Goal: Task Accomplishment & Management: Manage account settings

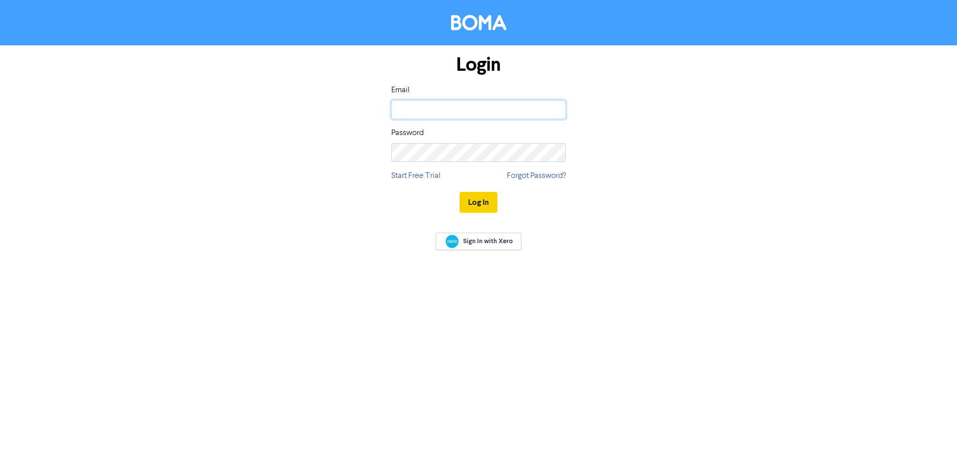
type input "[EMAIL_ADDRESS][DOMAIN_NAME]"
click at [470, 199] on button "Log In" at bounding box center [478, 202] width 38 height 21
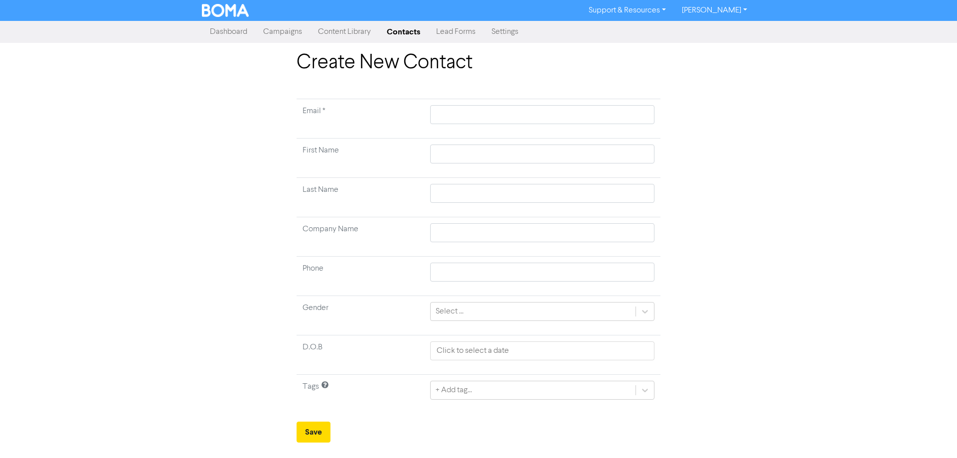
click at [290, 32] on link "Campaigns" at bounding box center [282, 32] width 55 height 20
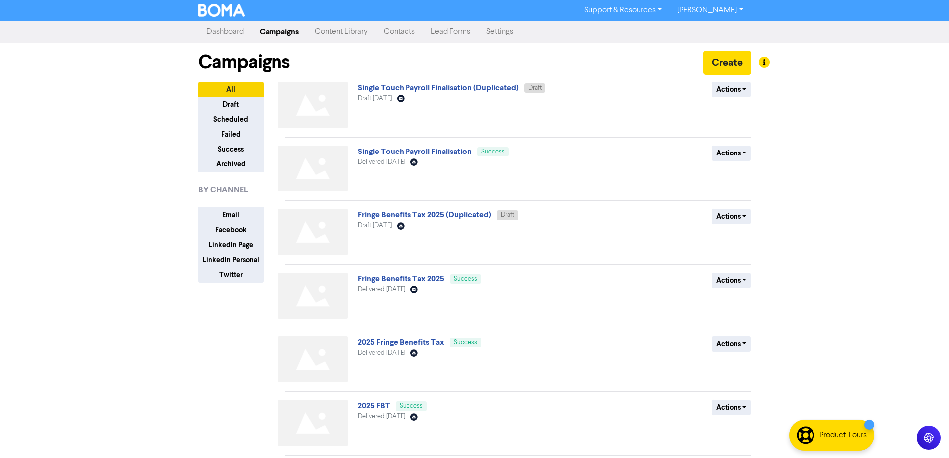
click at [84, 283] on div "Support & Resources Video Tutorials FAQ & Guides Marketing Education [PERSON_NA…" at bounding box center [474, 229] width 949 height 458
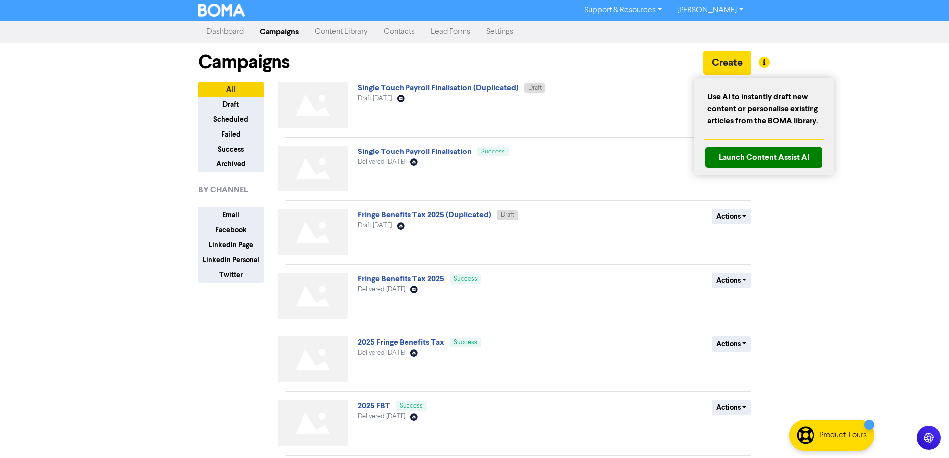
click at [730, 60] on div at bounding box center [474, 229] width 949 height 458
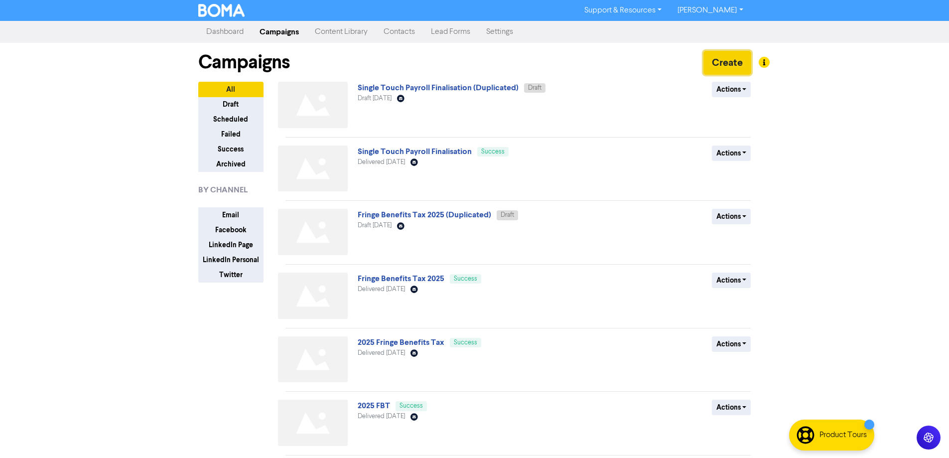
click at [724, 64] on button "Create" at bounding box center [727, 63] width 48 height 24
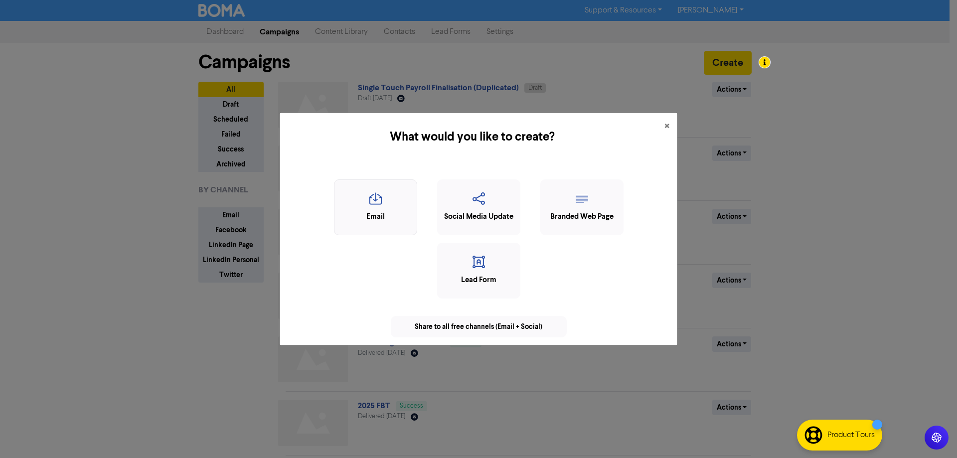
click at [380, 210] on icon "button" at bounding box center [375, 201] width 72 height 19
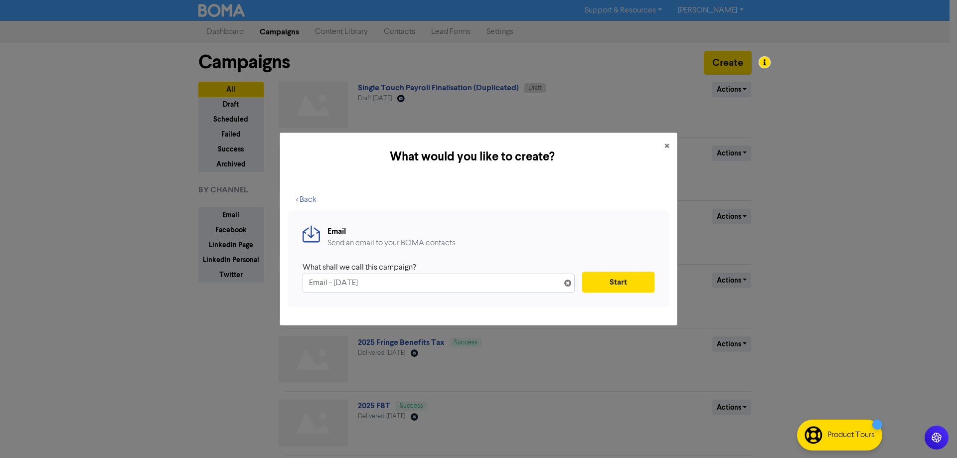
drag, startPoint x: 389, startPoint y: 286, endPoint x: 275, endPoint y: 282, distance: 114.2
click at [275, 282] on div "What would you like to create? × < Back Email Send an email to your BOMA contac…" at bounding box center [478, 229] width 957 height 458
type input "E"
type input "C"
click at [381, 292] on input "text" at bounding box center [438, 283] width 272 height 19
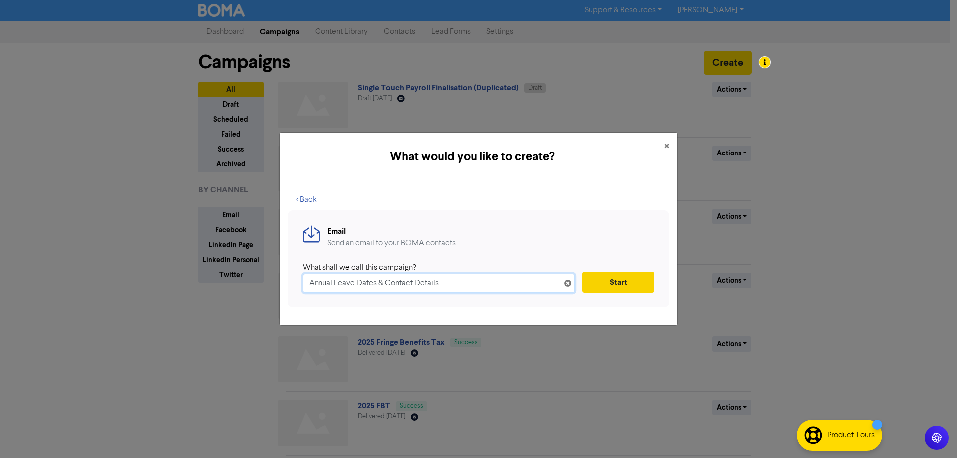
type input "Annual Leave Dates & Contact Details"
click at [603, 283] on button "Start" at bounding box center [618, 282] width 72 height 21
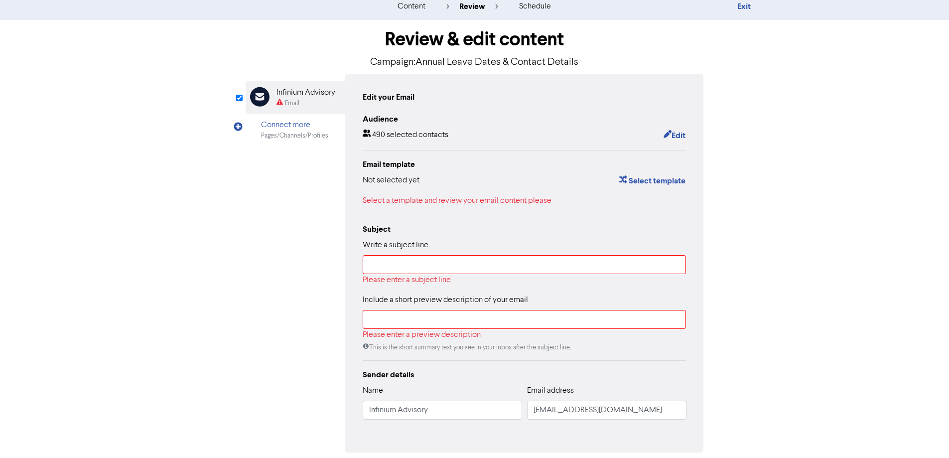
scroll to position [50, 0]
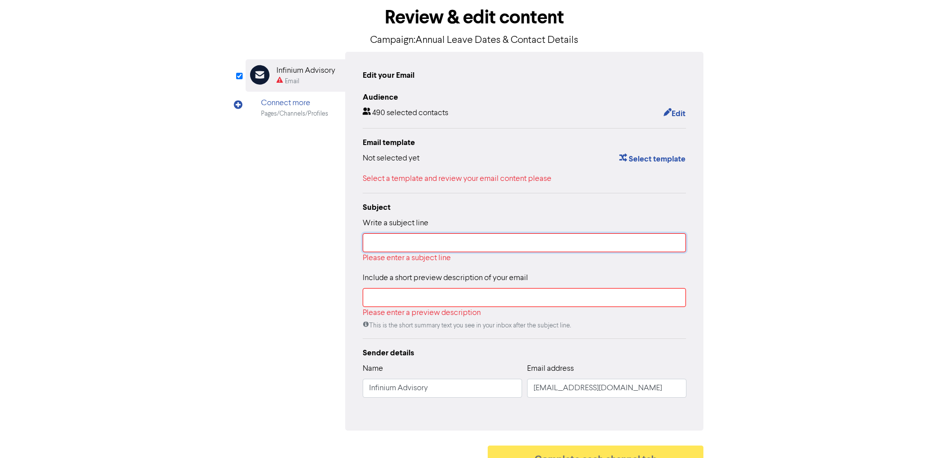
click at [397, 243] on input "text" at bounding box center [525, 242] width 324 height 19
drag, startPoint x: 583, startPoint y: 38, endPoint x: 418, endPoint y: 44, distance: 165.5
click at [418, 44] on p "Campaign: Annual Leave Dates & Contact Details" at bounding box center [475, 40] width 458 height 15
copy p "Annual Leave Dates & Contact Details"
click at [388, 245] on input "text" at bounding box center [525, 242] width 324 height 19
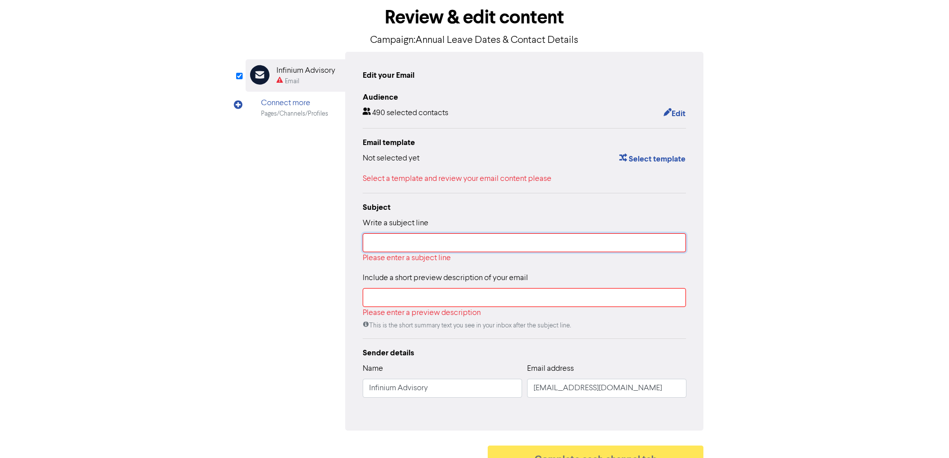
paste input "Annual Leave Dates & Contact Details"
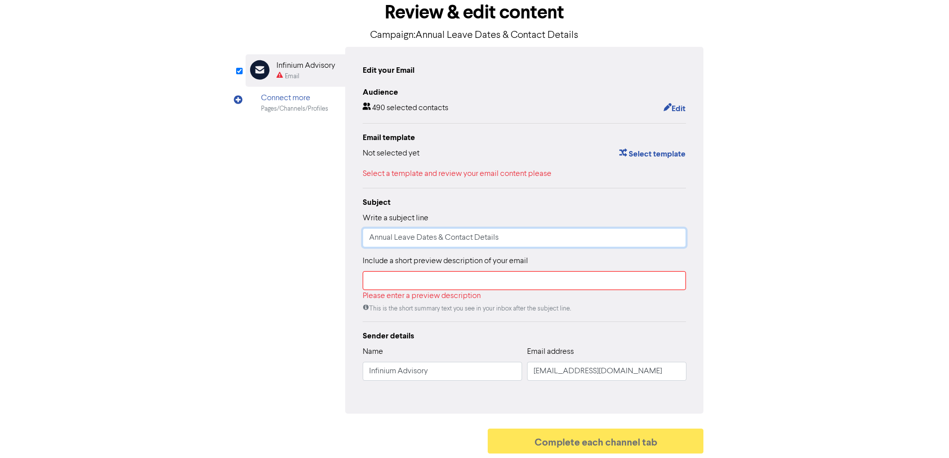
scroll to position [56, 0]
type input "Annual Leave Dates & Contact Details"
click at [391, 278] on input "text" at bounding box center [525, 280] width 324 height 19
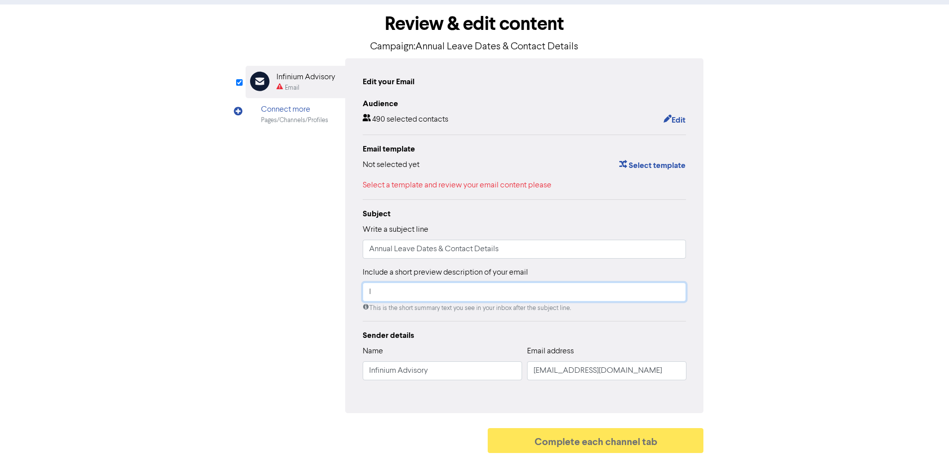
scroll to position [44, 0]
type input "I am going to [GEOGRAPHIC_DATA] for a month!"
drag, startPoint x: 475, startPoint y: 368, endPoint x: 254, endPoint y: 364, distance: 221.2
click at [254, 364] on div "Email Created with Sketch. Infinium Advisory Email Connect more Pages/Channels/…" at bounding box center [475, 235] width 458 height 355
type input "[PERSON_NAME]"
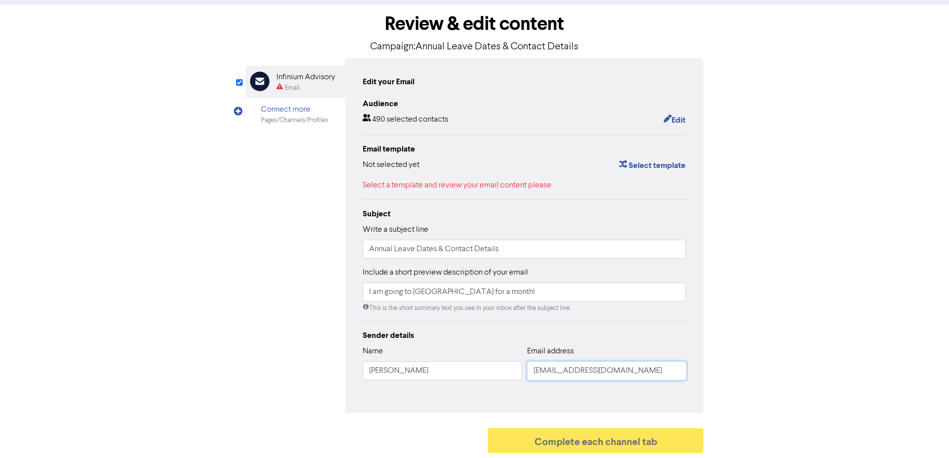
type input "[EMAIL_ADDRESS][DOMAIN_NAME]"
click at [247, 362] on div "Email Created with Sketch. Infinium Advisory Email Connect more Pages/Channels/…" at bounding box center [475, 235] width 458 height 355
click at [673, 117] on button "Edit" at bounding box center [674, 120] width 23 height 13
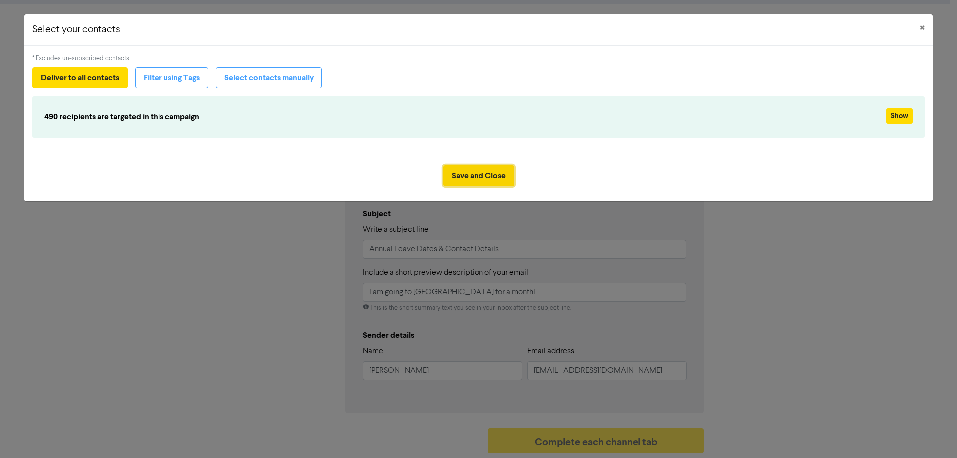
click at [481, 172] on button "Save and Close" at bounding box center [478, 175] width 71 height 21
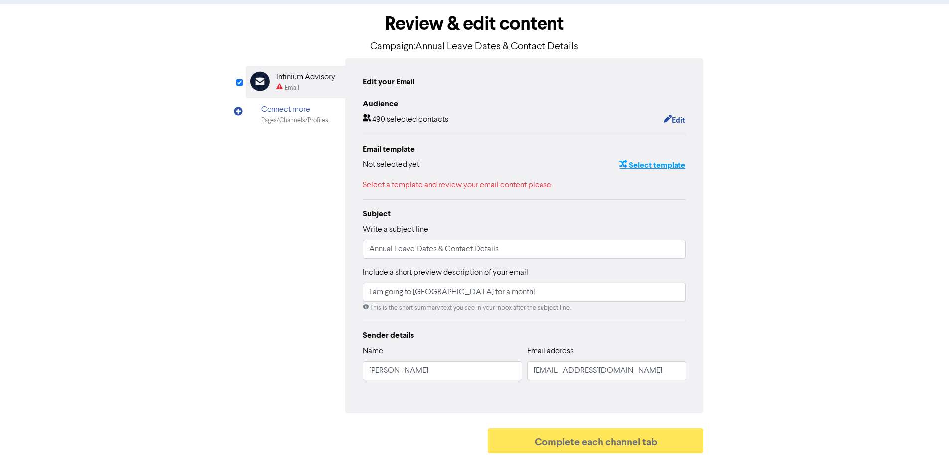
click at [642, 166] on button "Select template" at bounding box center [652, 165] width 67 height 13
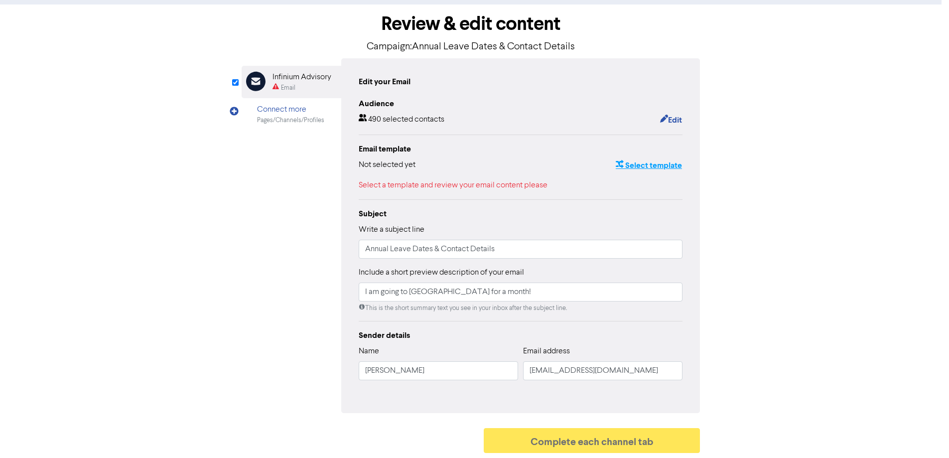
scroll to position [0, 0]
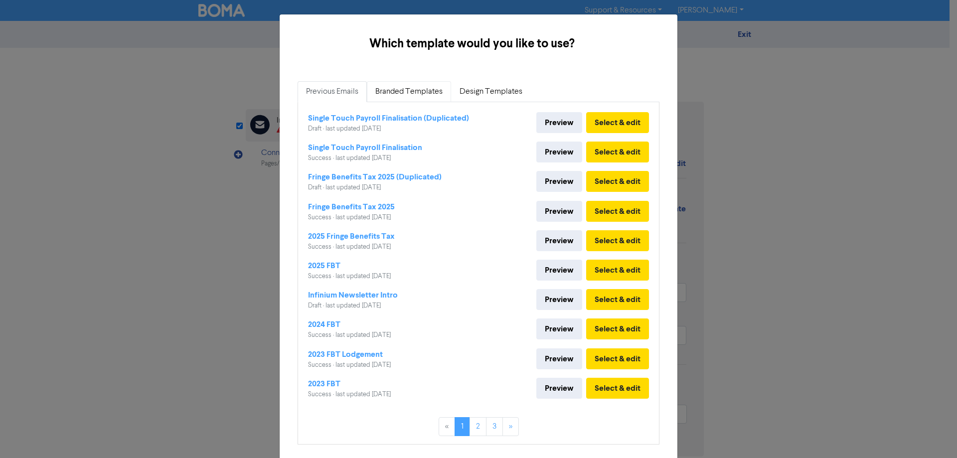
click at [404, 86] on link "Branded Templates" at bounding box center [409, 91] width 84 height 21
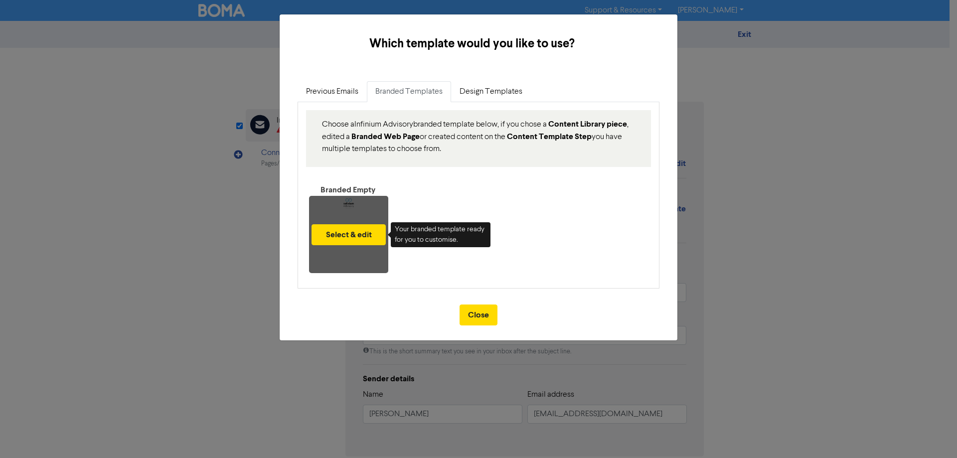
click at [331, 203] on div "Select & edit" at bounding box center [348, 234] width 79 height 77
click at [344, 236] on button "Select & edit" at bounding box center [348, 234] width 74 height 21
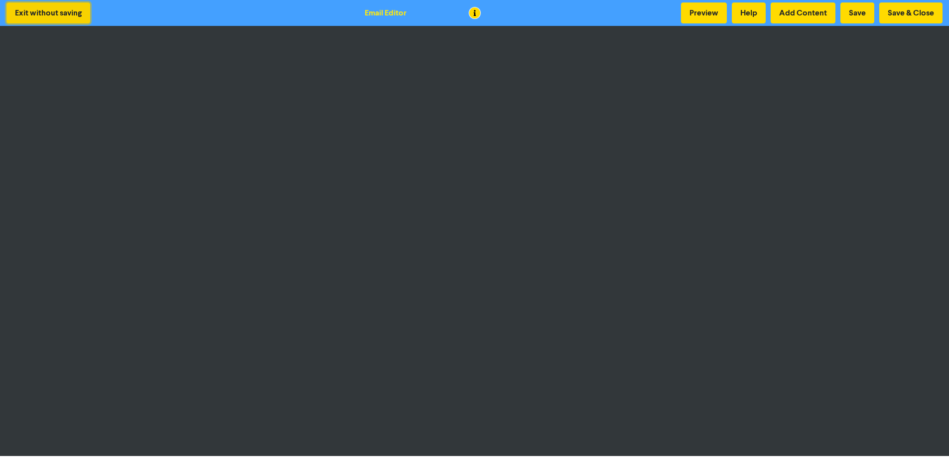
click at [58, 12] on button "Exit without saving" at bounding box center [48, 12] width 84 height 21
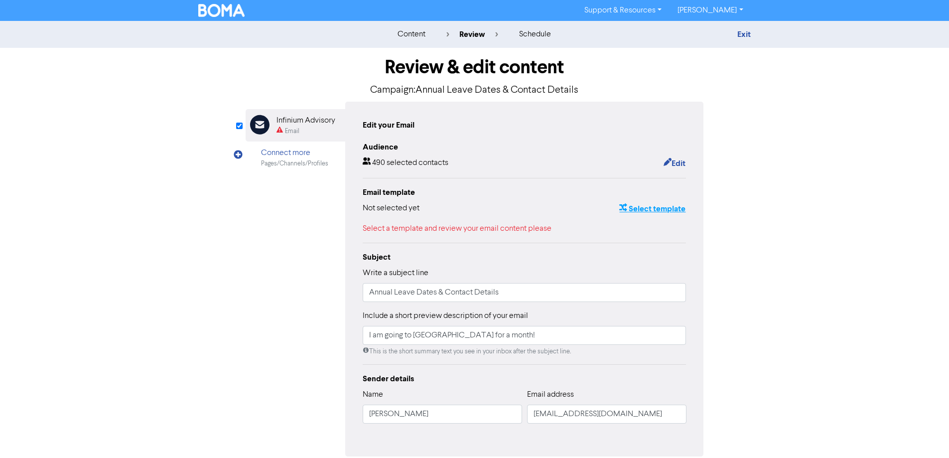
click at [642, 211] on button "Select template" at bounding box center [652, 208] width 67 height 13
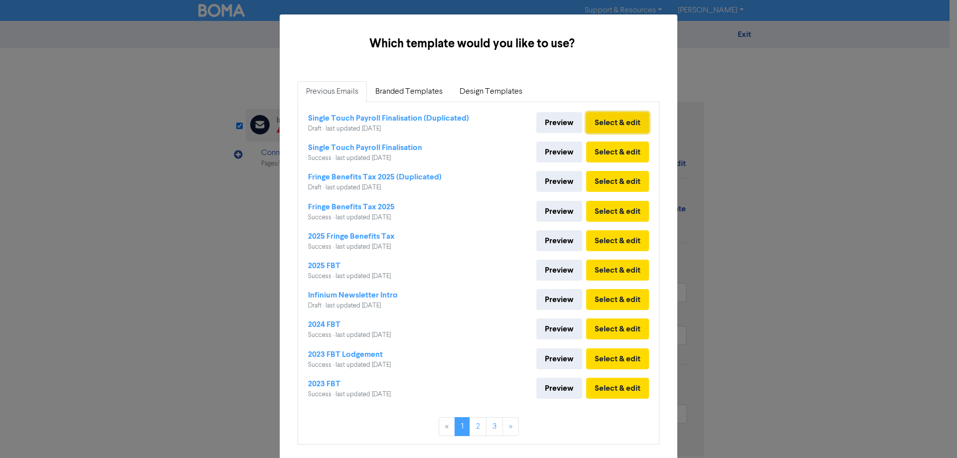
click at [626, 117] on button "Select & edit" at bounding box center [617, 122] width 63 height 21
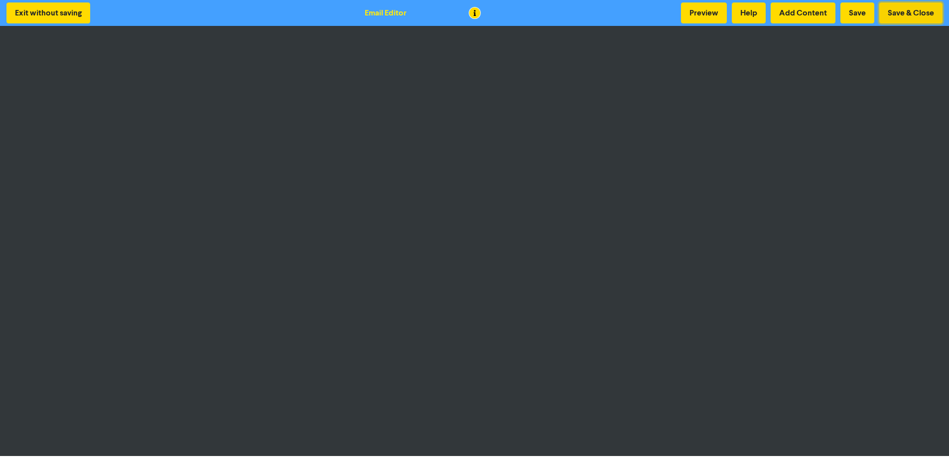
click at [930, 7] on button "Save & Close" at bounding box center [910, 12] width 63 height 21
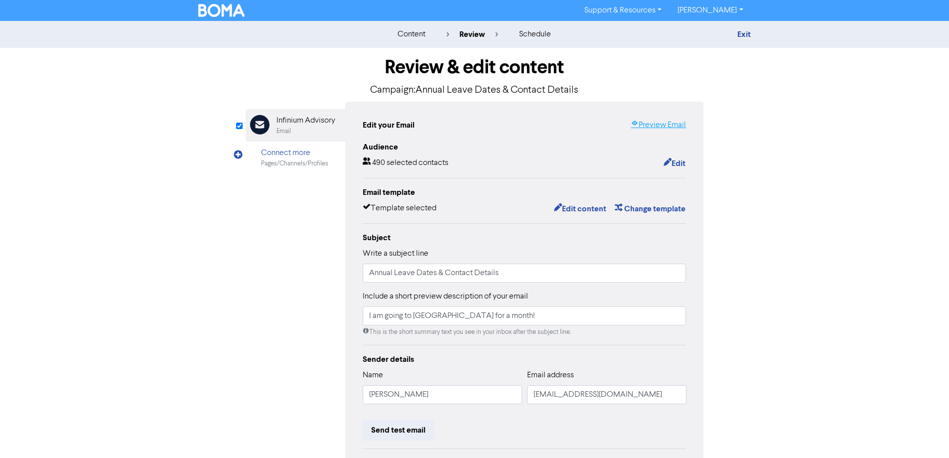
click at [662, 127] on link "Preview Email" at bounding box center [658, 125] width 55 height 12
drag, startPoint x: 477, startPoint y: 315, endPoint x: 313, endPoint y: 315, distance: 164.4
click at [313, 315] on div "Email Created with Sketch. Infinium Advisory Email Connect more Pages/Channels/…" at bounding box center [475, 313] width 458 height 423
paste input "reaching out in advance to let you know that I will be away for about a month a…"
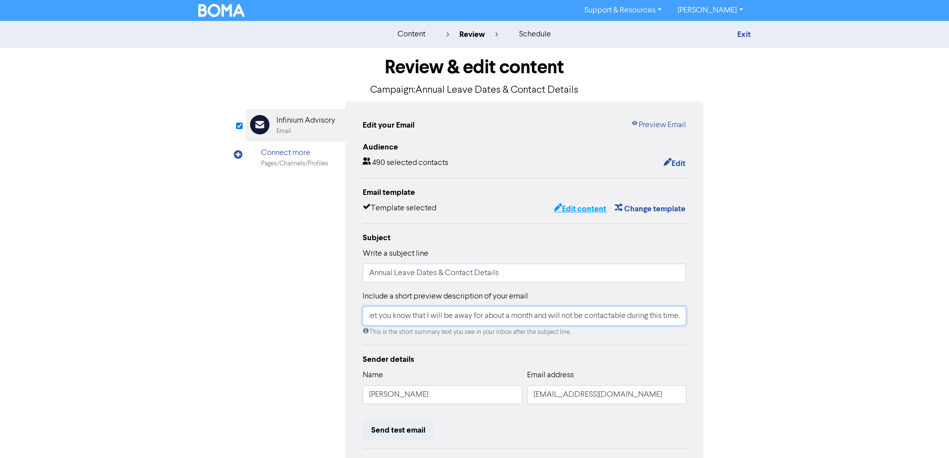
type input "I am reaching out in advance to let you know that I will be away for about a mo…"
click at [582, 208] on button "Edit content" at bounding box center [579, 208] width 53 height 13
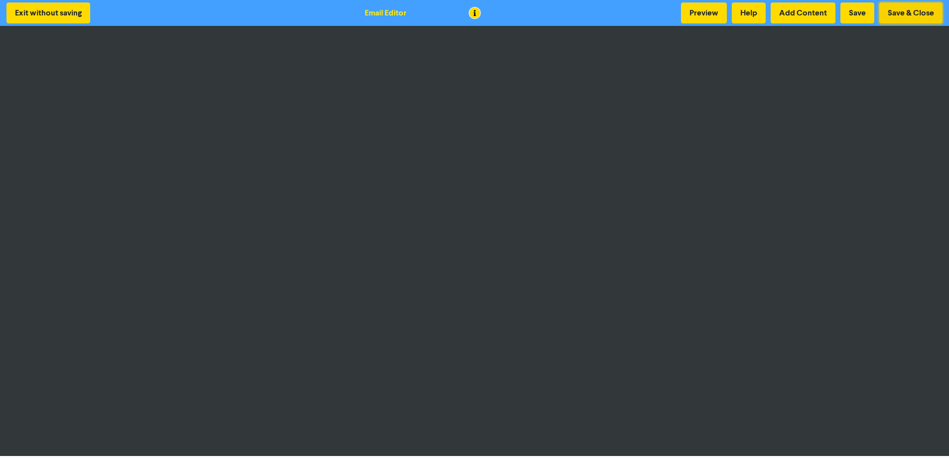
click at [909, 11] on button "Save & Close" at bounding box center [910, 12] width 63 height 21
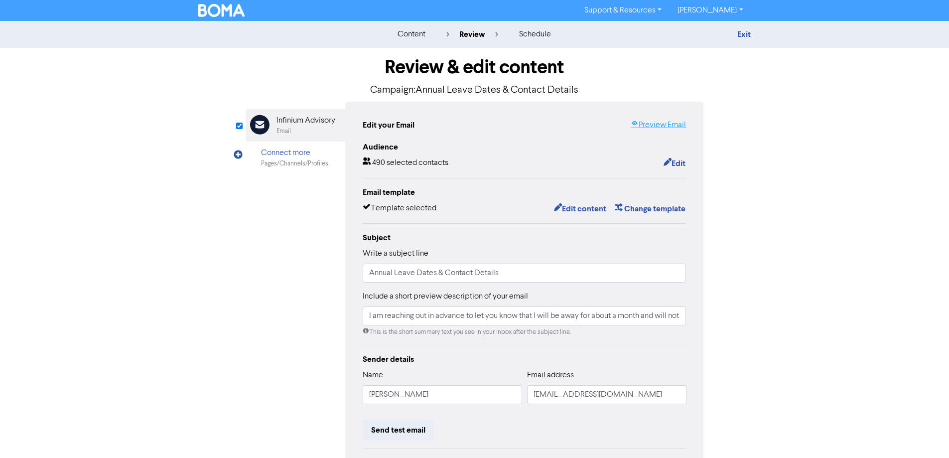
click at [647, 131] on link "Preview Email" at bounding box center [658, 125] width 55 height 12
click at [665, 160] on icon "button" at bounding box center [668, 163] width 8 height 10
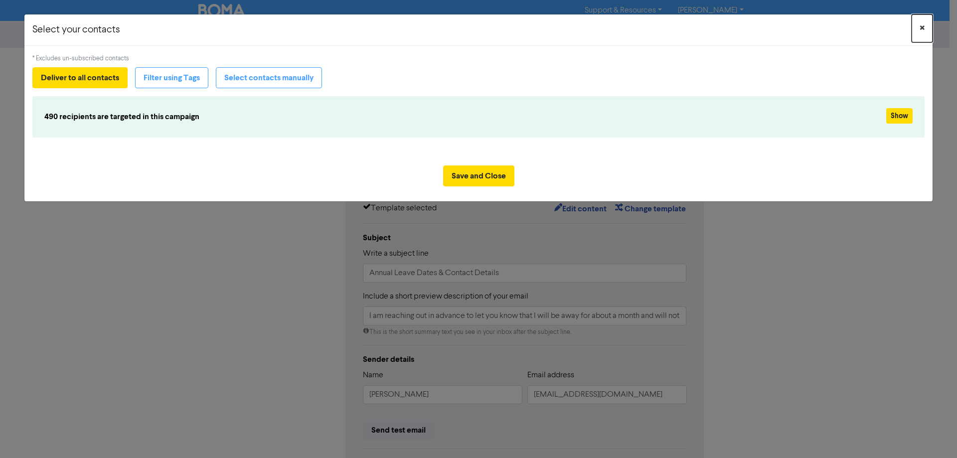
click at [914, 27] on button "×" at bounding box center [921, 28] width 21 height 28
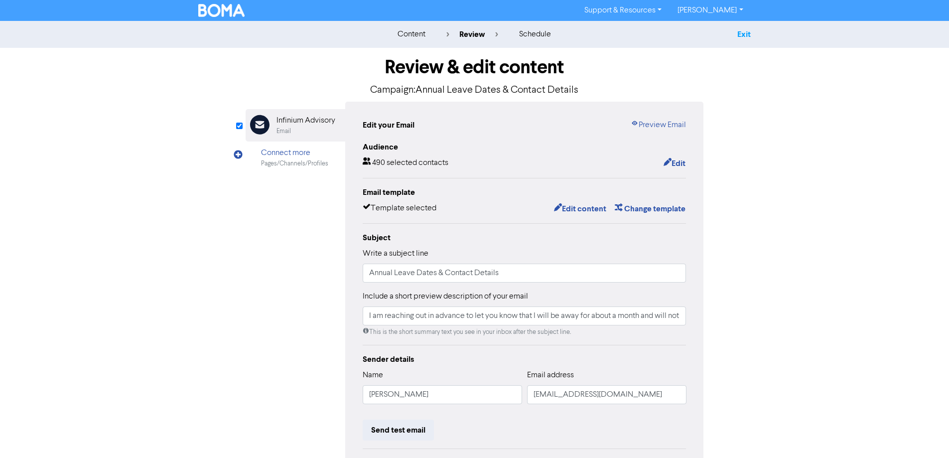
click at [741, 34] on link "Exit" at bounding box center [743, 34] width 13 height 10
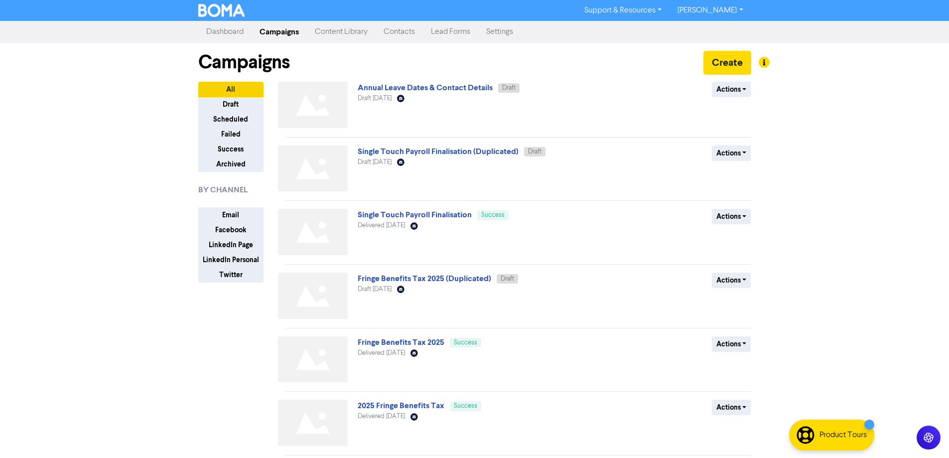
click at [385, 28] on link "Contacts" at bounding box center [399, 32] width 47 height 20
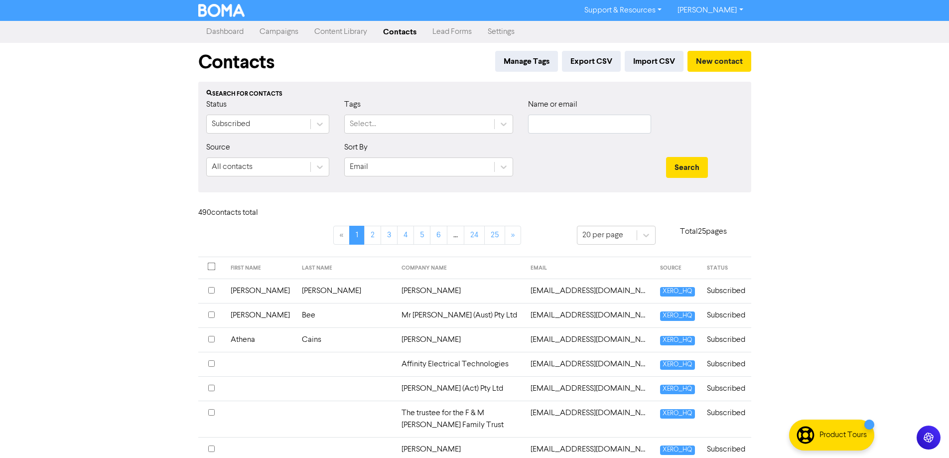
click at [136, 181] on div "Support & Resources Video Tutorials FAQ & Guides Marketing Education [PERSON_NA…" at bounding box center [474, 229] width 949 height 458
click at [525, 60] on button "Manage Tags" at bounding box center [526, 61] width 63 height 21
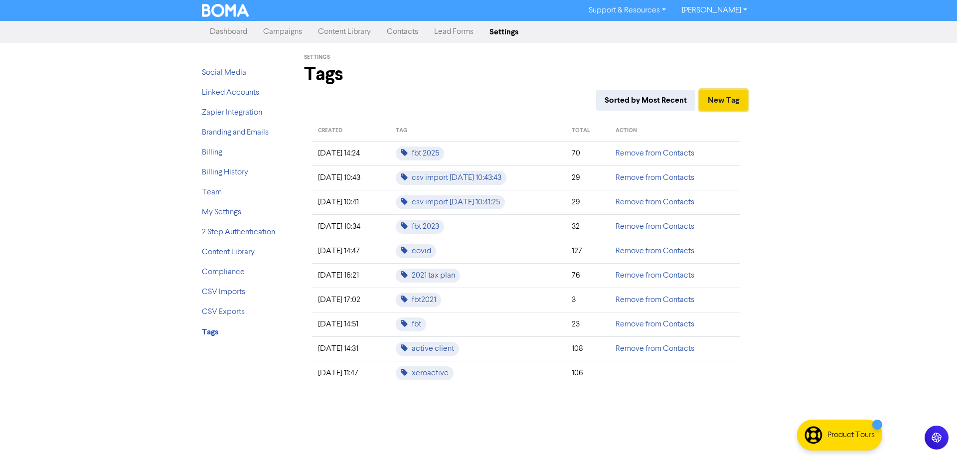
click at [727, 102] on button "New Tag" at bounding box center [723, 100] width 48 height 21
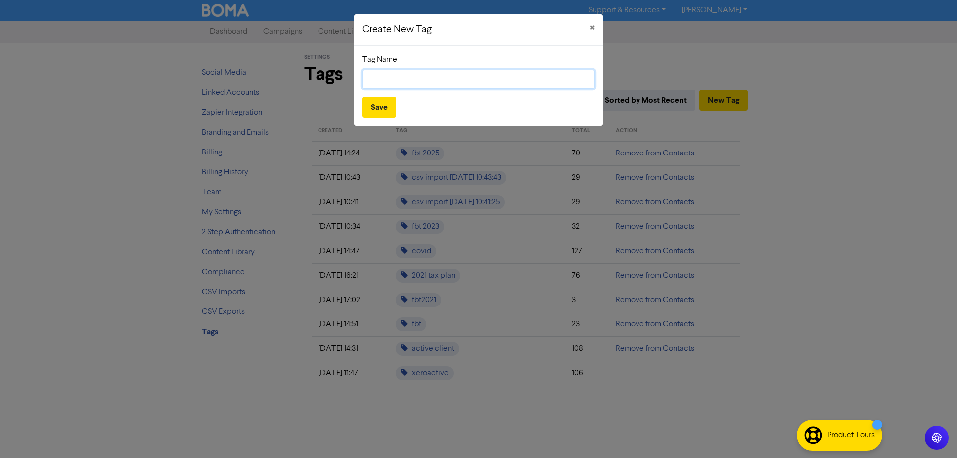
click at [385, 78] on input "text" at bounding box center [478, 79] width 232 height 19
type input "SK Client Group"
click at [373, 99] on button "Save" at bounding box center [379, 107] width 34 height 21
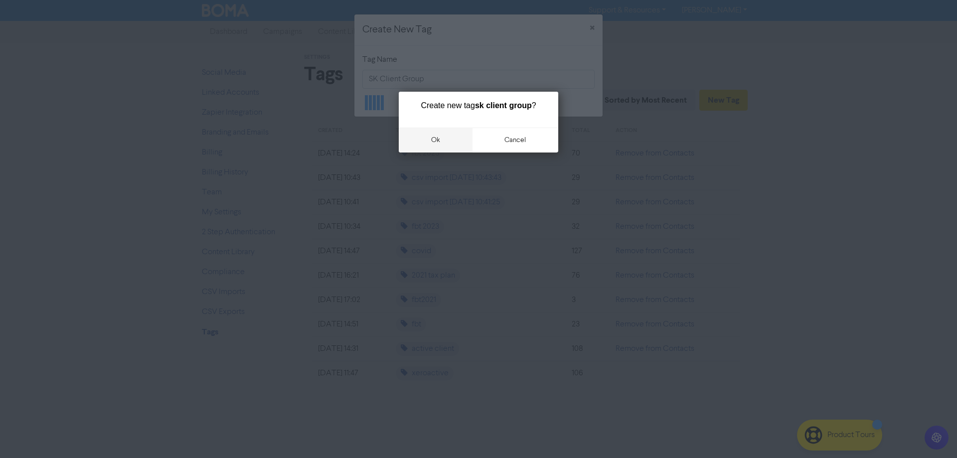
click at [439, 143] on button "ok" at bounding box center [436, 140] width 74 height 25
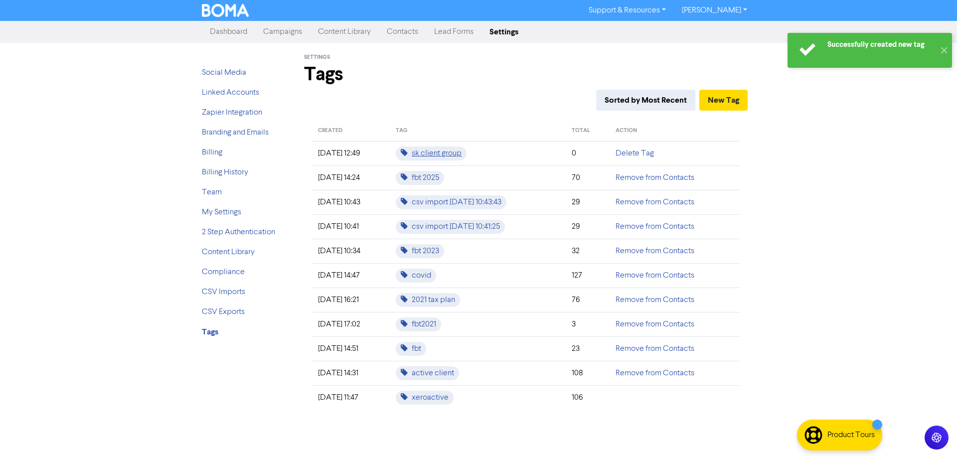
click at [433, 154] on span "sk client group" at bounding box center [431, 153] width 71 height 14
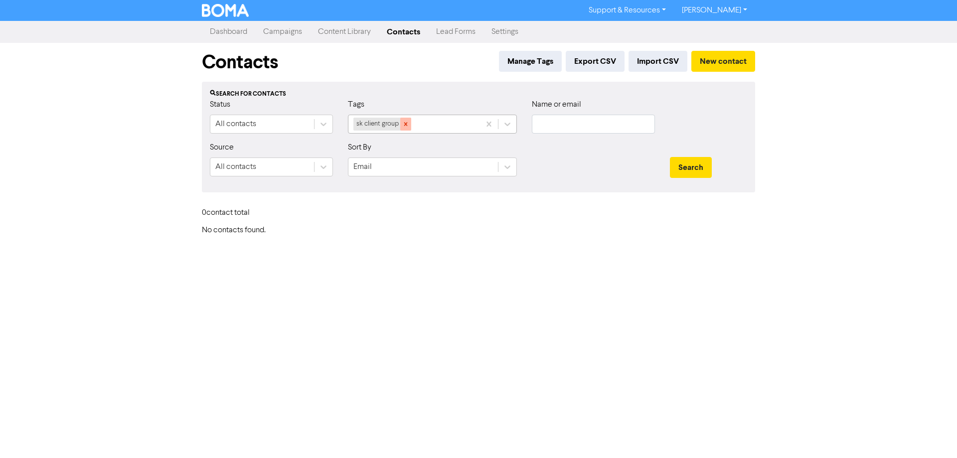
click at [407, 128] on div at bounding box center [405, 124] width 11 height 13
click at [565, 127] on input "text" at bounding box center [593, 124] width 123 height 19
type input "[PERSON_NAME]"
click at [670, 157] on button "Search" at bounding box center [691, 167] width 42 height 21
click at [709, 164] on button "Search" at bounding box center [691, 167] width 42 height 21
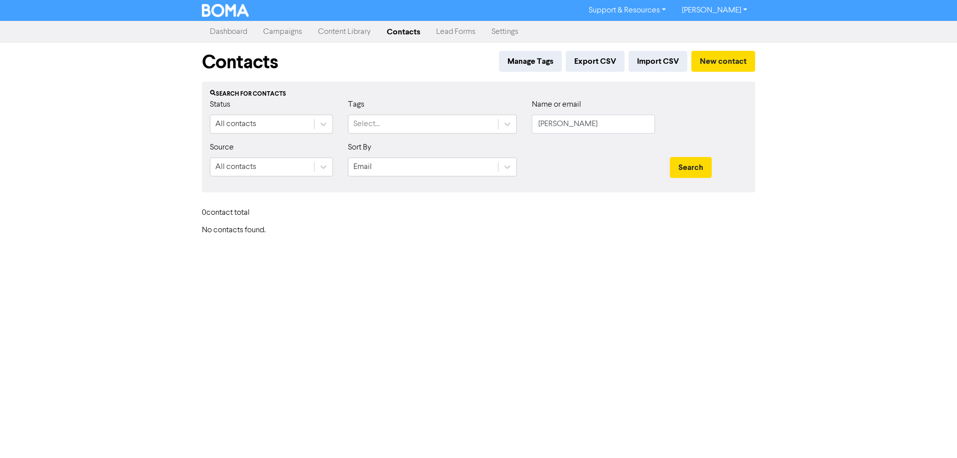
click at [182, 141] on div "Support & Resources Video Tutorials FAQ & Guides Marketing Education [PERSON_NA…" at bounding box center [478, 229] width 957 height 458
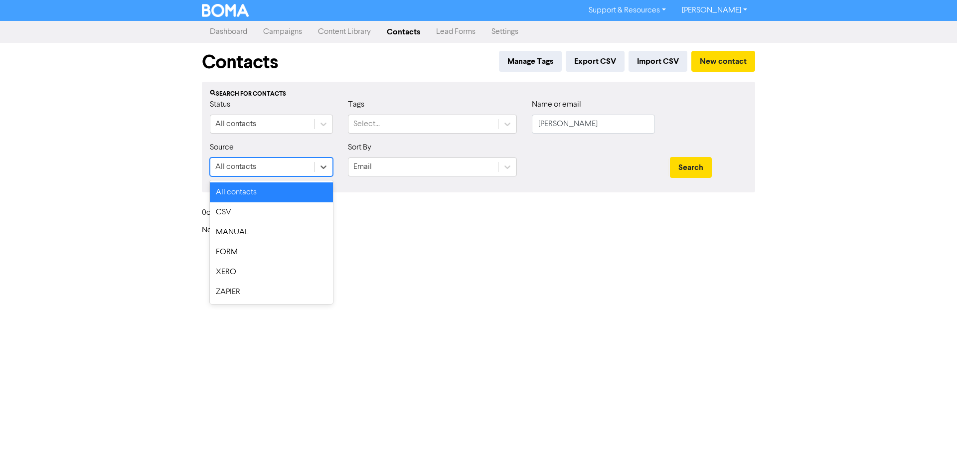
click at [235, 166] on div "All contacts" at bounding box center [235, 167] width 41 height 12
click at [18, 188] on div "Support & Resources Video Tutorials FAQ & Guides Marketing Education [PERSON_NA…" at bounding box center [478, 229] width 957 height 458
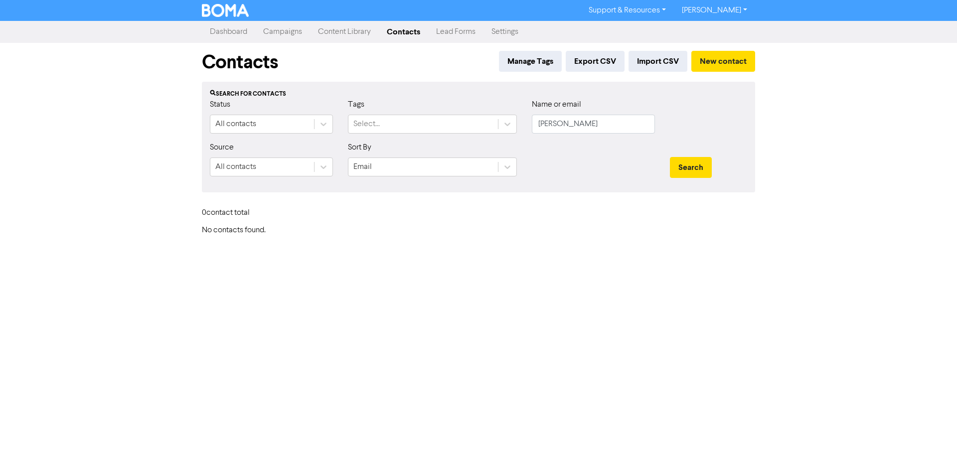
click at [413, 27] on link "Contacts" at bounding box center [403, 32] width 49 height 20
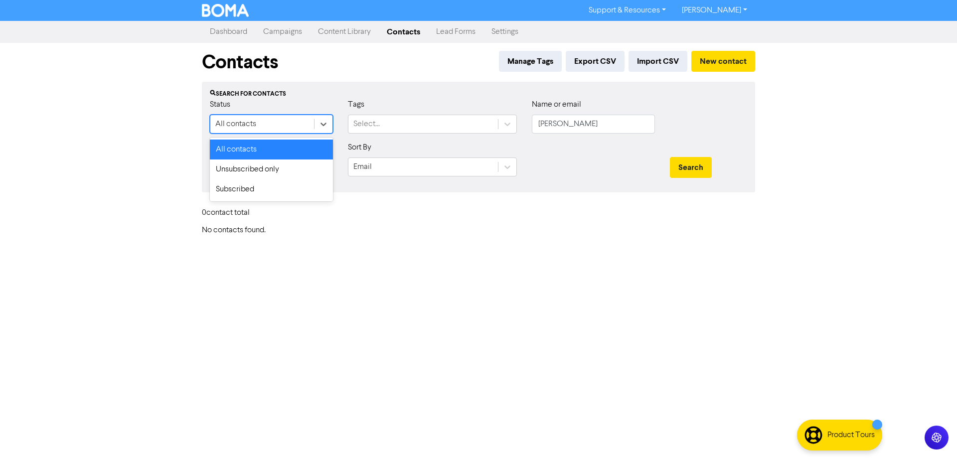
click at [238, 118] on div "All contacts" at bounding box center [262, 124] width 104 height 18
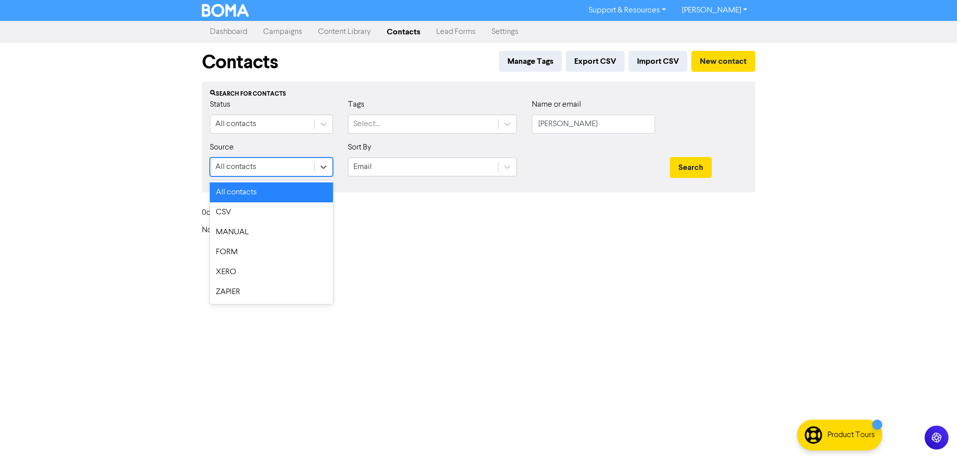
click at [261, 167] on div "All contacts" at bounding box center [262, 167] width 104 height 18
click at [404, 161] on div "Email" at bounding box center [422, 167] width 149 height 18
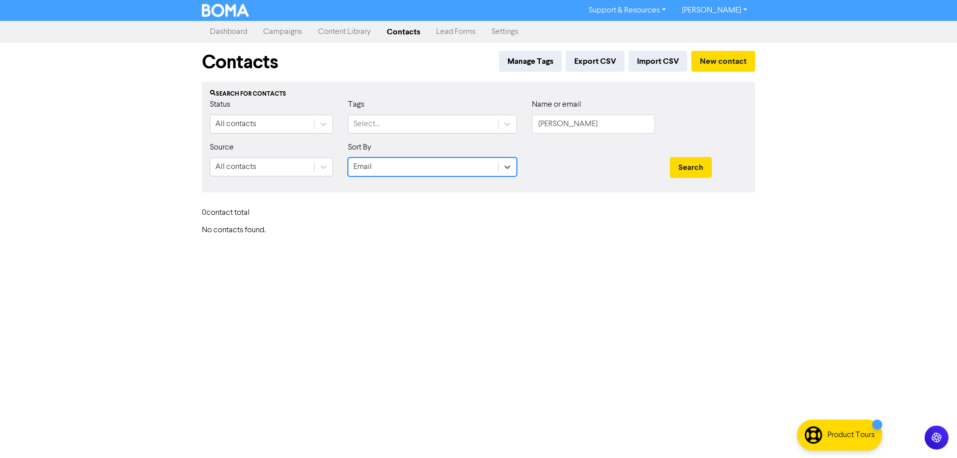
click at [404, 161] on div "Email" at bounding box center [422, 167] width 149 height 18
click at [577, 119] on input "[PERSON_NAME]" at bounding box center [593, 124] width 123 height 19
drag, startPoint x: 586, startPoint y: 126, endPoint x: 516, endPoint y: 126, distance: 69.7
click at [516, 126] on div "Status All contacts Tags Select... Name or email [PERSON_NAME]" at bounding box center [478, 120] width 552 height 43
type input "4d"
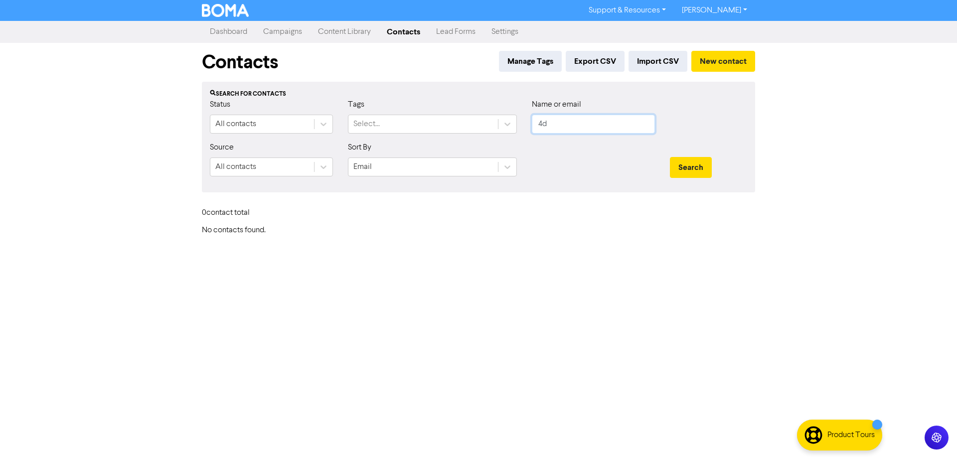
click at [670, 157] on button "Search" at bounding box center [691, 167] width 42 height 21
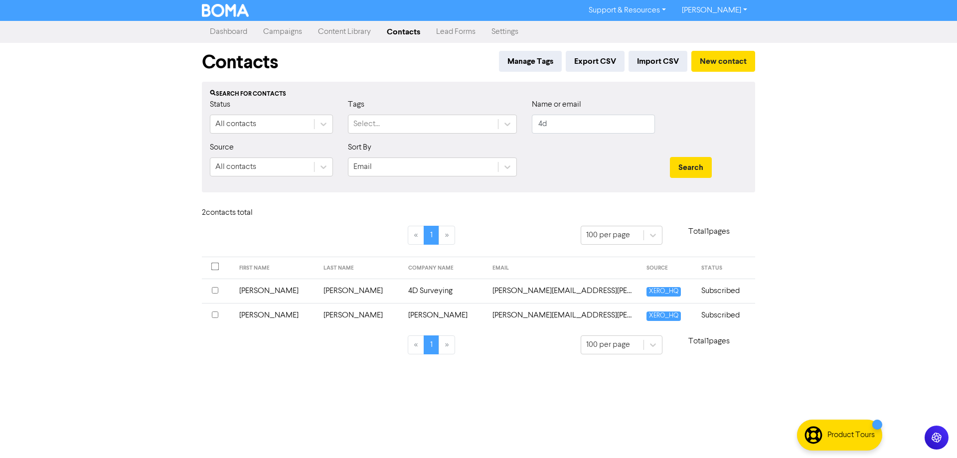
click at [486, 287] on td "[PERSON_NAME][EMAIL_ADDRESS][PERSON_NAME][DOMAIN_NAME]" at bounding box center [562, 290] width 153 height 24
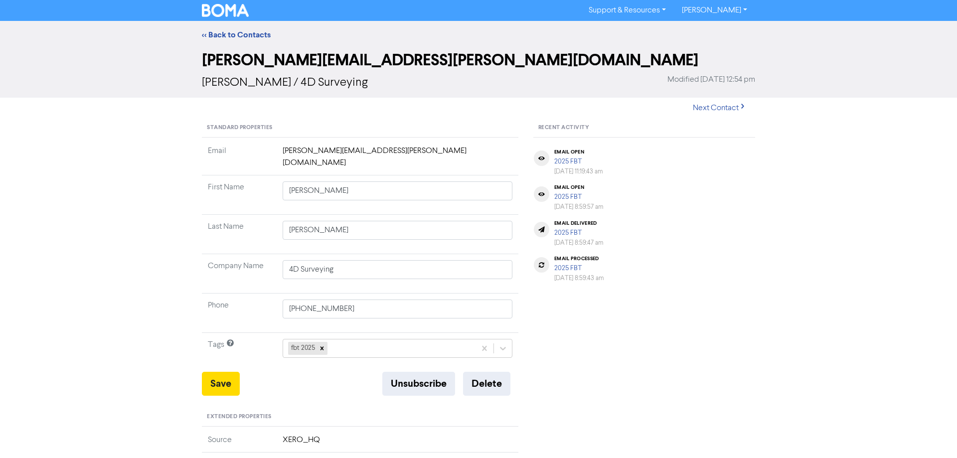
type input "30 Zox Cct"
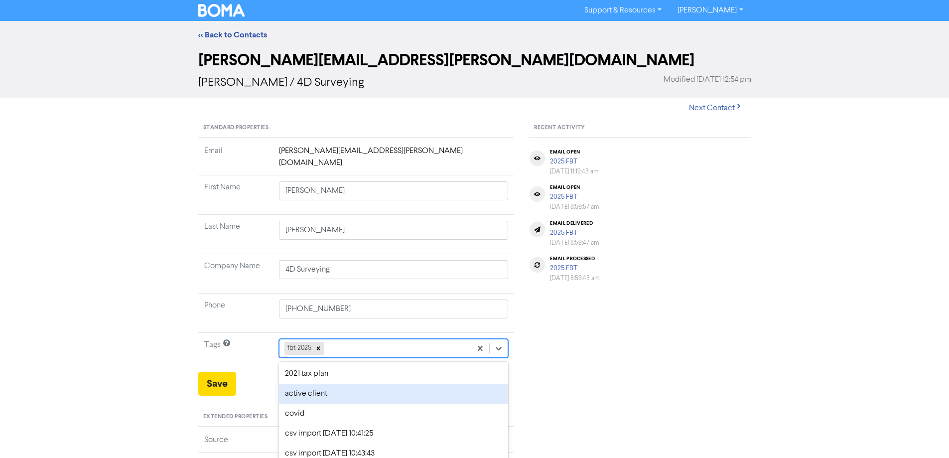
click at [352, 339] on div "option active client focused, 2 of 11. 10 results available. Use Up and Down to…" at bounding box center [394, 348] width 230 height 19
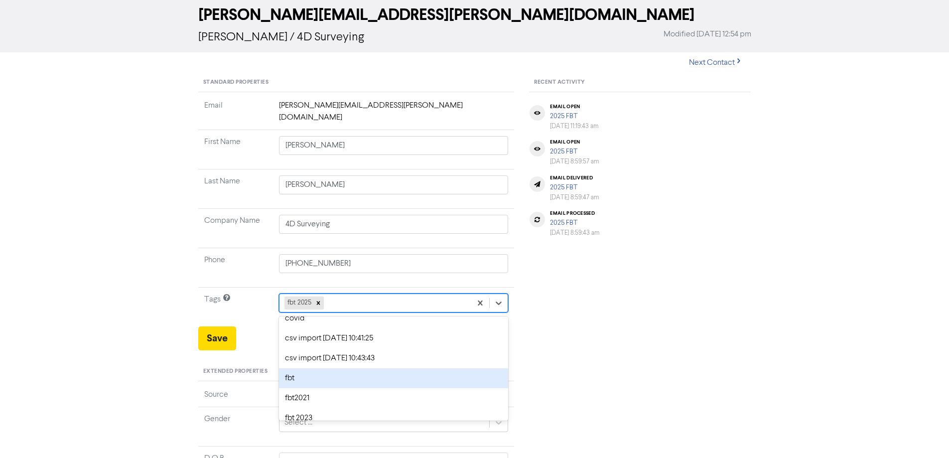
scroll to position [99, 0]
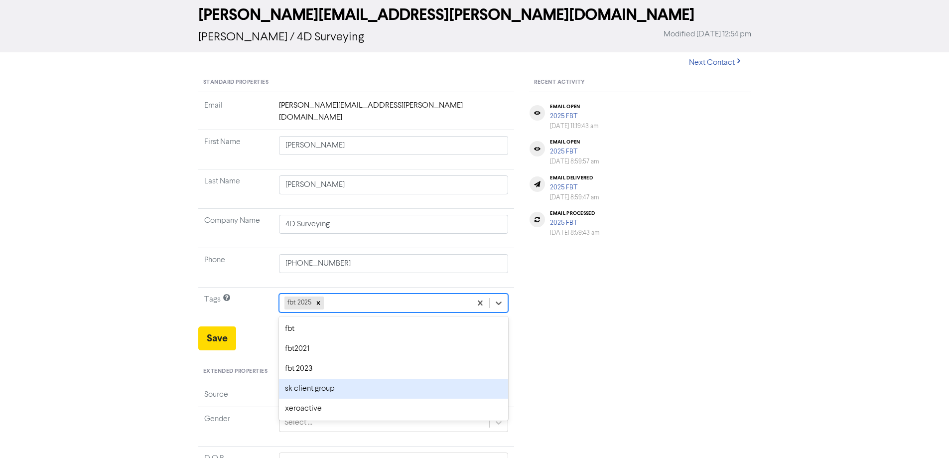
click at [304, 379] on div "sk client group" at bounding box center [394, 389] width 230 height 20
type input "30 Zox Cct"
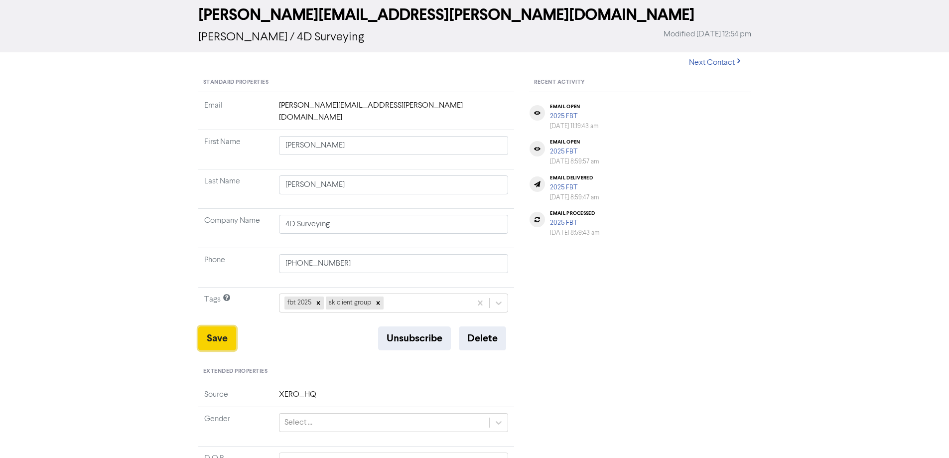
click at [225, 331] on button "Save" at bounding box center [217, 338] width 38 height 24
type input "30 Zox Cct"
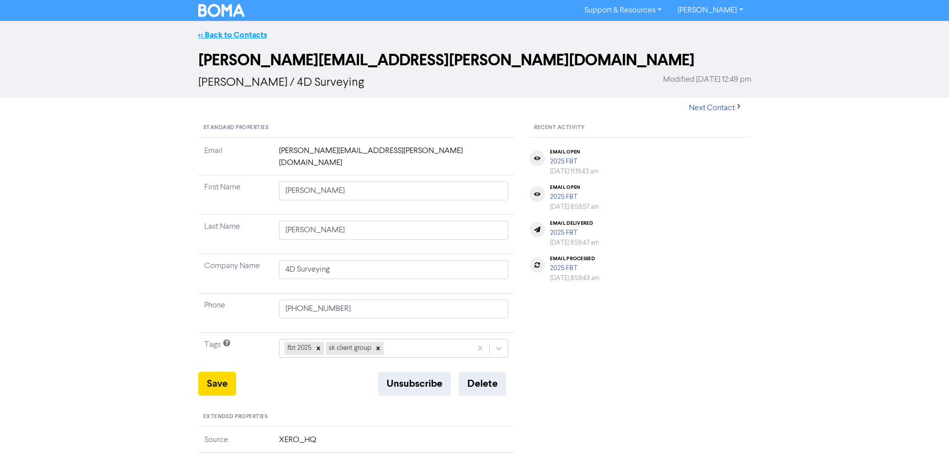
click at [236, 39] on link "<< Back to Contacts" at bounding box center [232, 35] width 69 height 10
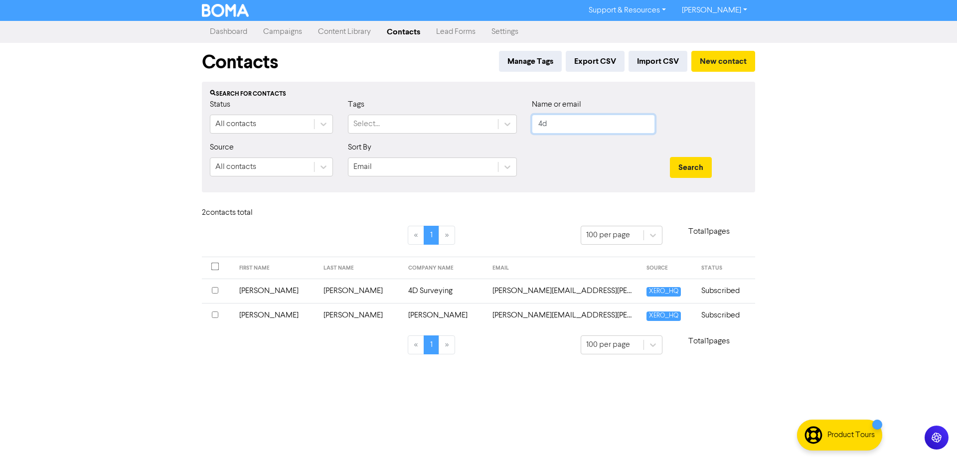
click at [553, 123] on input "4d" at bounding box center [593, 124] width 123 height 19
click at [670, 157] on button "Search" at bounding box center [691, 167] width 42 height 21
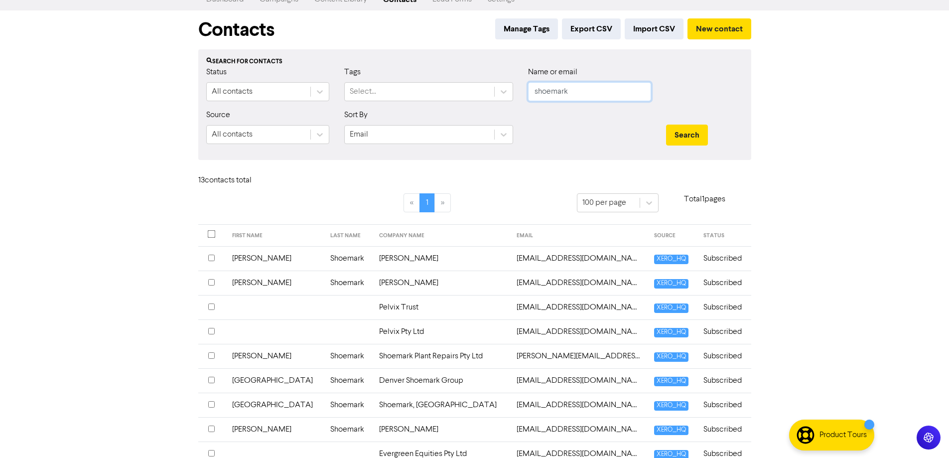
scroll to position [50, 0]
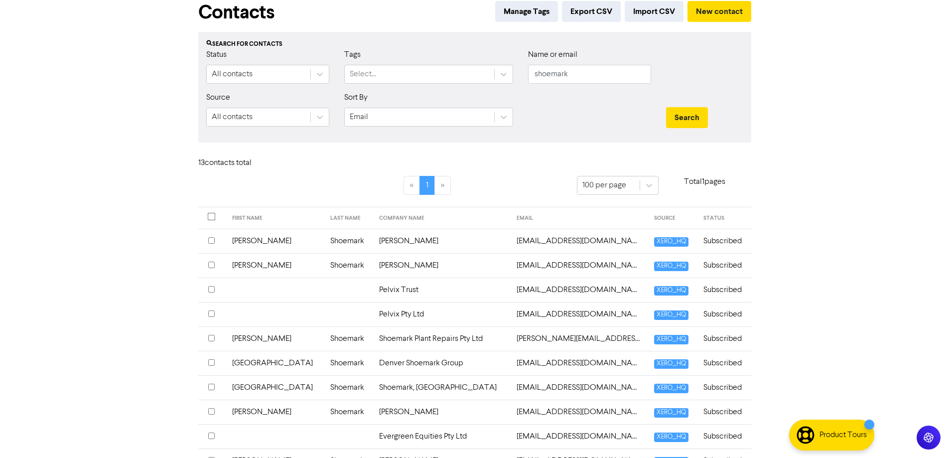
click at [212, 242] on input "checkbox" at bounding box center [211, 240] width 6 height 6
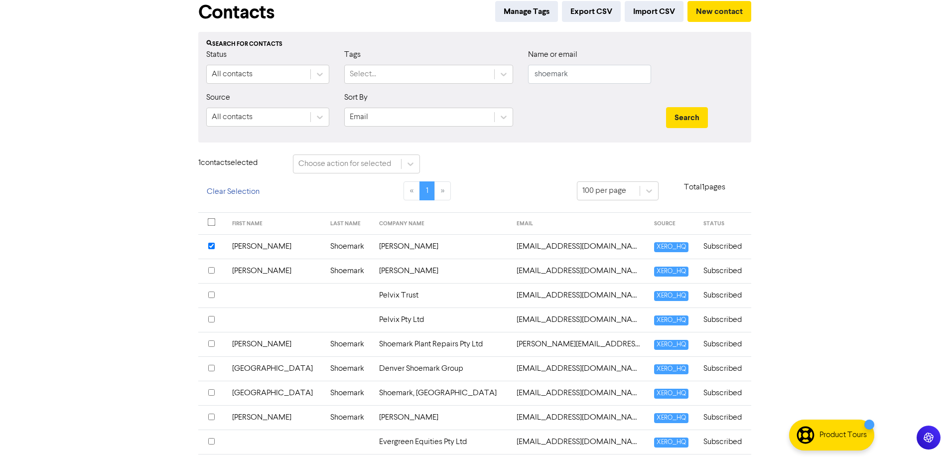
click at [210, 247] on input "checkbox" at bounding box center [211, 246] width 6 height 6
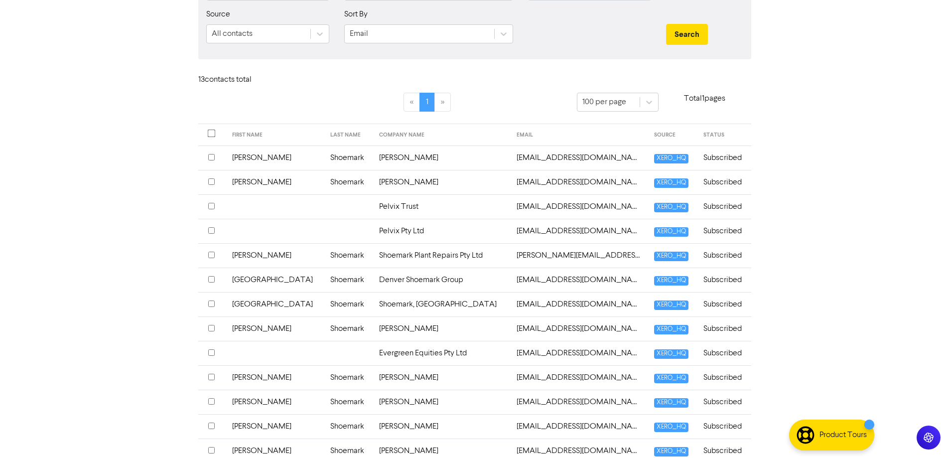
scroll to position [149, 0]
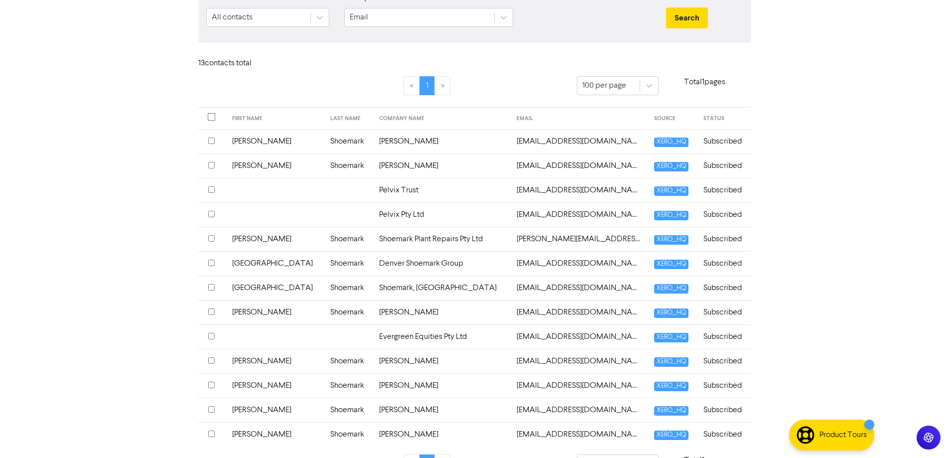
click at [211, 239] on input "checkbox" at bounding box center [211, 238] width 6 height 6
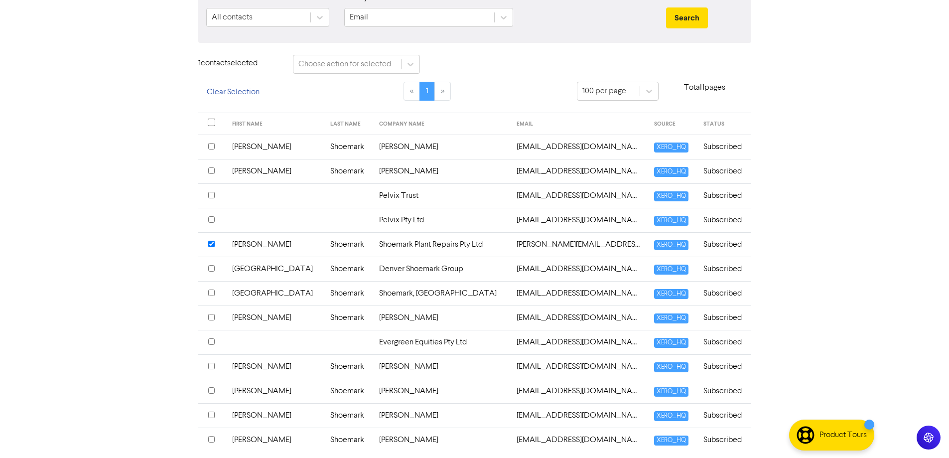
click at [211, 246] on input "checkbox" at bounding box center [211, 244] width 6 height 6
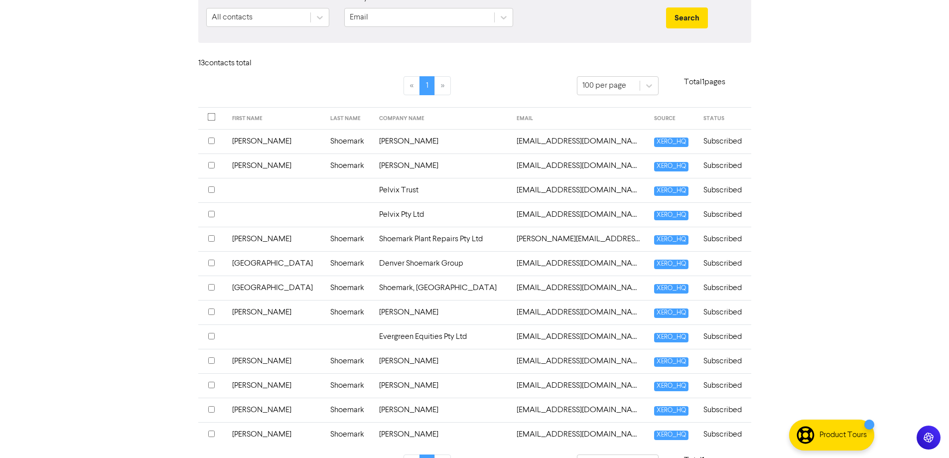
click at [211, 265] on input "checkbox" at bounding box center [211, 263] width 6 height 6
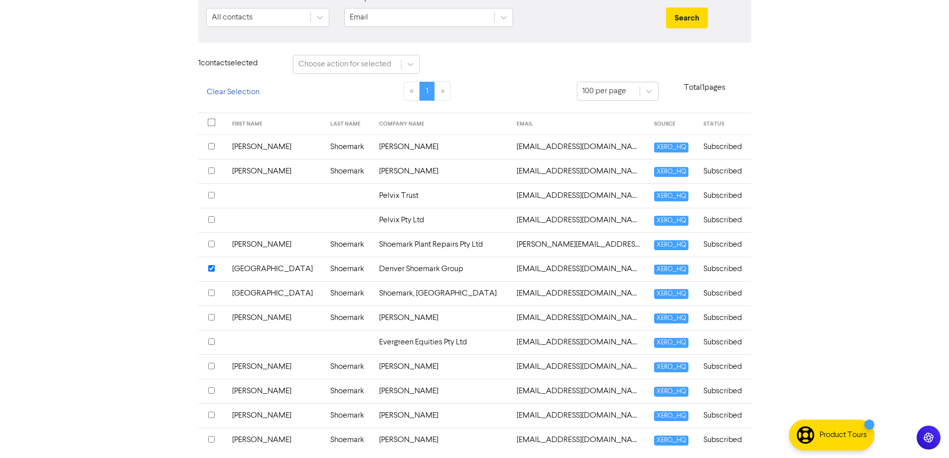
click at [212, 269] on input "checkbox" at bounding box center [211, 268] width 6 height 6
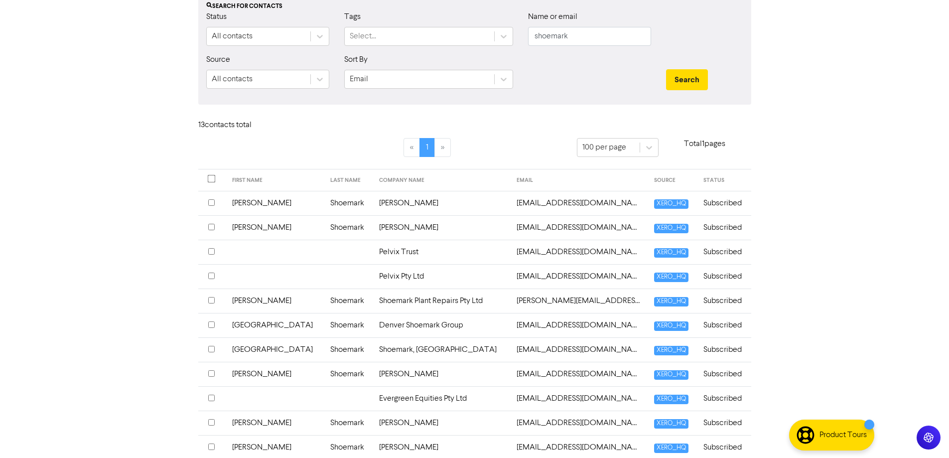
scroll to position [0, 0]
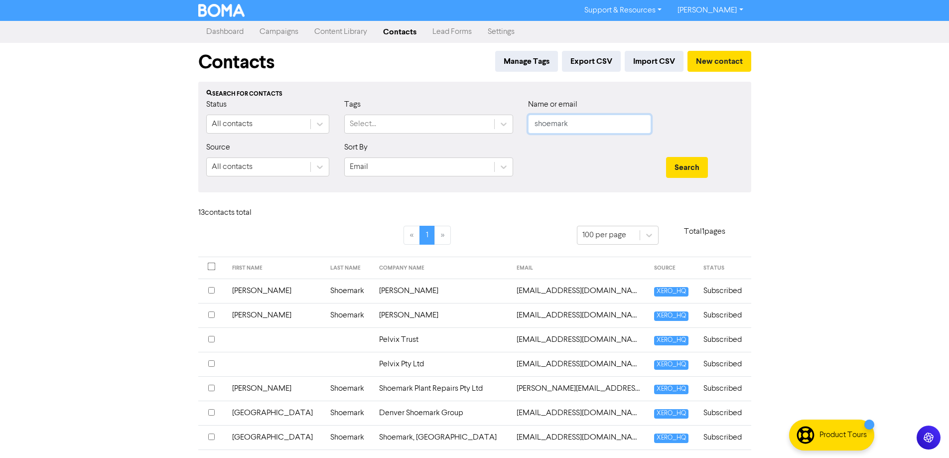
click at [588, 123] on input "shoemark" at bounding box center [589, 124] width 123 height 19
type input "alaia"
click at [666, 157] on button "Search" at bounding box center [687, 167] width 42 height 21
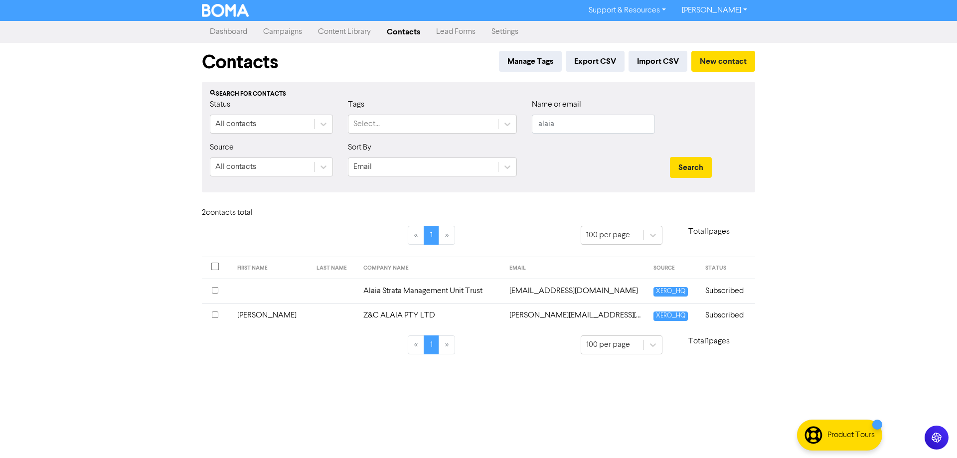
click at [551, 315] on td "[PERSON_NAME][EMAIL_ADDRESS][DOMAIN_NAME]" at bounding box center [575, 315] width 144 height 24
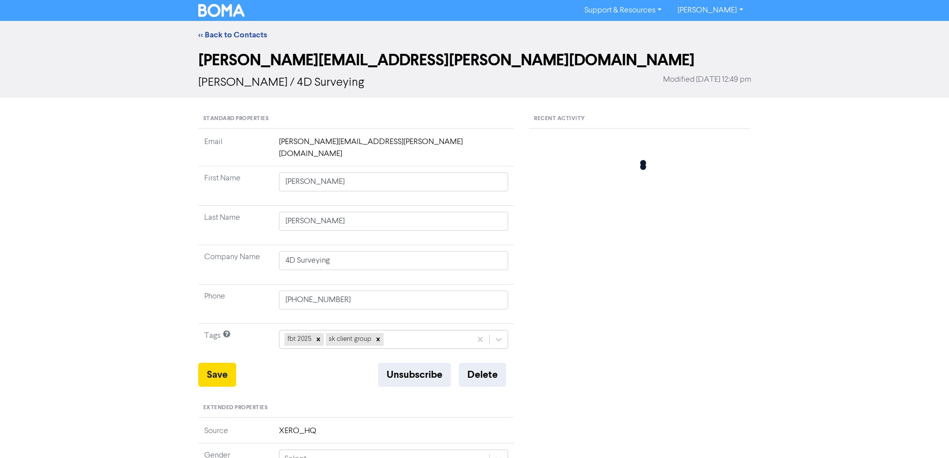
type input "30 Zox Cct"
type input "[PERSON_NAME]"
type input "Z&C ALAIA PTY LTD"
type input "48219088"
type input "[STREET_ADDRESS]"
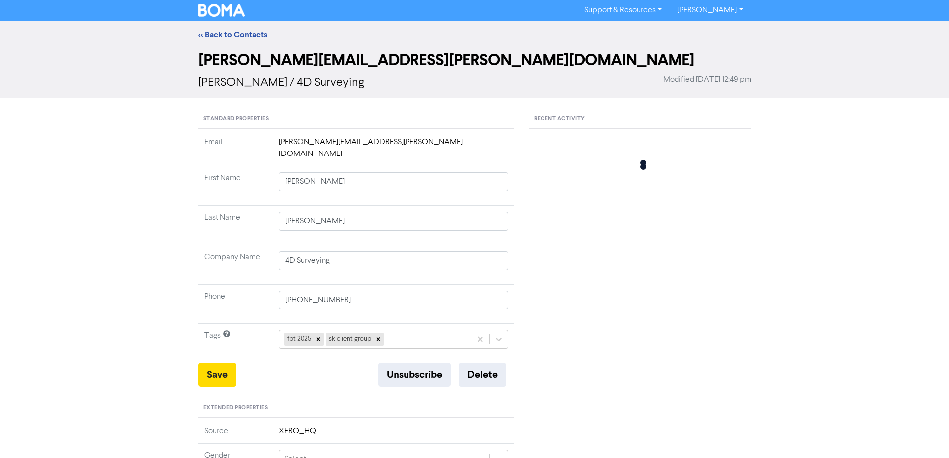
type input "GOULBURN"
type input "2580"
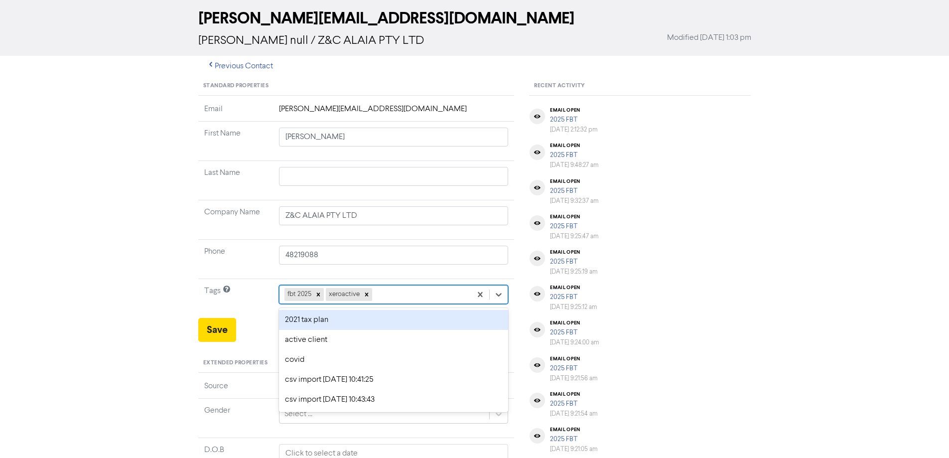
click at [406, 304] on div "option 2021 tax plan focused, 1 of 11. 9 results available. Use Up and Down to …" at bounding box center [394, 294] width 230 height 19
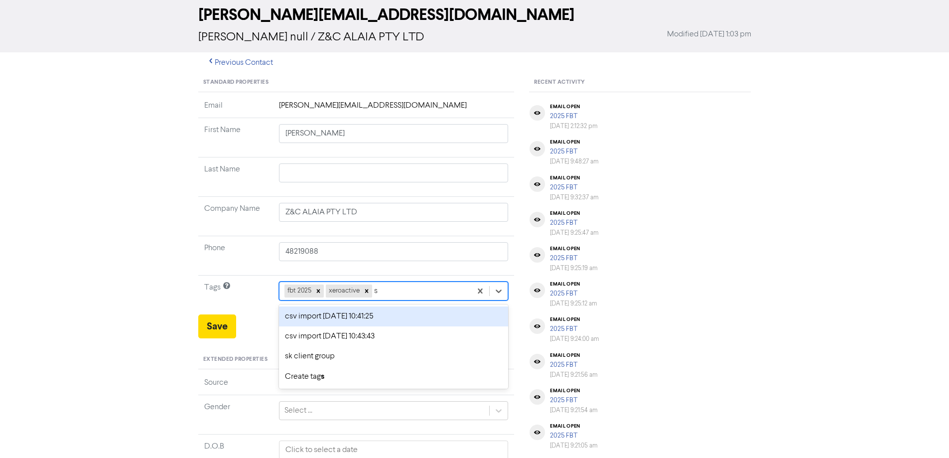
type input "sk"
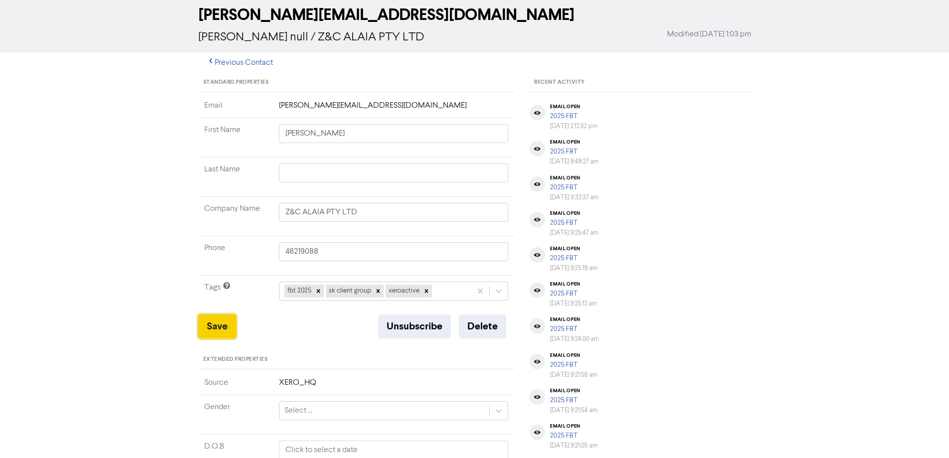
click at [212, 332] on button "Save" at bounding box center [217, 326] width 38 height 24
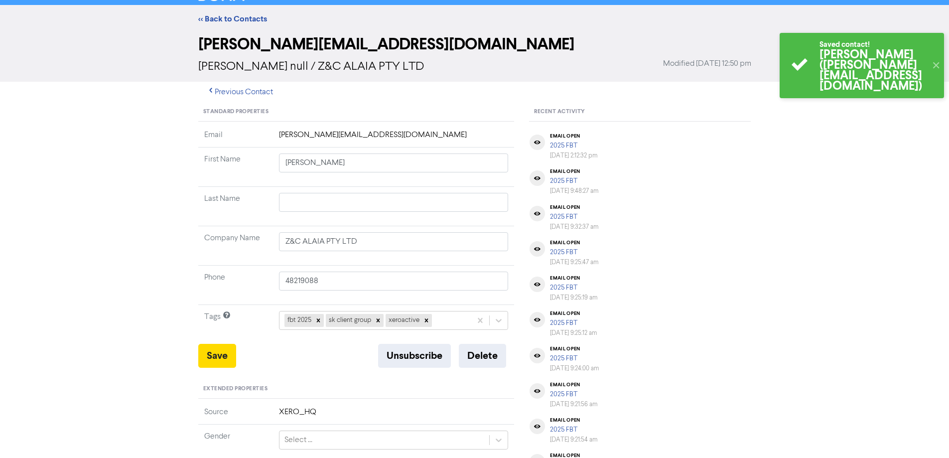
scroll to position [0, 0]
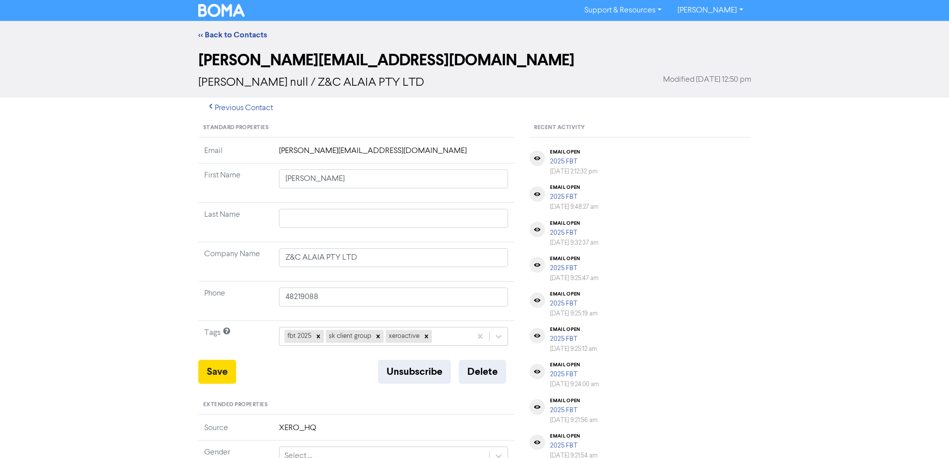
click at [231, 29] on div "<< Back to Contacts" at bounding box center [475, 35] width 568 height 12
click at [231, 35] on link "<< Back to Contacts" at bounding box center [232, 35] width 69 height 10
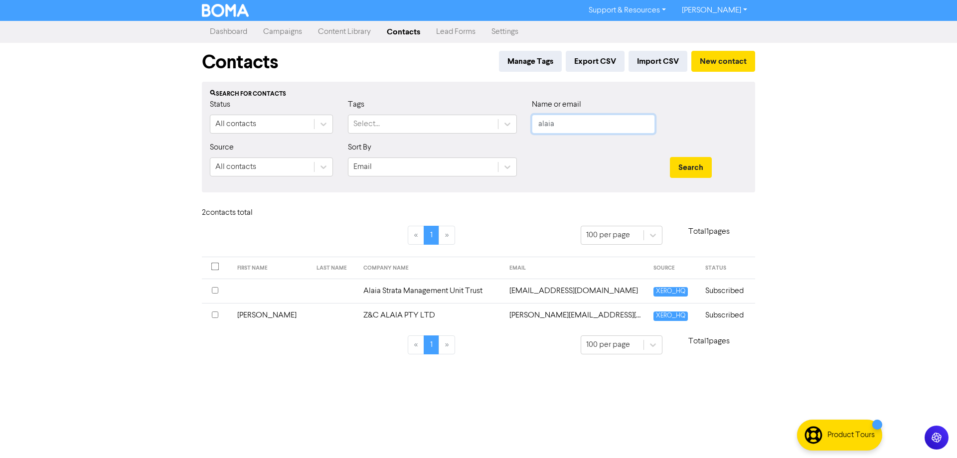
click at [576, 126] on input "alaia" at bounding box center [593, 124] width 123 height 19
click at [670, 157] on button "Search" at bounding box center [691, 167] width 42 height 21
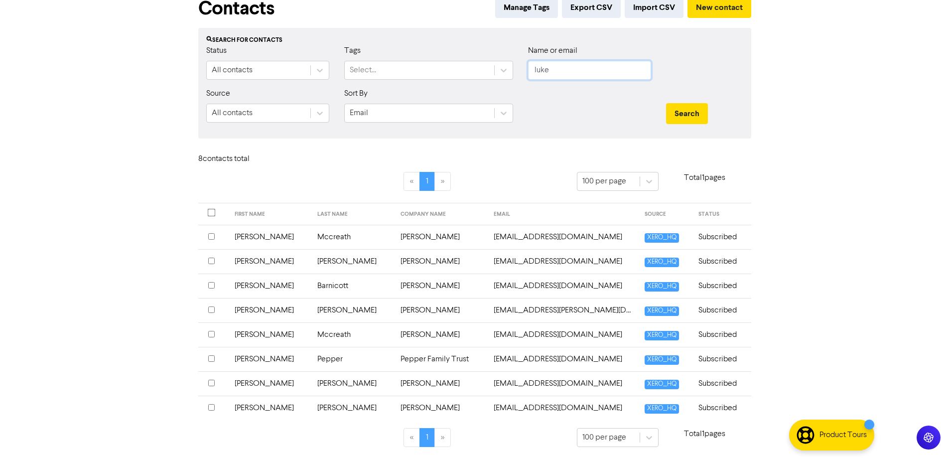
scroll to position [55, 0]
click at [566, 75] on input "luke" at bounding box center [589, 69] width 123 height 19
click at [666, 102] on button "Search" at bounding box center [687, 112] width 42 height 21
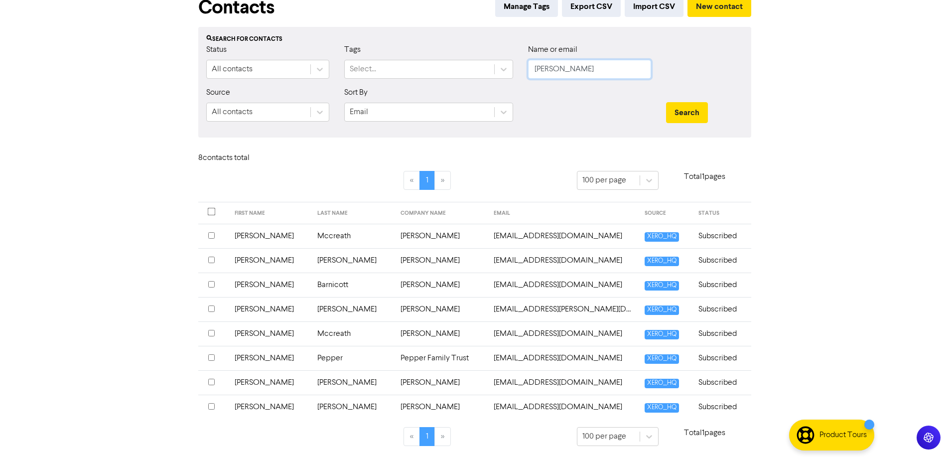
scroll to position [0, 0]
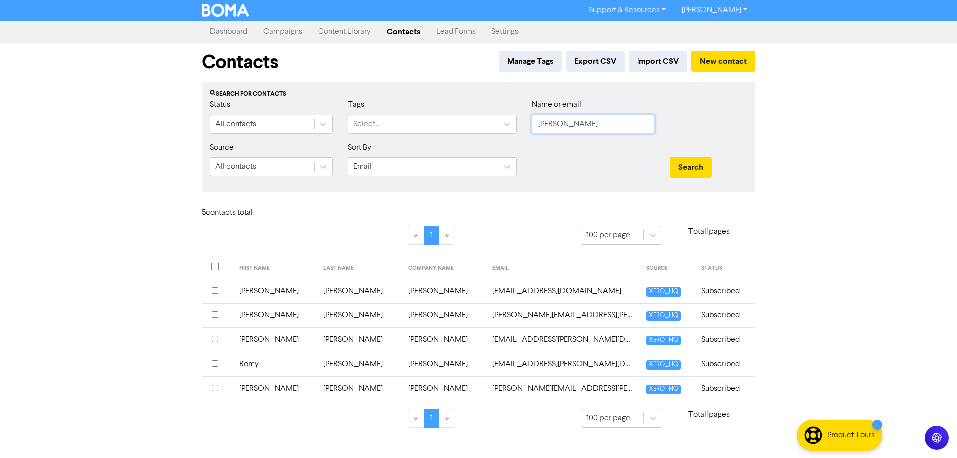
click at [559, 129] on input "[PERSON_NAME]" at bounding box center [593, 124] width 123 height 19
type input "bett"
click at [670, 157] on button "Search" at bounding box center [691, 167] width 42 height 21
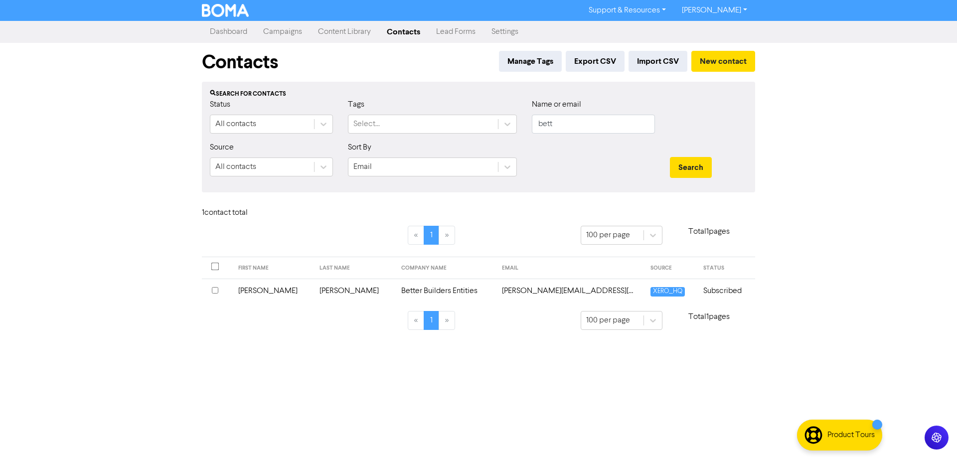
click at [502, 291] on td "[PERSON_NAME][EMAIL_ADDRESS][DOMAIN_NAME]" at bounding box center [570, 290] width 148 height 24
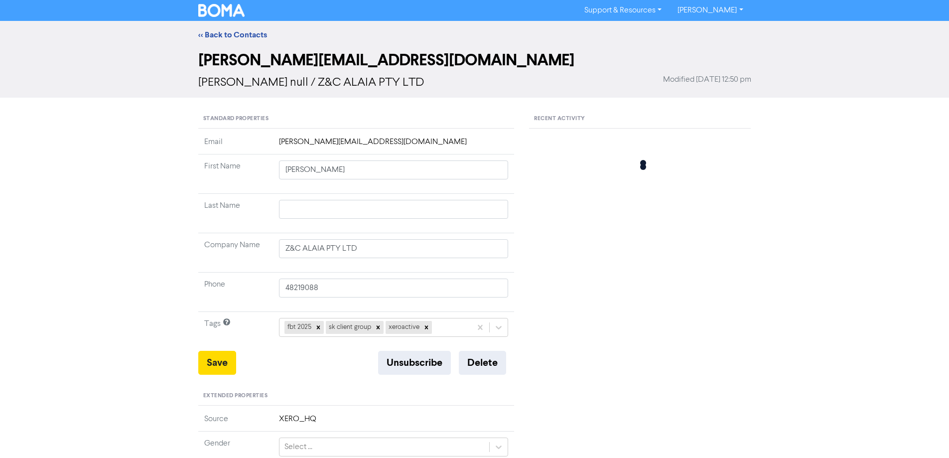
type input "[PERSON_NAME]"
type input "Better Builders Entities"
type input "0421 772 983"
type input "Unit 2/15 Myamba Parade"
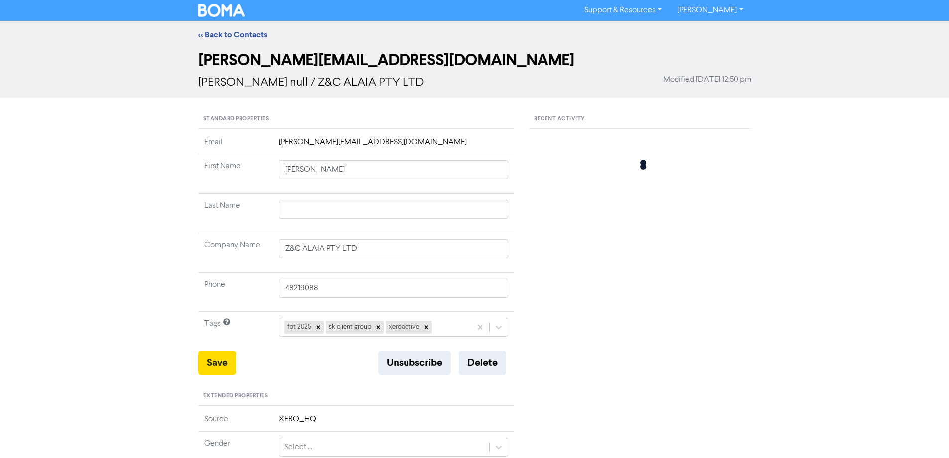
type input "SURFSIDE"
type input "2536"
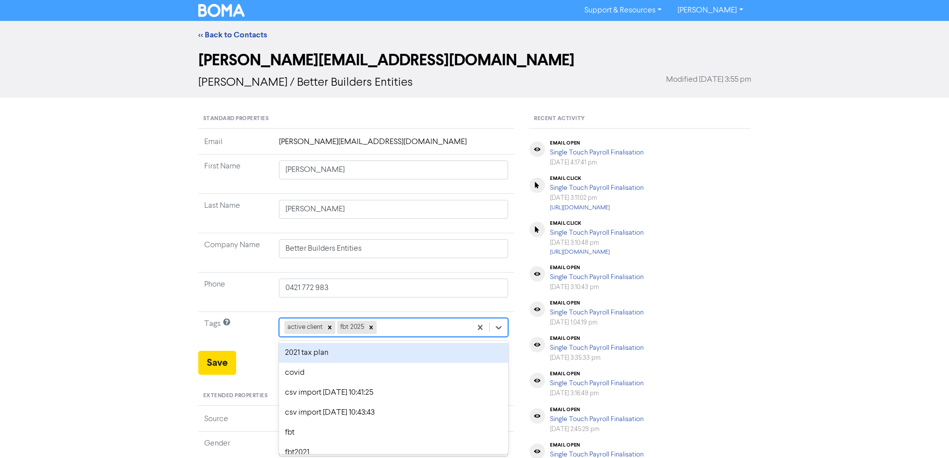
scroll to position [36, 0]
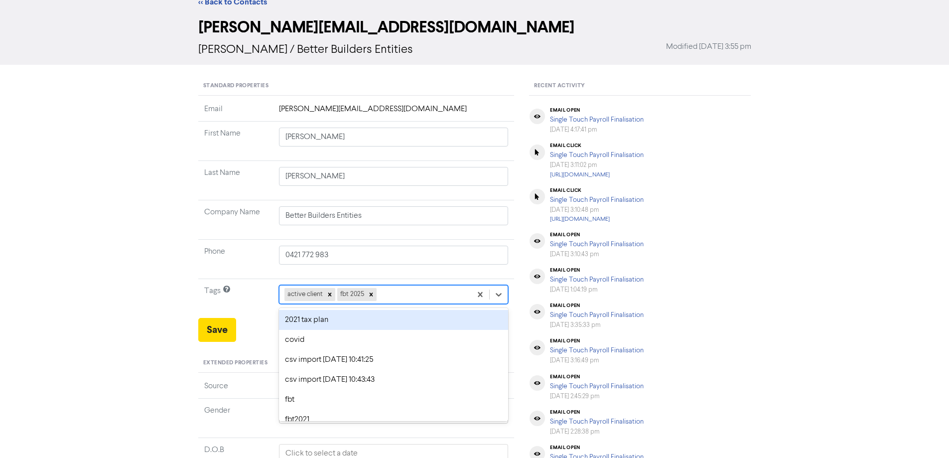
click at [400, 304] on div "option 2021 tax plan focused, 1 of 11. 9 results available. Use Up and Down to …" at bounding box center [394, 294] width 230 height 19
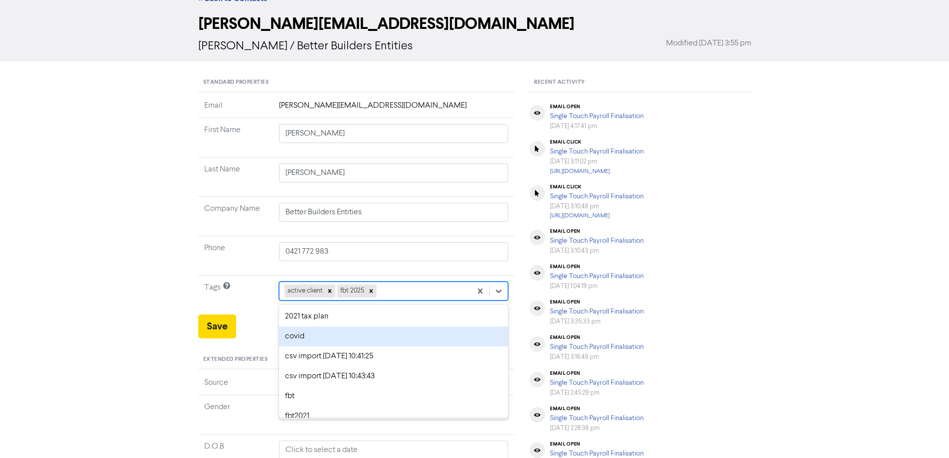
type input "s"
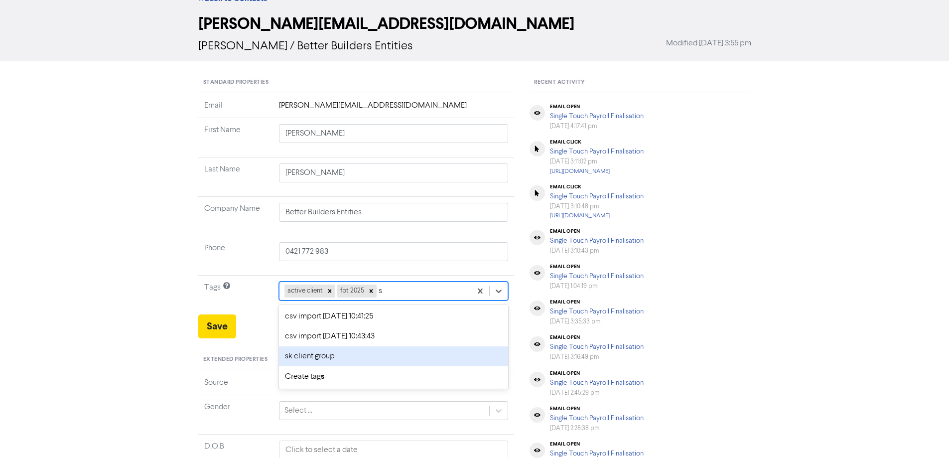
click at [326, 353] on div "sk client group" at bounding box center [394, 356] width 230 height 20
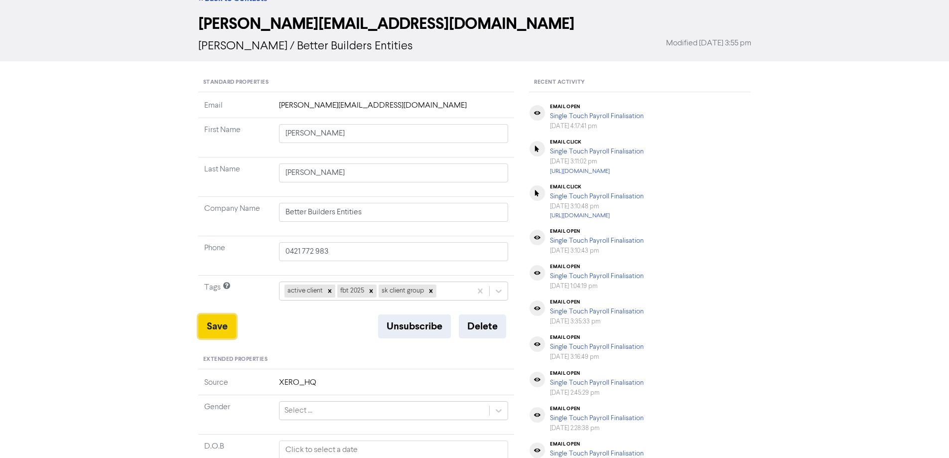
click at [221, 327] on button "Save" at bounding box center [217, 326] width 38 height 24
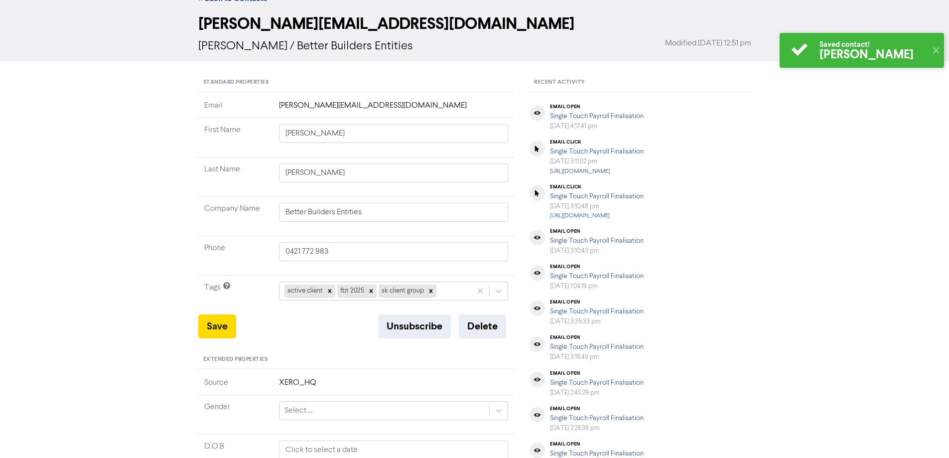
scroll to position [0, 0]
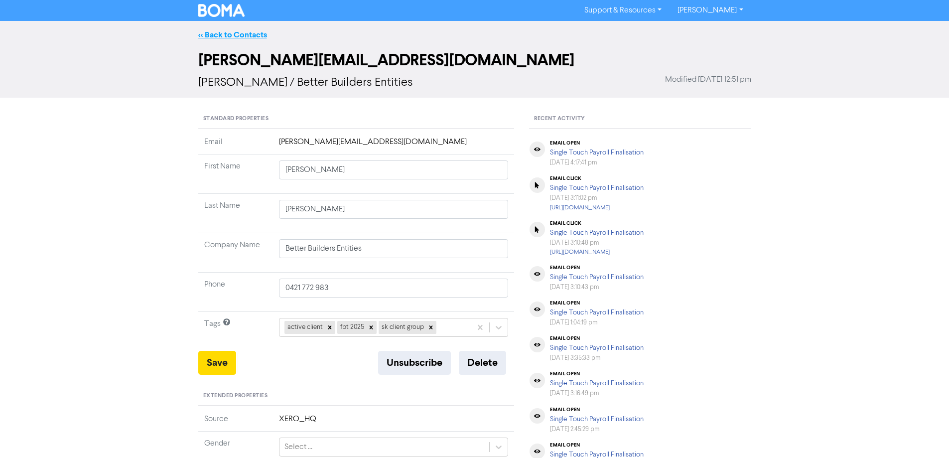
click at [235, 37] on link "<< Back to Contacts" at bounding box center [232, 35] width 69 height 10
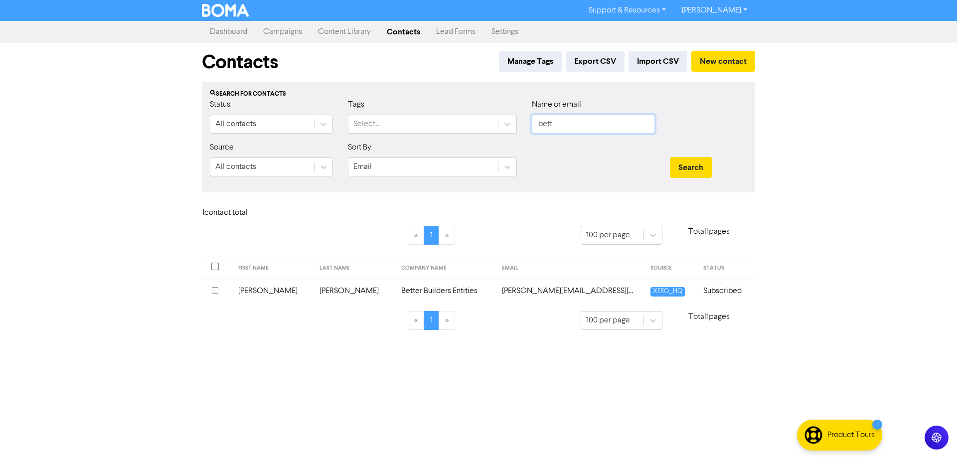
click at [580, 129] on input "bett" at bounding box center [593, 124] width 123 height 19
type input "[PERSON_NAME]"
click at [670, 157] on button "Search" at bounding box center [691, 167] width 42 height 21
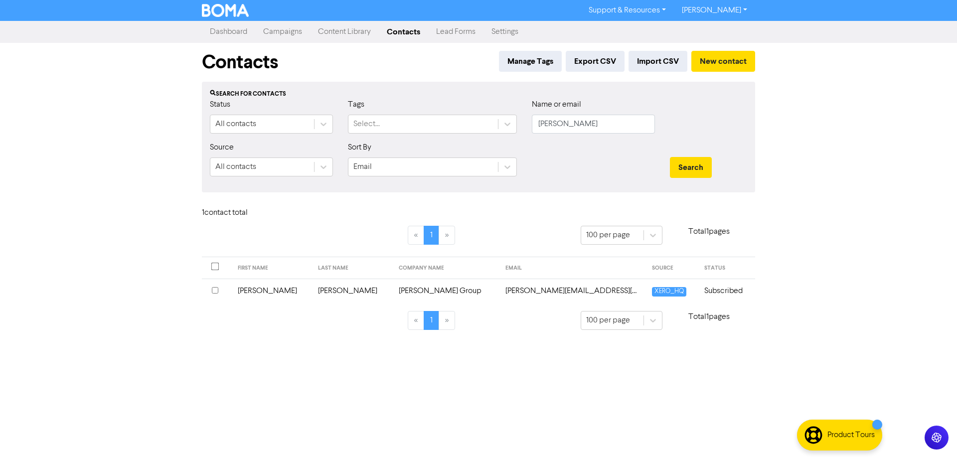
click at [400, 295] on td "[PERSON_NAME] Group" at bounding box center [446, 290] width 107 height 24
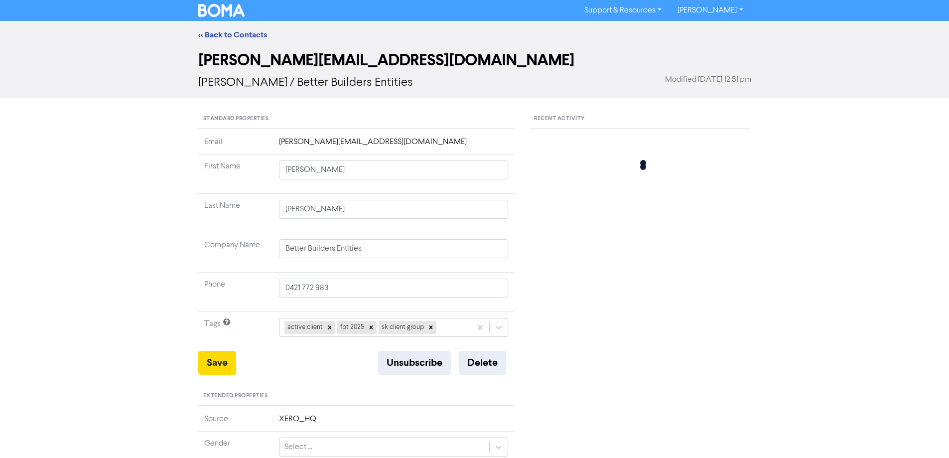
type input "[PERSON_NAME]"
type input "[PERSON_NAME] Group"
type input "16 [PERSON_NAME]"
type input "MACARTHUR"
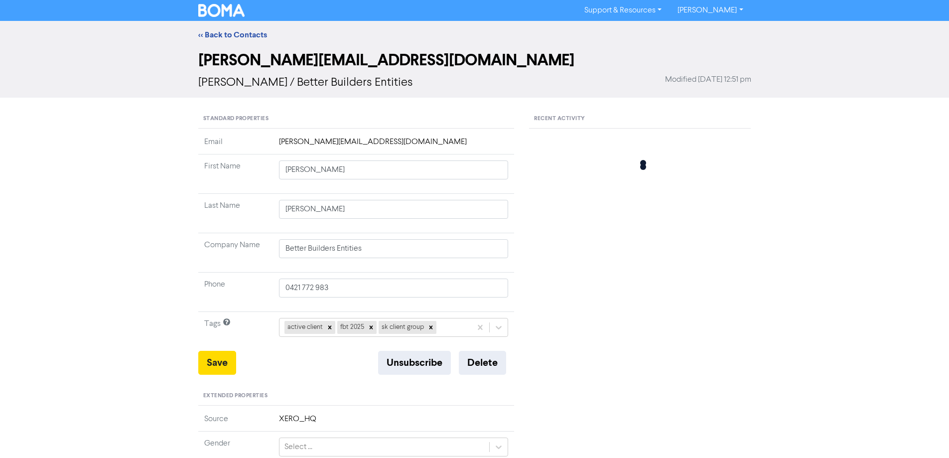
type input "2904"
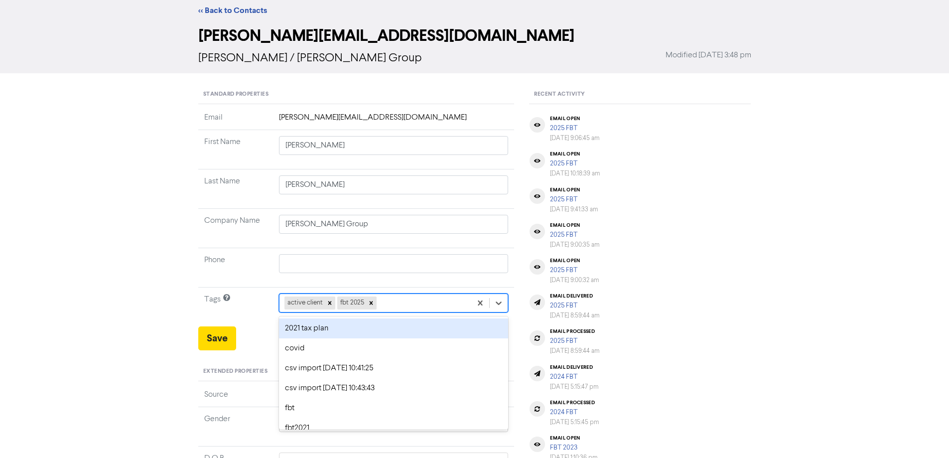
click at [413, 312] on div "option 2021 tax plan focused, 1 of 11. 9 results available. Use Up and Down to …" at bounding box center [394, 302] width 230 height 19
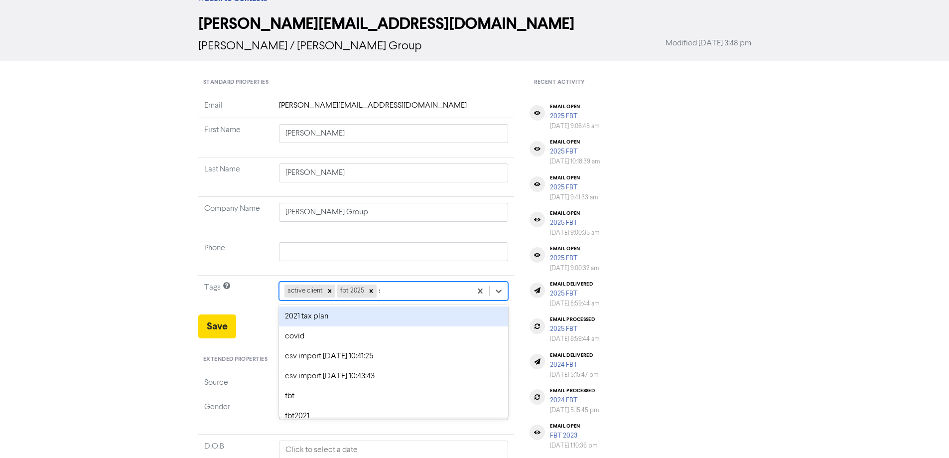
type input "sk"
click at [332, 314] on div "sk client group" at bounding box center [394, 316] width 230 height 20
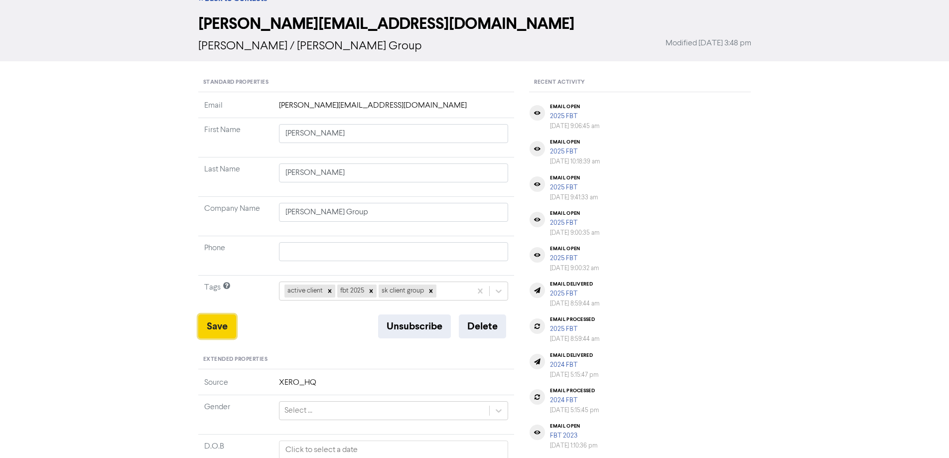
click at [215, 326] on button "Save" at bounding box center [217, 326] width 38 height 24
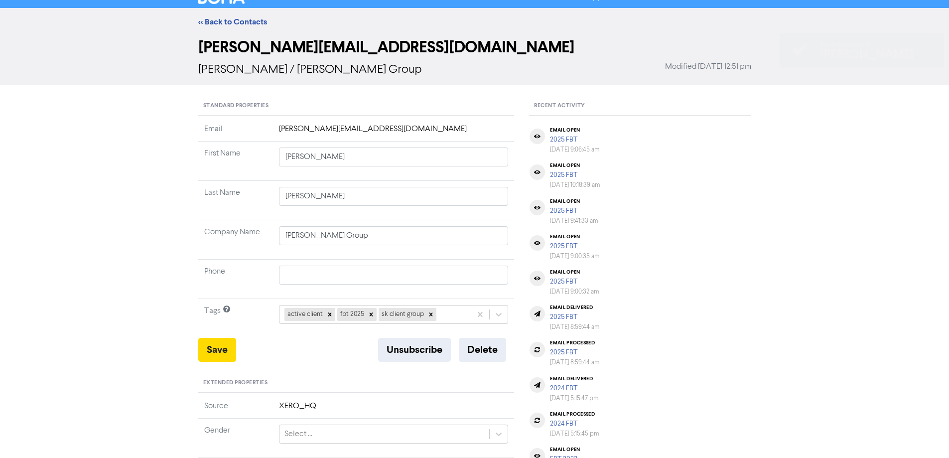
scroll to position [0, 0]
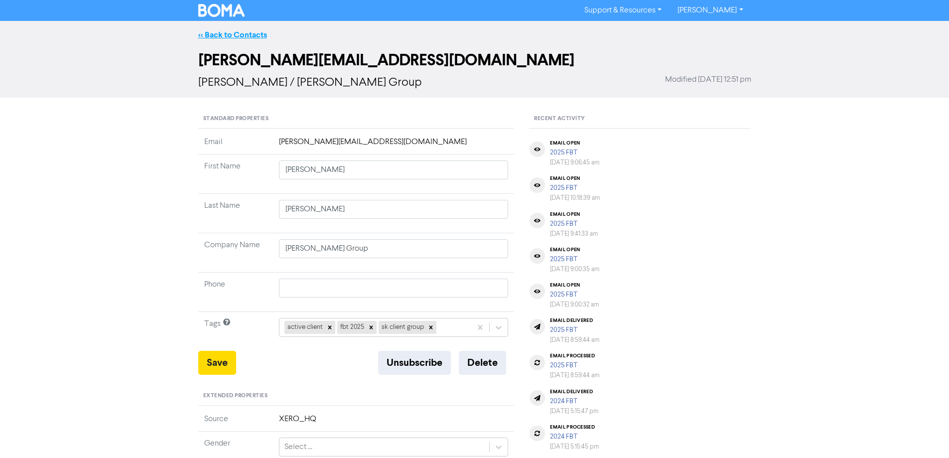
click at [240, 32] on link "<< Back to Contacts" at bounding box center [232, 35] width 69 height 10
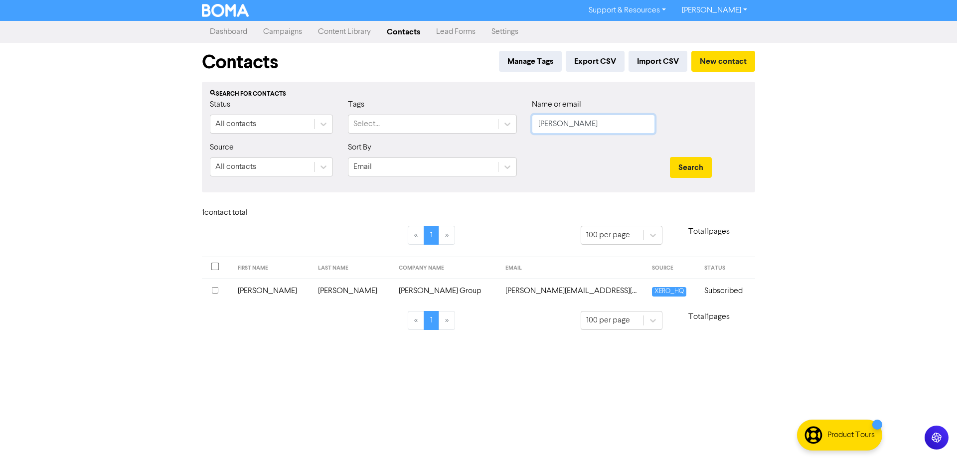
click at [570, 124] on input "[PERSON_NAME]" at bounding box center [593, 124] width 123 height 19
type input "chalk"
click at [670, 157] on button "Search" at bounding box center [691, 167] width 42 height 21
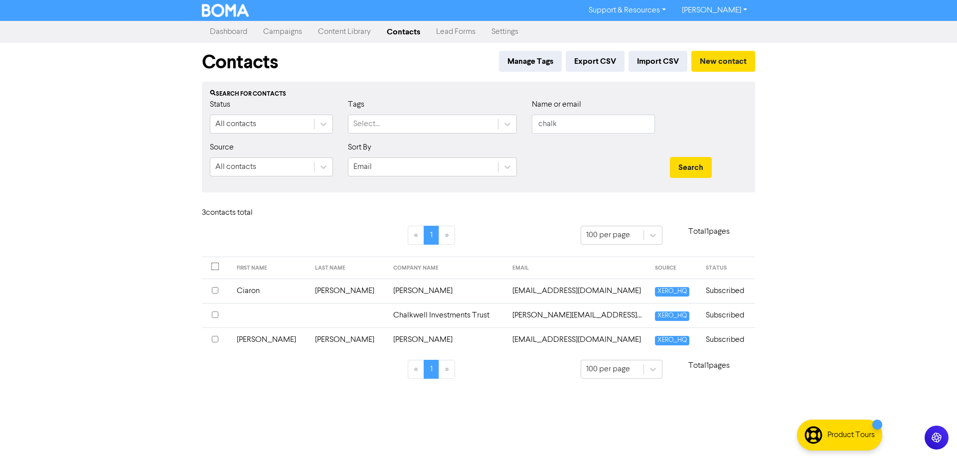
click at [387, 285] on td "[PERSON_NAME]" at bounding box center [446, 290] width 119 height 24
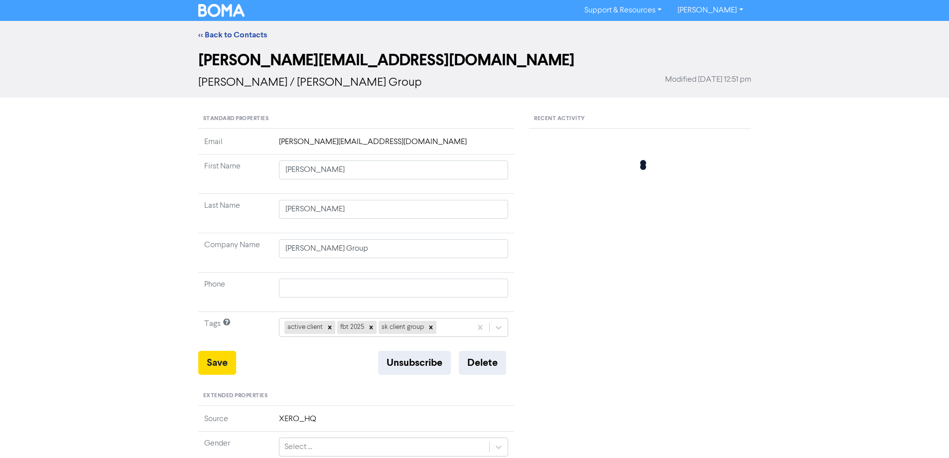
type input "Ciaron"
type input "[PERSON_NAME]"
type input "[STREET_ADDRESS]"
type input "QUEANBEYAN EAST"
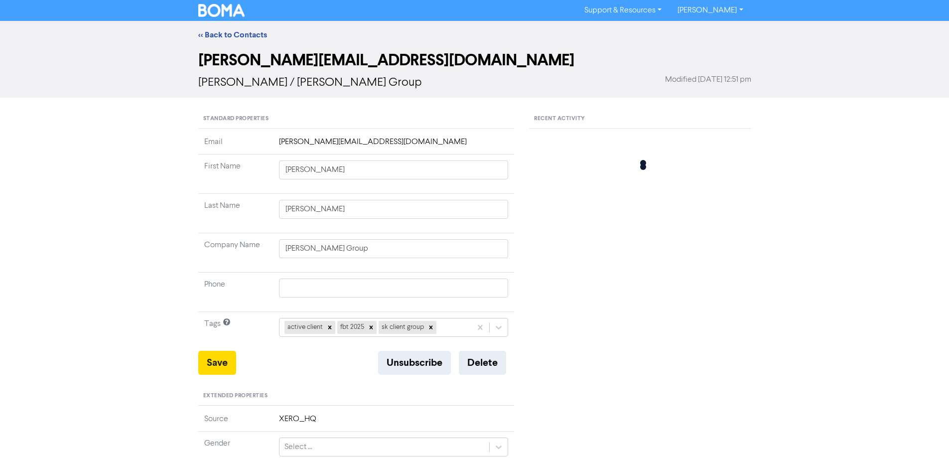
type input "2620"
type input "[STREET_ADDRESS]"
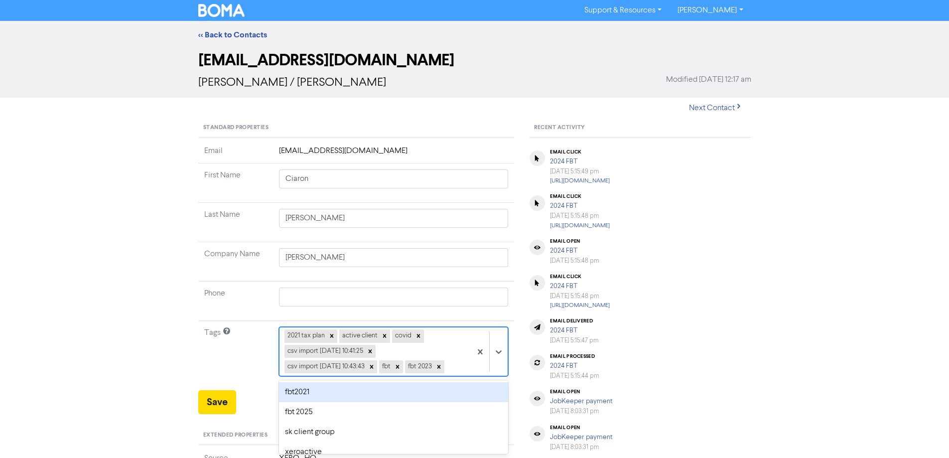
click at [462, 364] on div "2021 tax plan active client covid csv import [DATE] 10:41:25 csv import [DATE] …" at bounding box center [375, 351] width 192 height 48
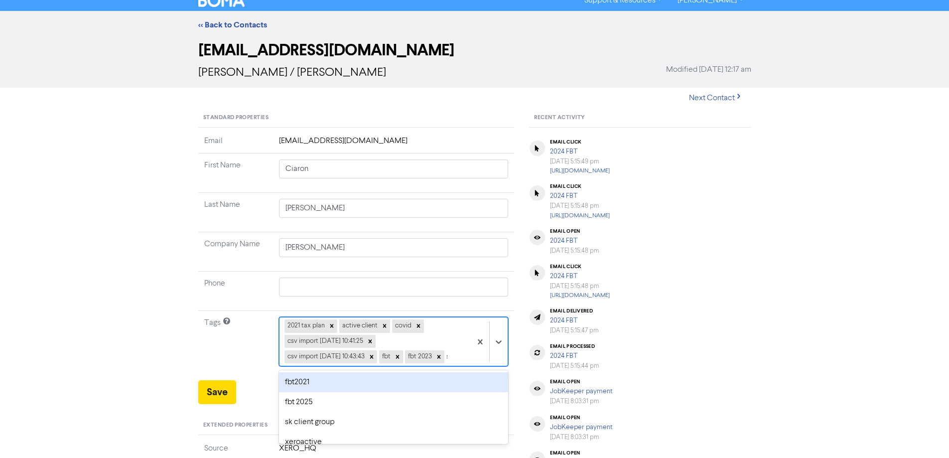
type input "sk"
type input "[STREET_ADDRESS]"
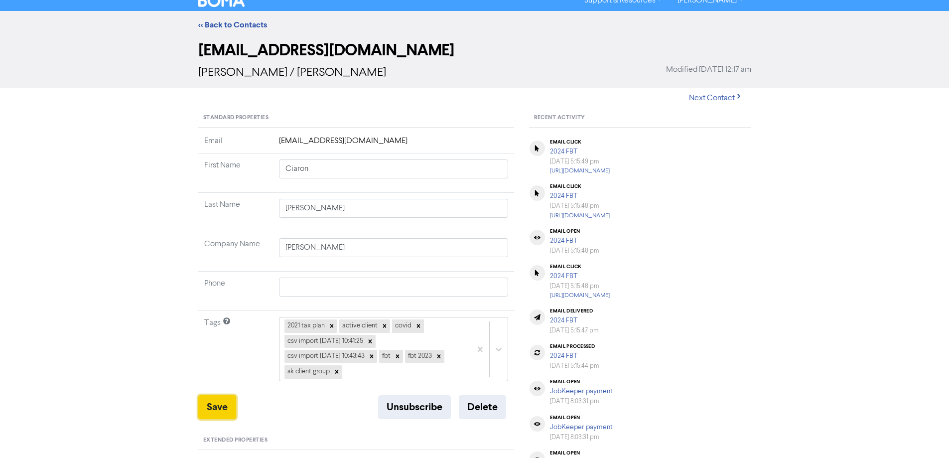
click at [208, 409] on button "Save" at bounding box center [217, 407] width 38 height 24
type input "[STREET_ADDRESS]"
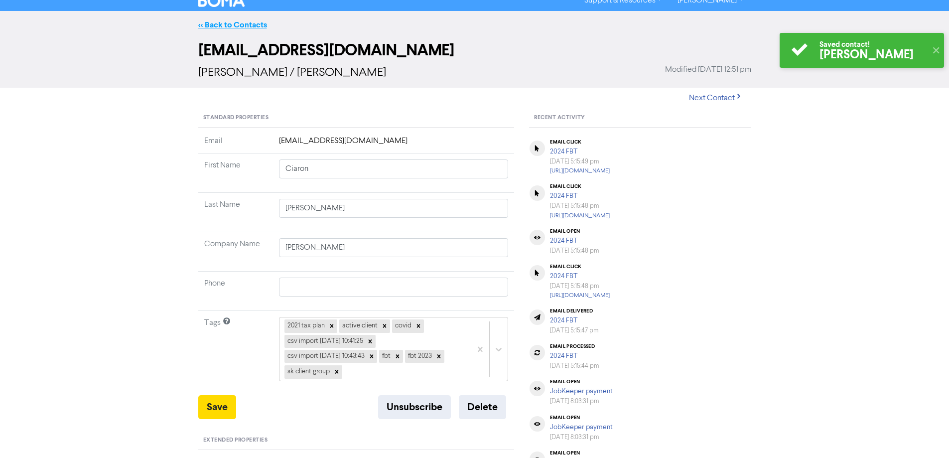
click at [256, 25] on link "<< Back to Contacts" at bounding box center [232, 25] width 69 height 10
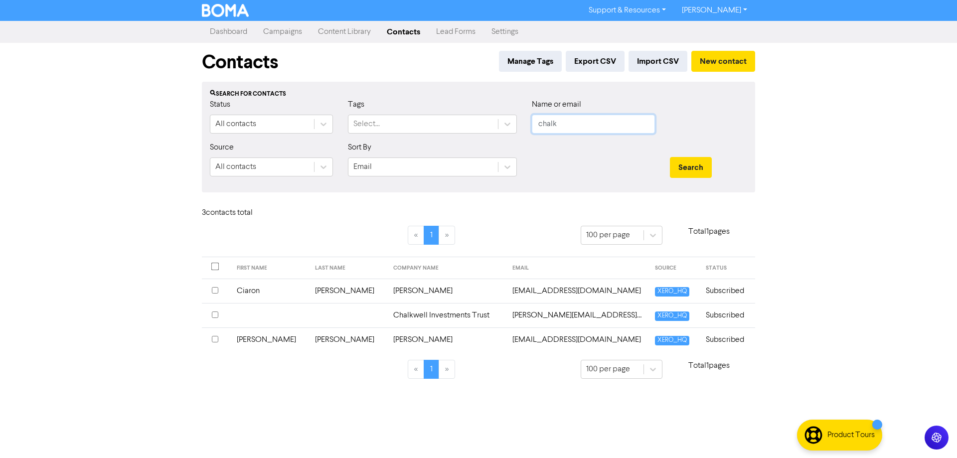
click at [588, 126] on input "chalk" at bounding box center [593, 124] width 123 height 19
type input "[PERSON_NAME]"
click at [670, 157] on button "Search" at bounding box center [691, 167] width 42 height 21
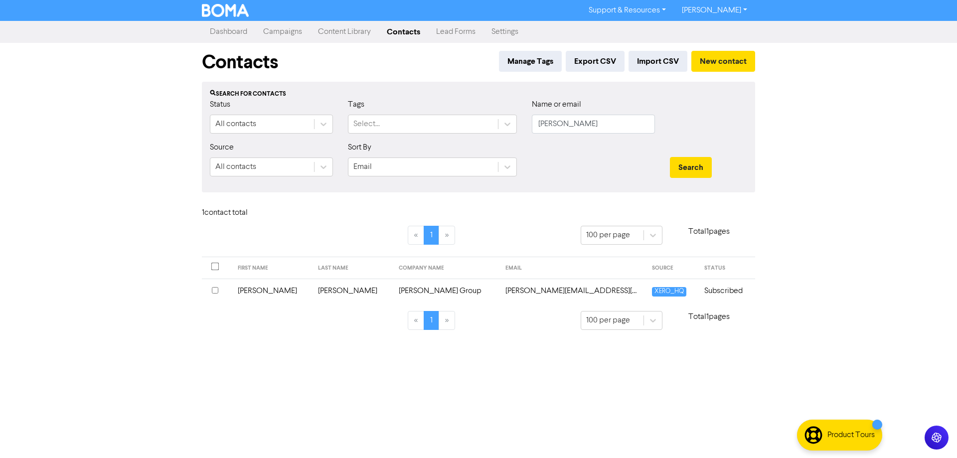
click at [414, 295] on td "[PERSON_NAME] Group" at bounding box center [446, 290] width 107 height 24
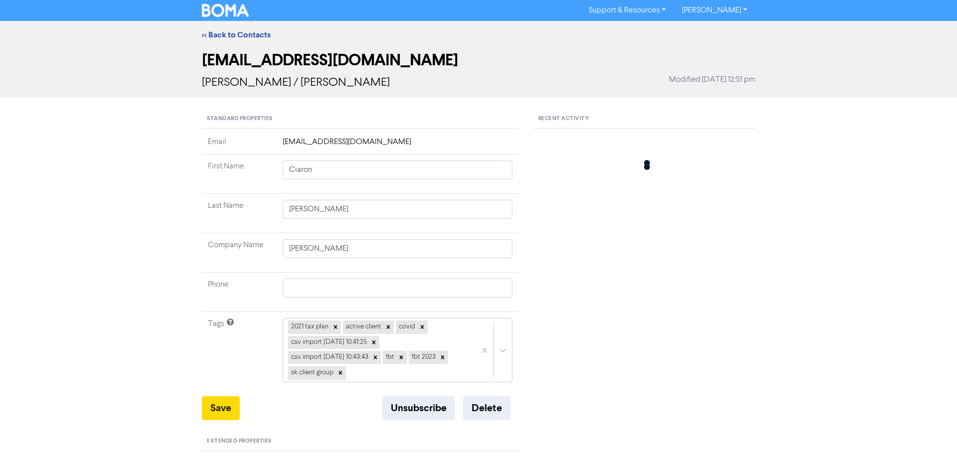
type input "[PERSON_NAME]"
type input "[PERSON_NAME] Group"
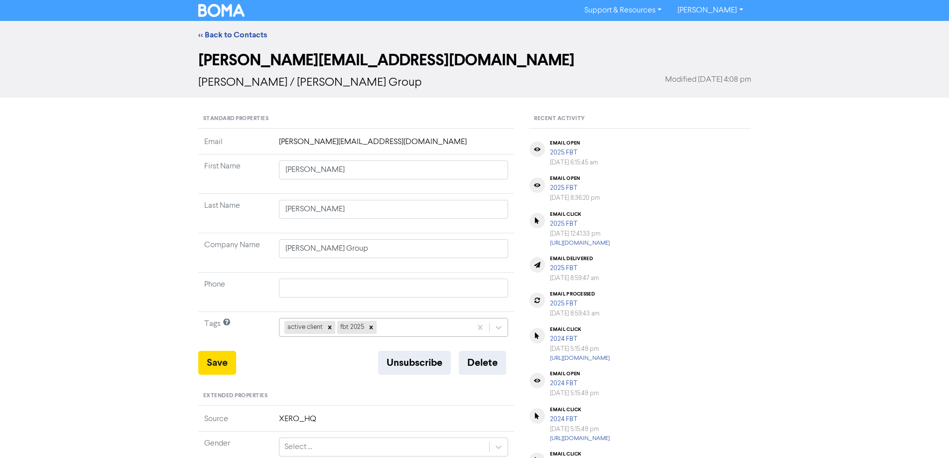
click at [414, 322] on div "active client fbt 2025" at bounding box center [394, 327] width 230 height 19
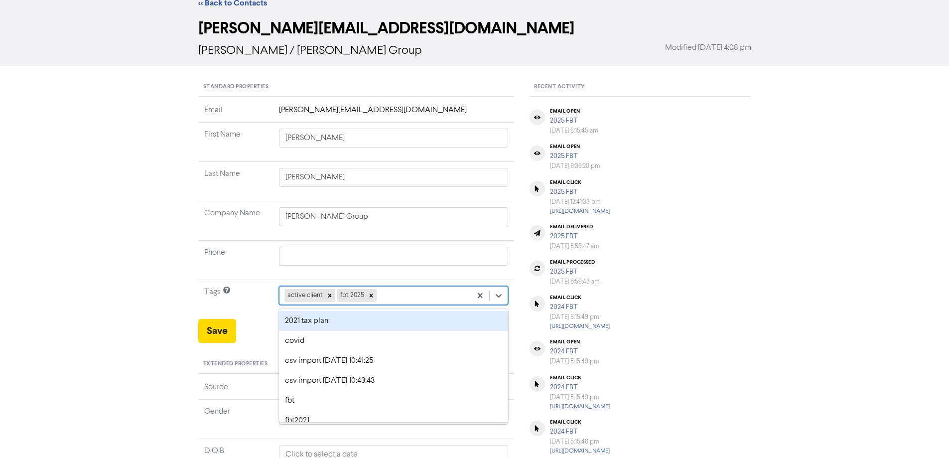
scroll to position [36, 0]
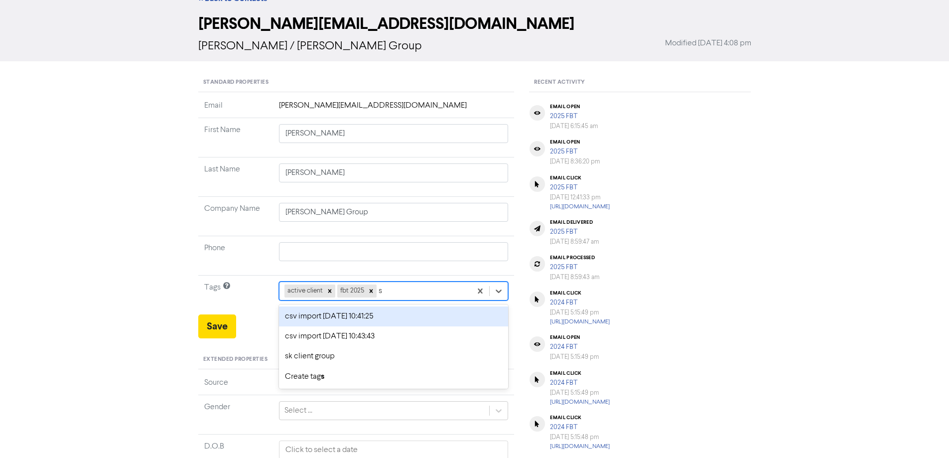
type input "sk"
click at [316, 318] on div "sk client group" at bounding box center [394, 316] width 230 height 20
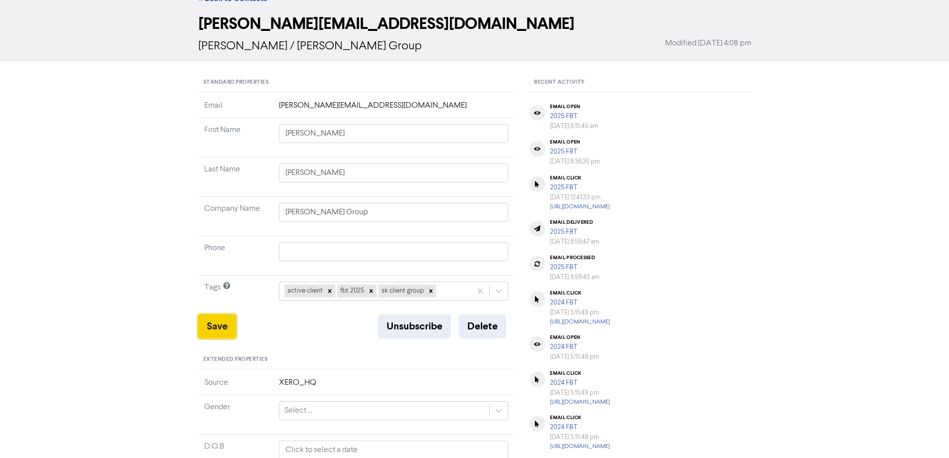
click at [210, 323] on button "Save" at bounding box center [217, 326] width 38 height 24
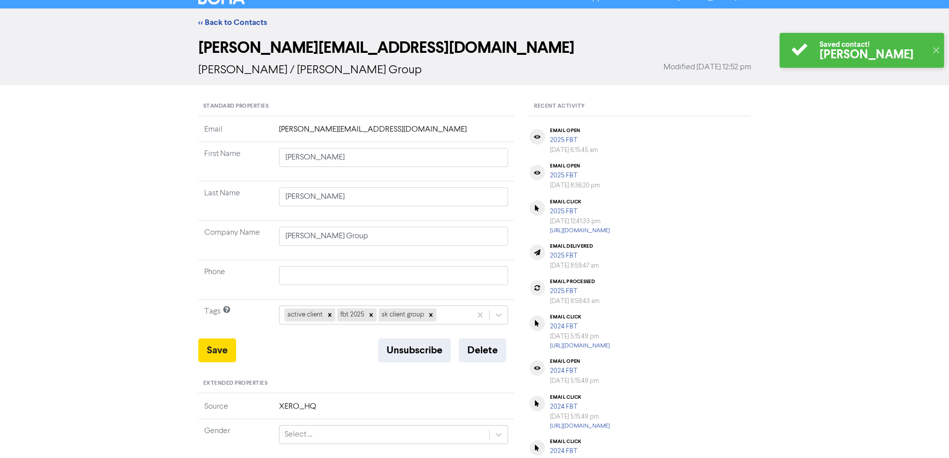
scroll to position [0, 0]
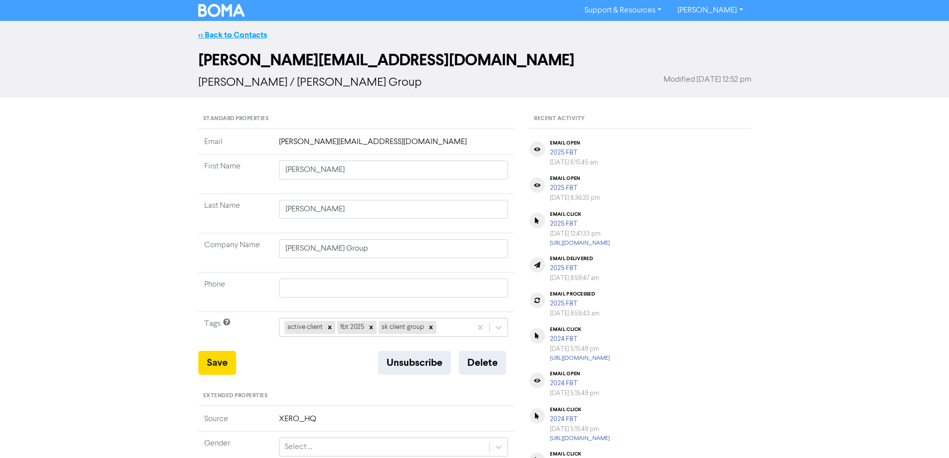
click at [255, 32] on link "<< Back to Contacts" at bounding box center [232, 35] width 69 height 10
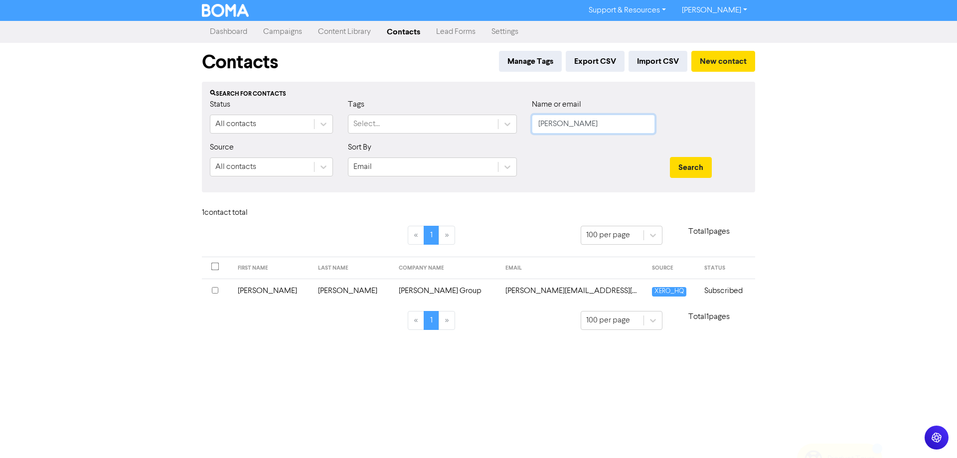
click at [568, 124] on input "[PERSON_NAME]" at bounding box center [593, 124] width 123 height 19
type input "compas"
click at [670, 157] on button "Search" at bounding box center [691, 167] width 42 height 21
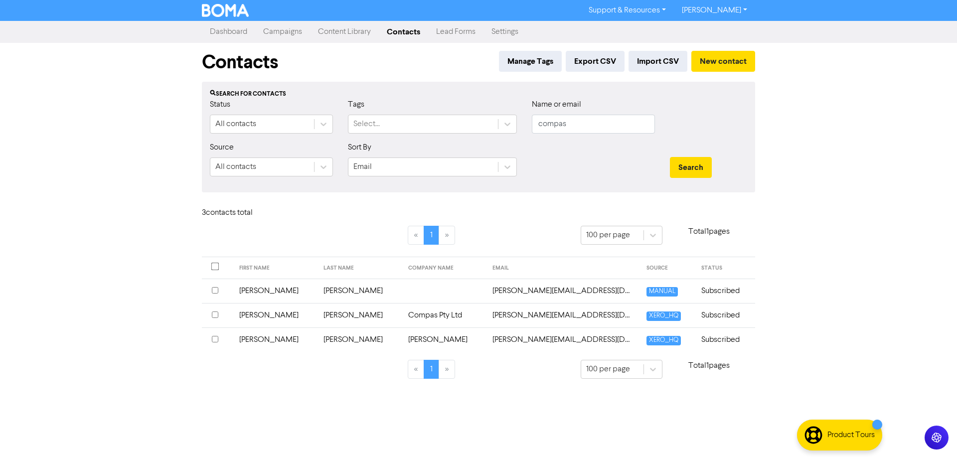
click at [212, 315] on input "checkbox" at bounding box center [215, 314] width 6 height 6
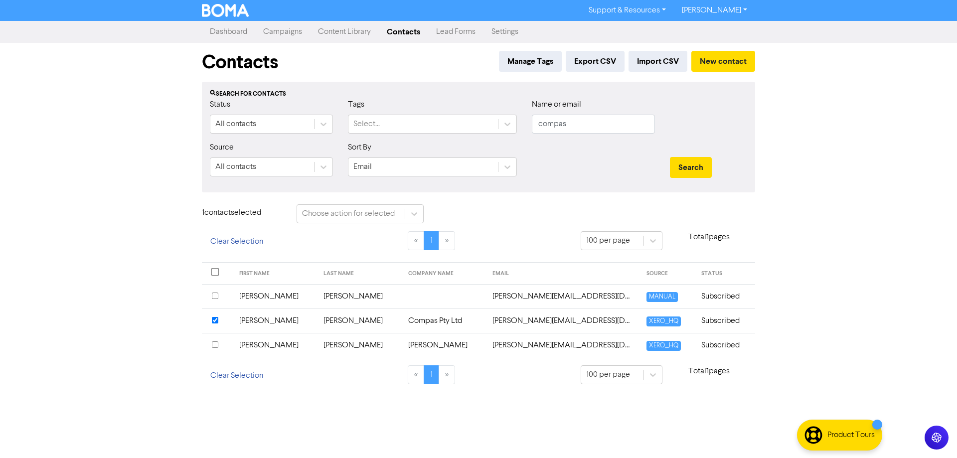
click at [216, 345] on input "checkbox" at bounding box center [215, 344] width 6 height 6
click at [402, 312] on td "Compas Pty Ltd" at bounding box center [444, 320] width 85 height 24
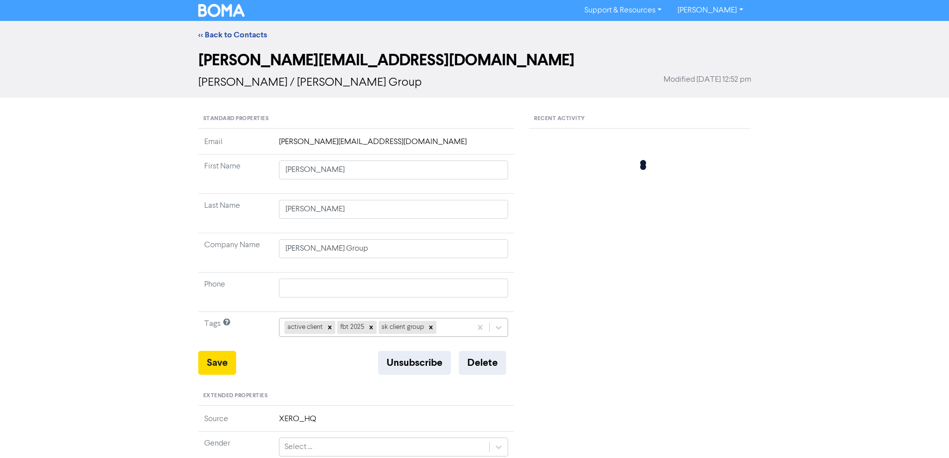
type input "[PERSON_NAME]"
type input "Compas Pty Ltd"
type input "[STREET_ADDRESS]"
type input "BRADDON"
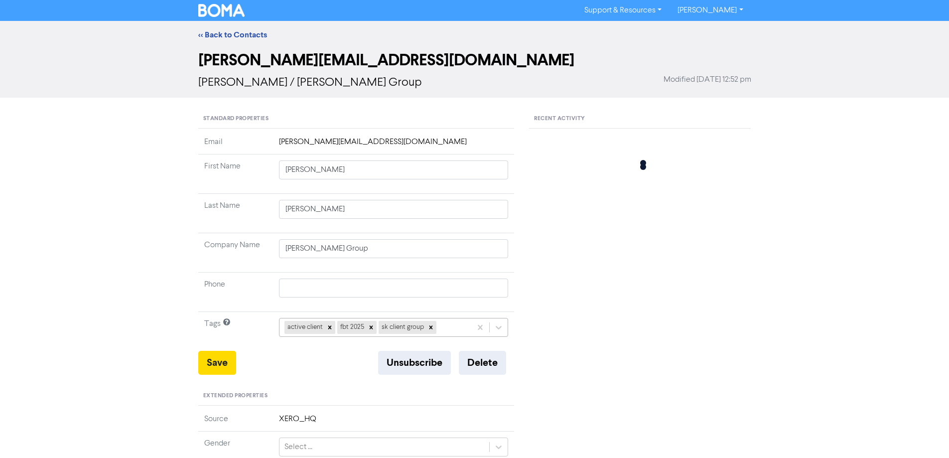
type input "2617"
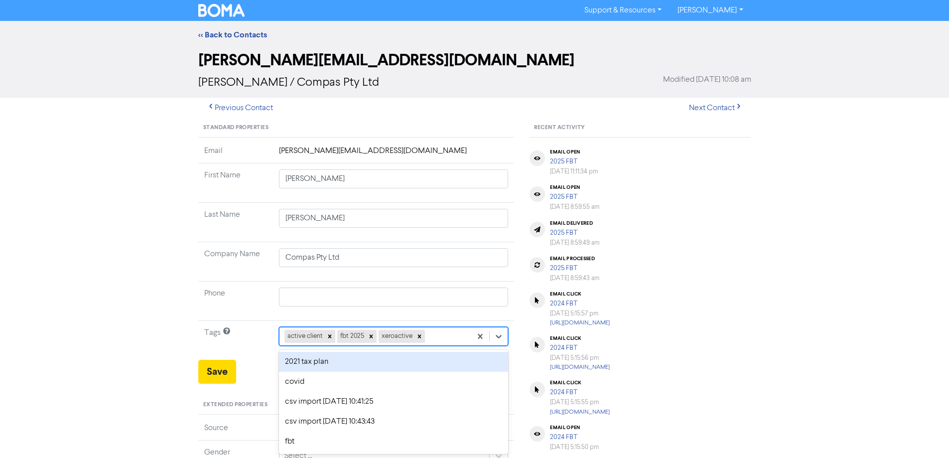
click at [457, 333] on div "option 2021 tax plan focused, 1 of 11. 8 results available. Use Up and Down to …" at bounding box center [394, 336] width 230 height 19
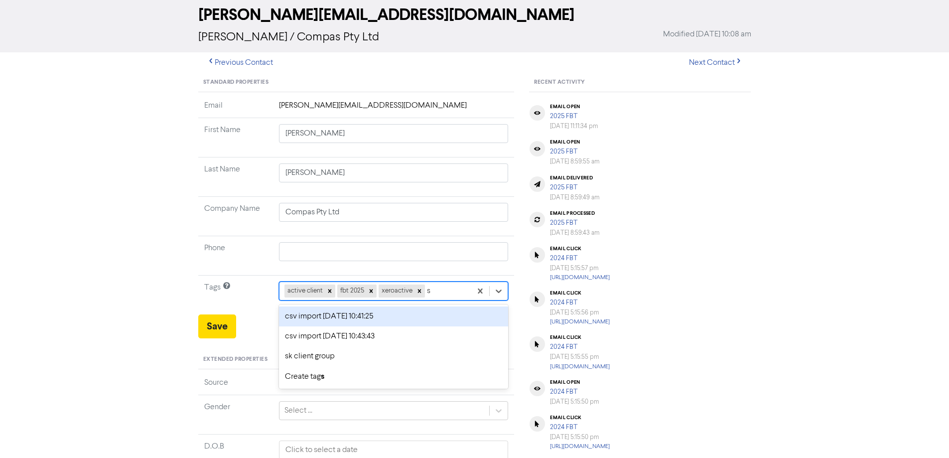
type input "sk"
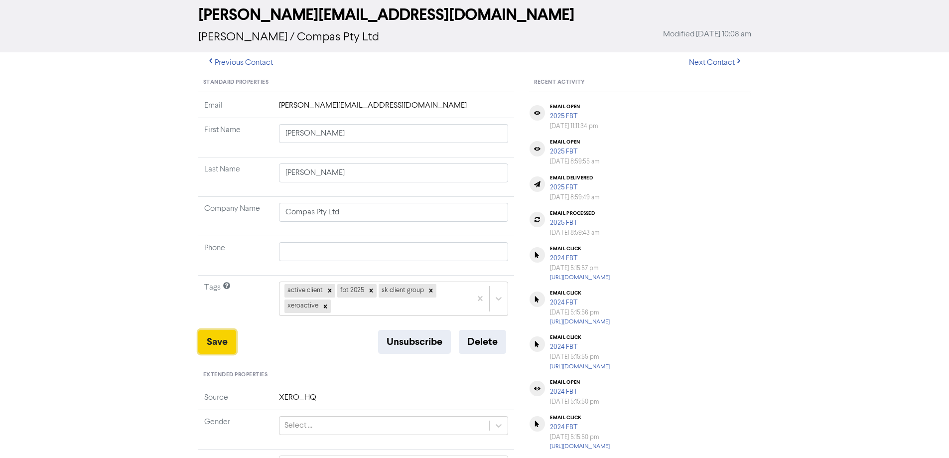
click at [217, 344] on button "Save" at bounding box center [217, 342] width 38 height 24
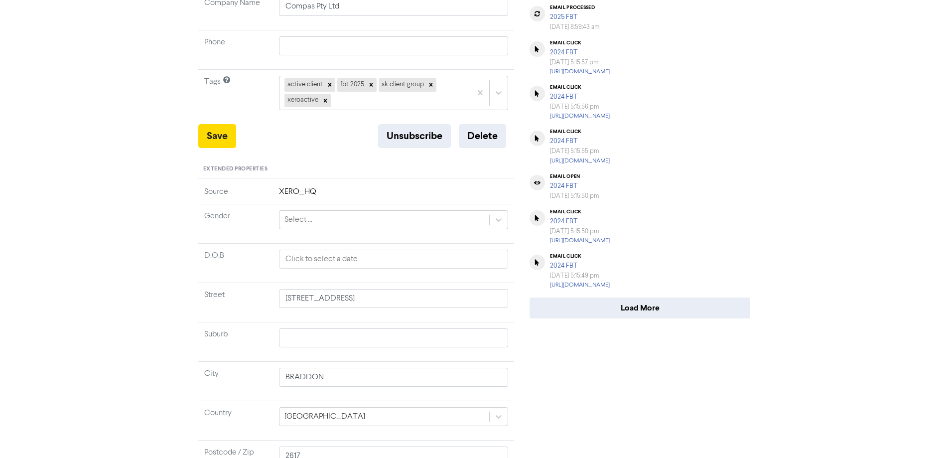
scroll to position [322, 0]
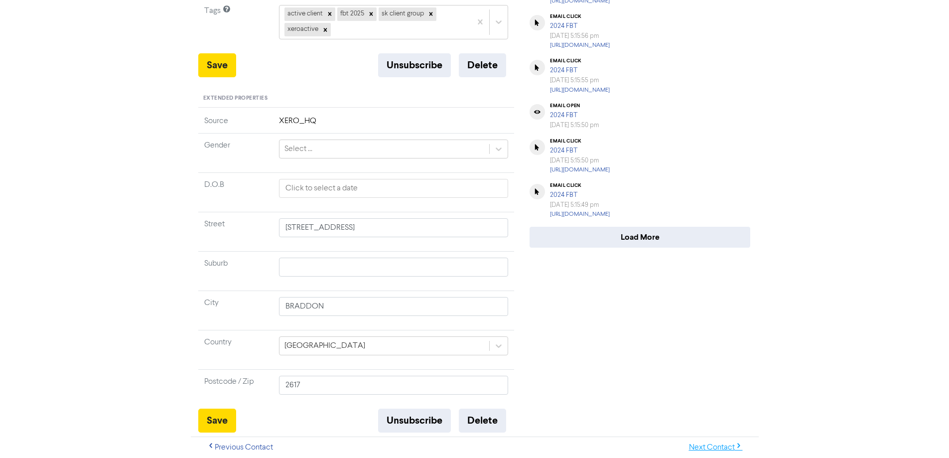
click at [716, 444] on button "Next Contact" at bounding box center [716, 447] width 71 height 21
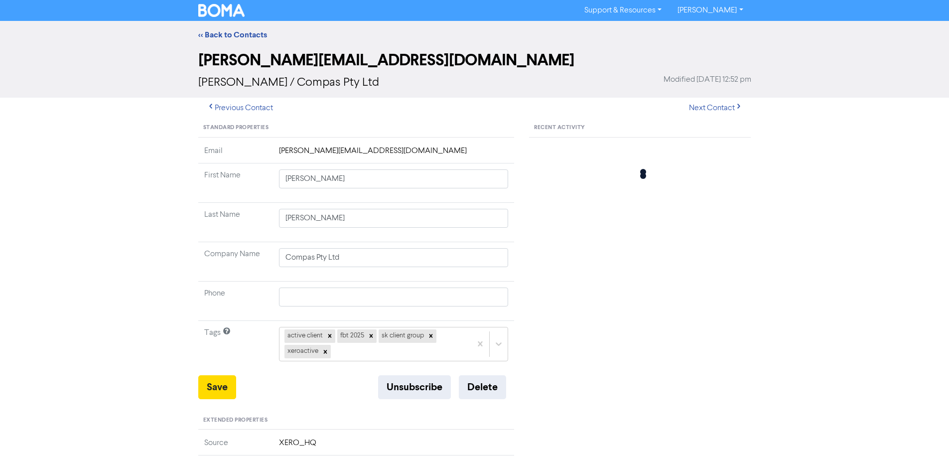
type input "[PERSON_NAME]"
type input "0419 256 738"
type input "Doongara [STREET_ADDRESS]"
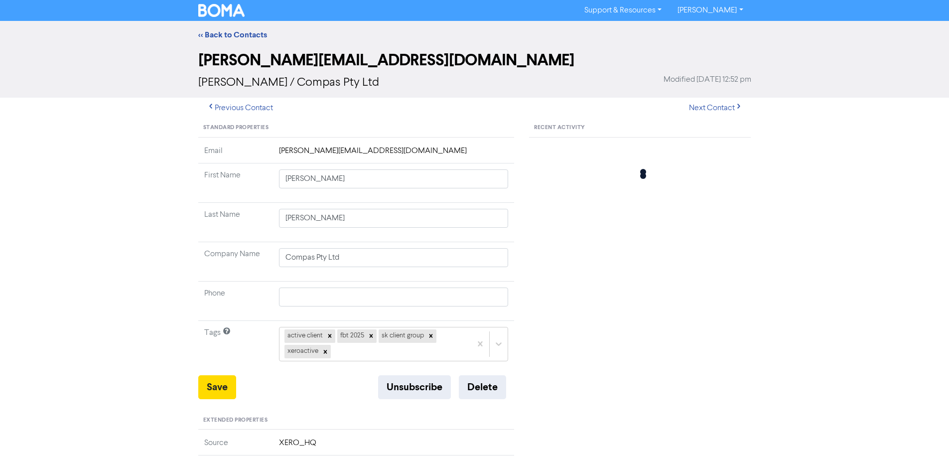
type input "SPRINGRANGE"
type input "2618"
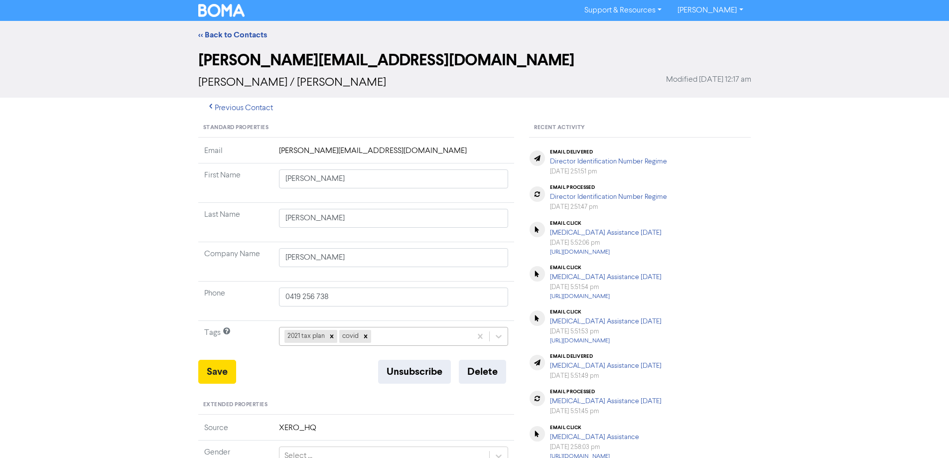
click at [381, 335] on div "2021 tax plan covid" at bounding box center [394, 336] width 230 height 19
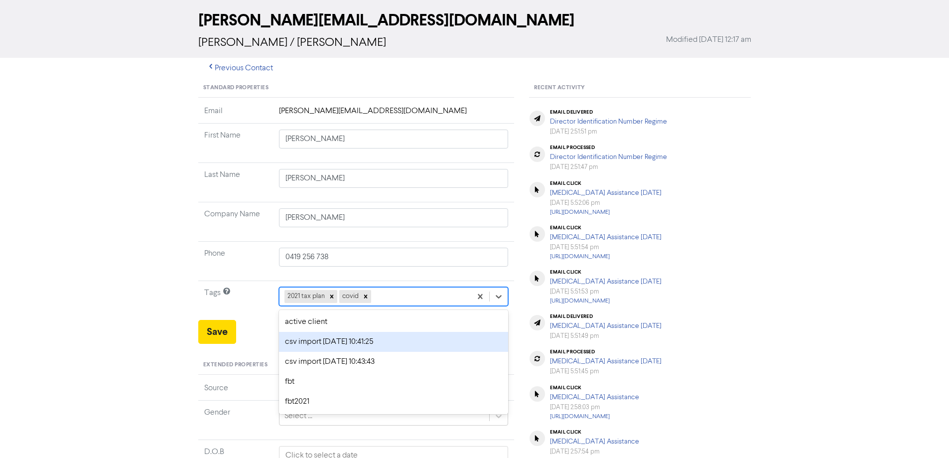
scroll to position [45, 0]
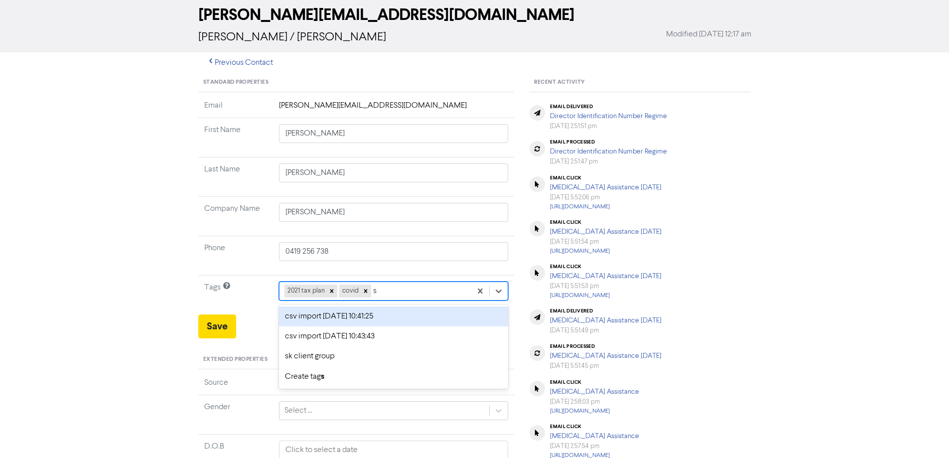
type input "sk"
click at [357, 314] on div "sk client group" at bounding box center [394, 316] width 230 height 20
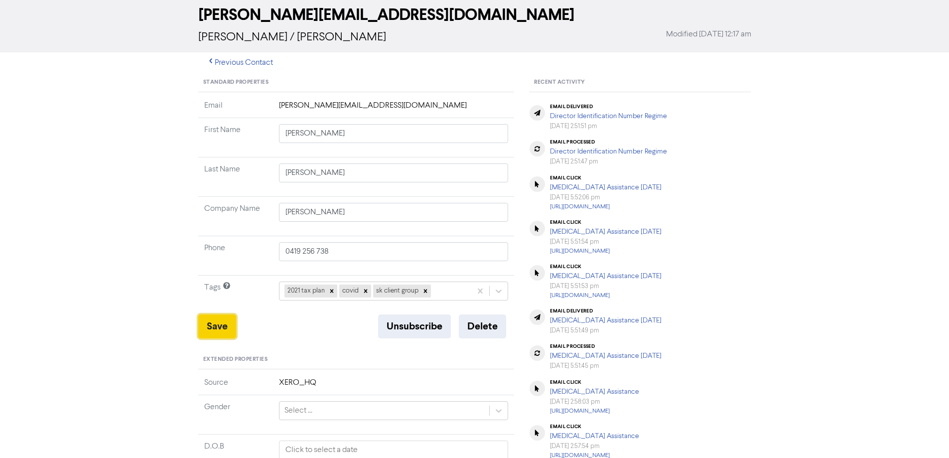
click at [212, 321] on button "Save" at bounding box center [217, 326] width 38 height 24
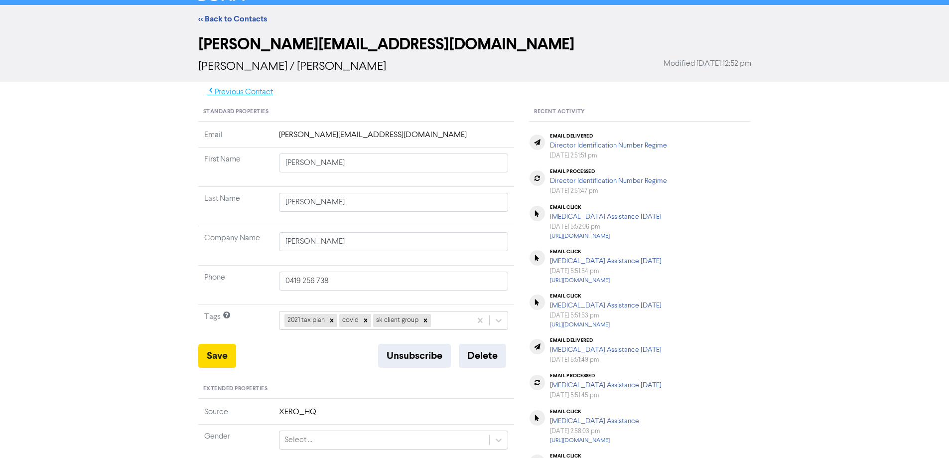
scroll to position [0, 0]
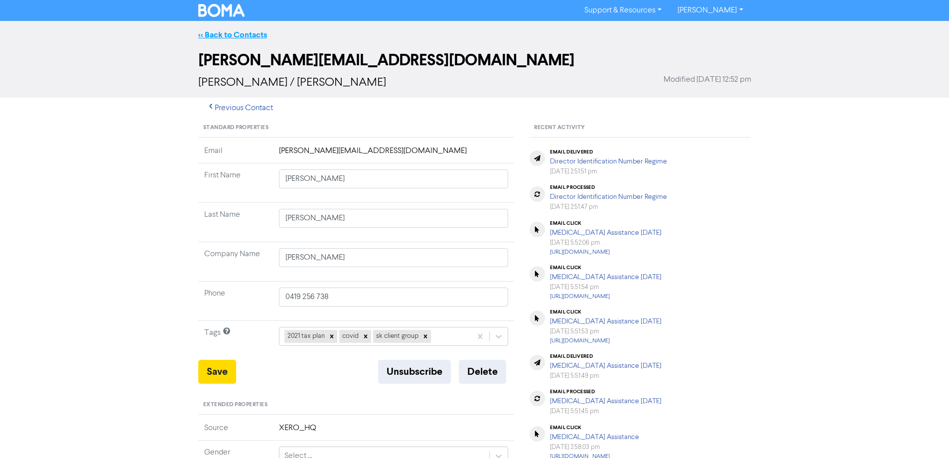
click at [243, 35] on link "<< Back to Contacts" at bounding box center [232, 35] width 69 height 10
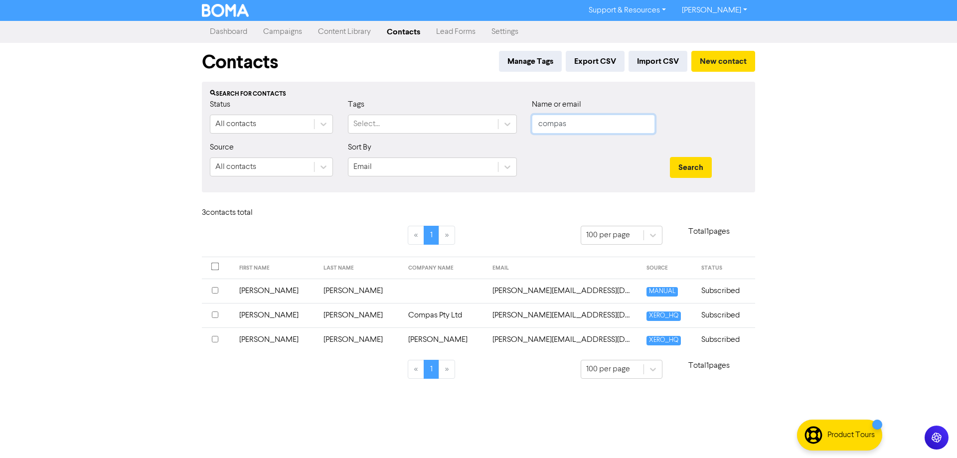
click at [558, 122] on input "compas" at bounding box center [593, 124] width 123 height 19
type input "willow"
click at [670, 157] on button "Search" at bounding box center [691, 167] width 42 height 21
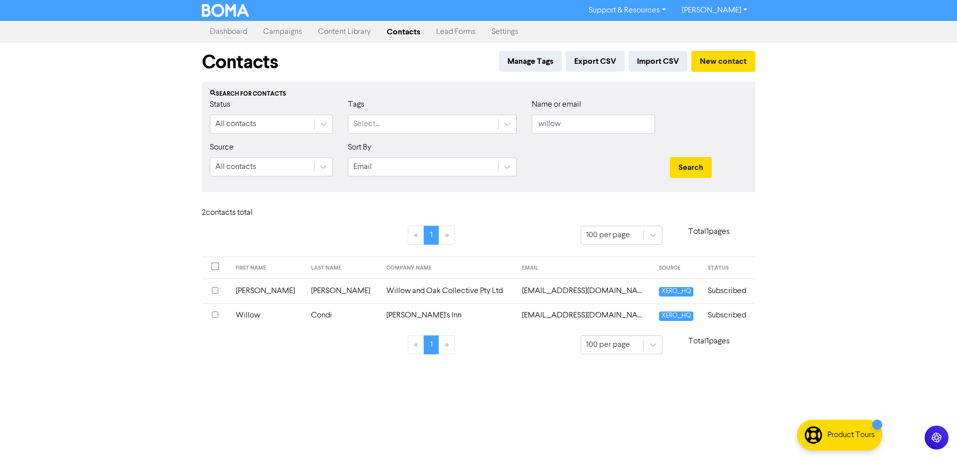
click at [380, 315] on td "[PERSON_NAME]'s Inn" at bounding box center [448, 315] width 136 height 24
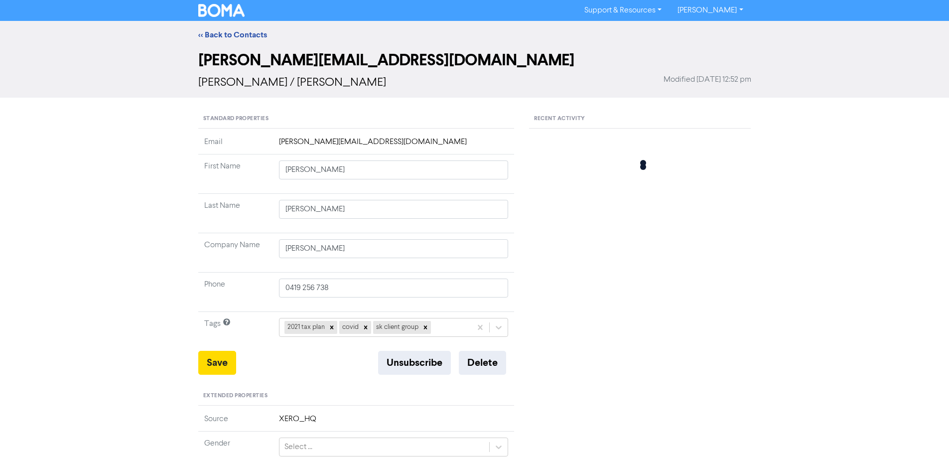
type input "Willow"
type input "Condi"
type input "[PERSON_NAME]'s Inn"
type input "0416 111 885"
type input "[STREET_ADDRESS][PERSON_NAME]"
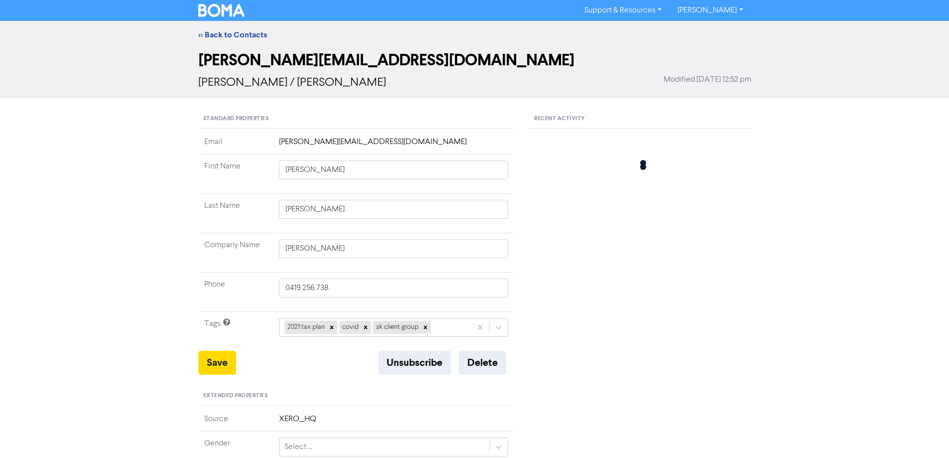
type input "AINSLIE"
type input "2602"
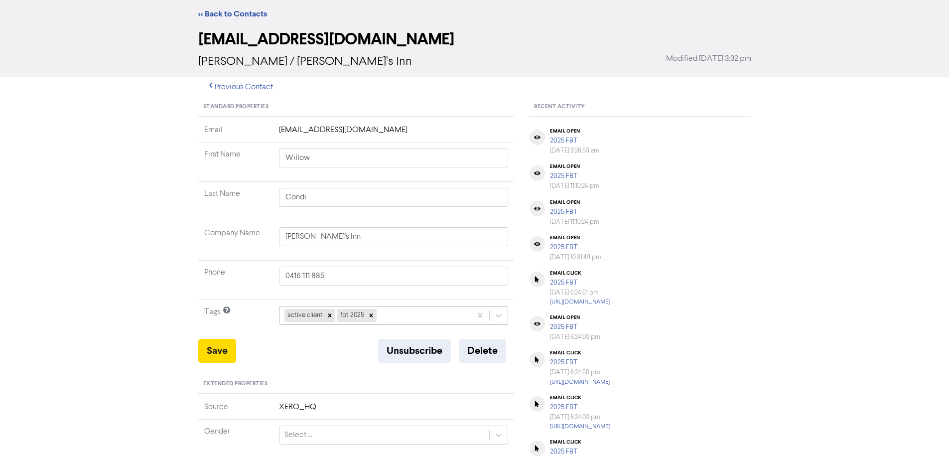
click at [405, 325] on div "active client fbt 2025" at bounding box center [394, 315] width 230 height 19
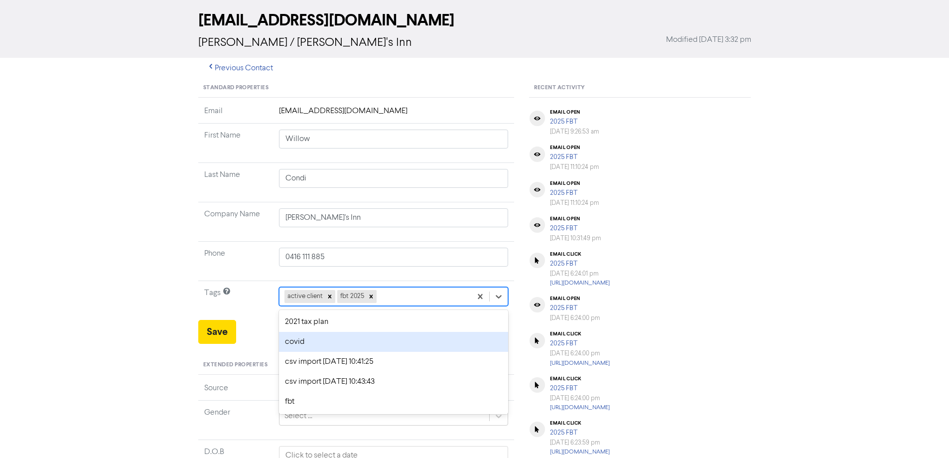
scroll to position [45, 0]
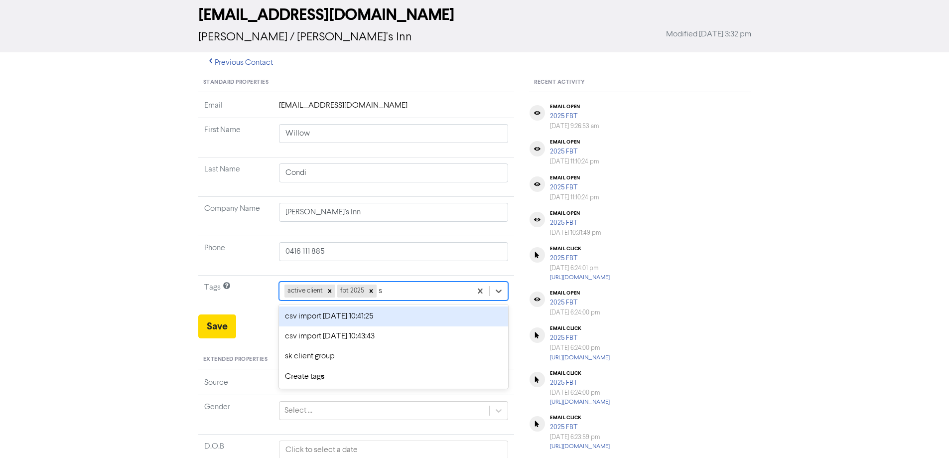
type input "sk"
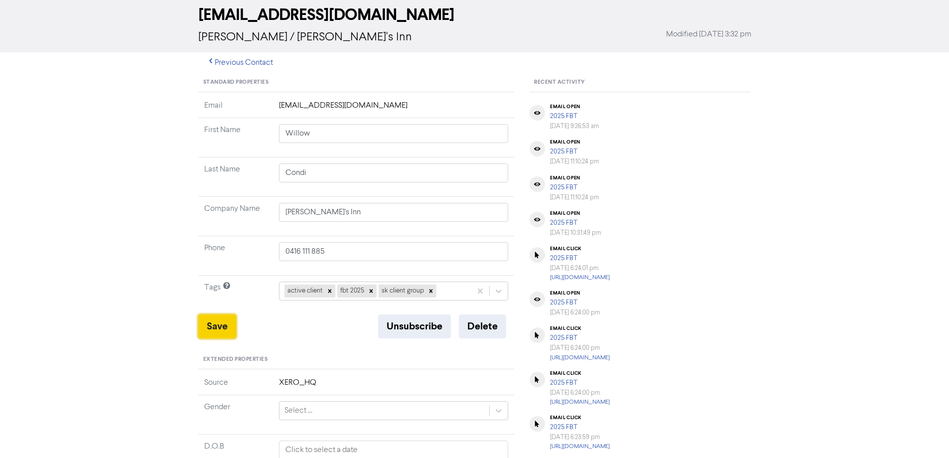
click at [220, 318] on button "Save" at bounding box center [217, 326] width 38 height 24
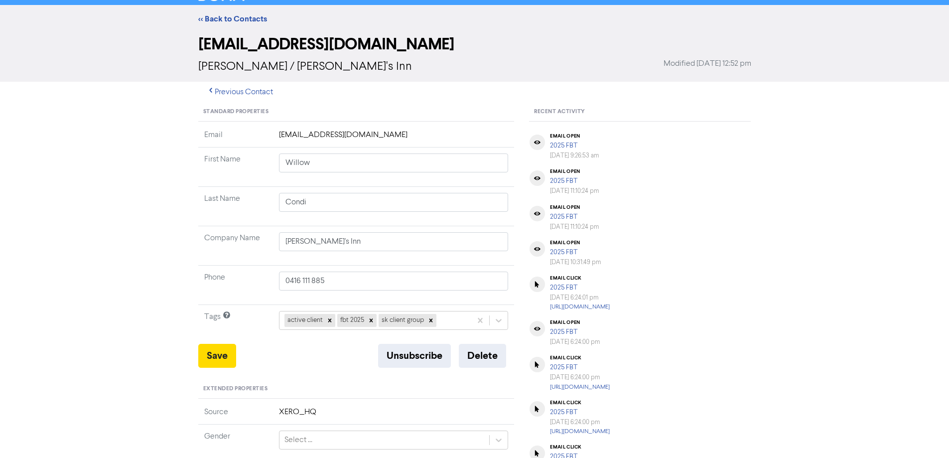
scroll to position [0, 0]
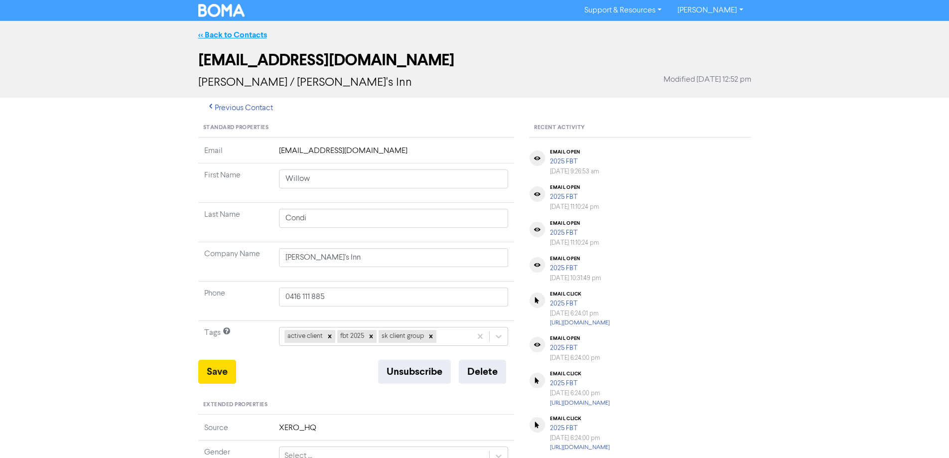
click at [212, 32] on link "<< Back to Contacts" at bounding box center [232, 35] width 69 height 10
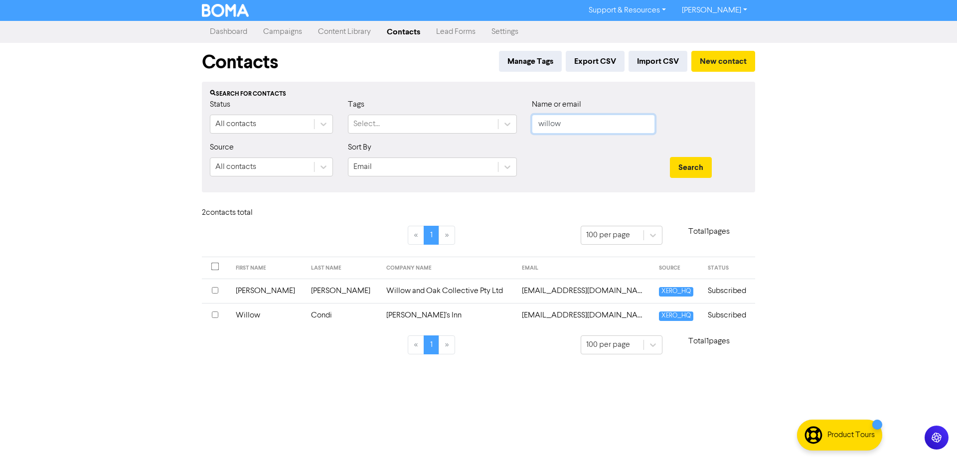
click at [608, 127] on input "willow" at bounding box center [593, 124] width 123 height 19
type input "brom"
click at [670, 157] on button "Search" at bounding box center [691, 167] width 42 height 21
click at [389, 292] on td "[PERSON_NAME]" at bounding box center [433, 290] width 148 height 24
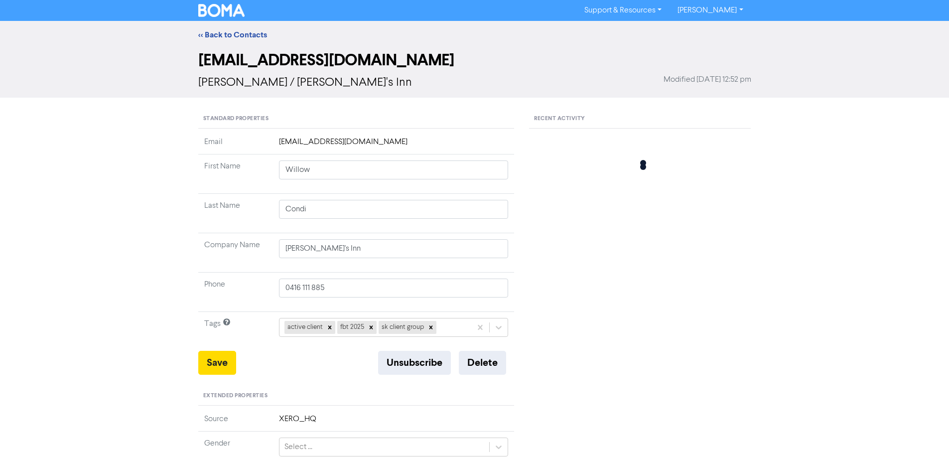
type input "[PERSON_NAME]"
type input "Bromhead"
type input "[PERSON_NAME]"
type input "02 61891388"
type input "[STREET_ADDRESS]"
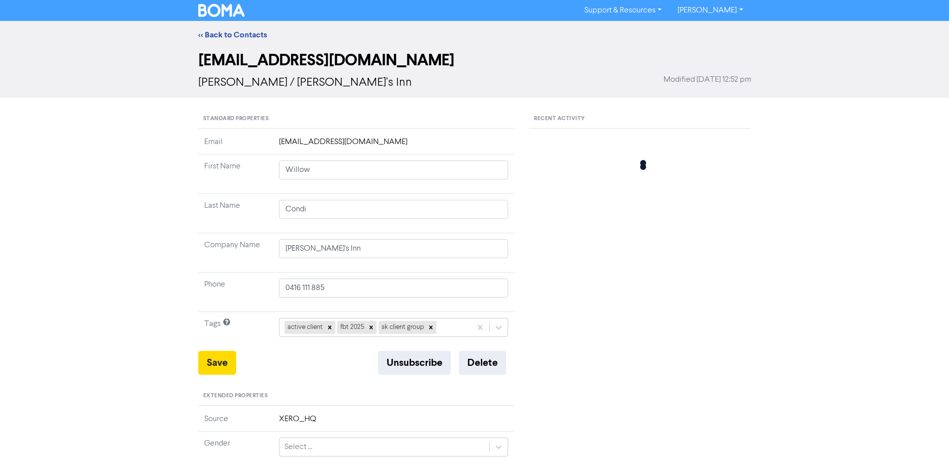
type input "GREENLEIGH"
type input "2620"
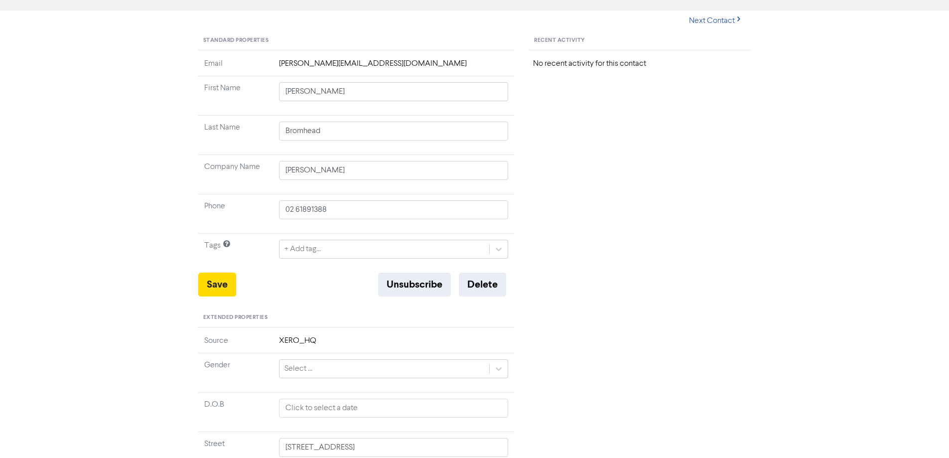
scroll to position [100, 0]
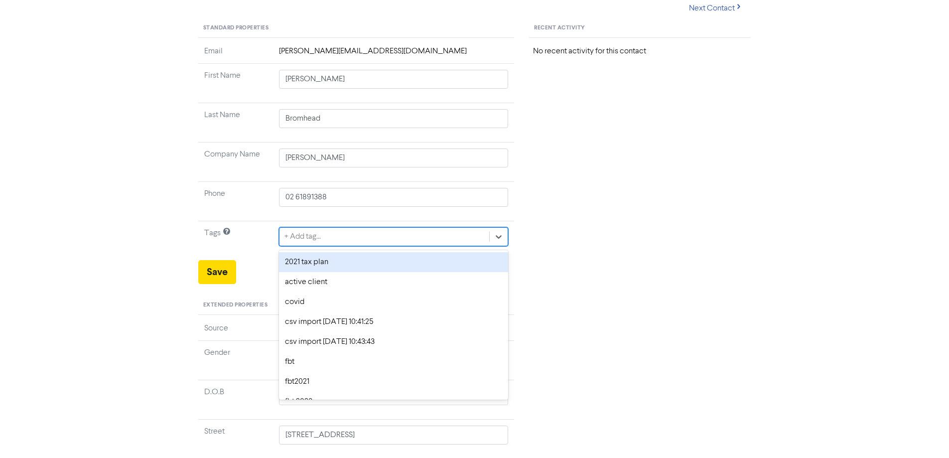
click at [304, 236] on div "+ Add tag..." at bounding box center [302, 237] width 36 height 12
type input "sk"
type input "[STREET_ADDRESS]"
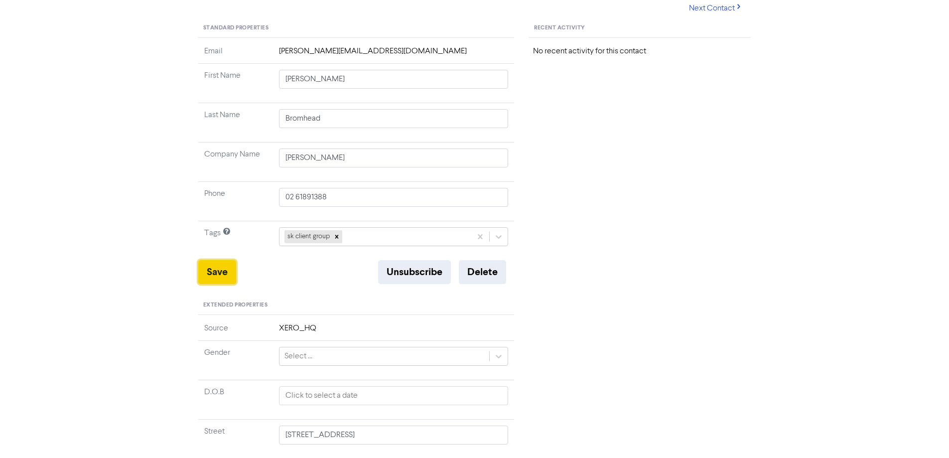
click at [212, 270] on button "Save" at bounding box center [217, 272] width 38 height 24
type input "[STREET_ADDRESS]"
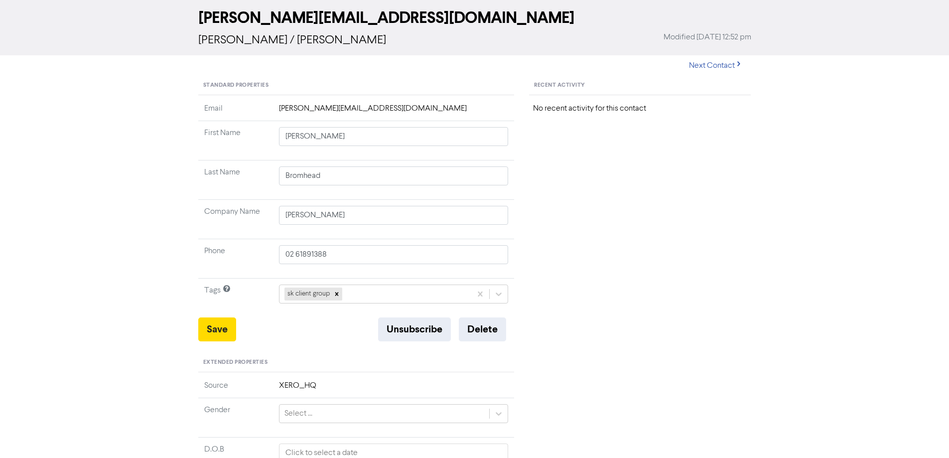
scroll to position [0, 0]
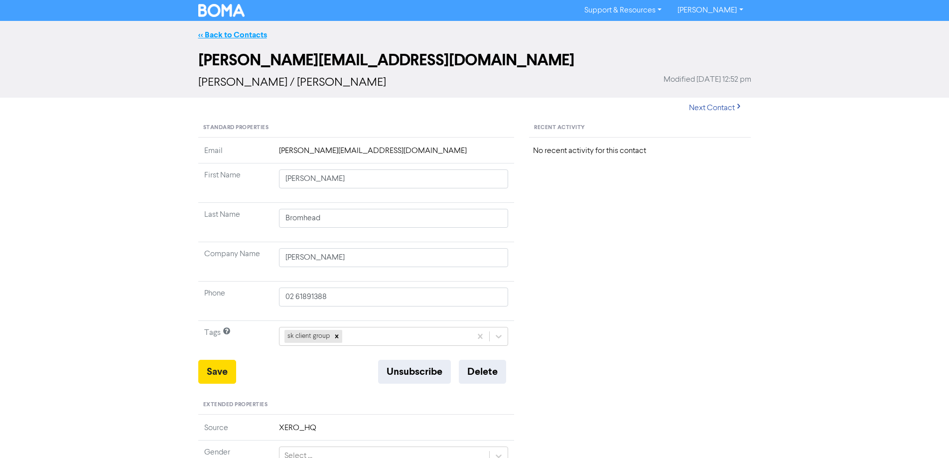
click at [252, 37] on link "<< Back to Contacts" at bounding box center [232, 35] width 69 height 10
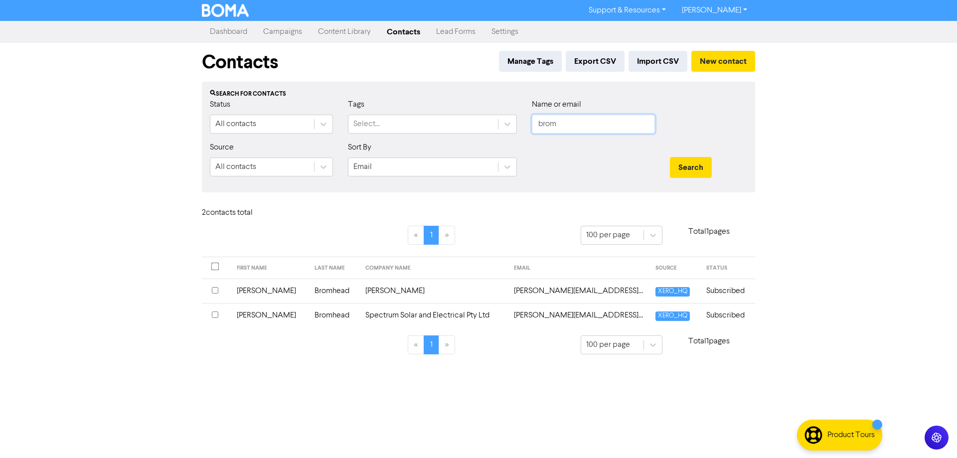
click at [570, 129] on input "brom" at bounding box center [593, 124] width 123 height 19
click at [359, 316] on td "Spectrum Solar and Electrical Pty Ltd" at bounding box center [433, 315] width 148 height 24
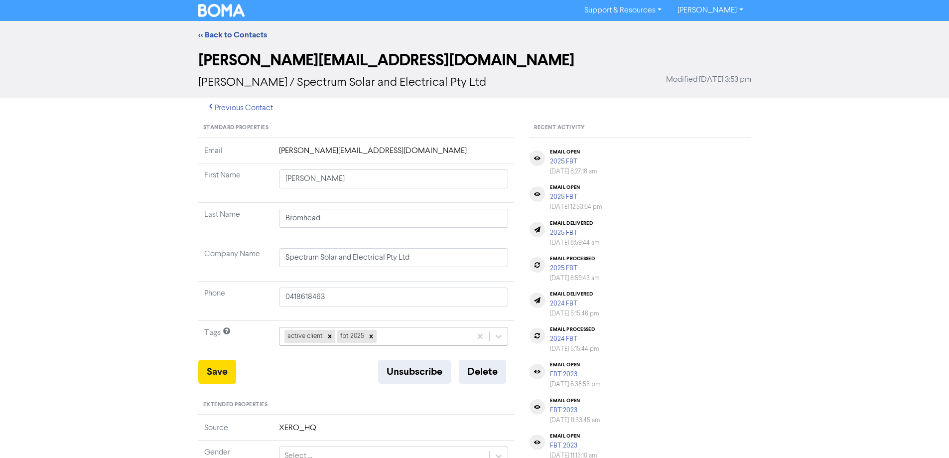
click at [389, 336] on div "active client fbt 2025" at bounding box center [394, 336] width 230 height 19
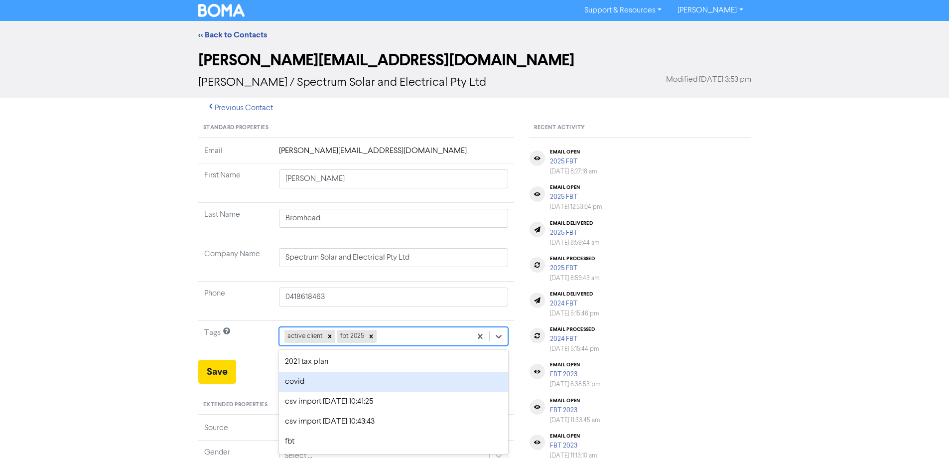
scroll to position [45, 0]
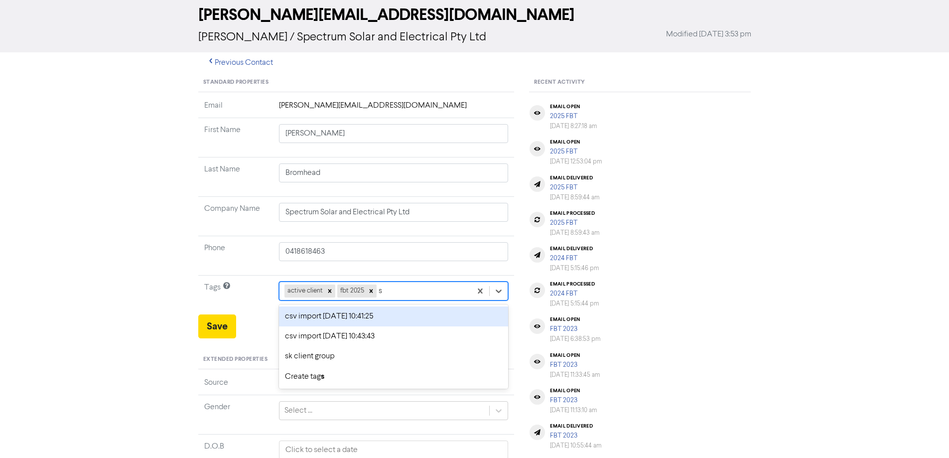
type input "sk"
type input "[STREET_ADDRESS]"
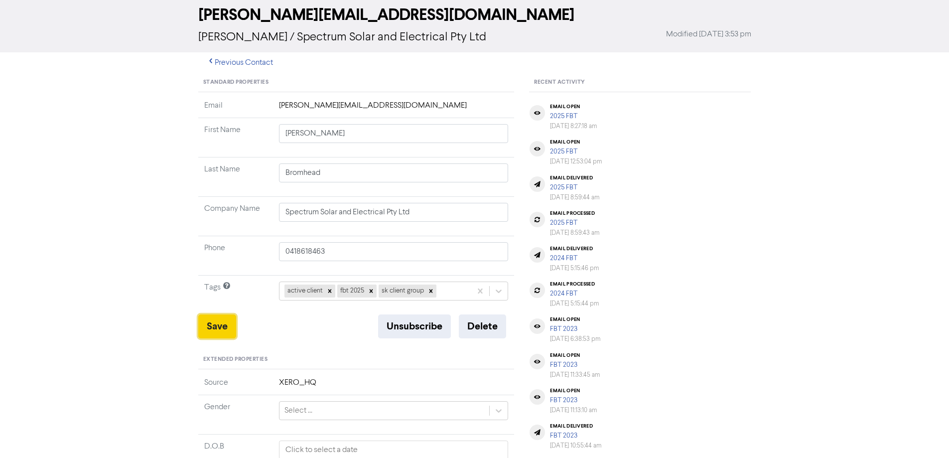
click at [229, 320] on button "Save" at bounding box center [217, 326] width 38 height 24
type input "[STREET_ADDRESS]"
click at [233, 61] on button "Previous Contact" at bounding box center [239, 62] width 83 height 21
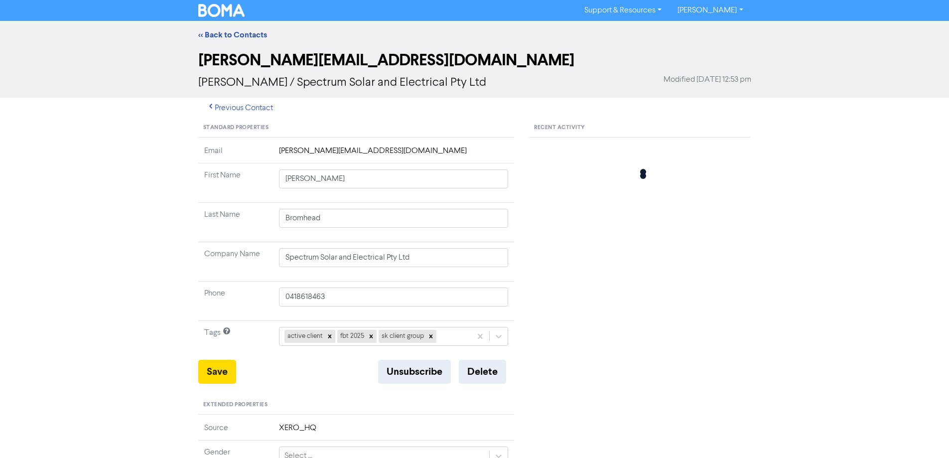
type input "[STREET_ADDRESS]"
type input "[PERSON_NAME]"
type input "02 61891388"
type input "[STREET_ADDRESS]"
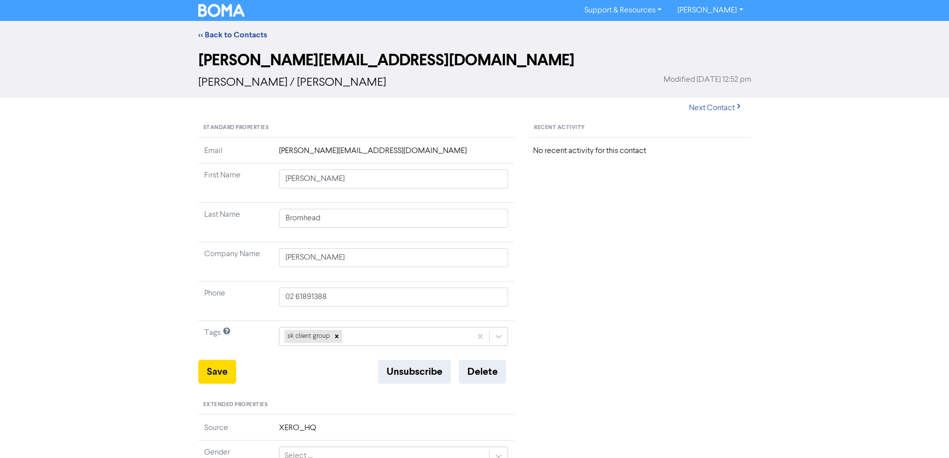
click at [242, 26] on div "<< Back to Contacts" at bounding box center [474, 35] width 949 height 28
click at [244, 32] on link "<< Back to Contacts" at bounding box center [232, 35] width 69 height 10
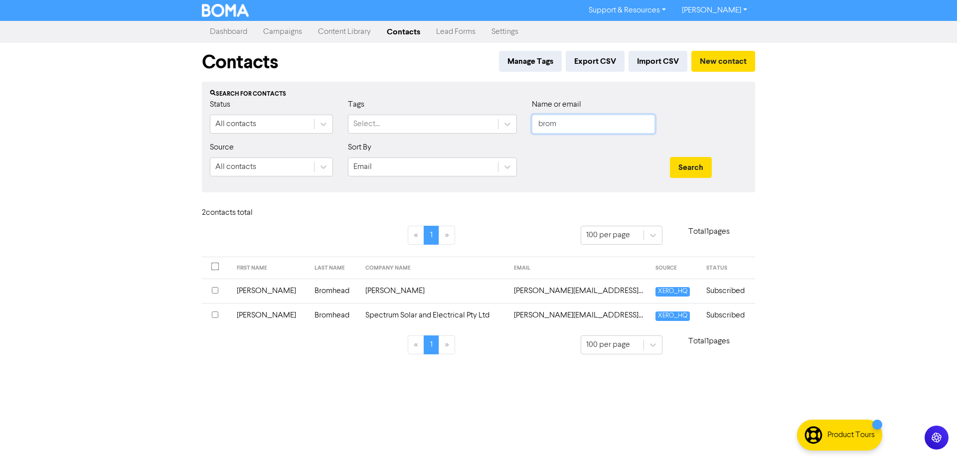
click at [591, 127] on input "brom" at bounding box center [593, 124] width 123 height 19
click at [670, 157] on button "Search" at bounding box center [691, 167] width 42 height 21
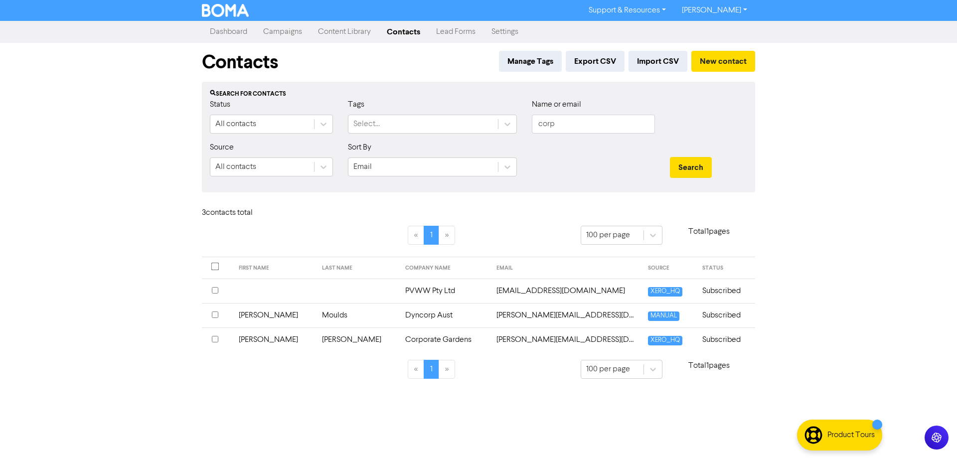
click at [490, 339] on td "[PERSON_NAME][EMAIL_ADDRESS][DOMAIN_NAME]" at bounding box center [565, 339] width 151 height 24
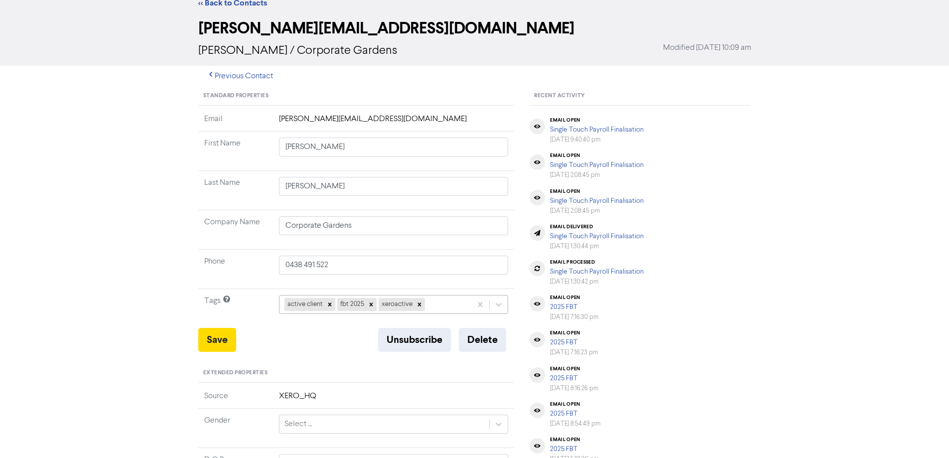
click at [468, 314] on div "active client fbt 2025 xeroactive" at bounding box center [394, 304] width 230 height 19
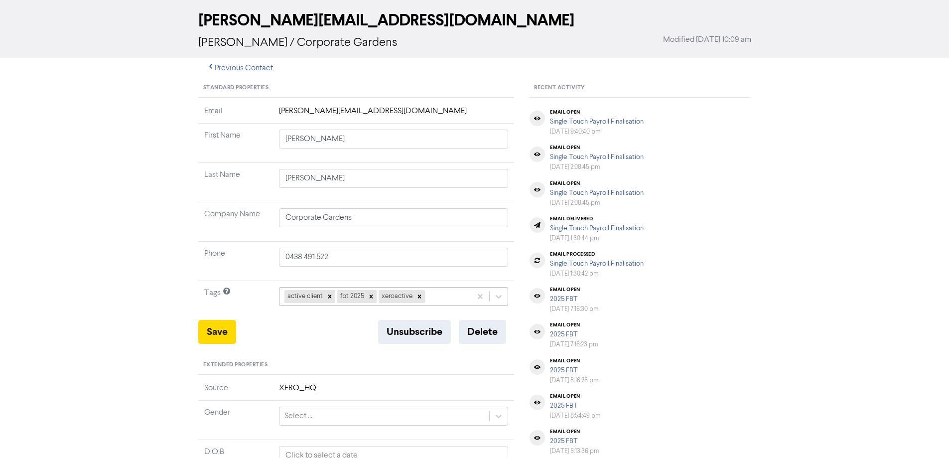
scroll to position [45, 0]
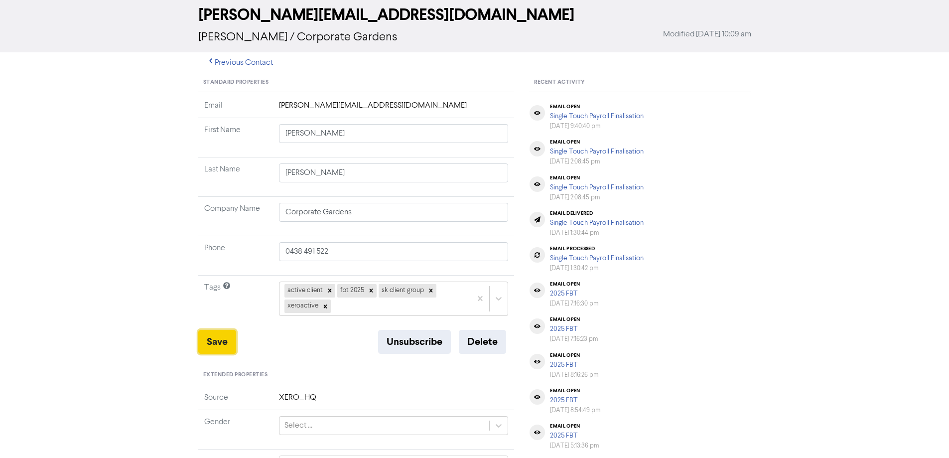
click at [206, 346] on button "Save" at bounding box center [217, 342] width 38 height 24
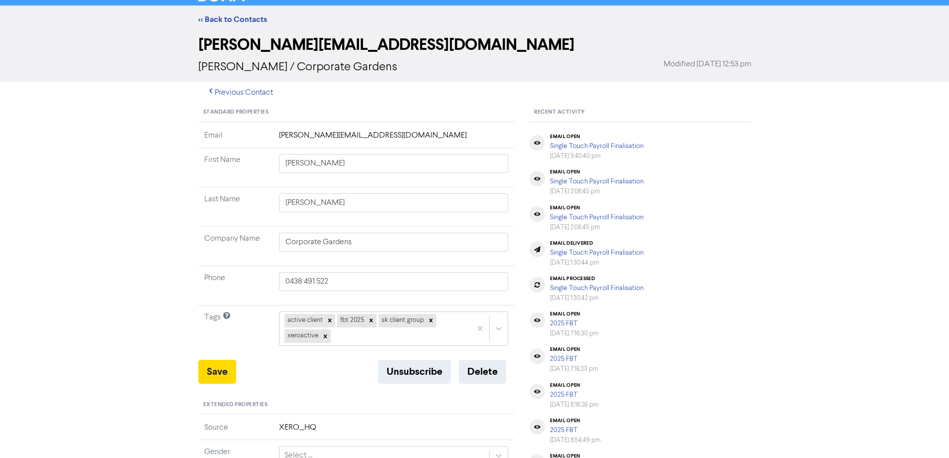
scroll to position [0, 0]
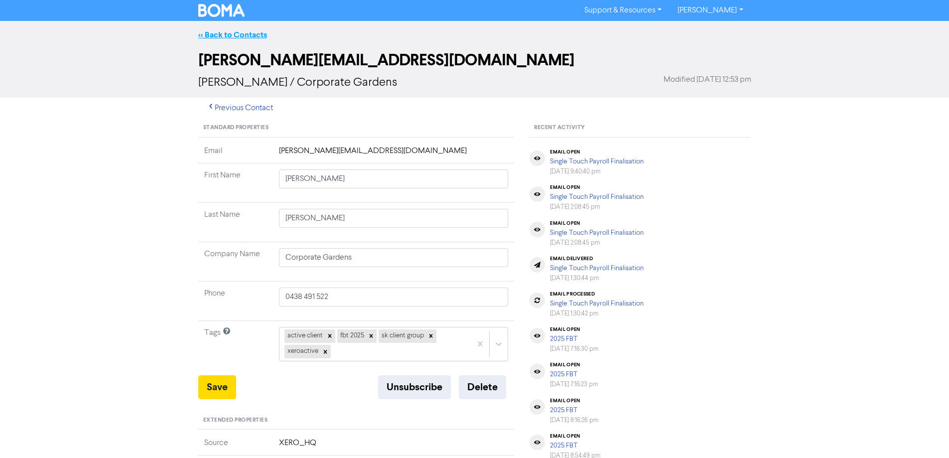
click at [246, 35] on link "<< Back to Contacts" at bounding box center [232, 35] width 69 height 10
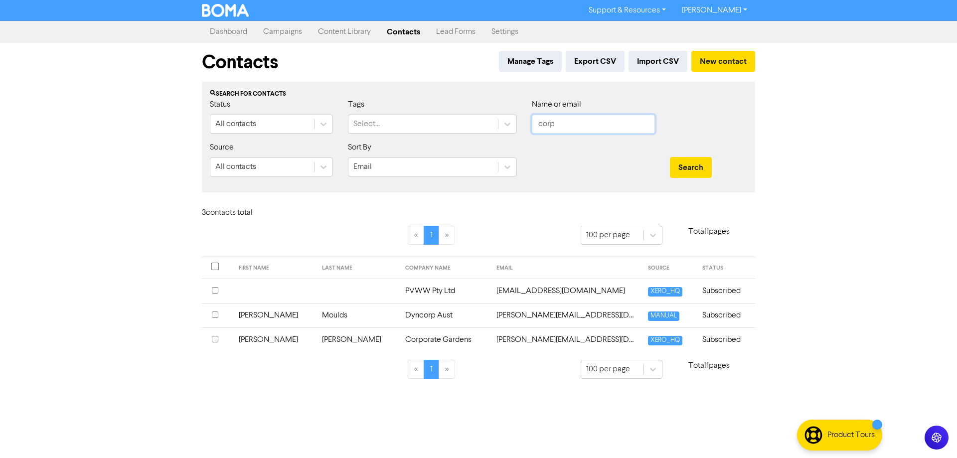
click at [555, 125] on input "corp" at bounding box center [593, 124] width 123 height 19
click at [670, 157] on button "Search" at bounding box center [691, 167] width 42 height 21
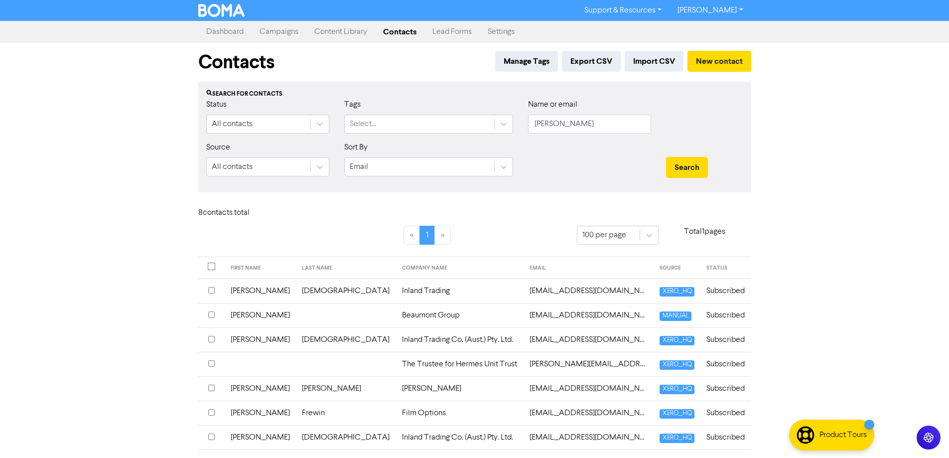
click at [396, 344] on td "Inland Trading Co. (Aust.) Pty. Ltd." at bounding box center [460, 339] width 128 height 24
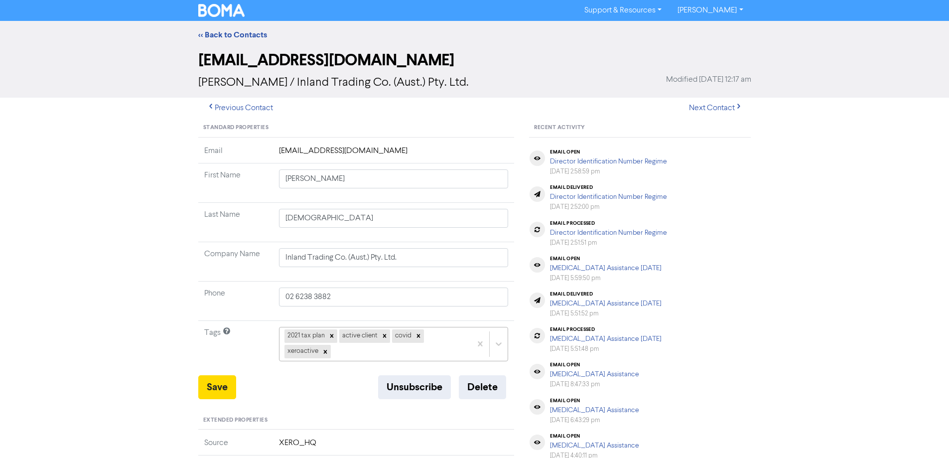
click at [406, 348] on div "2021 tax plan active client [MEDICAL_DATA] xeroactive" at bounding box center [394, 344] width 230 height 34
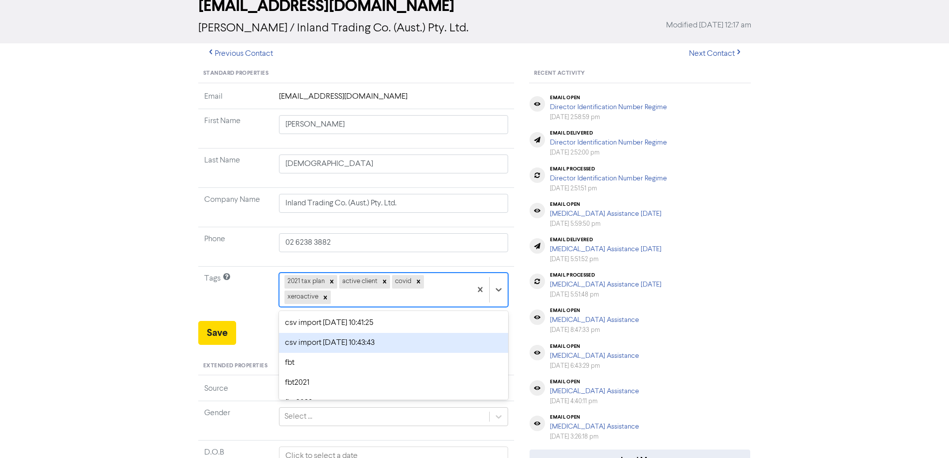
scroll to position [55, 0]
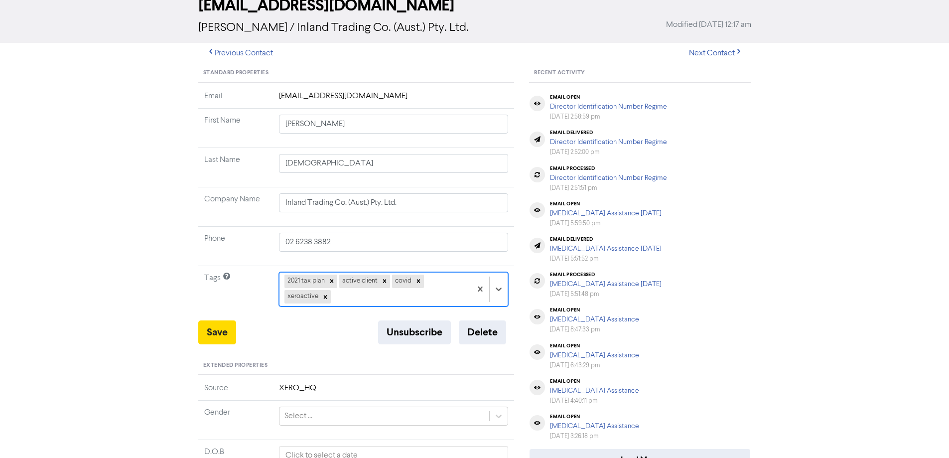
click at [357, 299] on div "2021 tax plan active client [MEDICAL_DATA] xeroactive" at bounding box center [375, 289] width 192 height 33
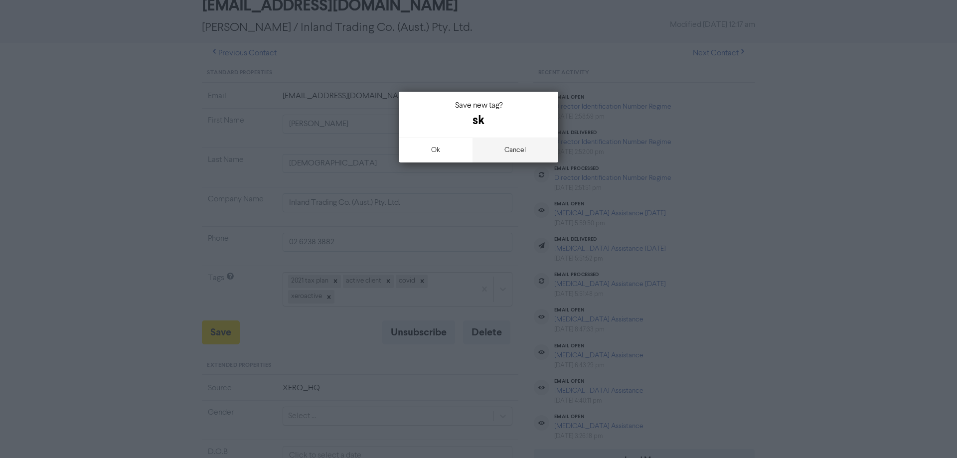
click at [517, 146] on button "cancel" at bounding box center [515, 150] width 86 height 25
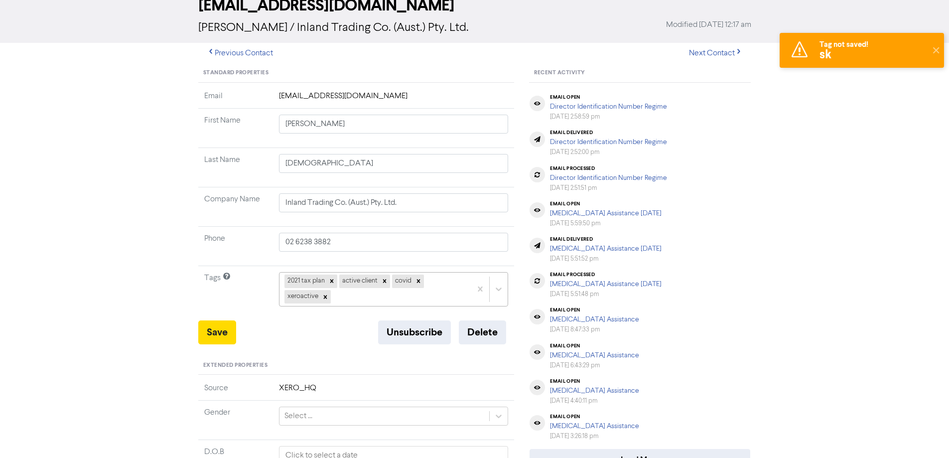
click at [347, 297] on div "2021 tax plan active client [MEDICAL_DATA] xeroactive" at bounding box center [375, 289] width 192 height 33
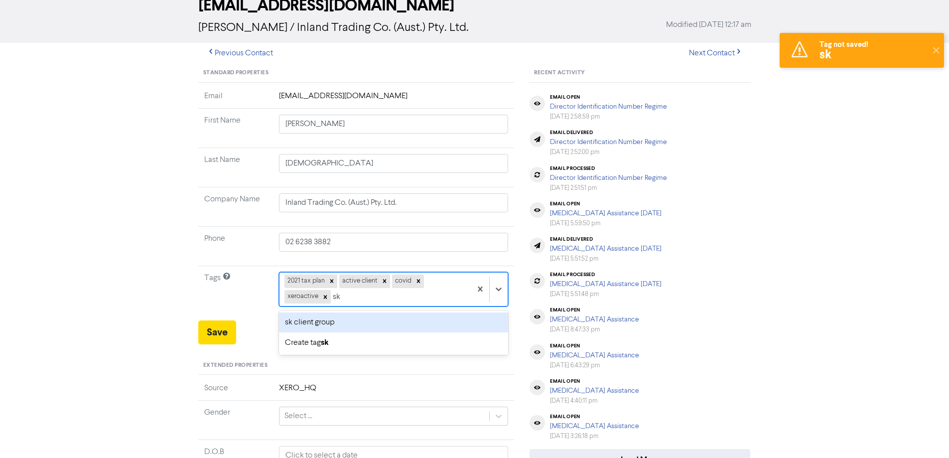
click at [315, 327] on div "sk client group" at bounding box center [394, 322] width 230 height 20
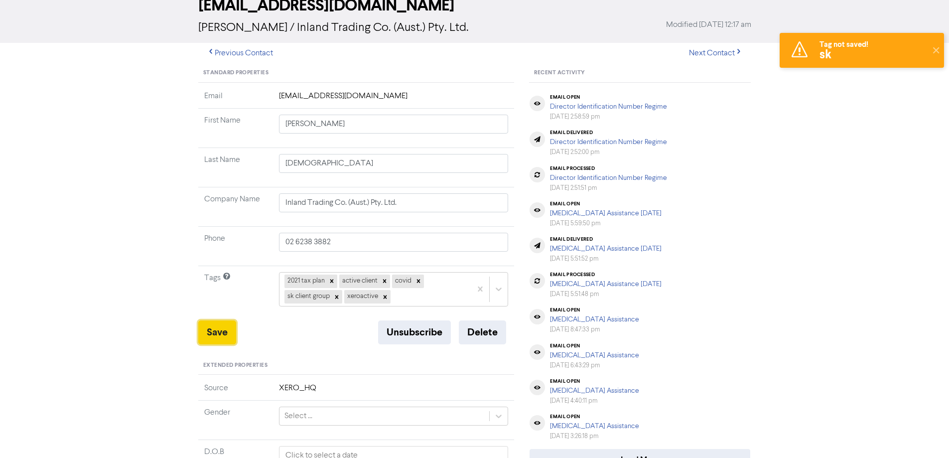
click at [204, 328] on button "Save" at bounding box center [217, 332] width 38 height 24
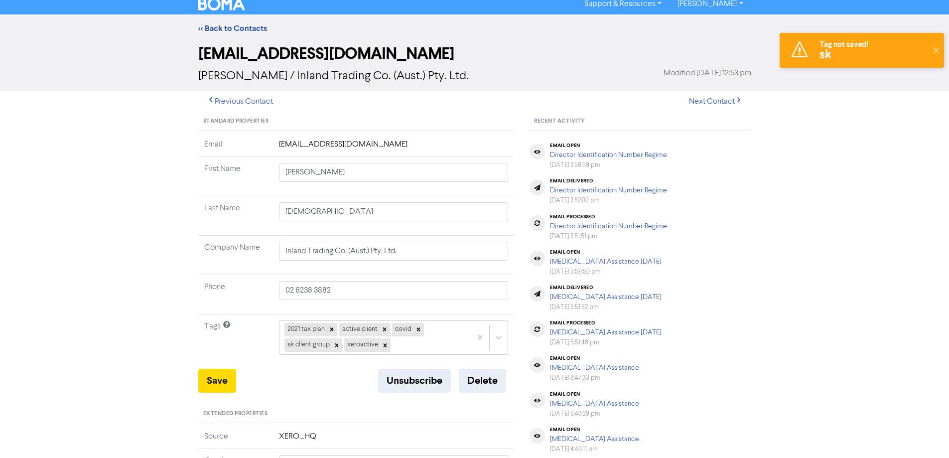
scroll to position [0, 0]
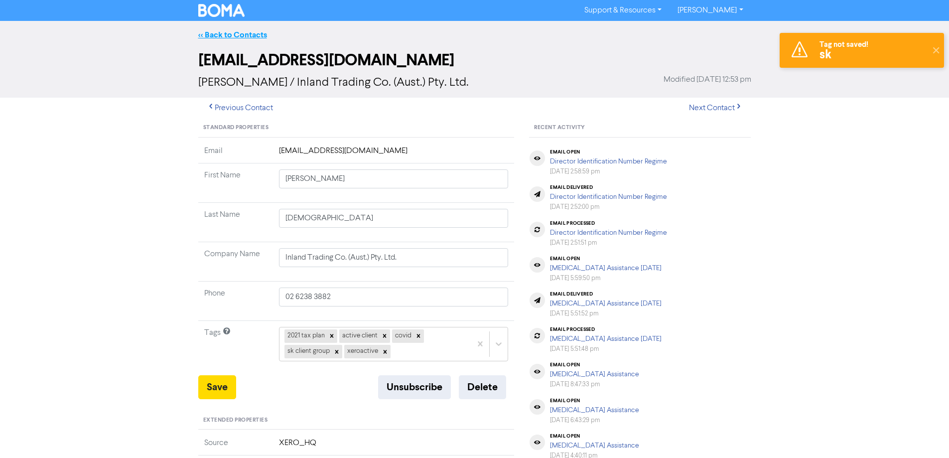
click at [249, 33] on link "<< Back to Contacts" at bounding box center [232, 35] width 69 height 10
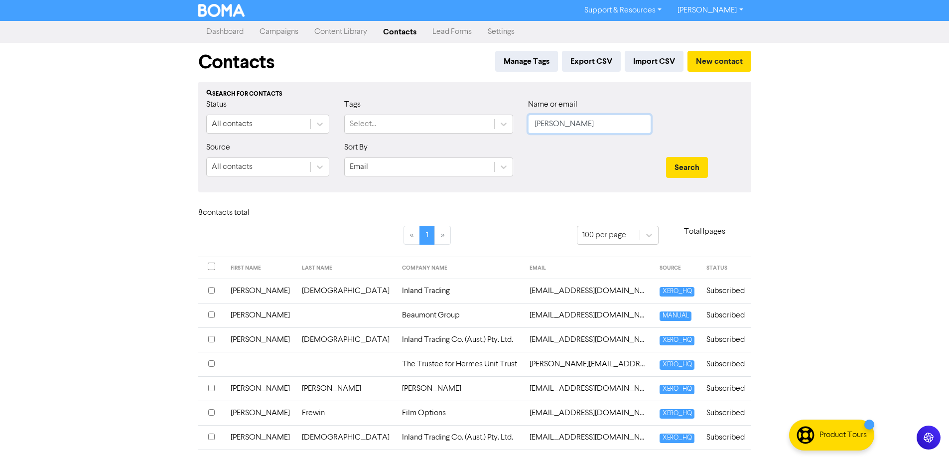
click at [554, 122] on input "[PERSON_NAME]" at bounding box center [589, 124] width 123 height 19
click at [666, 157] on button "Search" at bounding box center [687, 167] width 42 height 21
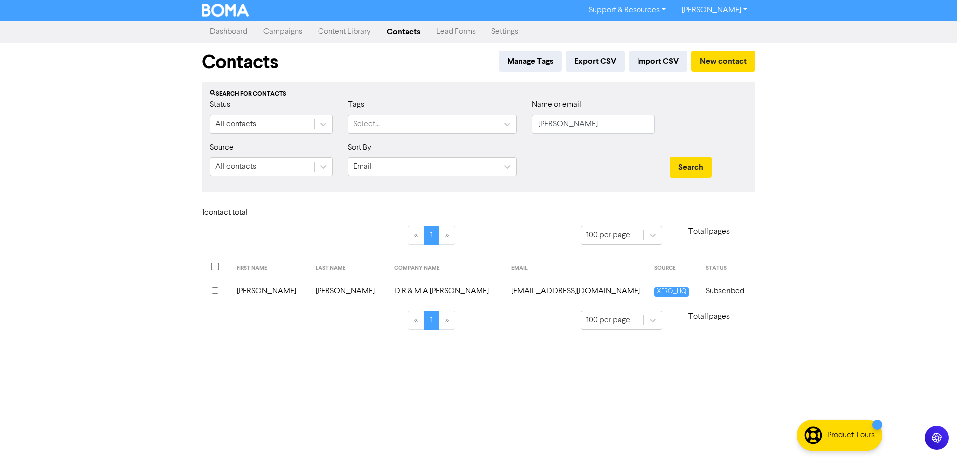
click at [505, 293] on td "[EMAIL_ADDRESS][DOMAIN_NAME]" at bounding box center [576, 290] width 143 height 24
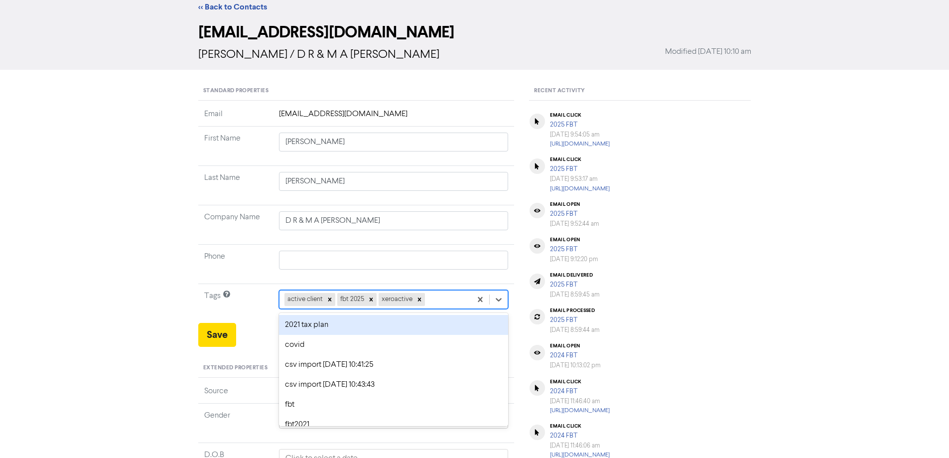
click at [440, 309] on div "option 2021 tax plan focused, 1 of 11. 8 results available. Use Up and Down to …" at bounding box center [394, 299] width 230 height 19
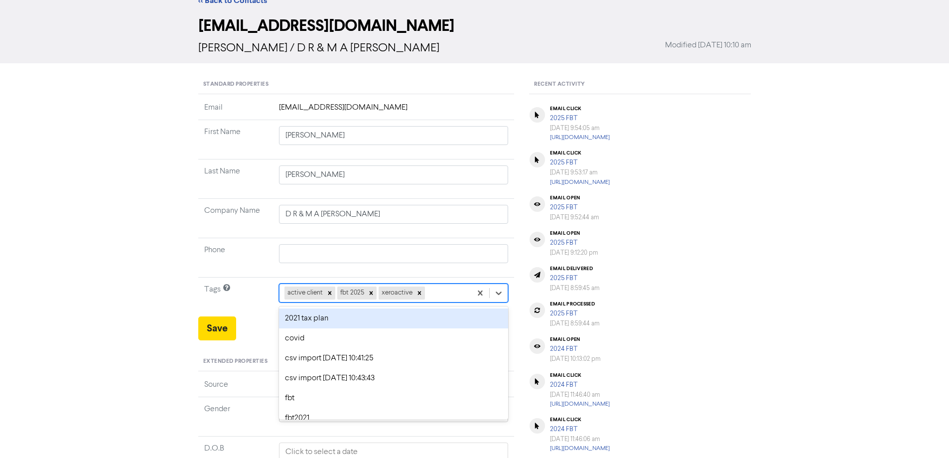
scroll to position [36, 0]
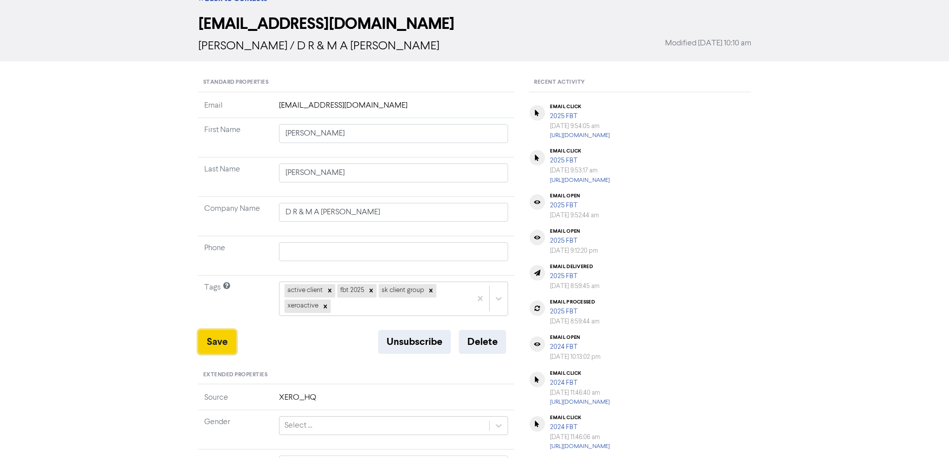
click at [221, 339] on button "Save" at bounding box center [217, 342] width 38 height 24
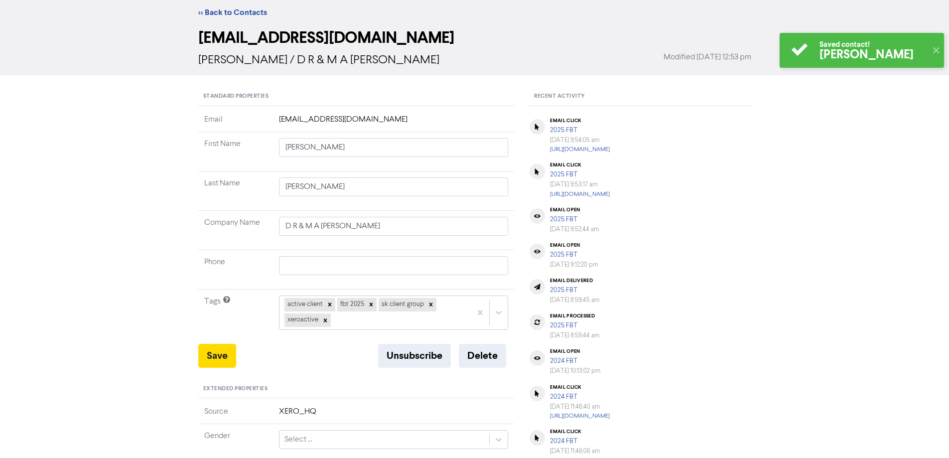
scroll to position [0, 0]
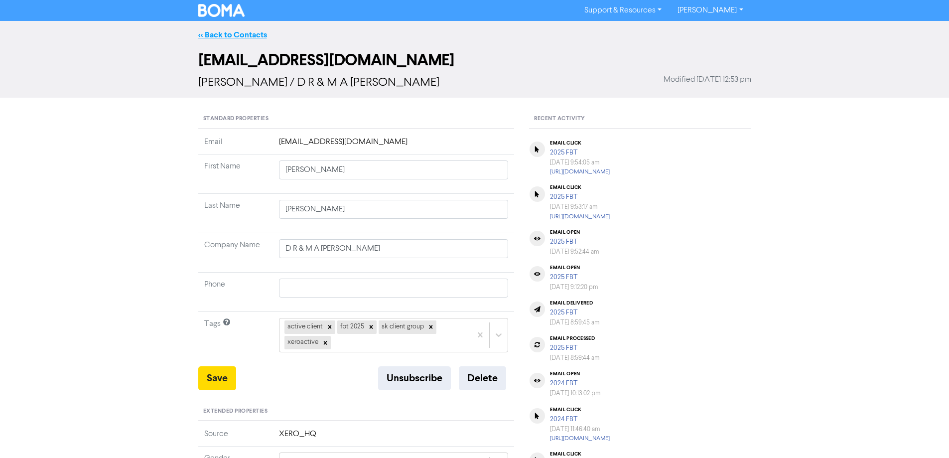
click at [238, 36] on link "<< Back to Contacts" at bounding box center [232, 35] width 69 height 10
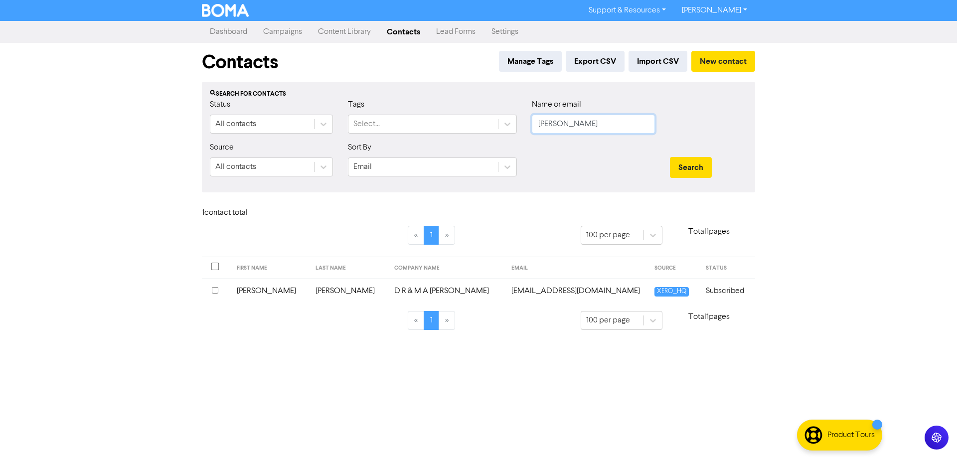
click at [561, 125] on input "[PERSON_NAME]" at bounding box center [593, 124] width 123 height 19
click at [670, 157] on button "Search" at bounding box center [691, 167] width 42 height 21
click at [484, 293] on td "RSK Welding & Fabrications" at bounding box center [428, 290] width 124 height 24
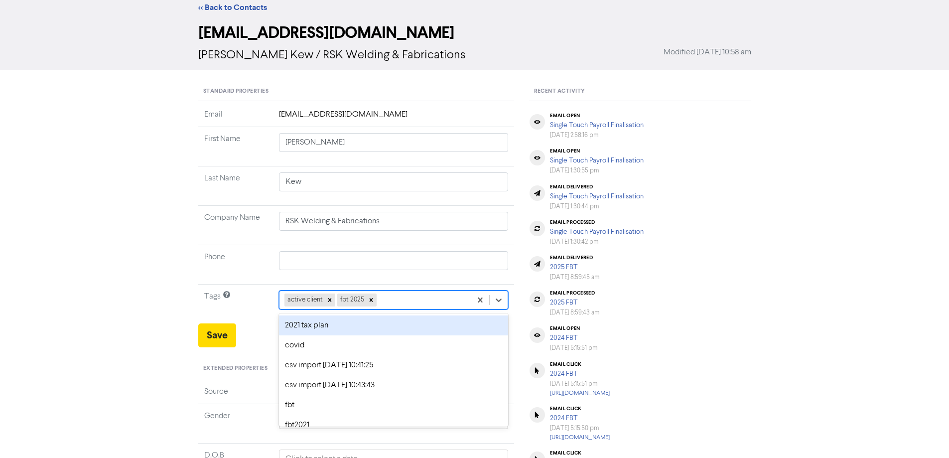
click at [395, 309] on div "option 2021 tax plan focused, 1 of 11. 9 results available. Use Up and Down to …" at bounding box center [394, 299] width 230 height 19
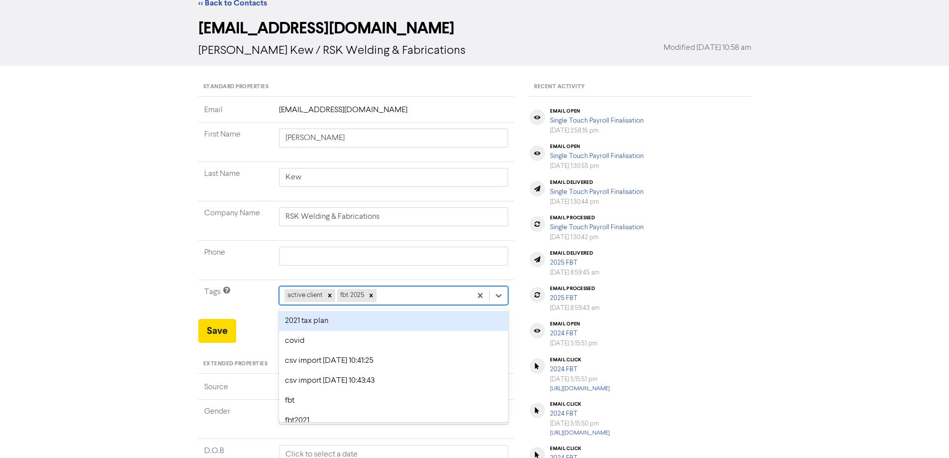
scroll to position [36, 0]
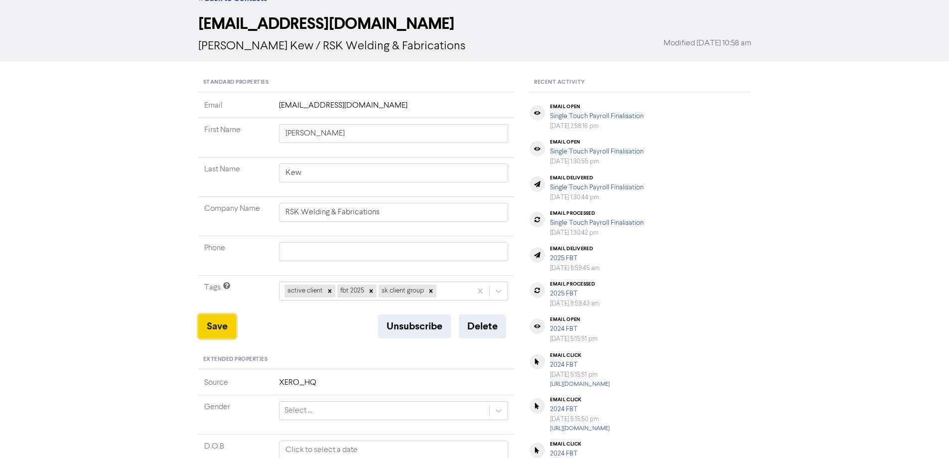
click at [220, 317] on button "Save" at bounding box center [217, 326] width 38 height 24
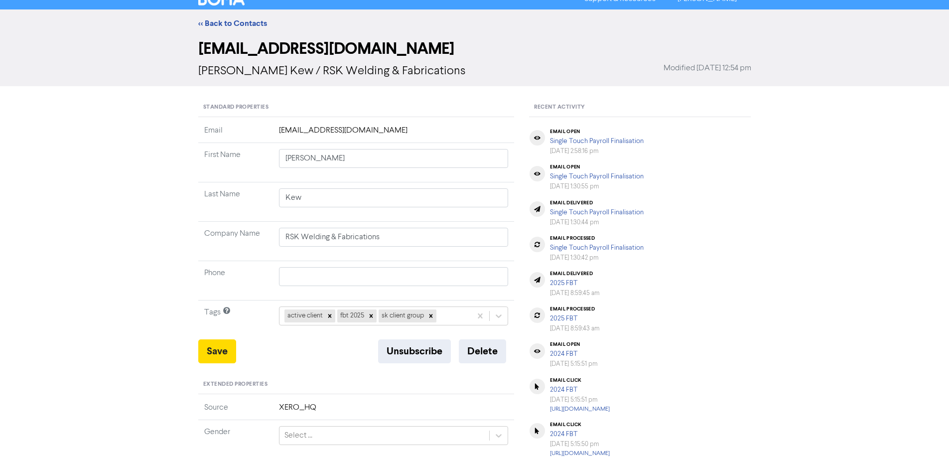
scroll to position [0, 0]
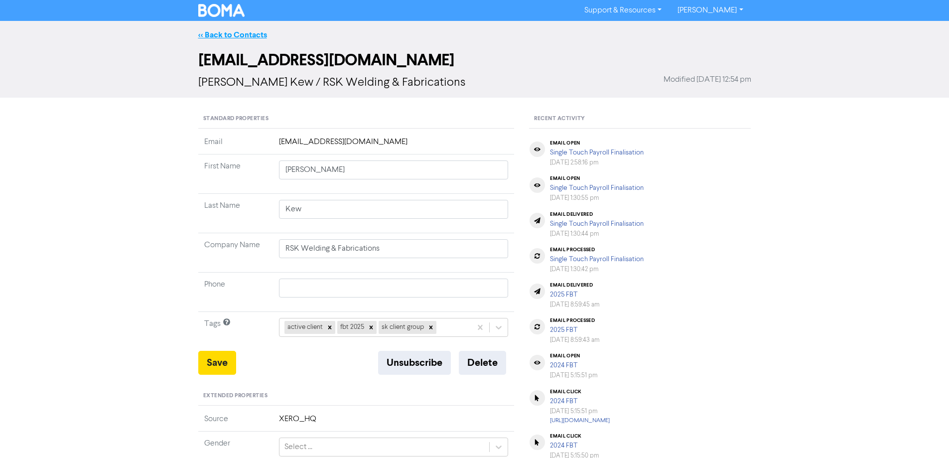
click at [222, 33] on link "<< Back to Contacts" at bounding box center [232, 35] width 69 height 10
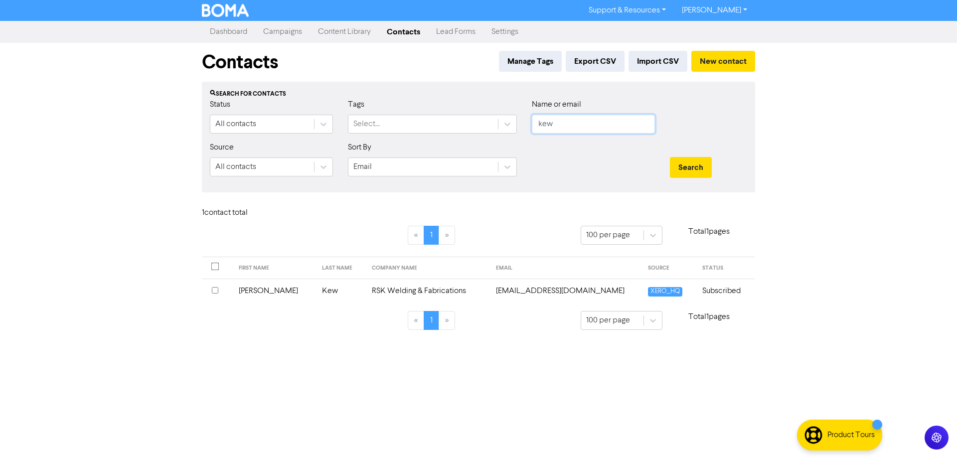
click at [581, 124] on input "kew" at bounding box center [593, 124] width 123 height 19
click at [670, 157] on button "Search" at bounding box center [691, 167] width 42 height 21
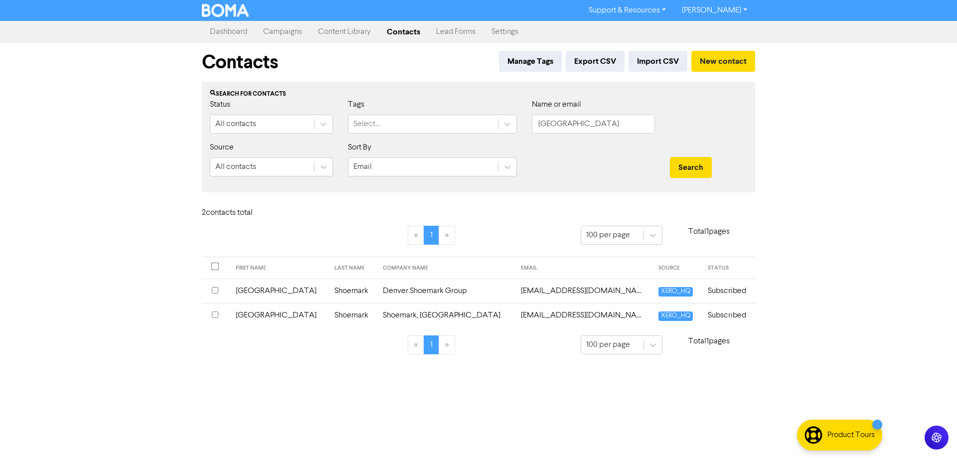
click at [393, 293] on td "Denver Shoemark Group" at bounding box center [446, 290] width 138 height 24
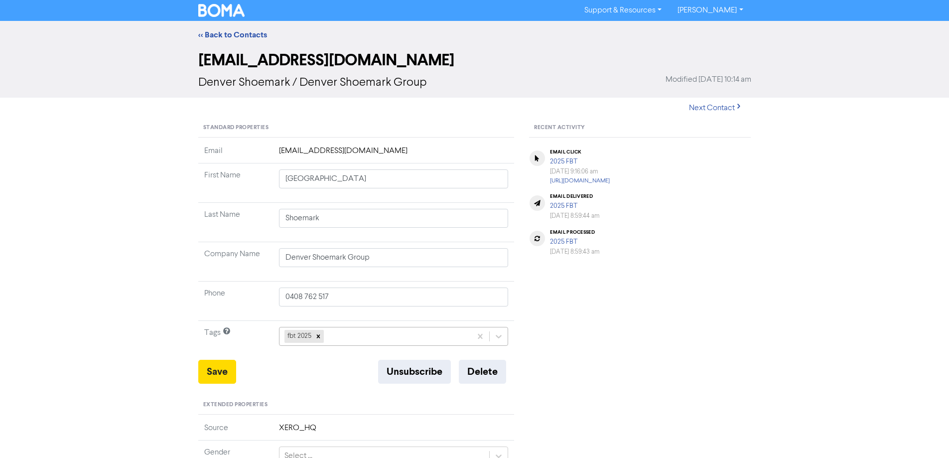
click at [333, 334] on div "fbt 2025" at bounding box center [394, 336] width 230 height 19
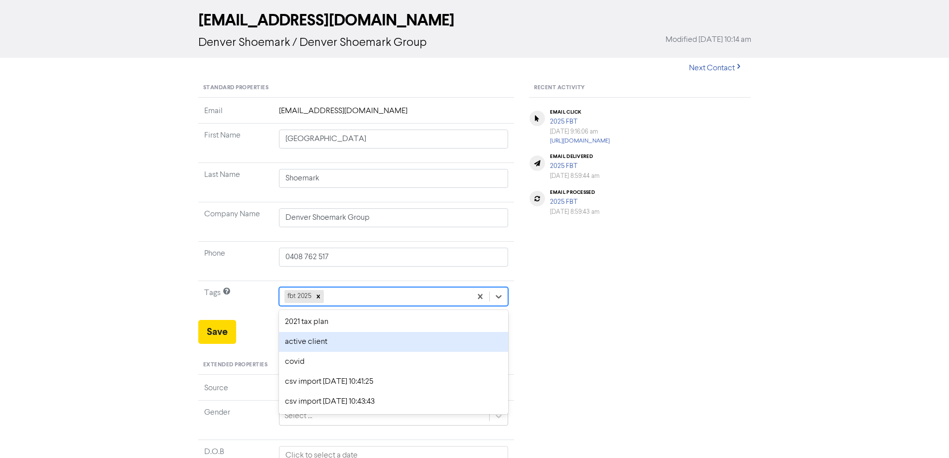
scroll to position [45, 0]
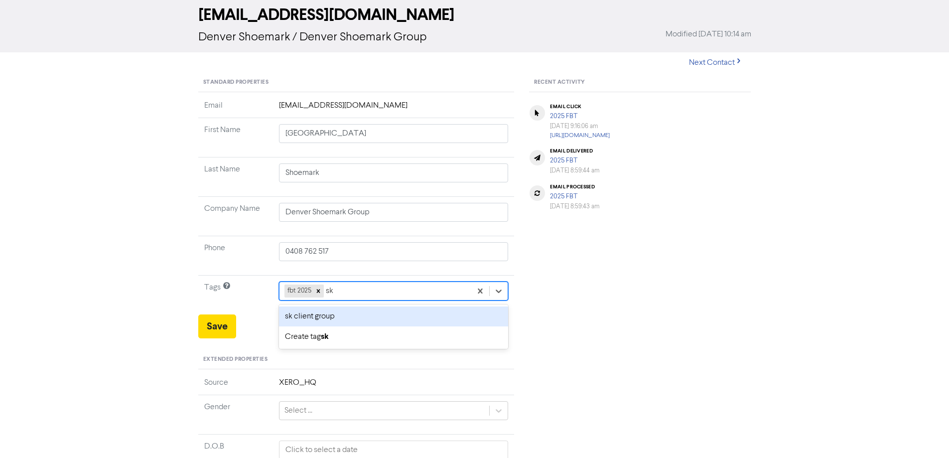
click at [339, 316] on div "sk client group" at bounding box center [394, 316] width 230 height 20
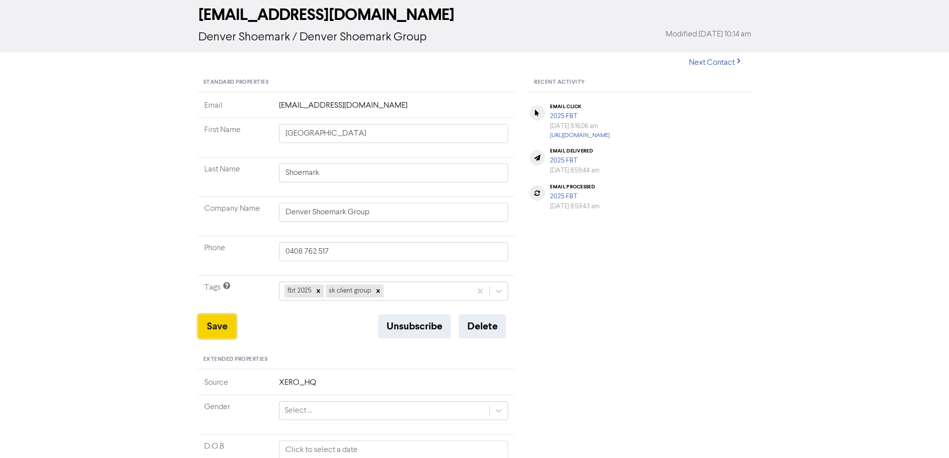
click at [210, 332] on button "Save" at bounding box center [217, 326] width 38 height 24
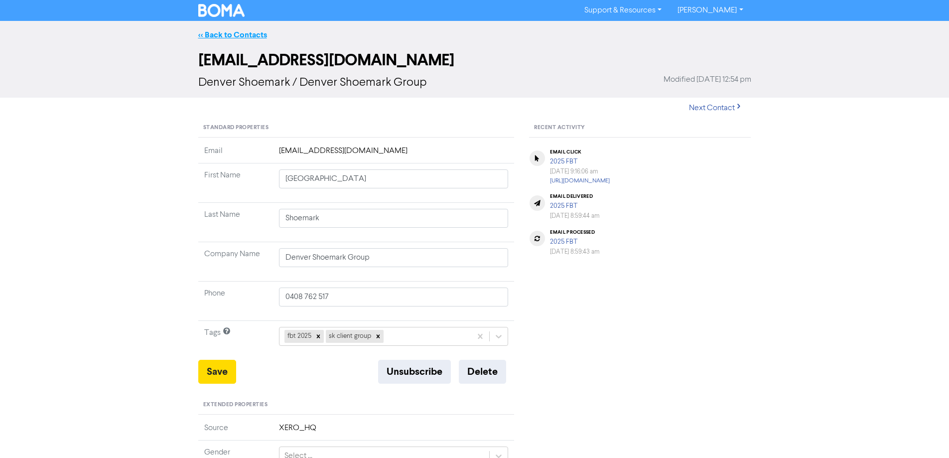
click at [255, 34] on link "<< Back to Contacts" at bounding box center [232, 35] width 69 height 10
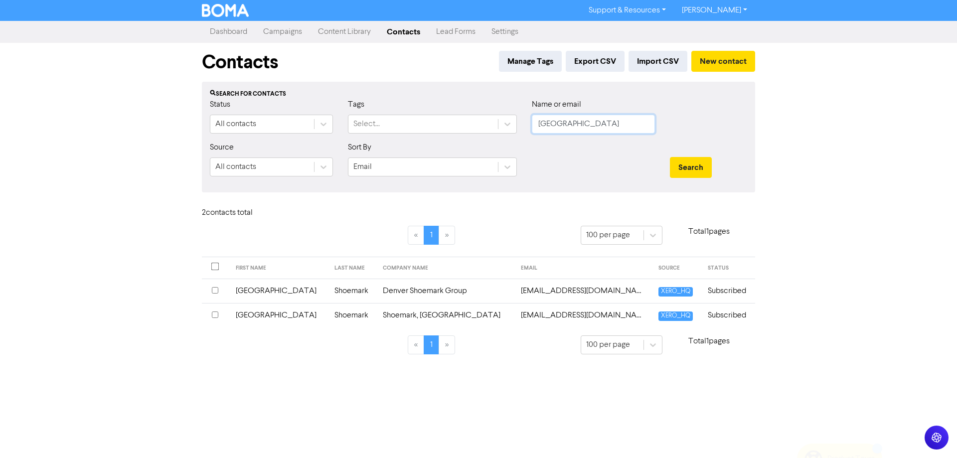
click at [567, 126] on input "[GEOGRAPHIC_DATA]" at bounding box center [593, 124] width 123 height 19
click at [670, 157] on button "Search" at bounding box center [691, 167] width 42 height 21
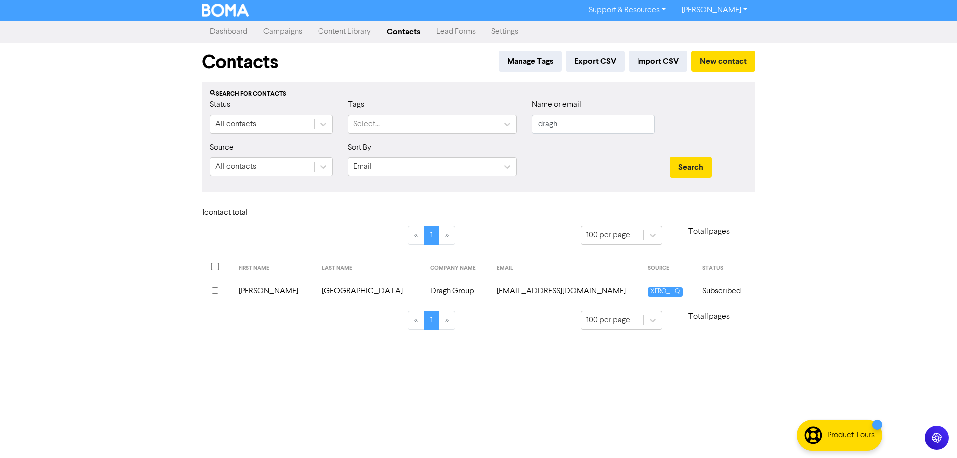
click at [424, 290] on td "Dragh Group" at bounding box center [457, 290] width 67 height 24
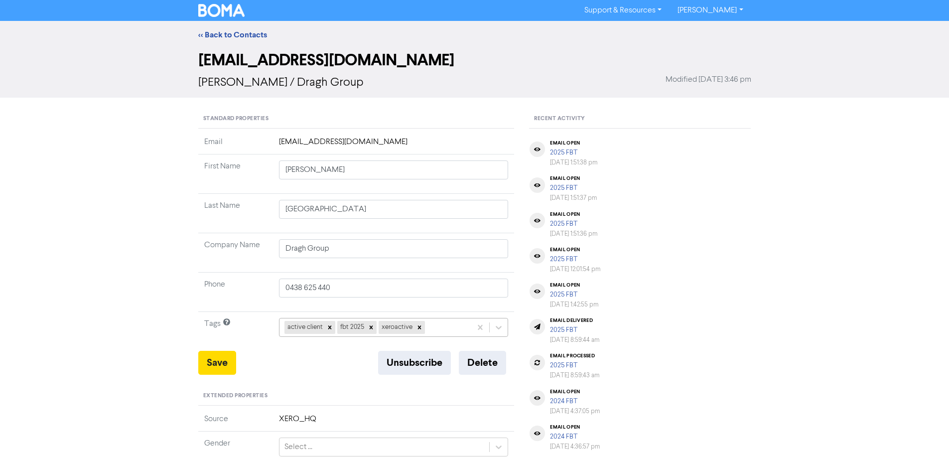
click at [448, 324] on div "active client fbt 2025 xeroactive" at bounding box center [394, 327] width 230 height 19
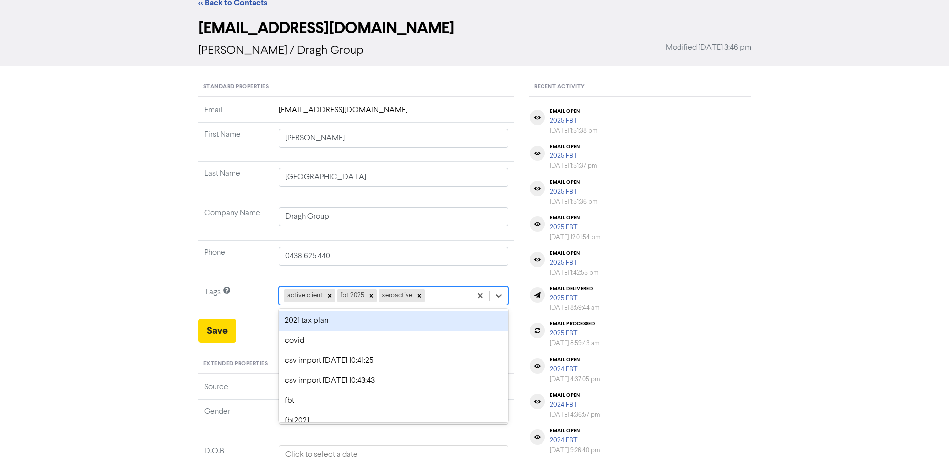
scroll to position [36, 0]
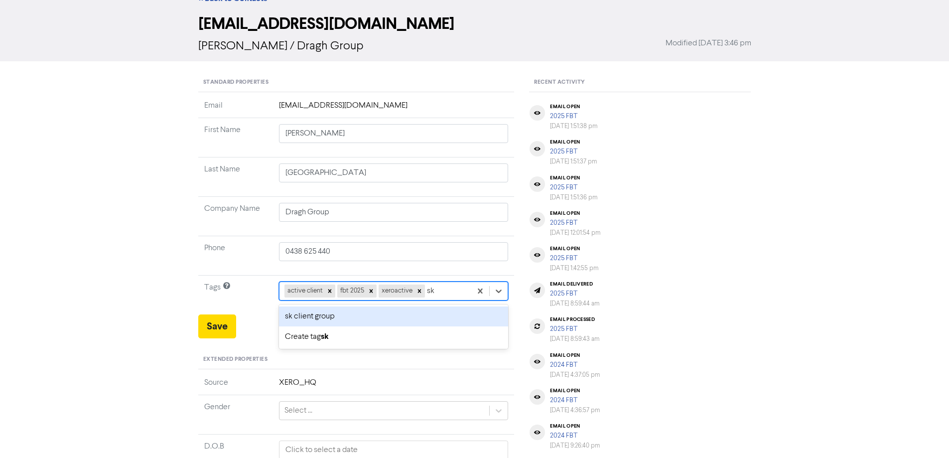
click at [322, 320] on div "sk client group" at bounding box center [394, 316] width 230 height 20
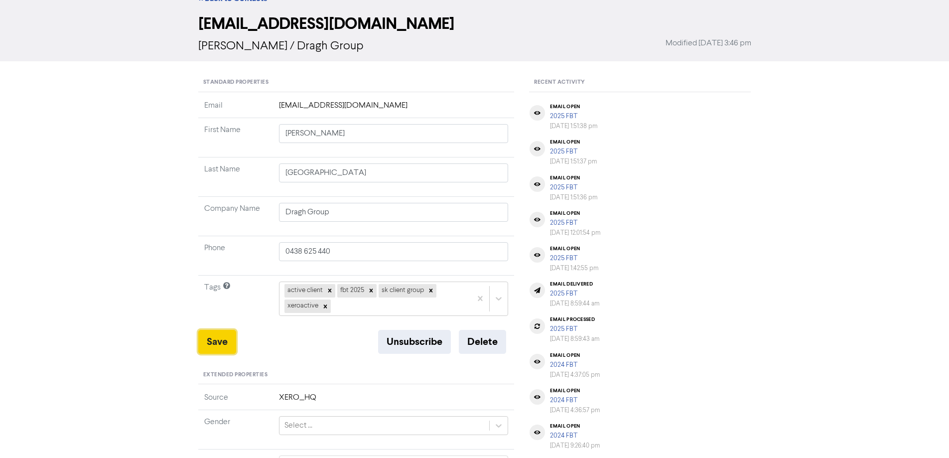
click at [211, 337] on button "Save" at bounding box center [217, 342] width 38 height 24
click at [221, 351] on button "Save" at bounding box center [217, 342] width 38 height 24
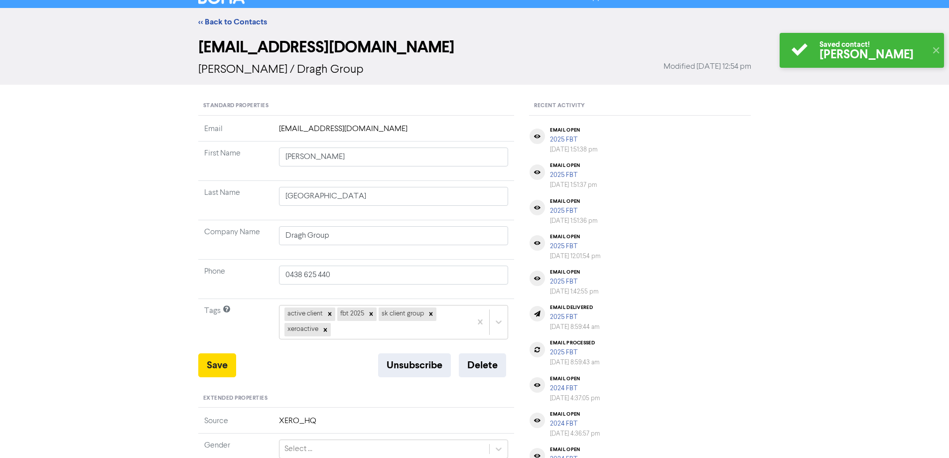
scroll to position [0, 0]
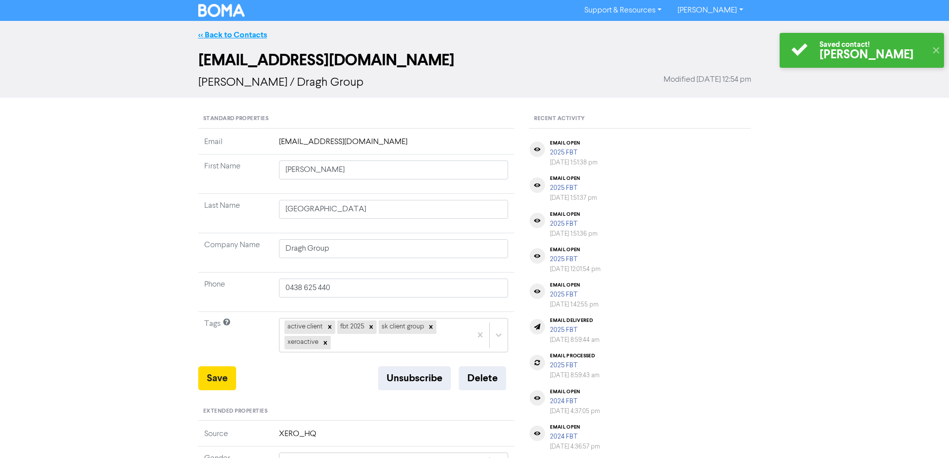
click at [241, 36] on link "<< Back to Contacts" at bounding box center [232, 35] width 69 height 10
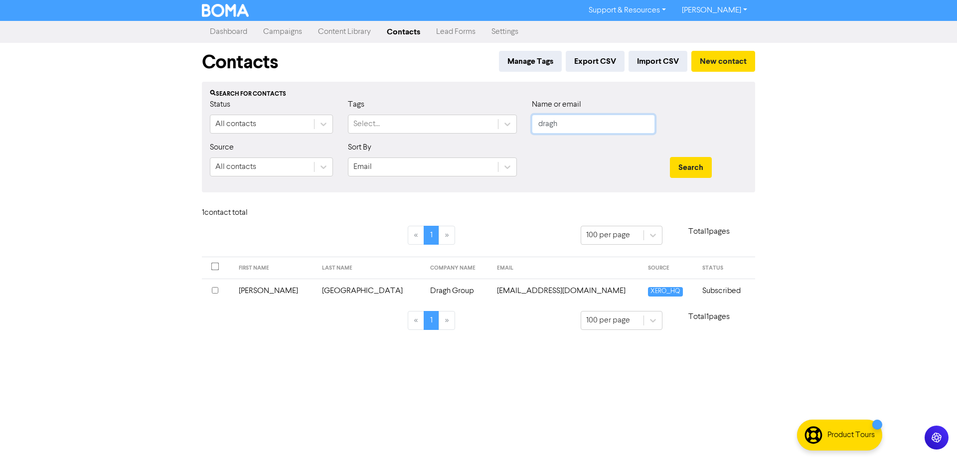
click at [583, 128] on input "dragh" at bounding box center [593, 124] width 123 height 19
click at [670, 157] on button "Search" at bounding box center [691, 167] width 42 height 21
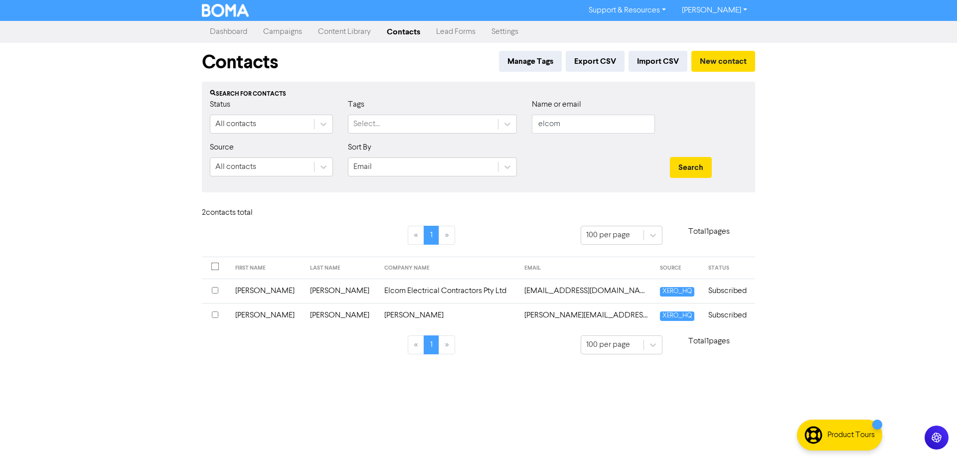
click at [378, 291] on td "Elcom Electrical Contractors Pty Ltd" at bounding box center [448, 290] width 140 height 24
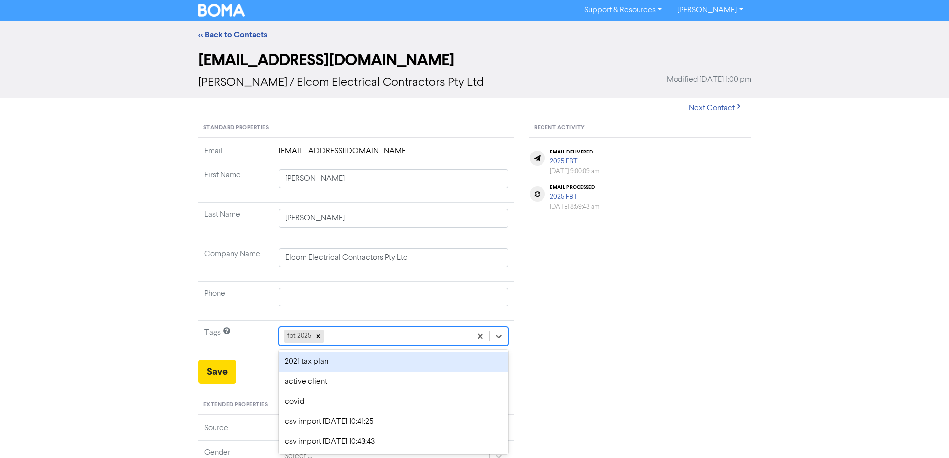
click at [339, 335] on div "option 2021 tax plan focused, 1 of 11. 10 results available. Use Up and Down to…" at bounding box center [394, 336] width 230 height 19
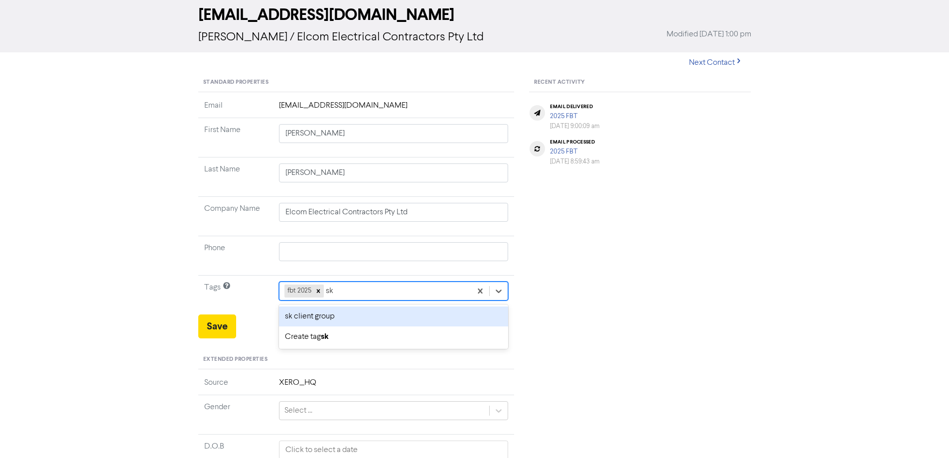
click at [308, 316] on div "sk client group" at bounding box center [394, 316] width 230 height 20
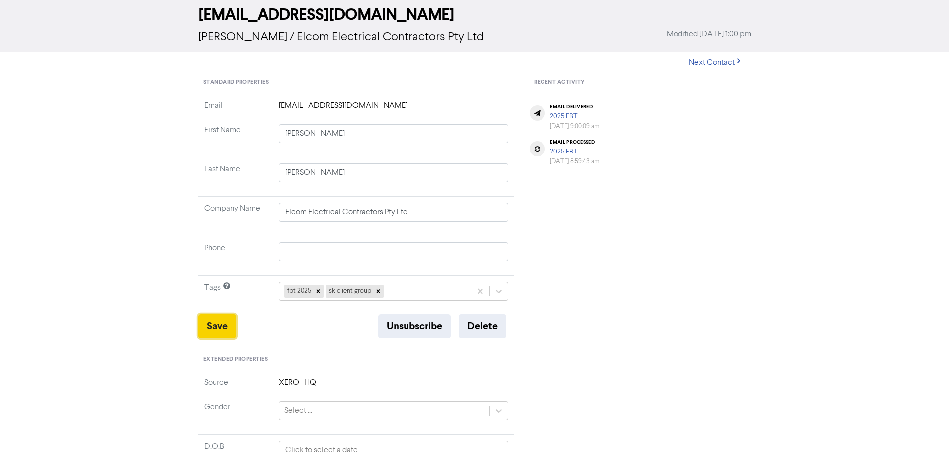
click at [218, 324] on button "Save" at bounding box center [217, 326] width 38 height 24
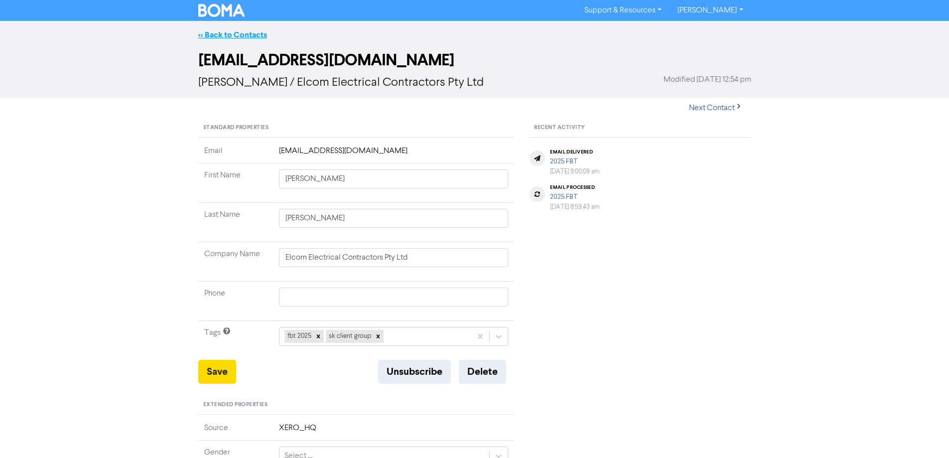
click at [239, 39] on link "<< Back to Contacts" at bounding box center [232, 35] width 69 height 10
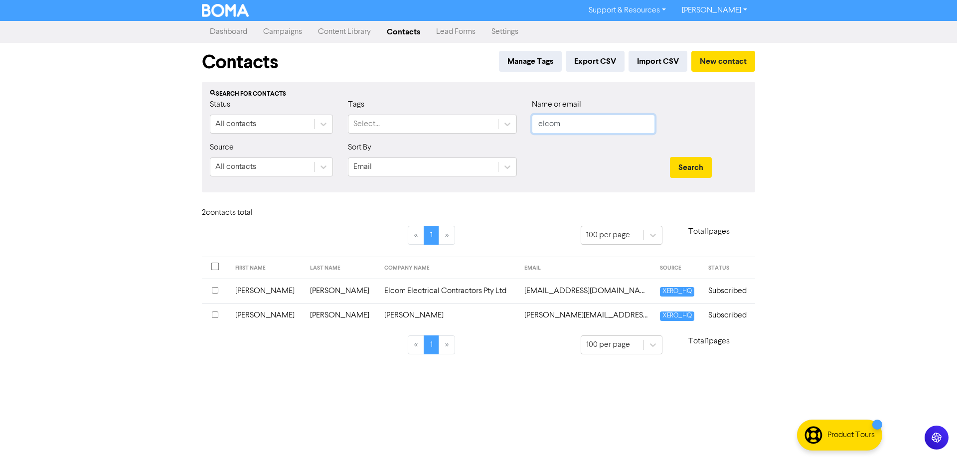
click at [576, 122] on input "elcom" at bounding box center [593, 124] width 123 height 19
click at [670, 157] on button "Search" at bounding box center [691, 167] width 42 height 21
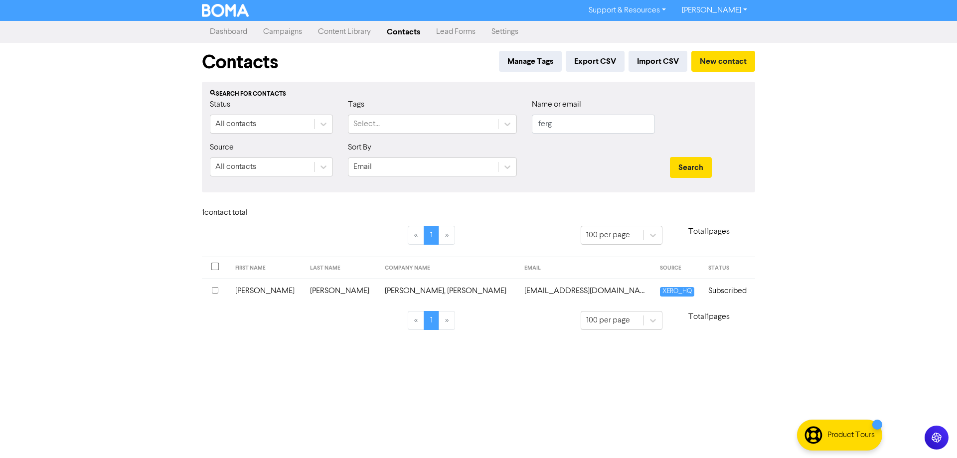
click at [518, 290] on td "[EMAIL_ADDRESS][DOMAIN_NAME]" at bounding box center [586, 290] width 136 height 24
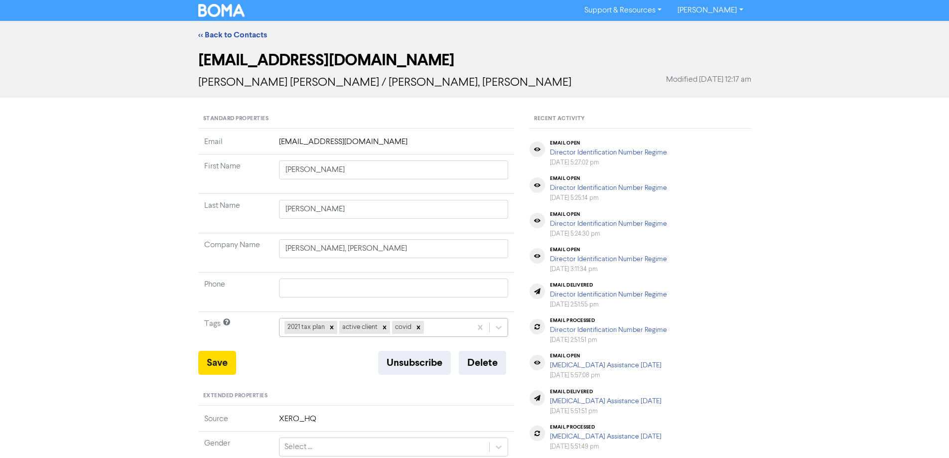
click at [434, 329] on div "2021 tax plan active client [MEDICAL_DATA]" at bounding box center [394, 327] width 230 height 19
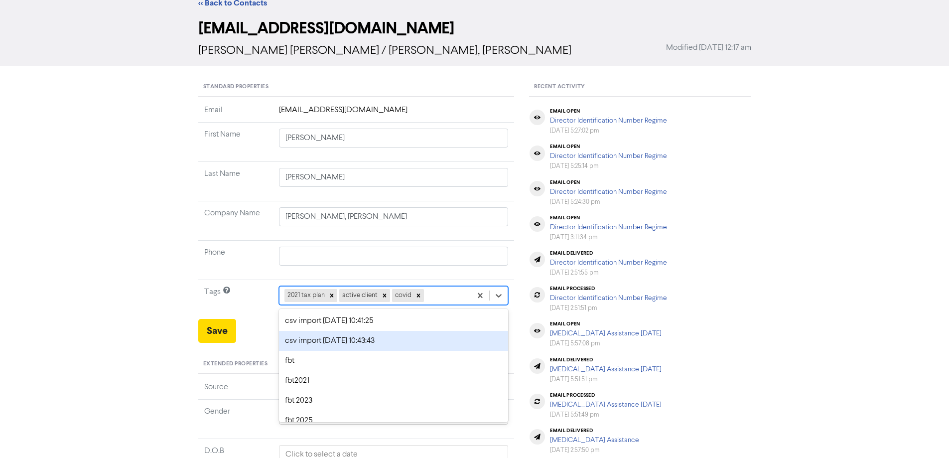
scroll to position [36, 0]
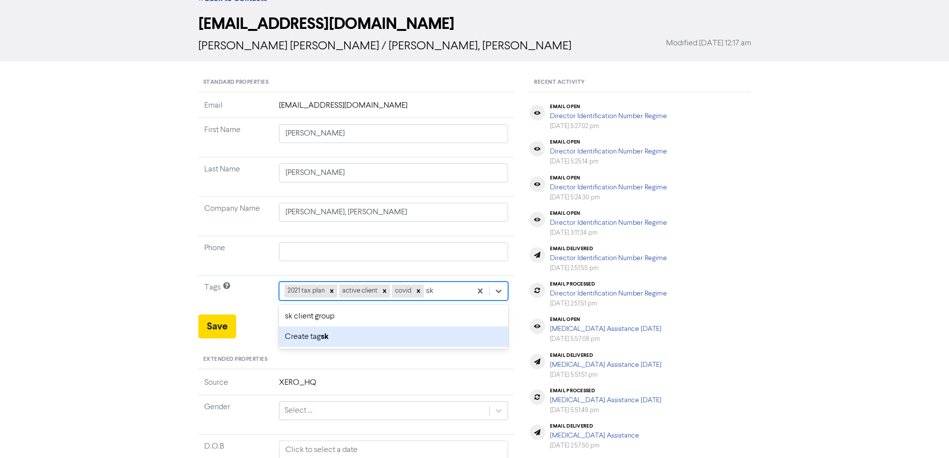
click at [311, 325] on div "sk client group" at bounding box center [394, 316] width 230 height 20
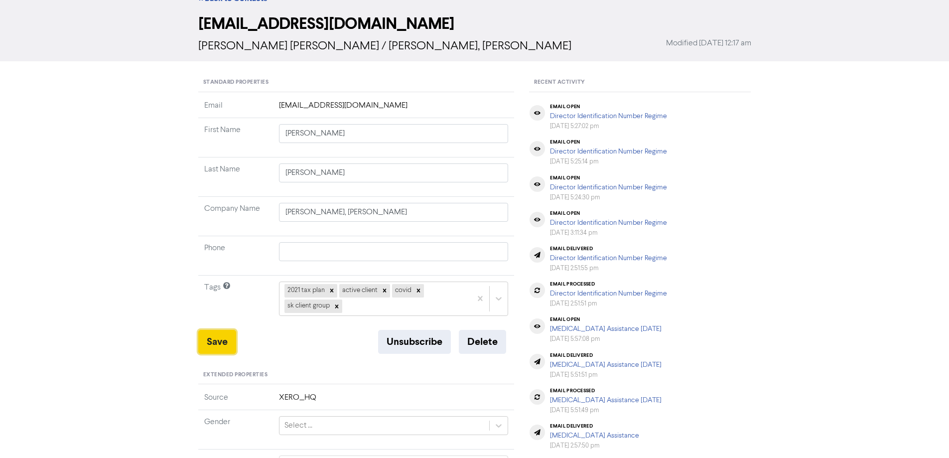
click at [220, 337] on button "Save" at bounding box center [217, 342] width 38 height 24
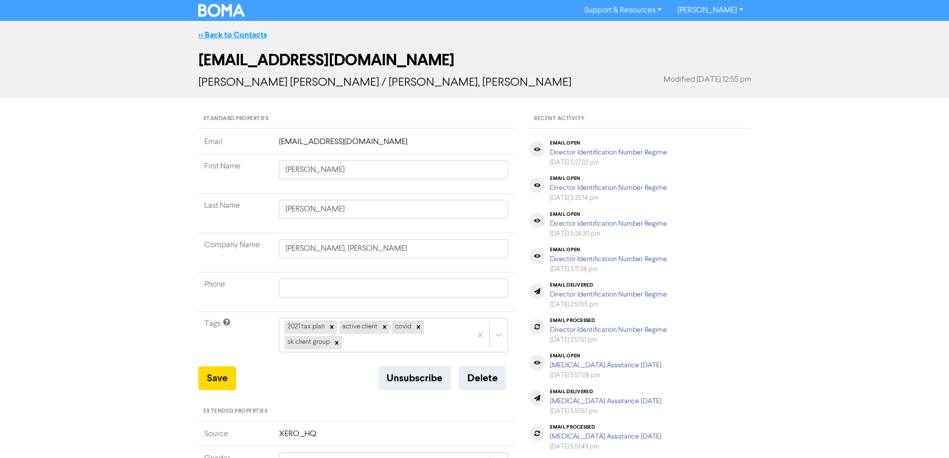
click at [231, 33] on link "<< Back to Contacts" at bounding box center [232, 35] width 69 height 10
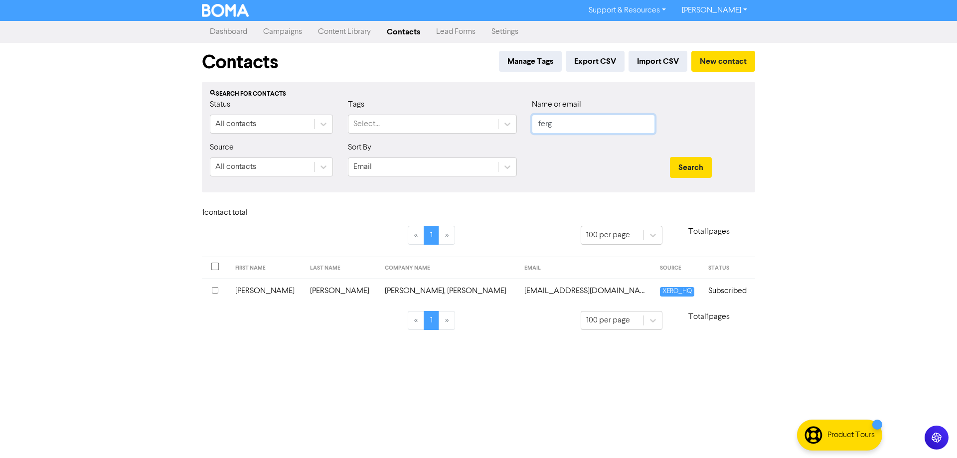
click at [567, 127] on input "ferg" at bounding box center [593, 124] width 123 height 19
click at [670, 157] on button "Search" at bounding box center [691, 167] width 42 height 21
click at [414, 286] on td "First Class Plumbing Solutions Pty Ltd" at bounding box center [431, 290] width 150 height 24
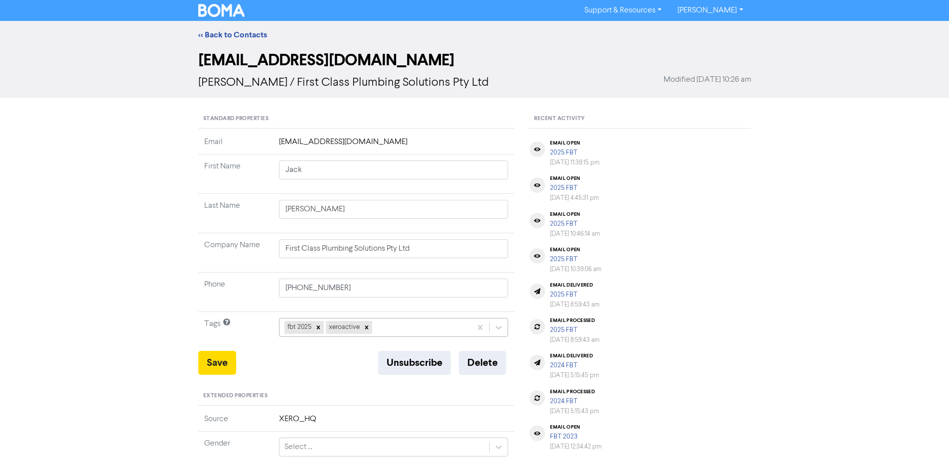
click at [388, 329] on div "fbt 2025 xeroactive" at bounding box center [394, 327] width 230 height 19
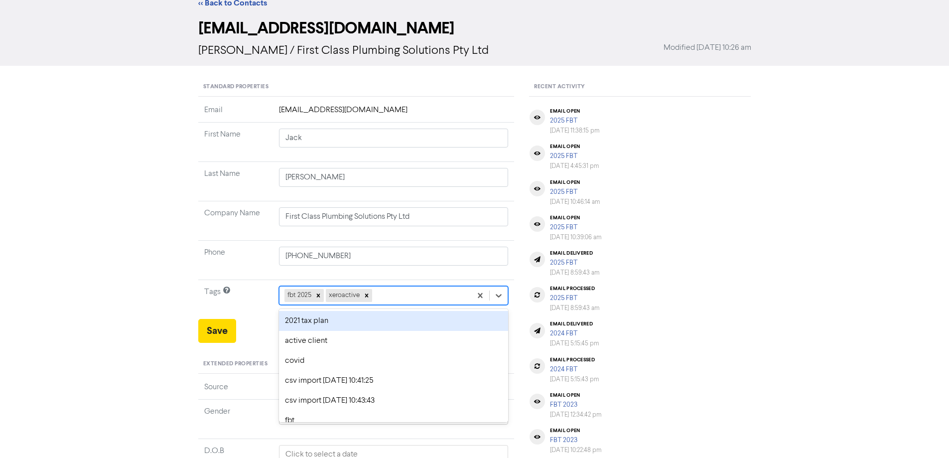
scroll to position [36, 0]
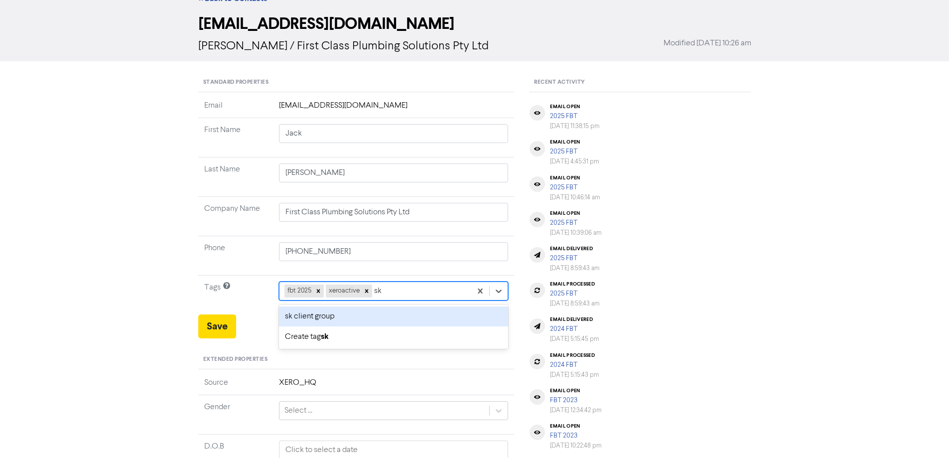
click at [307, 323] on div "sk client group" at bounding box center [394, 316] width 230 height 20
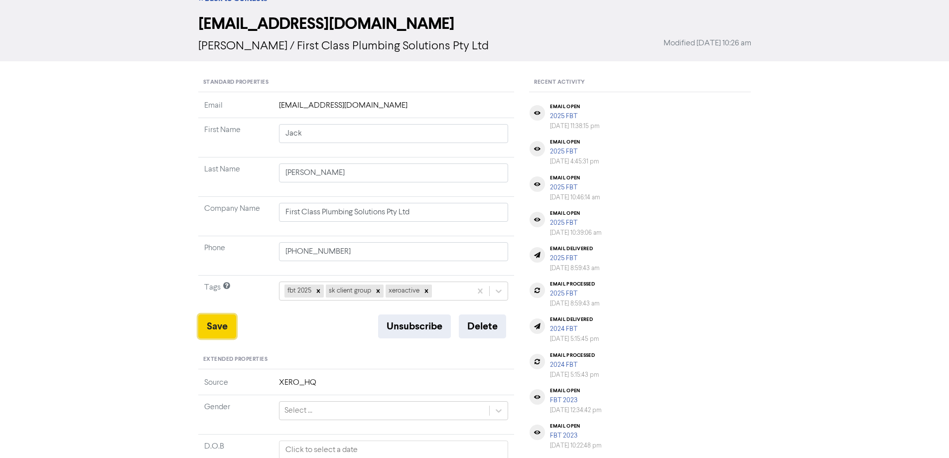
click at [202, 326] on button "Save" at bounding box center [217, 326] width 38 height 24
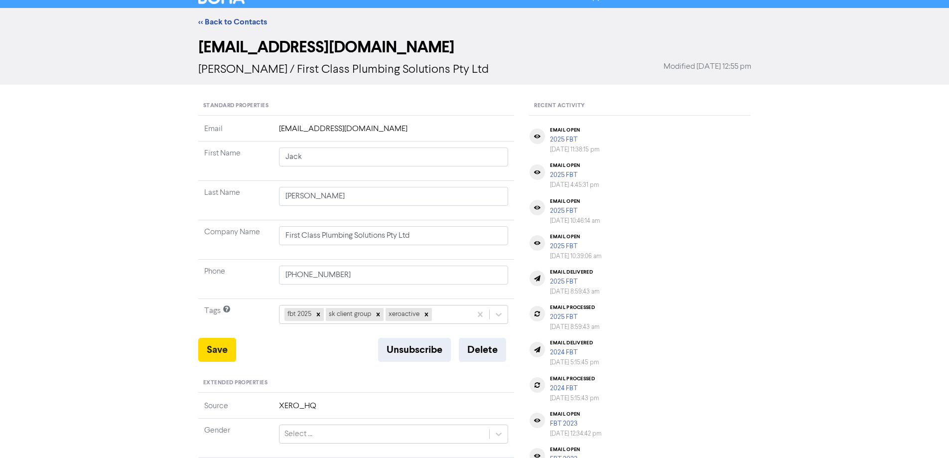
scroll to position [0, 0]
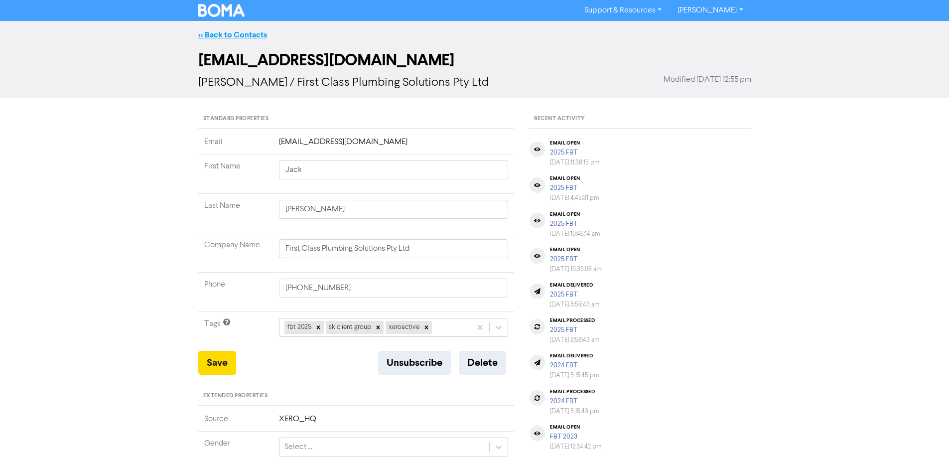
click at [233, 34] on link "<< Back to Contacts" at bounding box center [232, 35] width 69 height 10
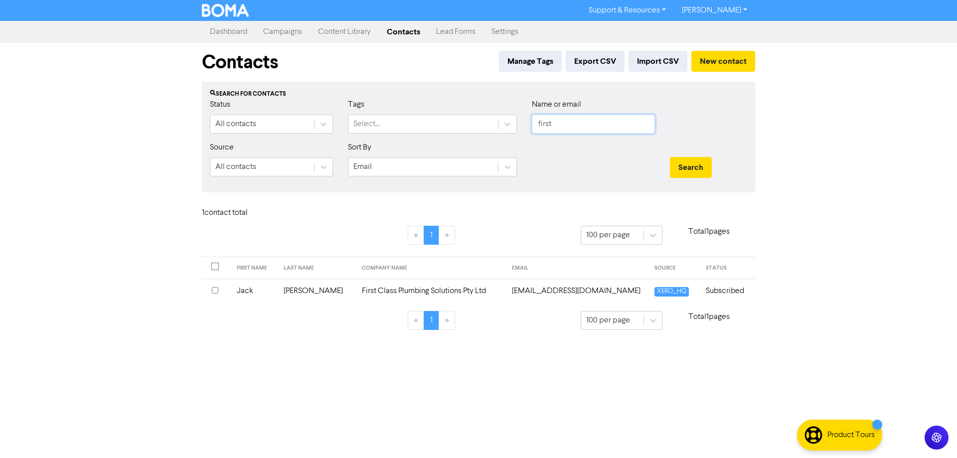
click at [561, 123] on input "first" at bounding box center [593, 124] width 123 height 19
click at [585, 125] on input "first" at bounding box center [593, 124] width 123 height 19
click at [670, 157] on button "Search" at bounding box center [691, 167] width 42 height 21
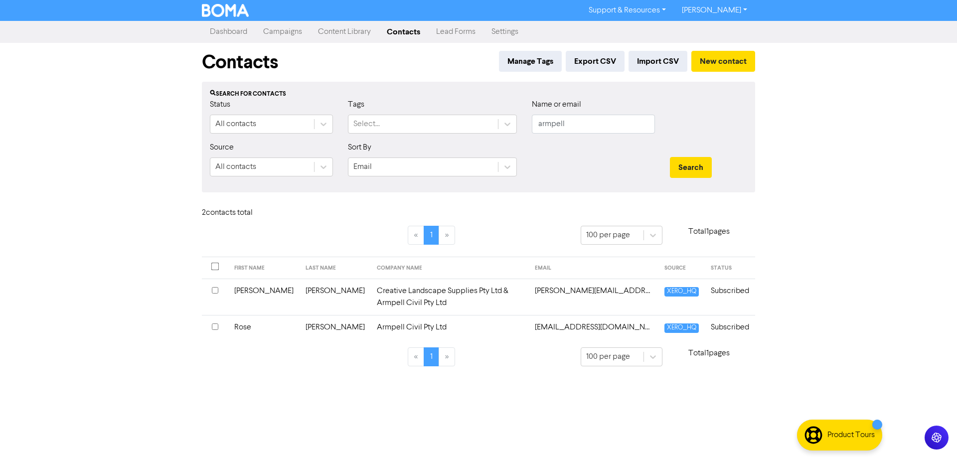
click at [371, 290] on td "Creative Landscape Supplies Pty Ltd & Armpell Civil Pty Ltd" at bounding box center [450, 296] width 158 height 36
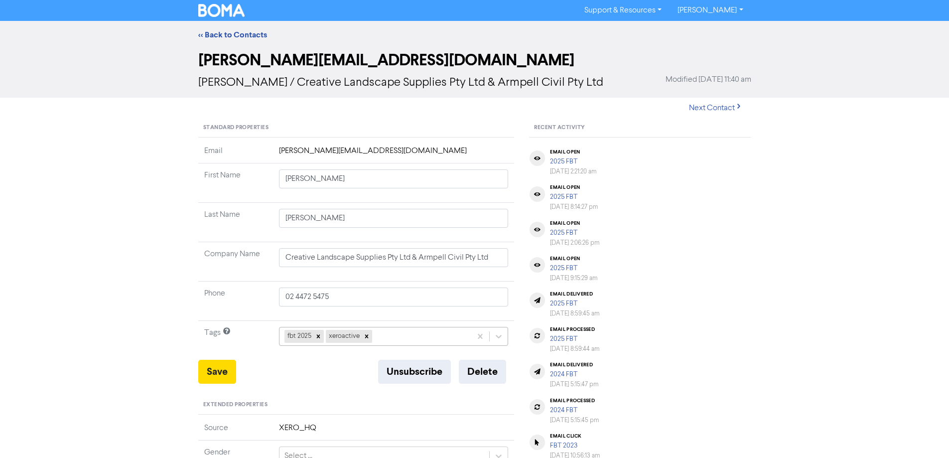
click at [383, 340] on div "fbt 2025 xeroactive" at bounding box center [394, 336] width 230 height 19
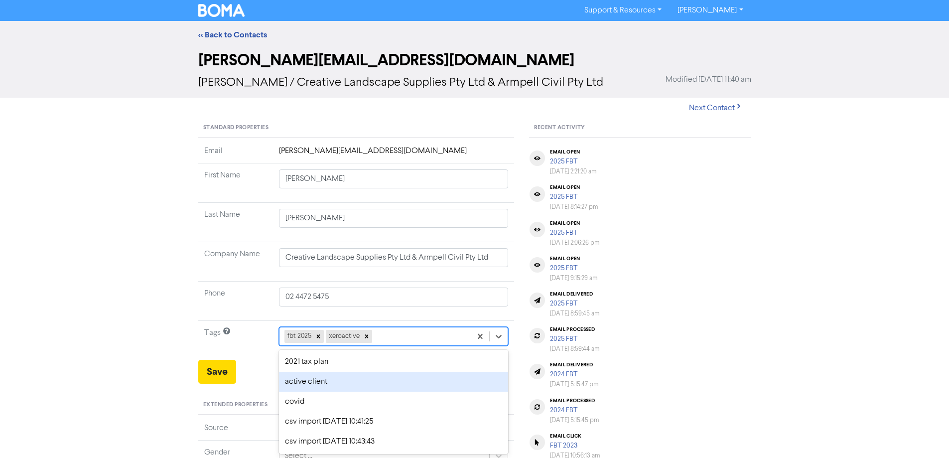
scroll to position [45, 0]
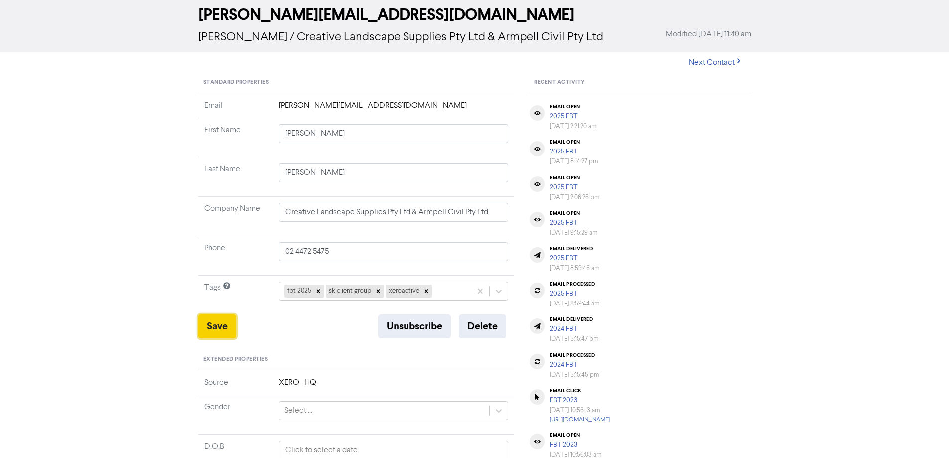
click at [206, 325] on button "Save" at bounding box center [217, 326] width 38 height 24
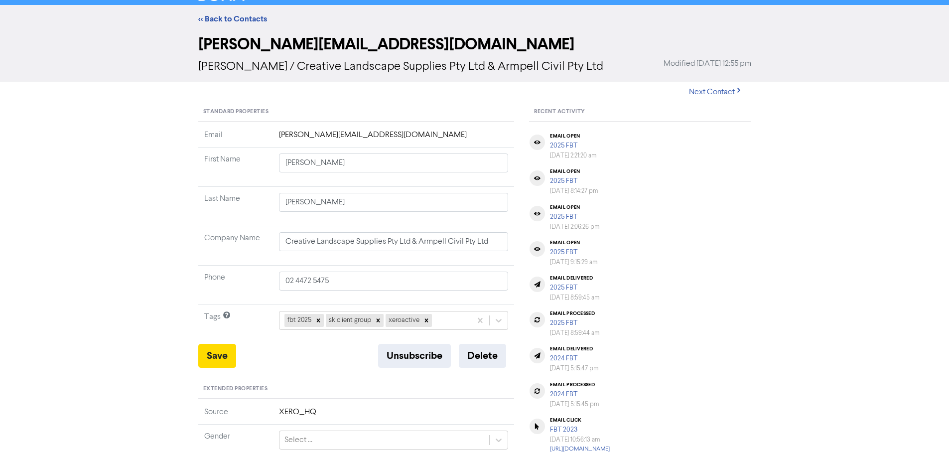
scroll to position [0, 0]
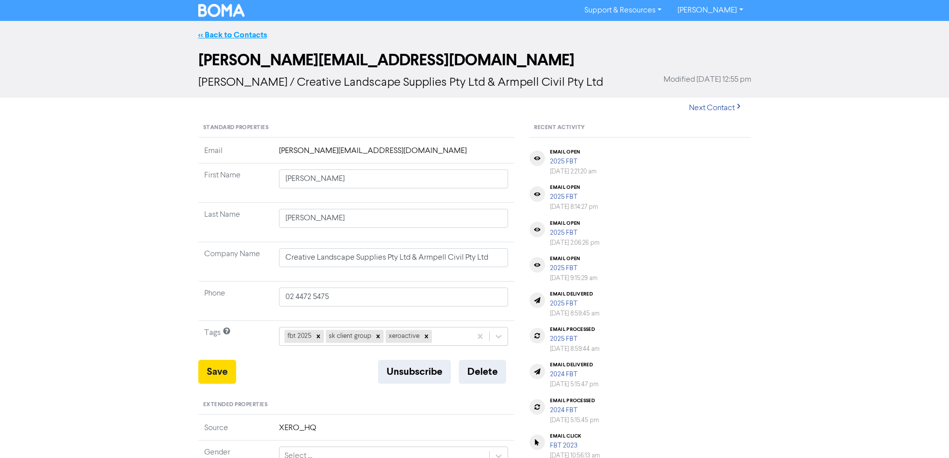
click at [243, 36] on link "<< Back to Contacts" at bounding box center [232, 35] width 69 height 10
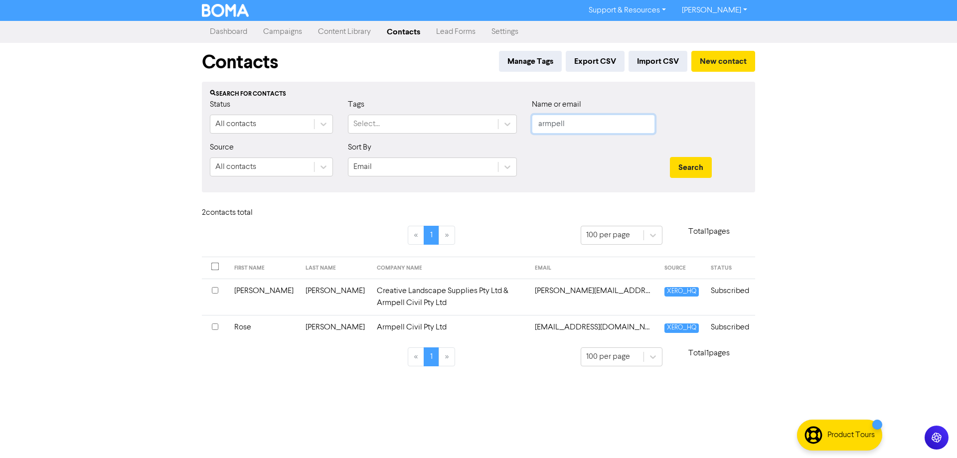
click at [574, 127] on input "armpell" at bounding box center [593, 124] width 123 height 19
click at [670, 157] on button "Search" at bounding box center [691, 167] width 42 height 21
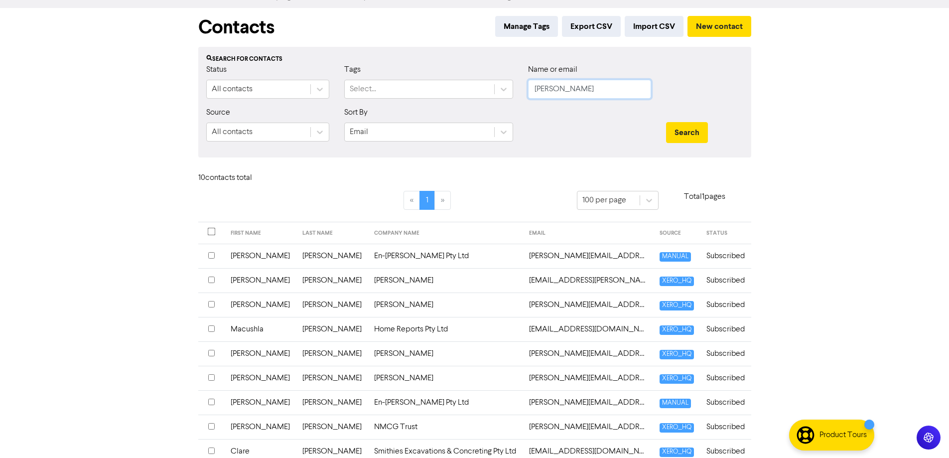
scroll to position [50, 0]
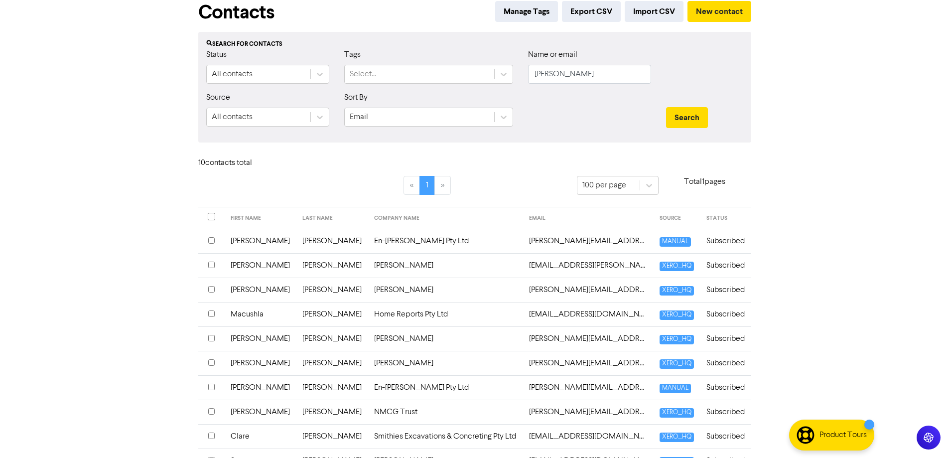
click at [368, 316] on td "Home Reports Pty Ltd" at bounding box center [445, 314] width 155 height 24
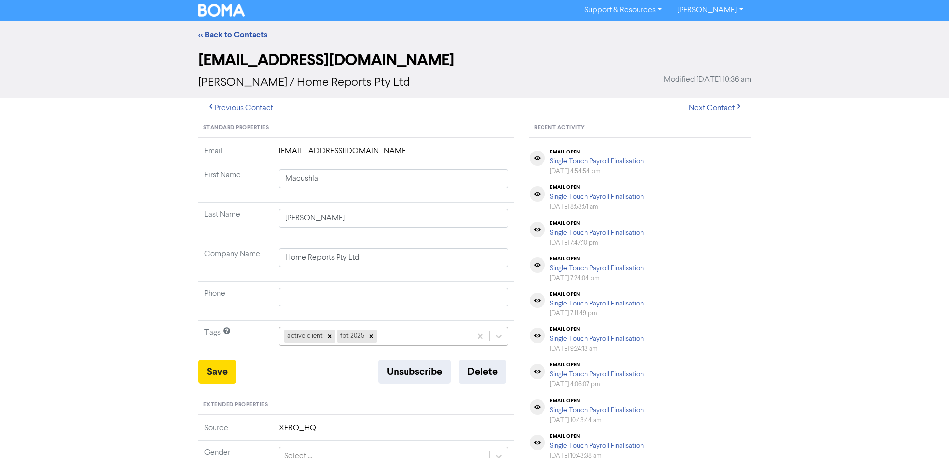
click at [389, 337] on div "active client fbt 2025" at bounding box center [394, 336] width 230 height 19
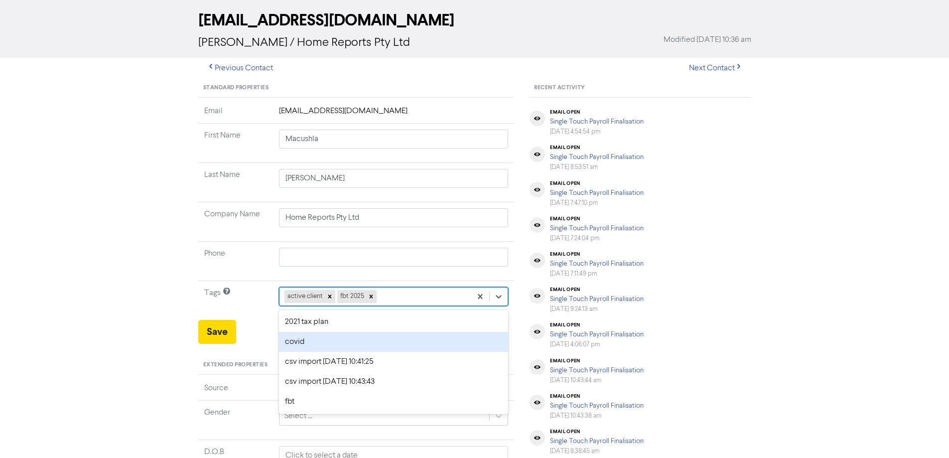
scroll to position [45, 0]
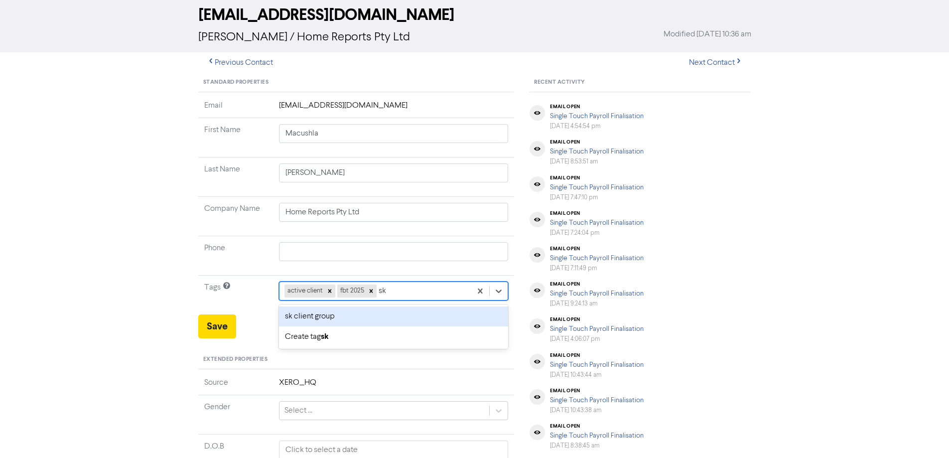
click at [374, 314] on div "sk client group" at bounding box center [394, 316] width 230 height 20
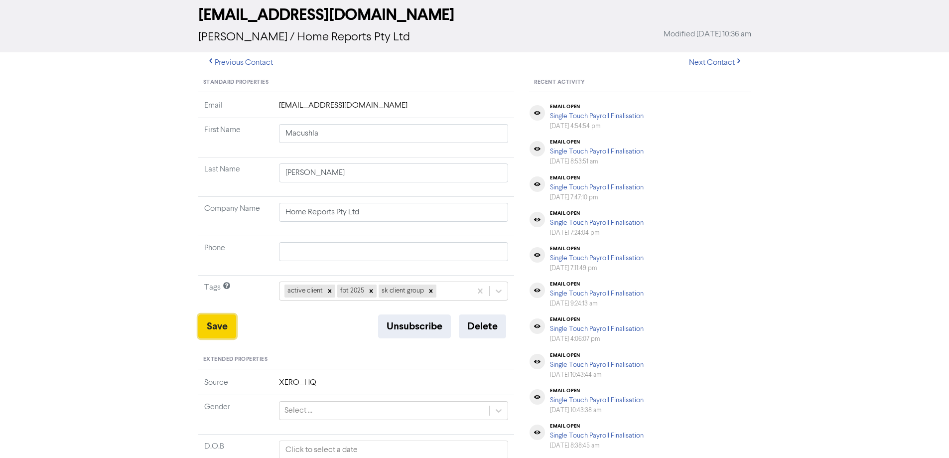
click at [225, 327] on button "Save" at bounding box center [217, 326] width 38 height 24
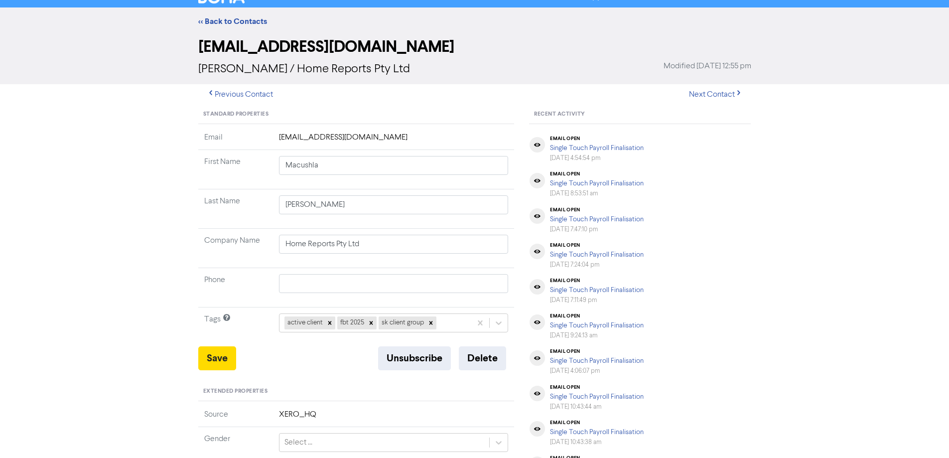
scroll to position [0, 0]
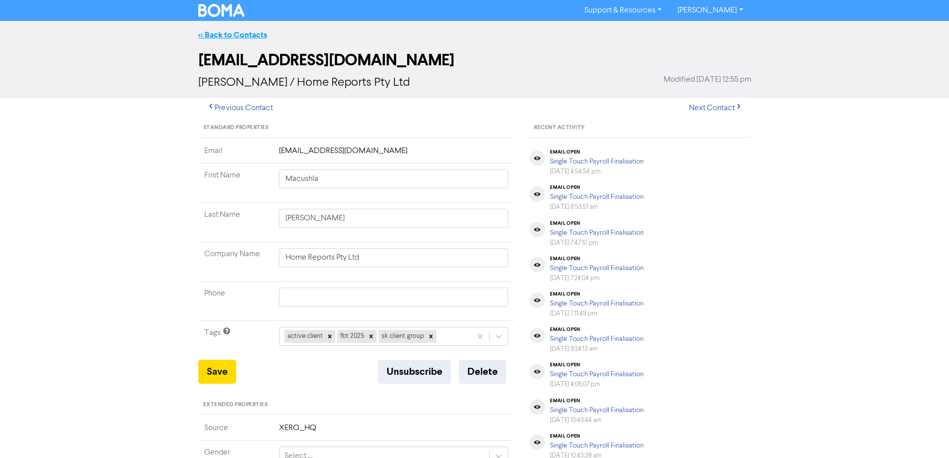
click at [243, 30] on link "<< Back to Contacts" at bounding box center [232, 35] width 69 height 10
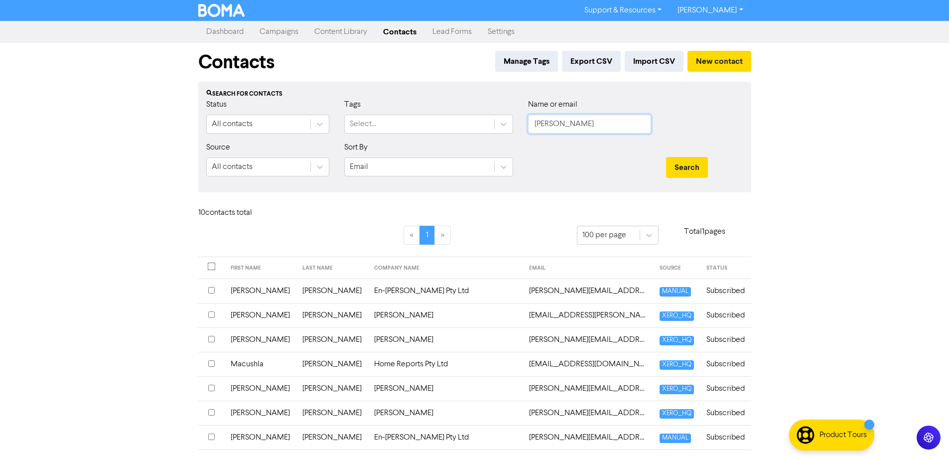
click at [563, 128] on input "[PERSON_NAME]" at bounding box center [589, 124] width 123 height 19
click at [666, 157] on button "Search" at bounding box center [687, 167] width 42 height 21
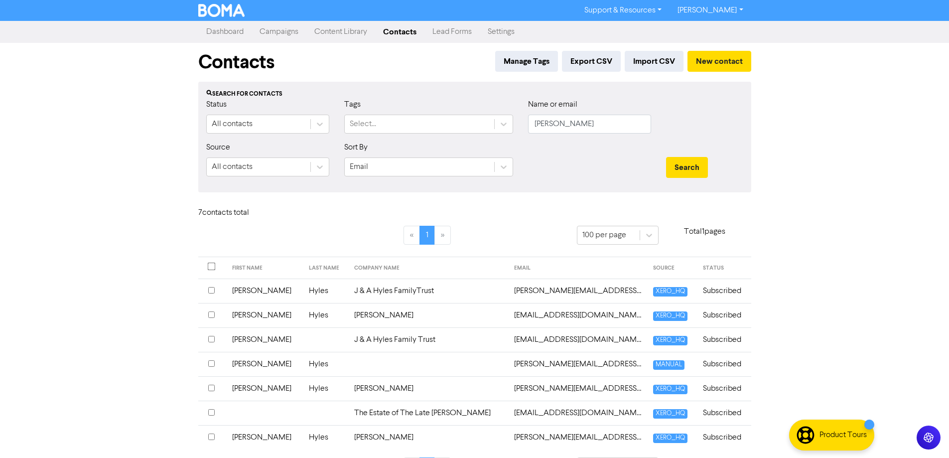
click at [381, 294] on td "J & A Hyles FamilyTrust" at bounding box center [427, 290] width 159 height 24
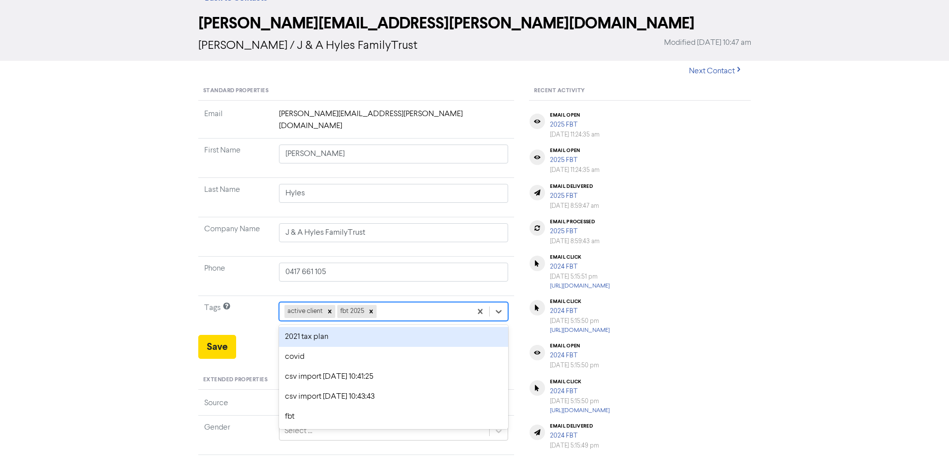
click at [423, 321] on div "option 2021 tax plan focused, 1 of 11. 9 results available. Use Up and Down to …" at bounding box center [394, 311] width 230 height 19
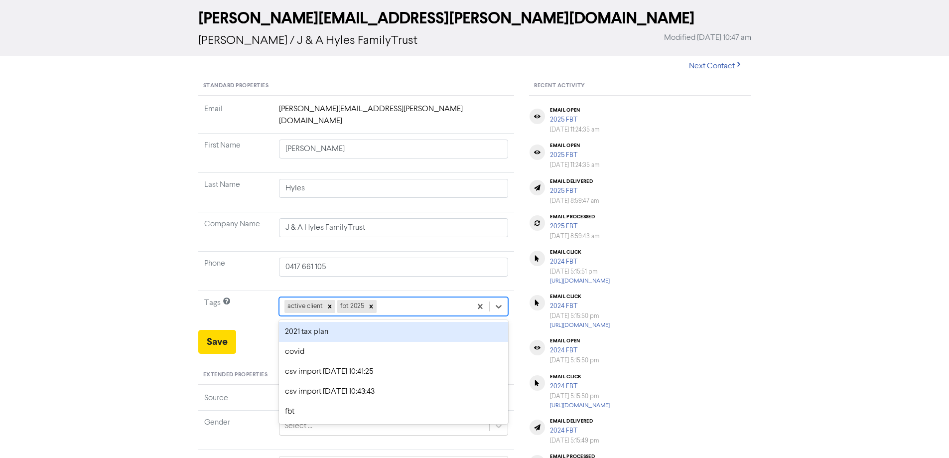
scroll to position [45, 0]
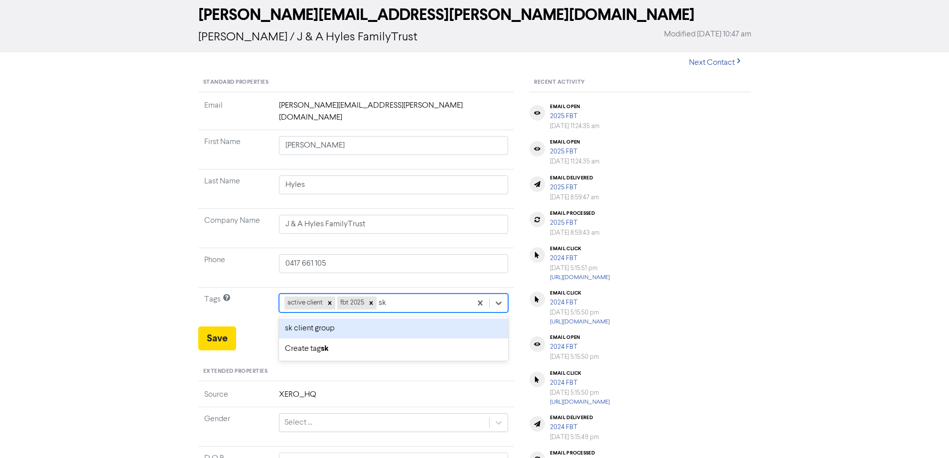
click at [389, 321] on div "sk client group" at bounding box center [394, 328] width 230 height 20
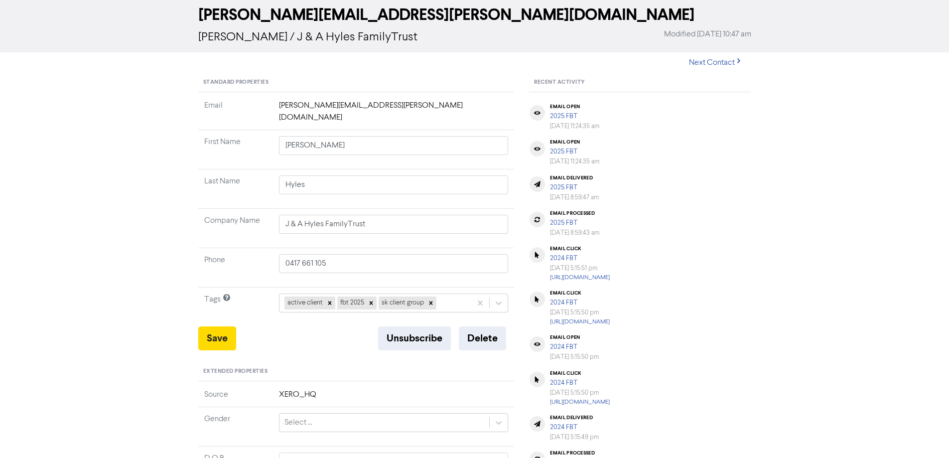
click at [237, 326] on div "Save Unsubscribe Delete" at bounding box center [356, 338] width 316 height 24
click at [229, 327] on button "Save" at bounding box center [217, 338] width 38 height 24
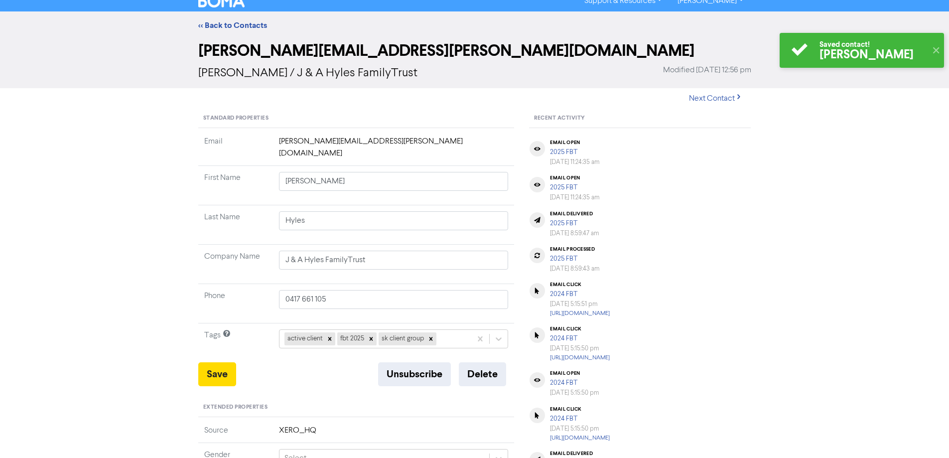
scroll to position [0, 0]
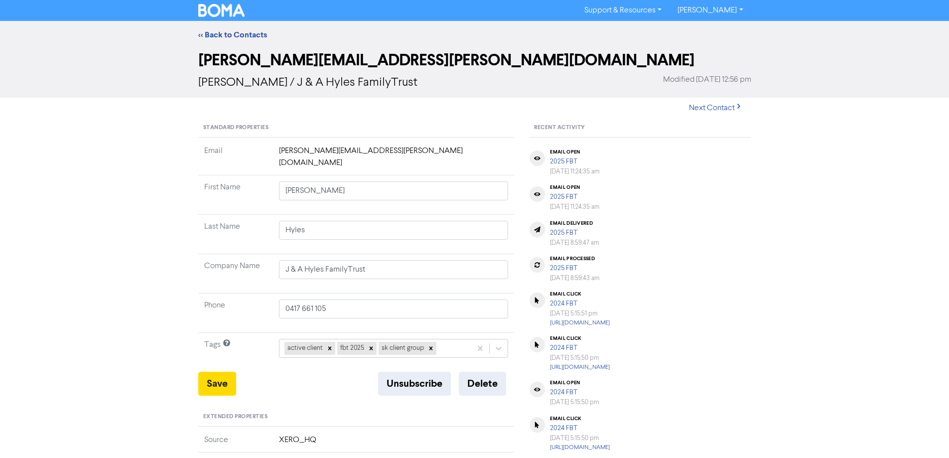
click at [246, 41] on div "<< Back to Contacts" at bounding box center [474, 35] width 949 height 28
click at [246, 33] on link "<< Back to Contacts" at bounding box center [232, 35] width 69 height 10
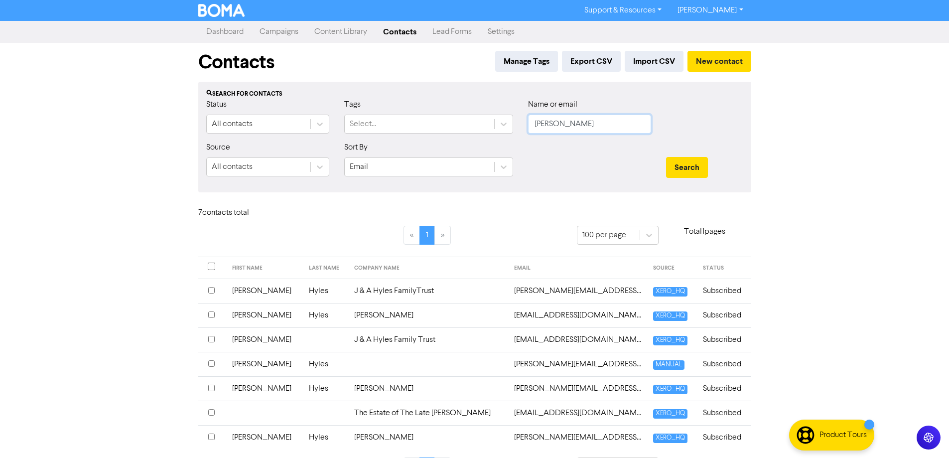
click at [565, 125] on input "[PERSON_NAME]" at bounding box center [589, 124] width 123 height 19
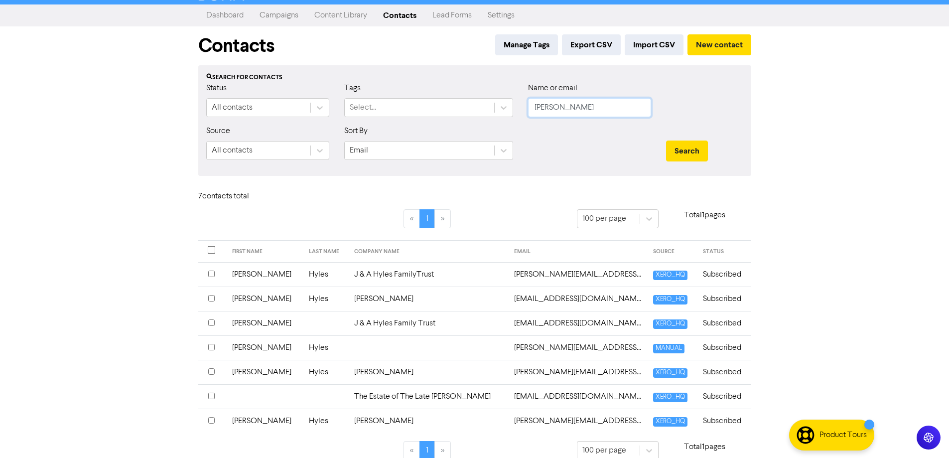
scroll to position [30, 0]
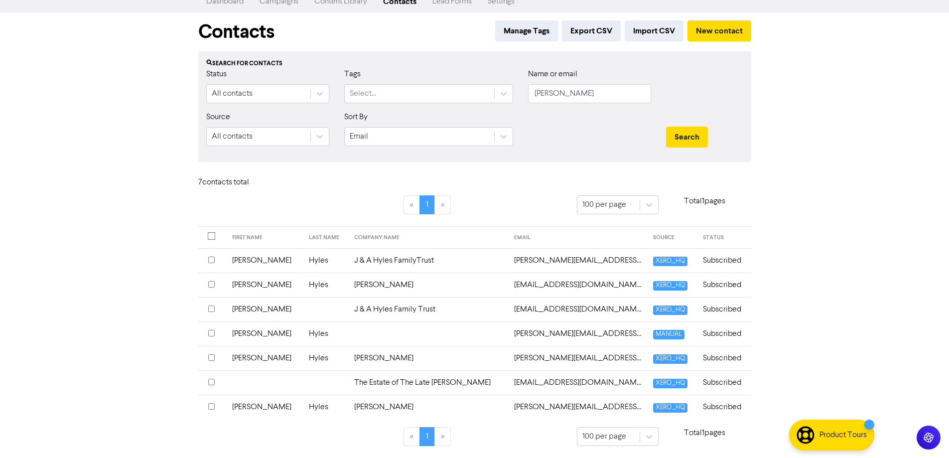
click at [508, 308] on td "[EMAIL_ADDRESS][DOMAIN_NAME]" at bounding box center [577, 309] width 139 height 24
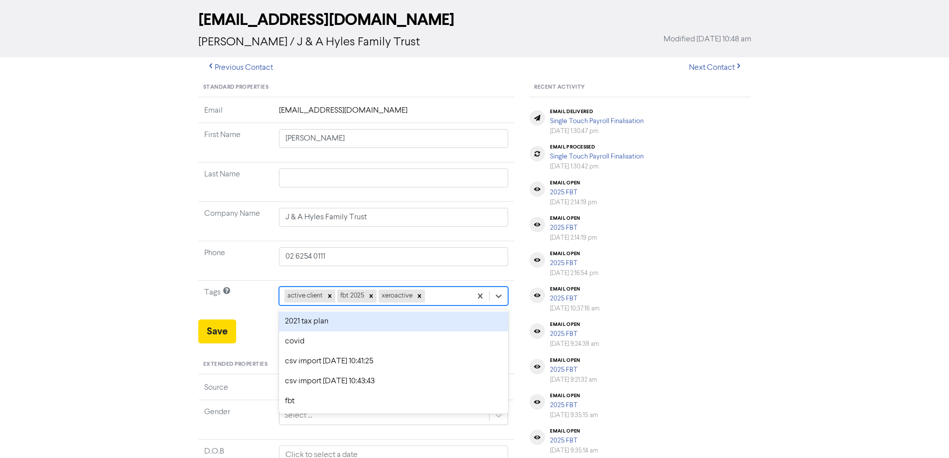
click at [445, 305] on div "option 2021 tax plan focused, 1 of 11. 8 results available. Use Up and Down to …" at bounding box center [394, 295] width 230 height 19
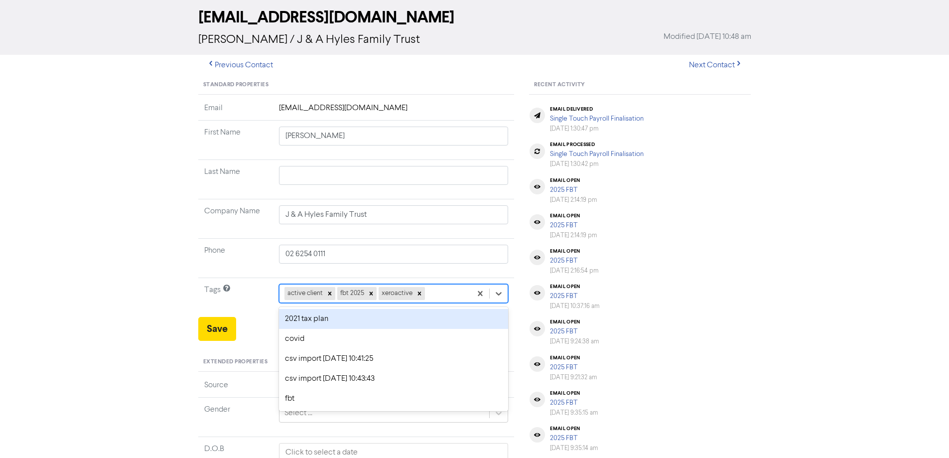
scroll to position [45, 0]
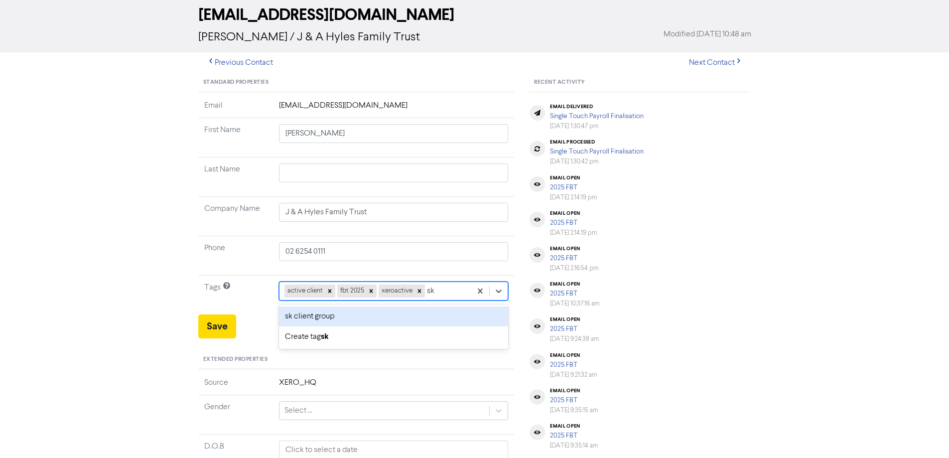
click at [346, 317] on div "sk client group" at bounding box center [394, 316] width 230 height 20
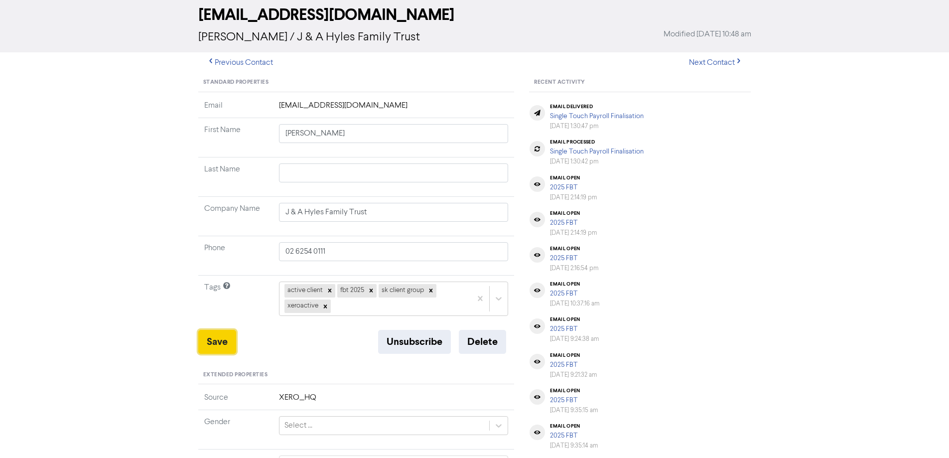
click at [205, 338] on button "Save" at bounding box center [217, 342] width 38 height 24
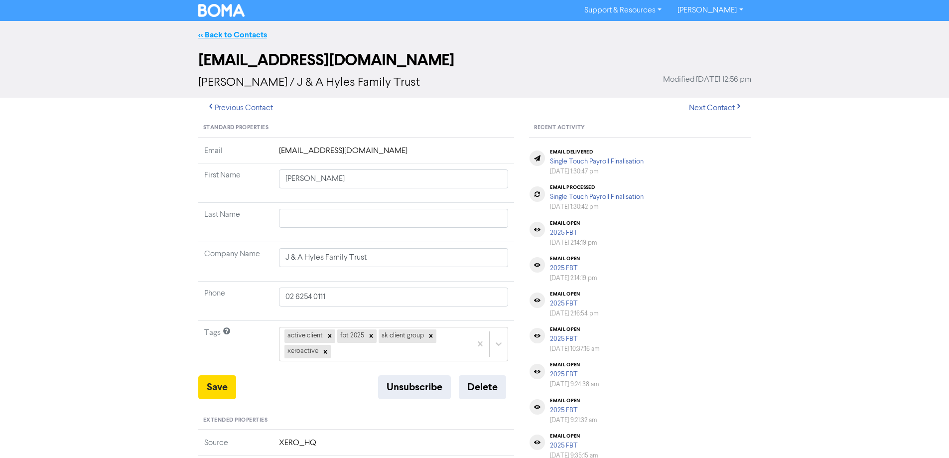
click at [241, 33] on link "<< Back to Contacts" at bounding box center [232, 35] width 69 height 10
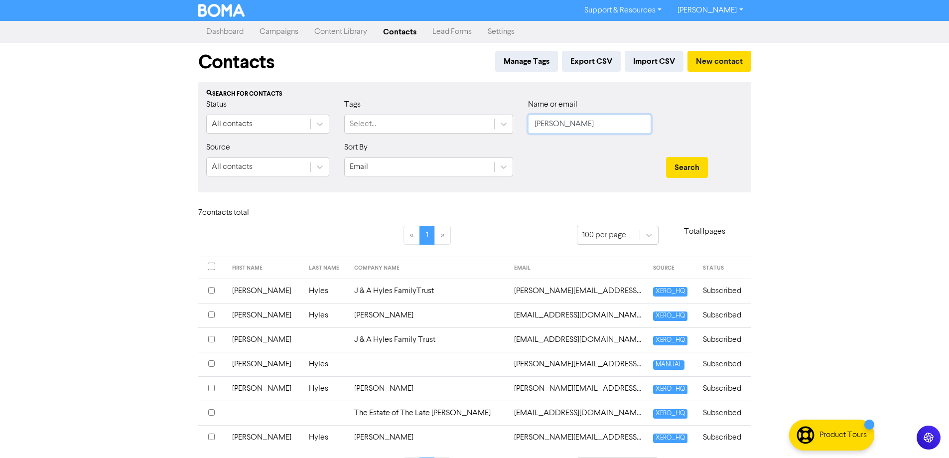
click at [559, 122] on input "[PERSON_NAME]" at bounding box center [589, 124] width 123 height 19
click at [666, 157] on button "Search" at bounding box center [687, 167] width 42 height 21
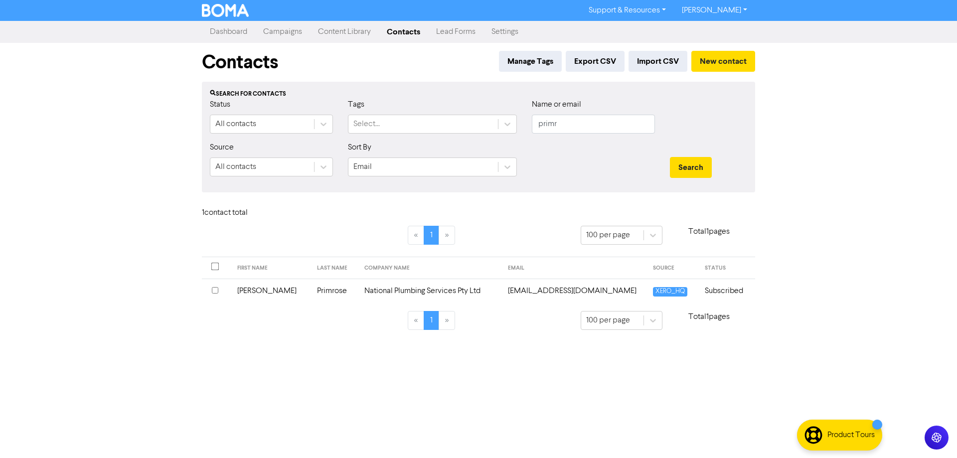
click at [405, 293] on td "National Plumbing Services Pty Ltd" at bounding box center [429, 290] width 143 height 24
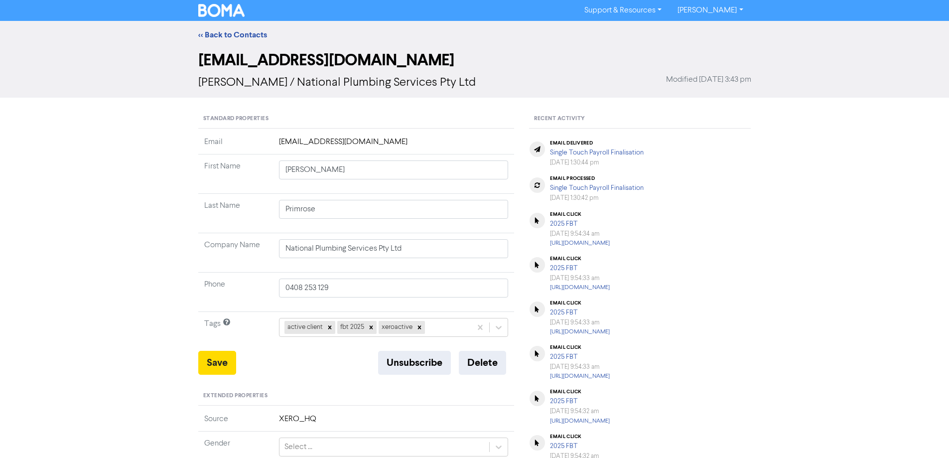
click at [341, 146] on td "[EMAIL_ADDRESS][DOMAIN_NAME]" at bounding box center [394, 145] width 242 height 18
click at [210, 36] on link "<< Back to Contacts" at bounding box center [232, 35] width 69 height 10
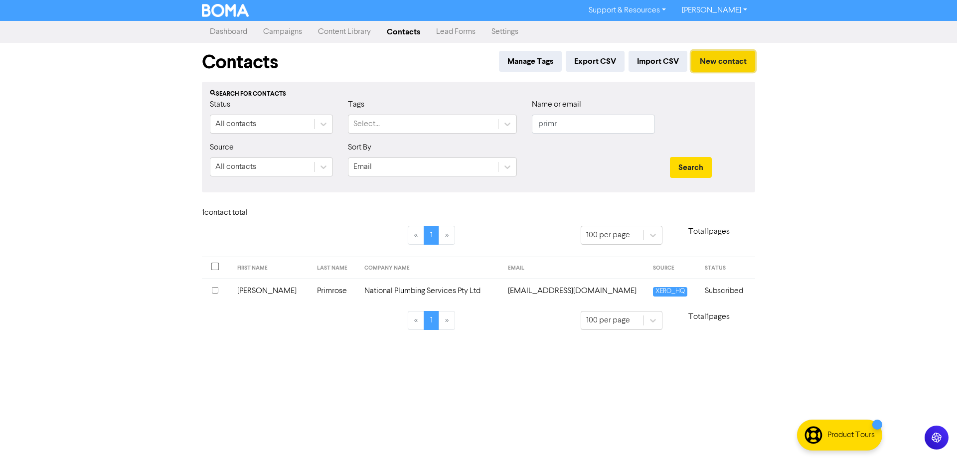
click at [731, 55] on button "New contact" at bounding box center [723, 61] width 64 height 21
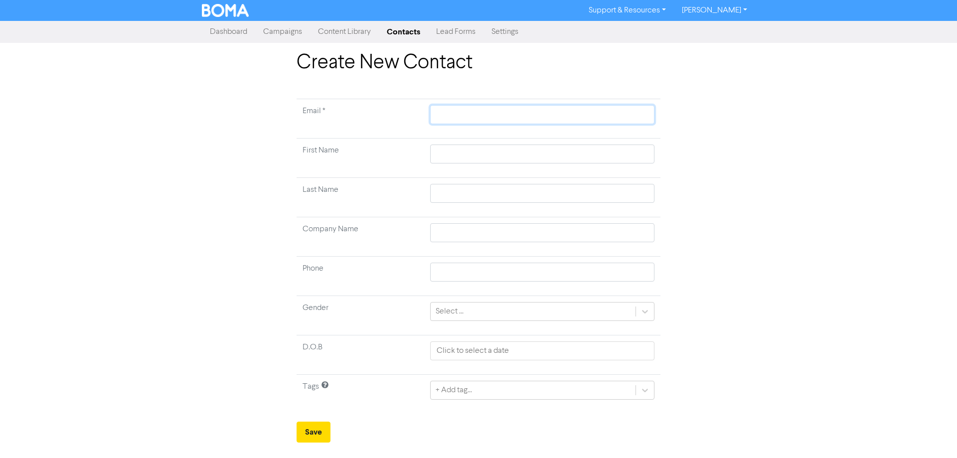
click at [459, 112] on input "text" at bounding box center [542, 114] width 224 height 19
paste input "[PERSON_NAME][EMAIL_ADDRESS][DOMAIN_NAME][PERSON_NAME]"
click at [469, 150] on input "text" at bounding box center [542, 153] width 224 height 19
click at [493, 393] on div "+ Add tag..." at bounding box center [542, 390] width 224 height 19
click at [314, 423] on button "Save" at bounding box center [313, 431] width 34 height 21
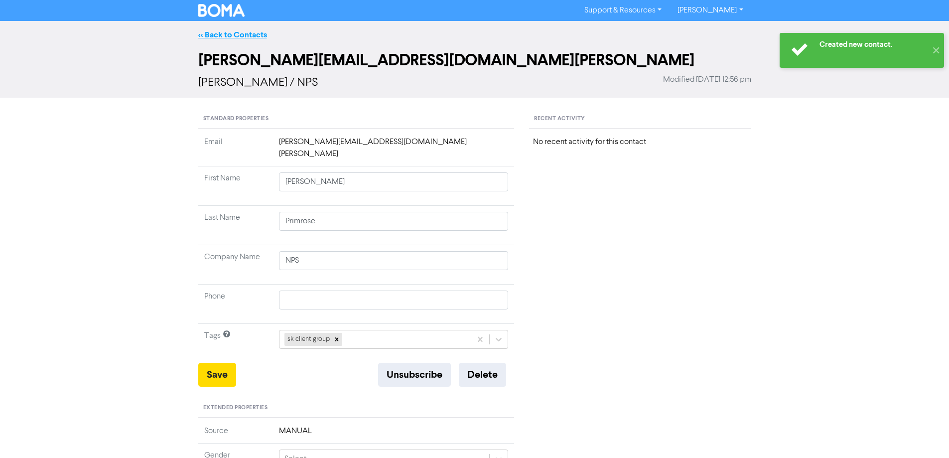
click at [241, 32] on link "<< Back to Contacts" at bounding box center [232, 35] width 69 height 10
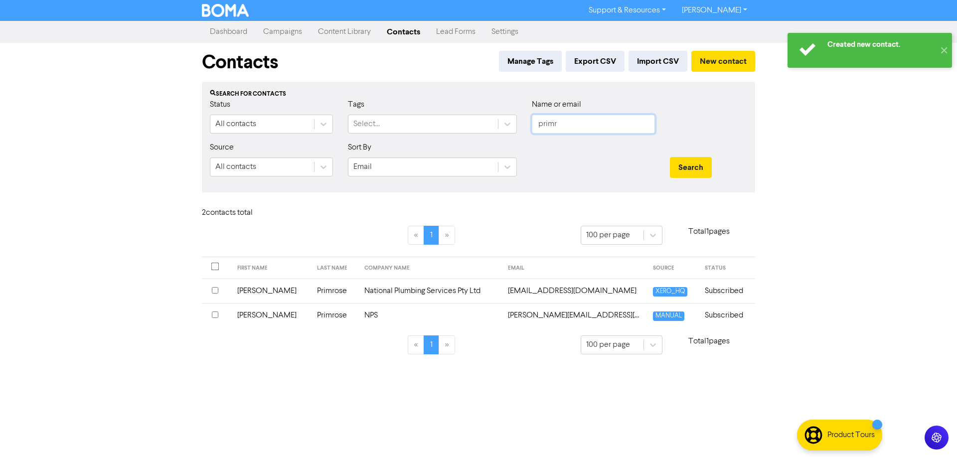
click at [563, 123] on input "primr" at bounding box center [593, 124] width 123 height 19
click at [670, 157] on button "Search" at bounding box center [691, 167] width 42 height 21
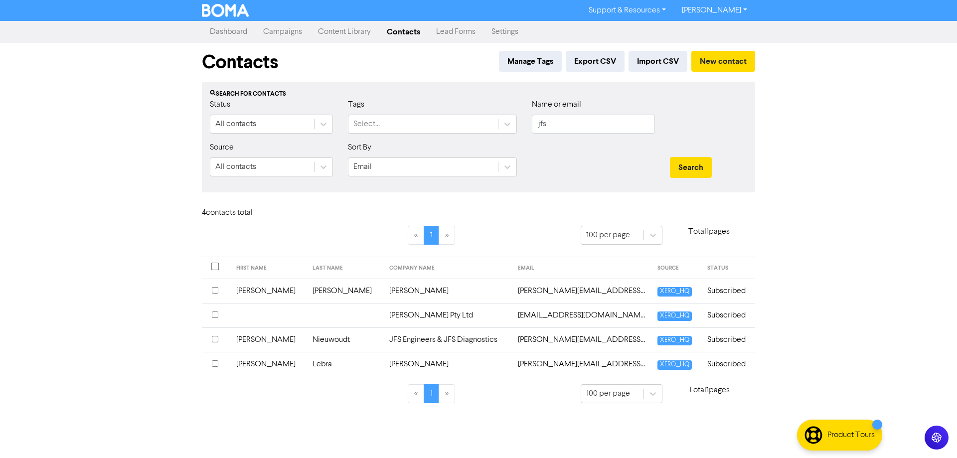
click at [518, 287] on td "[PERSON_NAME][EMAIL_ADDRESS][DOMAIN_NAME]" at bounding box center [581, 290] width 139 height 24
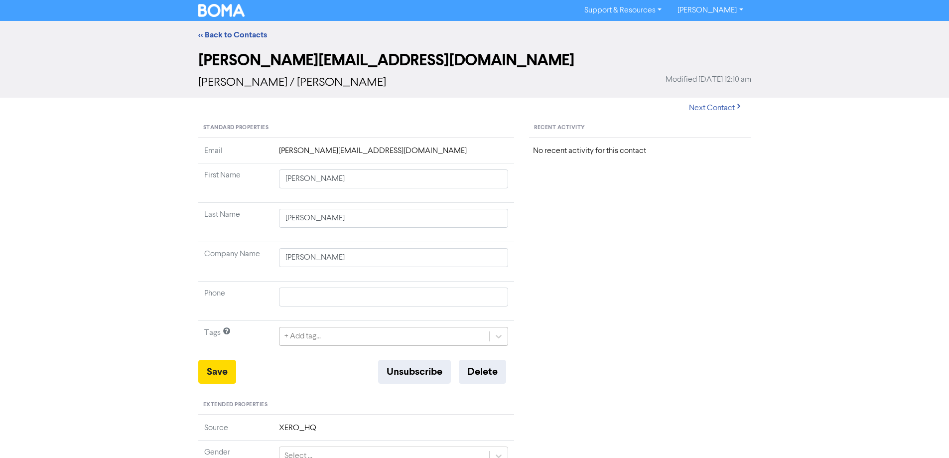
click at [326, 329] on div "+ Add tag..." at bounding box center [394, 336] width 230 height 19
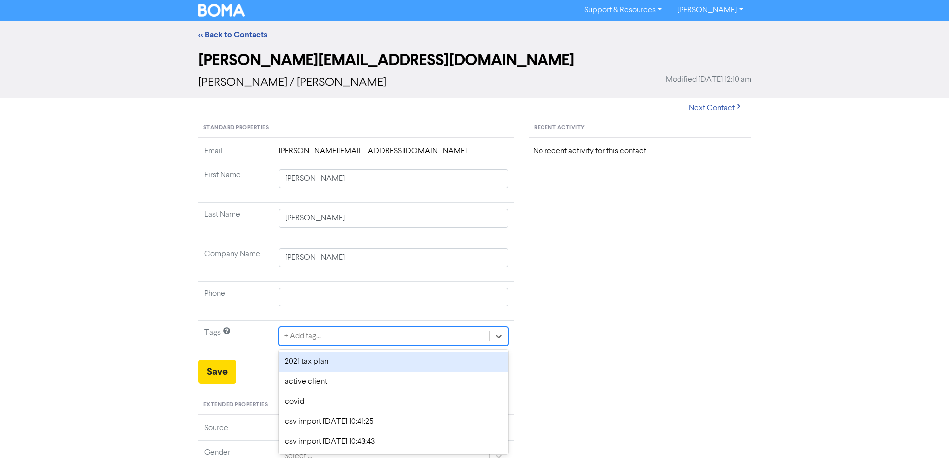
scroll to position [45, 0]
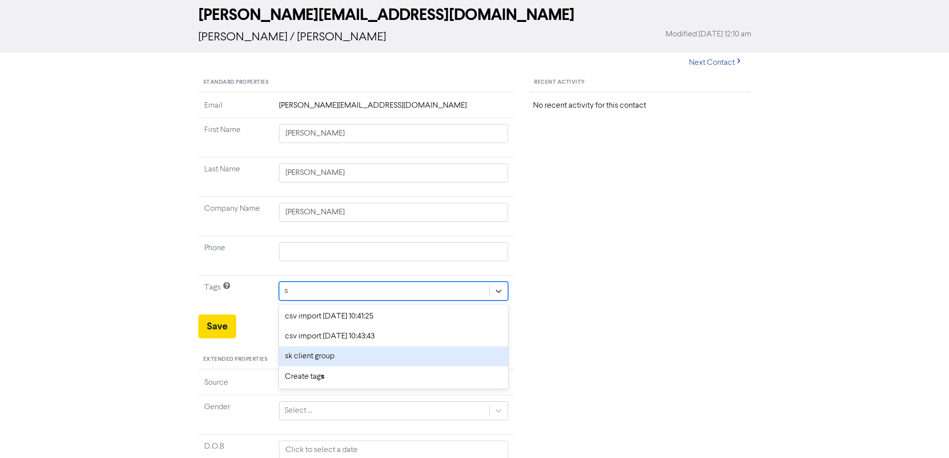
click at [316, 358] on div "sk client group" at bounding box center [394, 356] width 230 height 20
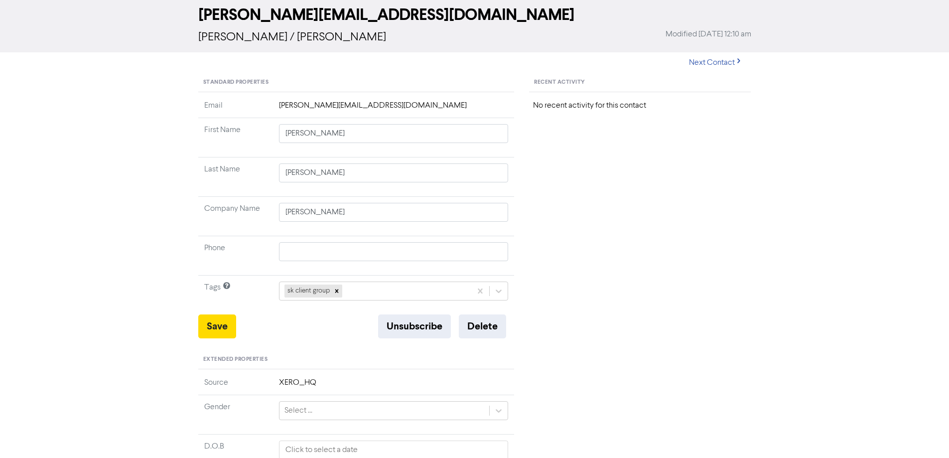
click at [197, 323] on div "Standard Properties Email [PERSON_NAME][EMAIL_ADDRESS][DOMAIN_NAME] First Name …" at bounding box center [356, 383] width 331 height 621
click at [205, 327] on button "Save" at bounding box center [217, 326] width 38 height 24
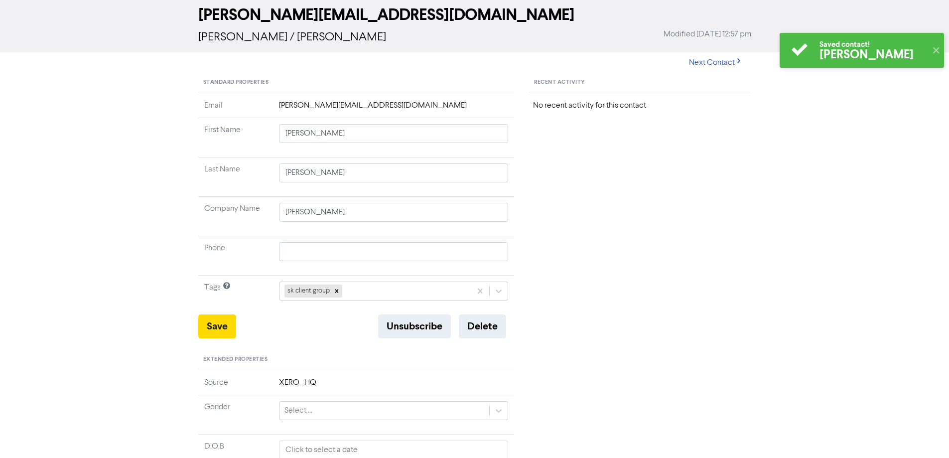
scroll to position [0, 0]
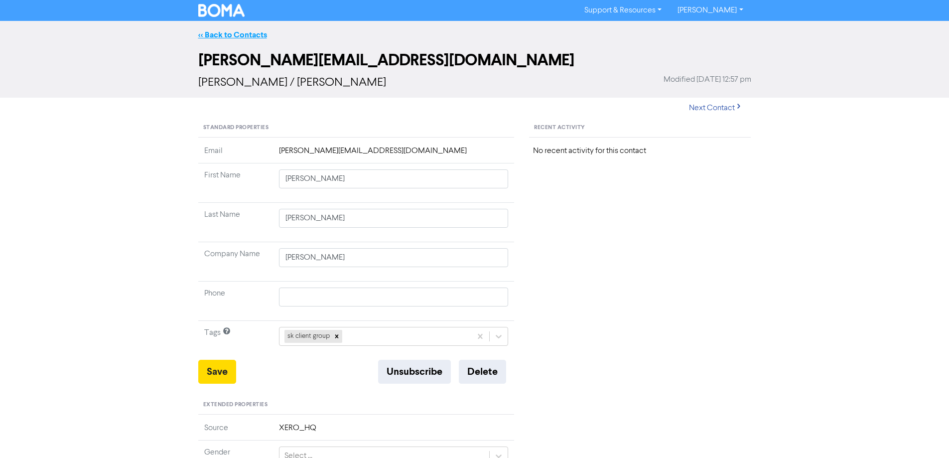
click at [238, 36] on link "<< Back to Contacts" at bounding box center [232, 35] width 69 height 10
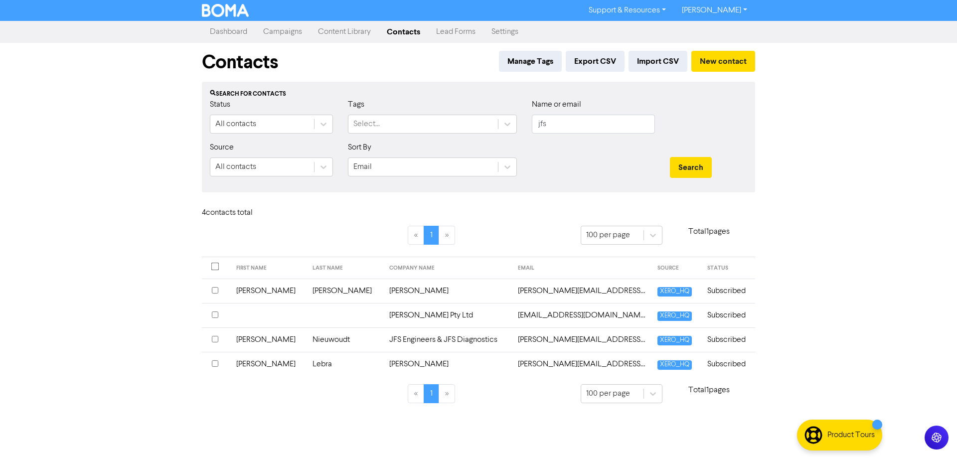
click at [396, 336] on td "JFS Engineers & JFS Diagnostics" at bounding box center [447, 339] width 129 height 24
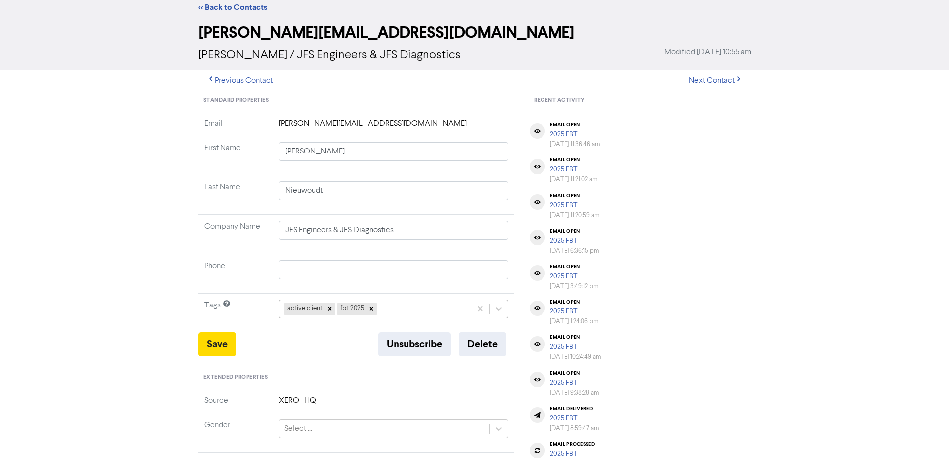
click at [384, 318] on div "active client fbt 2025" at bounding box center [394, 308] width 230 height 19
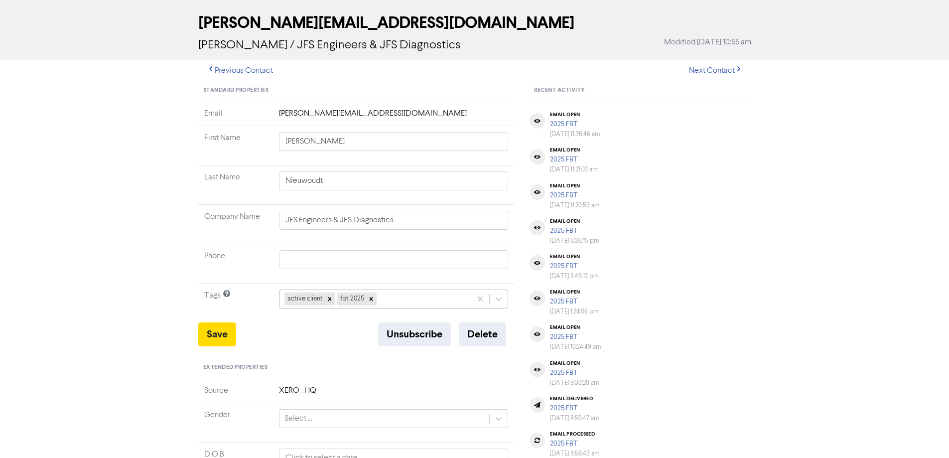
scroll to position [45, 0]
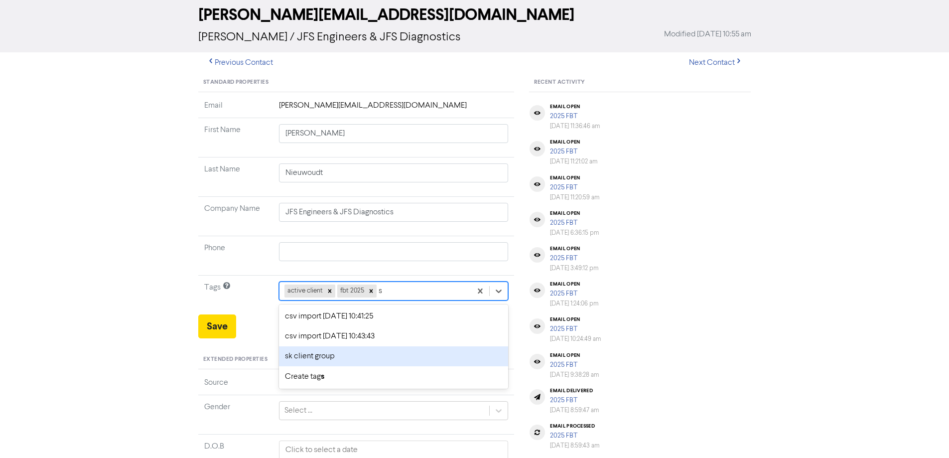
click at [306, 360] on div "sk client group" at bounding box center [394, 356] width 230 height 20
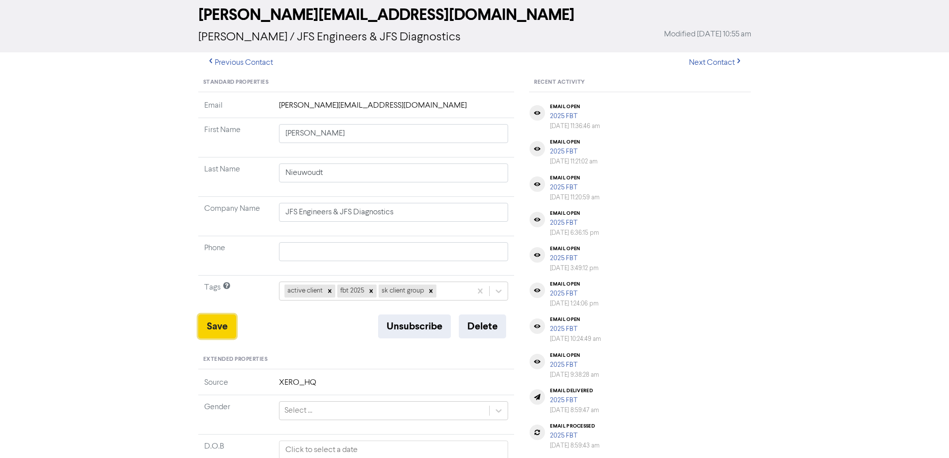
click at [220, 334] on button "Save" at bounding box center [217, 326] width 38 height 24
drag, startPoint x: 187, startPoint y: 320, endPoint x: 201, endPoint y: 320, distance: 13.5
click at [187, 320] on div "<< Back to Contacts [PERSON_NAME][EMAIL_ADDRESS][DOMAIN_NAME] [PERSON_NAME] / J…" at bounding box center [474, 348] width 949 height 744
click at [223, 322] on button "Save" at bounding box center [217, 326] width 38 height 24
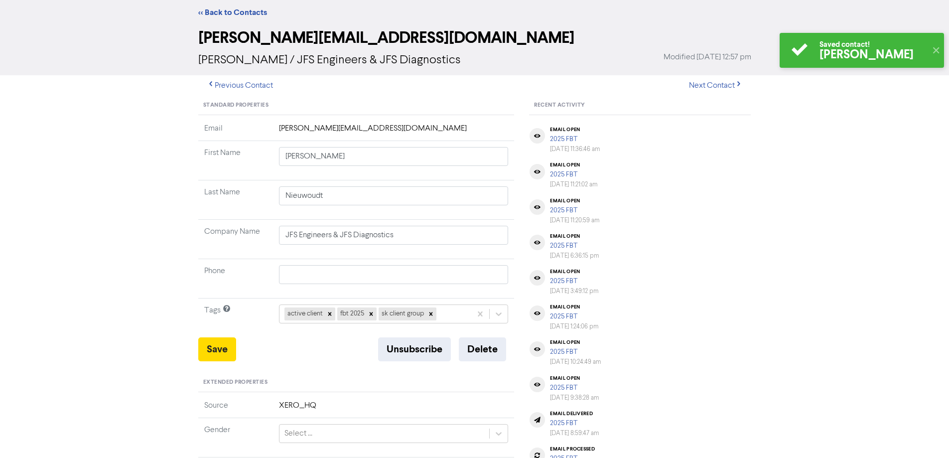
scroll to position [0, 0]
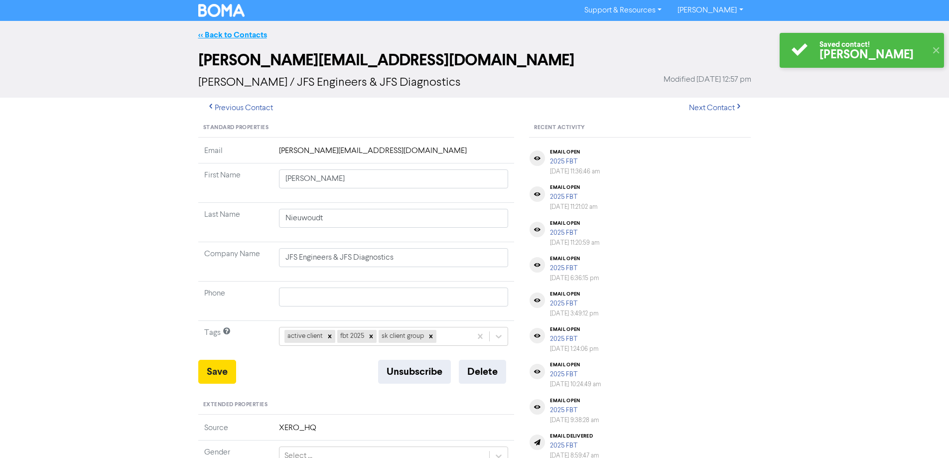
click at [244, 34] on link "<< Back to Contacts" at bounding box center [232, 35] width 69 height 10
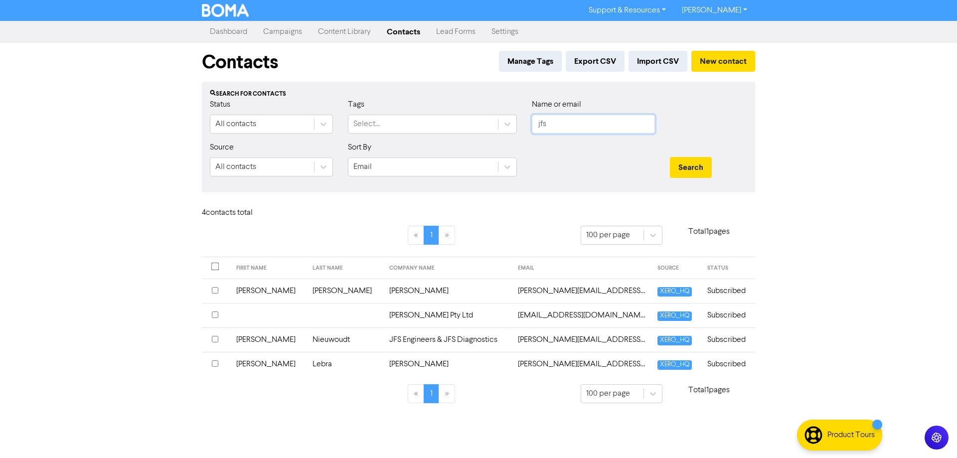
click at [573, 119] on input "jfs" at bounding box center [593, 124] width 123 height 19
click at [670, 157] on button "Search" at bounding box center [691, 167] width 42 height 21
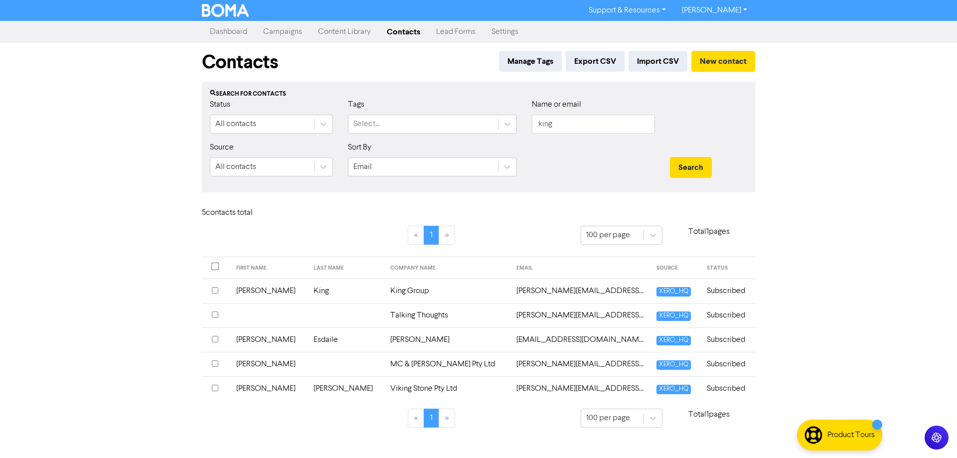
click at [417, 289] on td "King Group" at bounding box center [447, 290] width 126 height 24
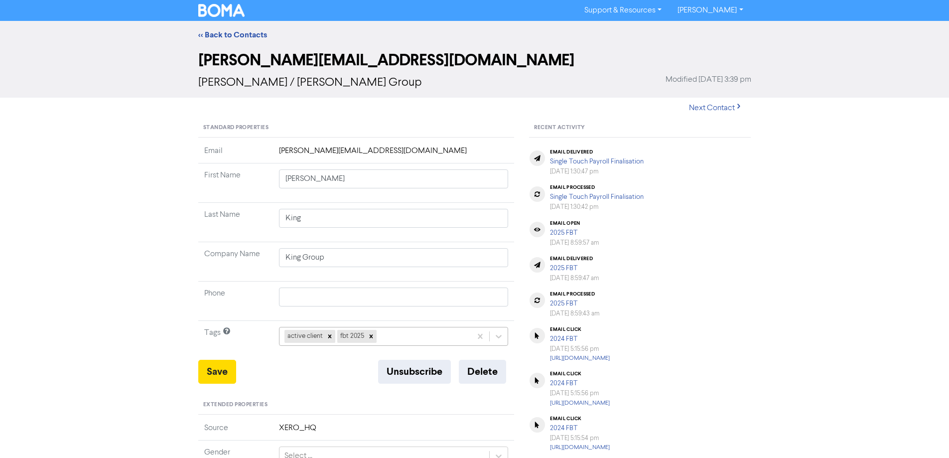
click at [384, 332] on div "active client fbt 2025" at bounding box center [394, 336] width 230 height 19
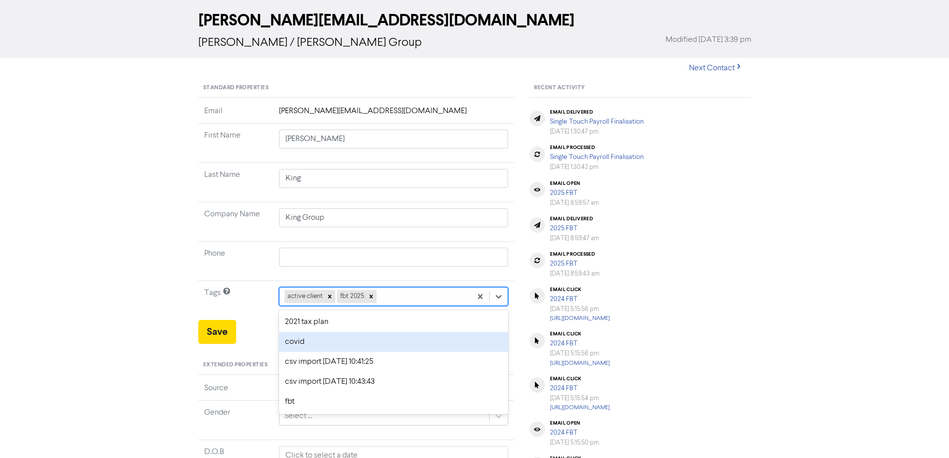
scroll to position [45, 0]
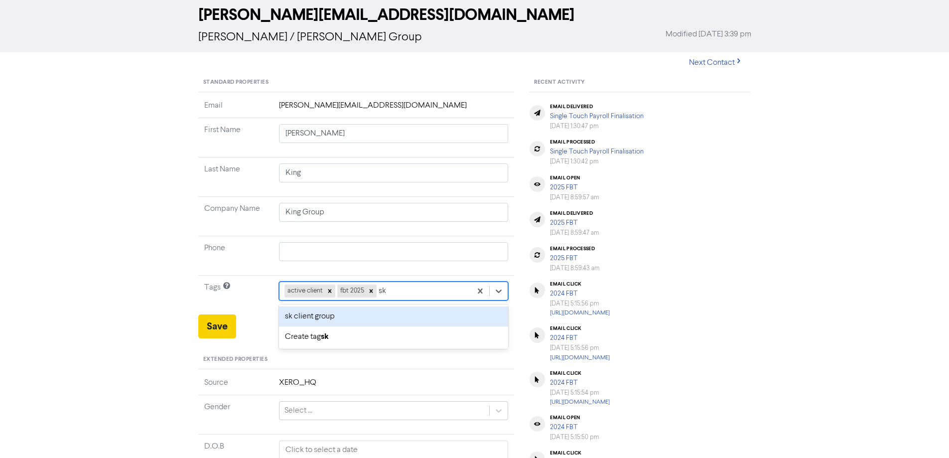
drag, startPoint x: 359, startPoint y: 319, endPoint x: 206, endPoint y: 322, distance: 152.5
click at [358, 319] on div "sk client group" at bounding box center [394, 316] width 230 height 20
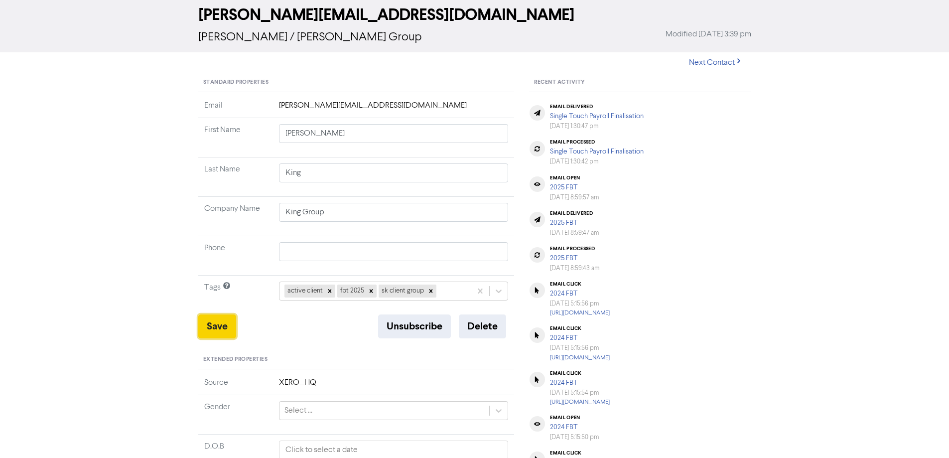
click at [209, 325] on button "Save" at bounding box center [217, 326] width 38 height 24
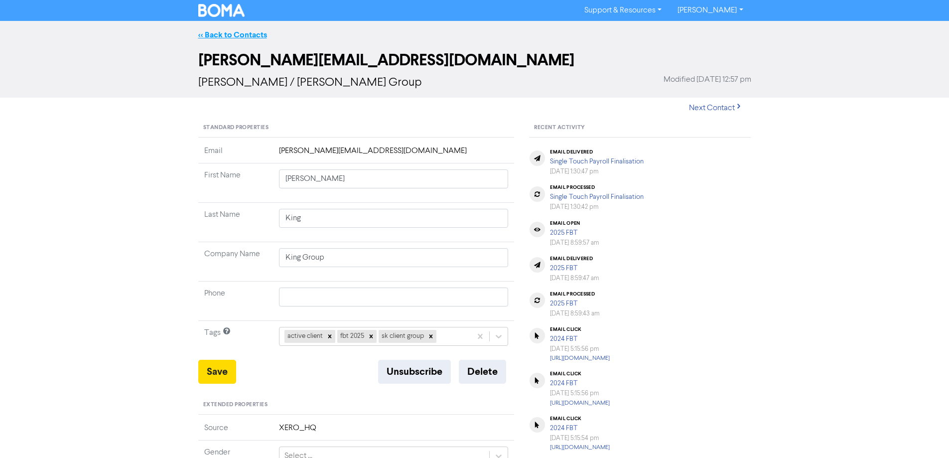
click at [253, 39] on link "<< Back to Contacts" at bounding box center [232, 35] width 69 height 10
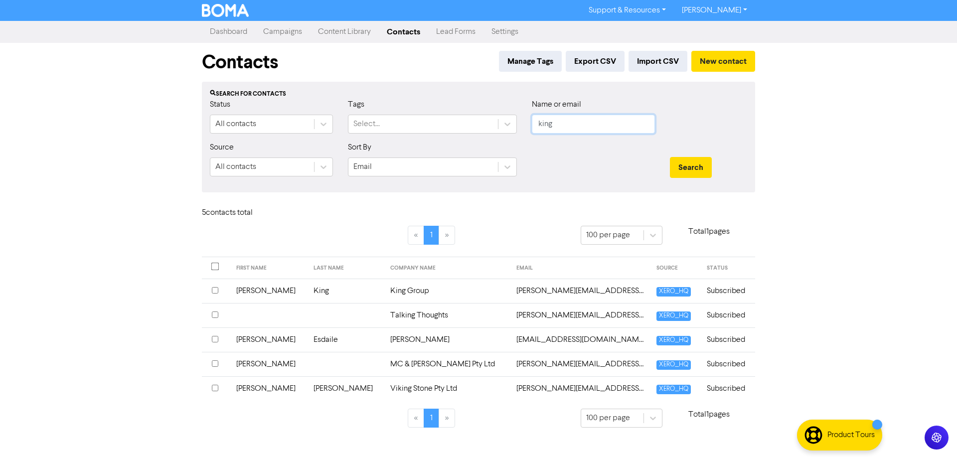
click at [571, 120] on input "king" at bounding box center [593, 124] width 123 height 19
click at [670, 157] on button "Search" at bounding box center [691, 167] width 42 height 21
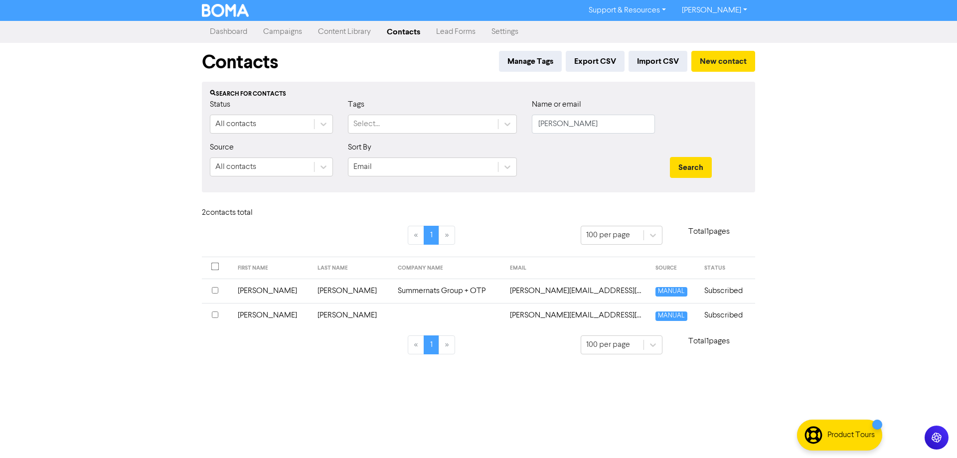
click at [504, 292] on td "[PERSON_NAME][EMAIL_ADDRESS][DOMAIN_NAME]" at bounding box center [576, 290] width 145 height 24
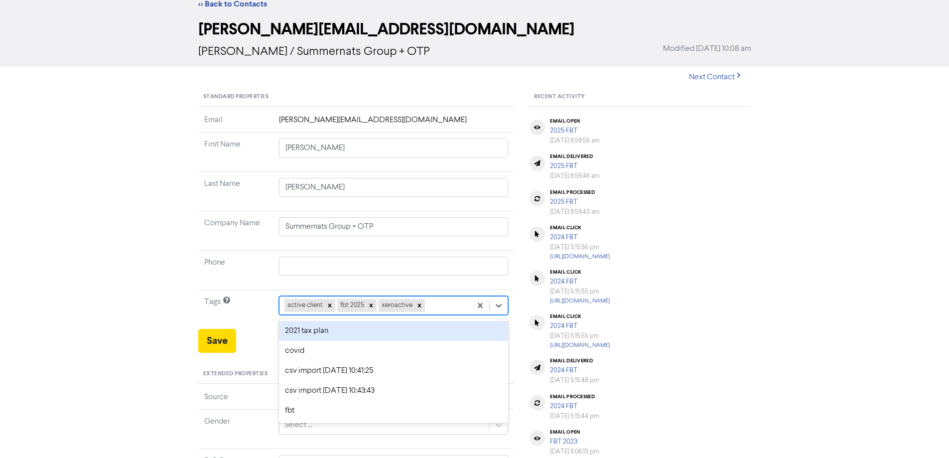
click at [439, 315] on div "option 2021 tax plan focused, 1 of 11. 8 results available. Use Up and Down to …" at bounding box center [394, 305] width 230 height 19
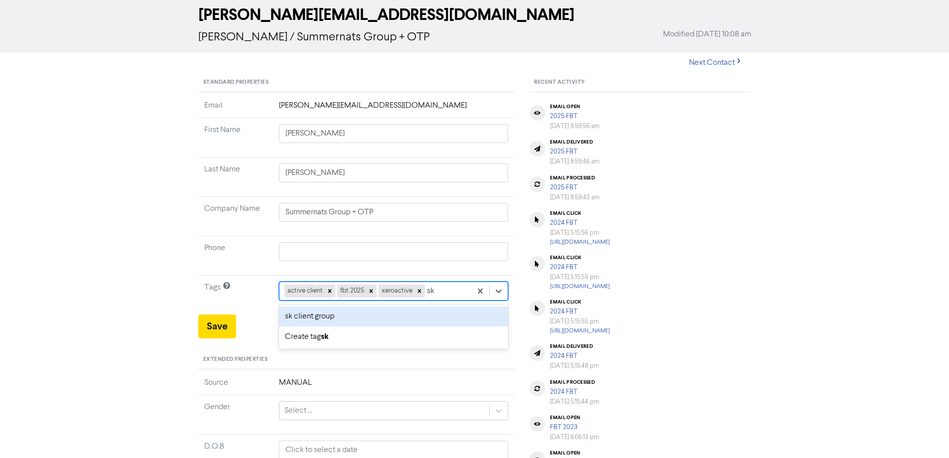
click at [387, 320] on div "sk client group" at bounding box center [394, 316] width 230 height 20
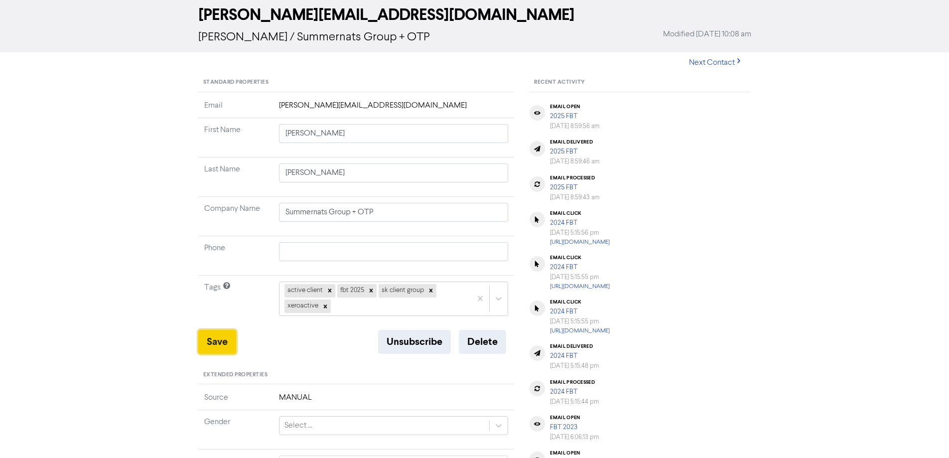
click at [214, 341] on button "Save" at bounding box center [217, 342] width 38 height 24
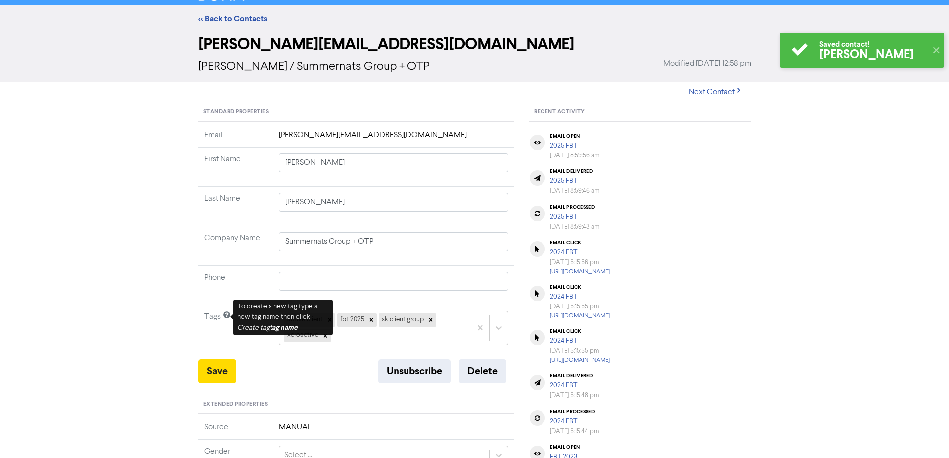
scroll to position [0, 0]
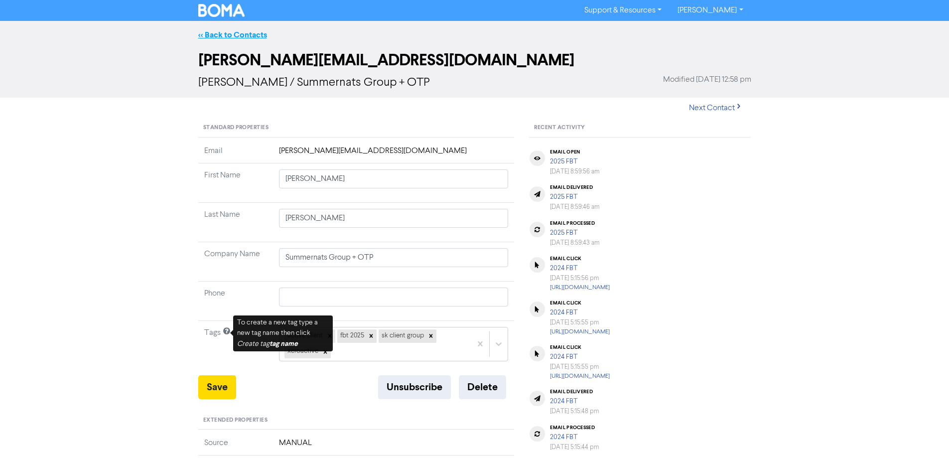
click at [234, 32] on link "<< Back to Contacts" at bounding box center [232, 35] width 69 height 10
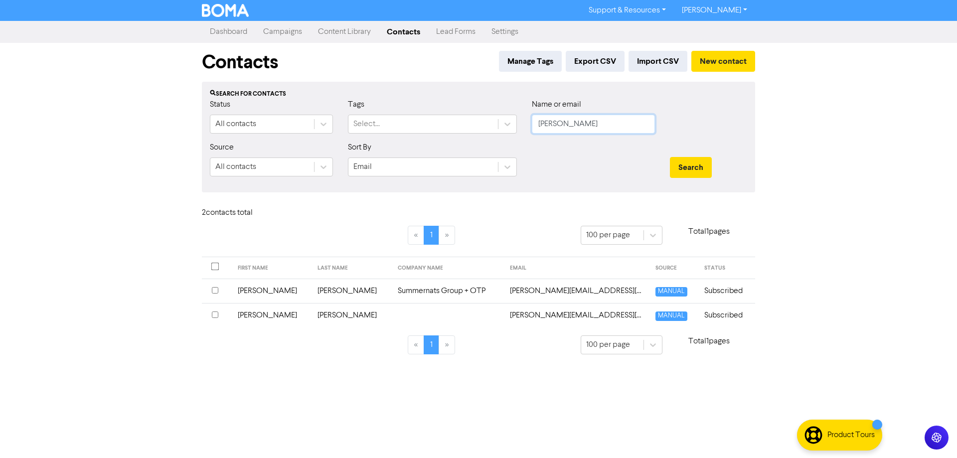
click at [573, 120] on input "[PERSON_NAME]" at bounding box center [593, 124] width 123 height 19
click at [670, 157] on button "Search" at bounding box center [691, 167] width 42 height 21
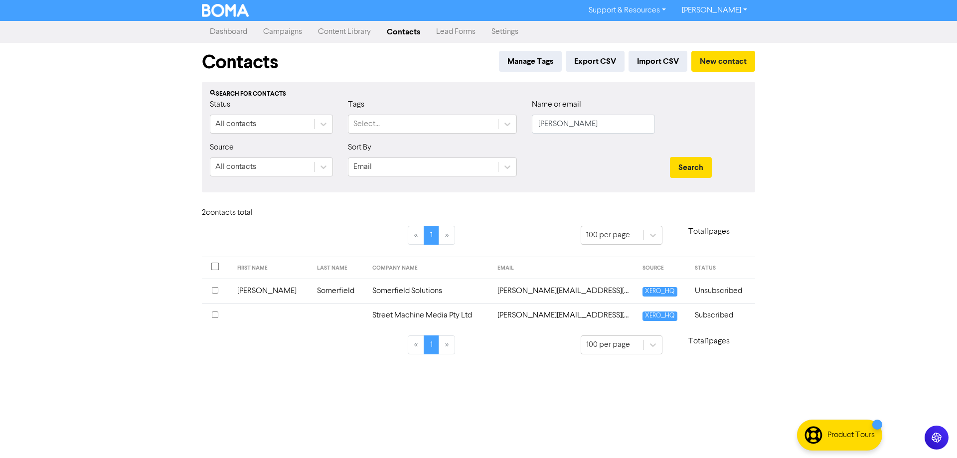
click at [417, 316] on td "Street Machine Media Pty Ltd" at bounding box center [428, 315] width 125 height 24
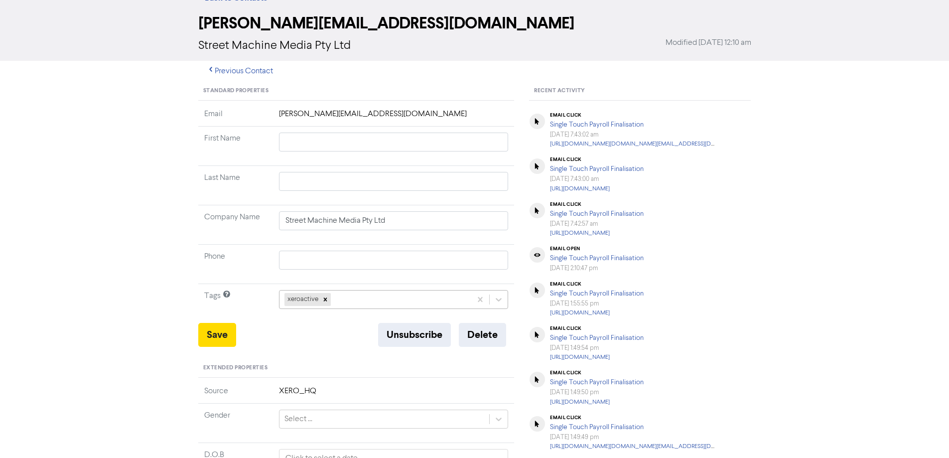
click at [358, 309] on div "xeroactive" at bounding box center [394, 299] width 230 height 19
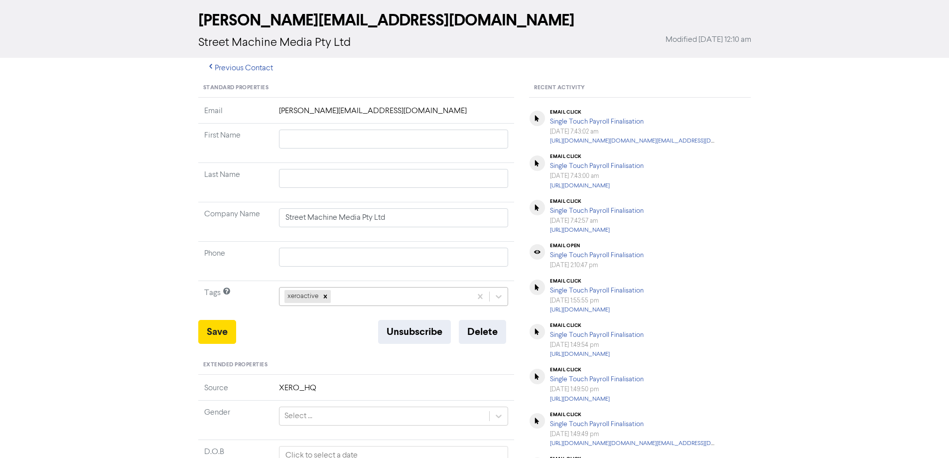
scroll to position [45, 0]
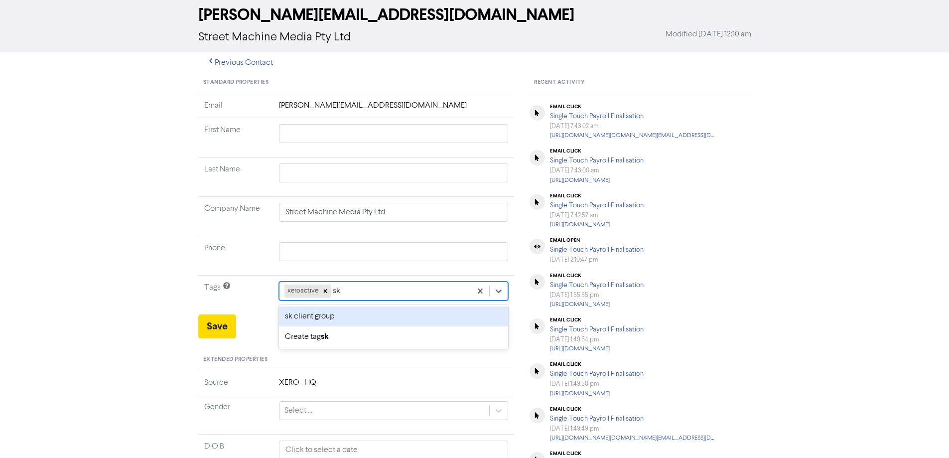
click at [347, 318] on div "sk client group" at bounding box center [394, 316] width 230 height 20
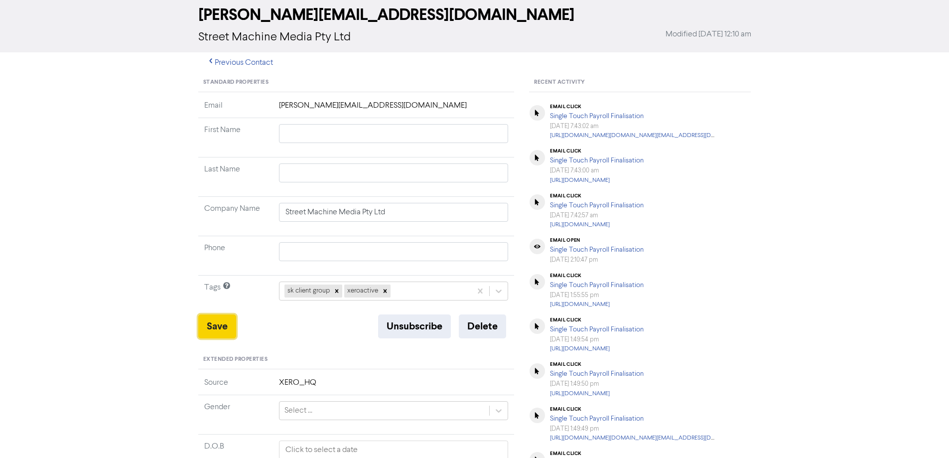
click at [227, 325] on button "Save" at bounding box center [217, 326] width 38 height 24
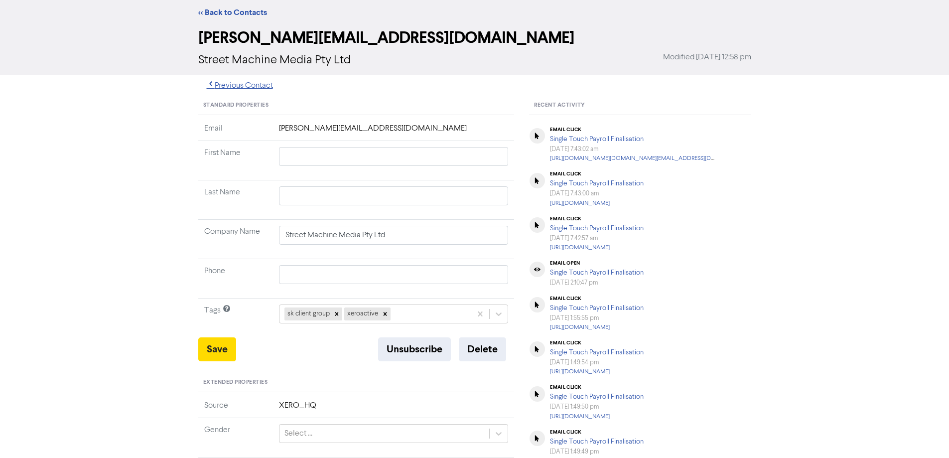
scroll to position [0, 0]
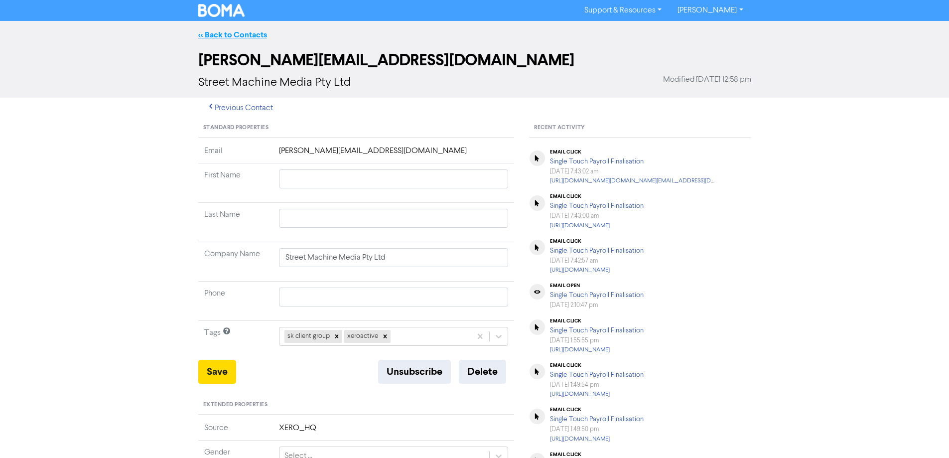
click at [249, 37] on link "<< Back to Contacts" at bounding box center [232, 35] width 69 height 10
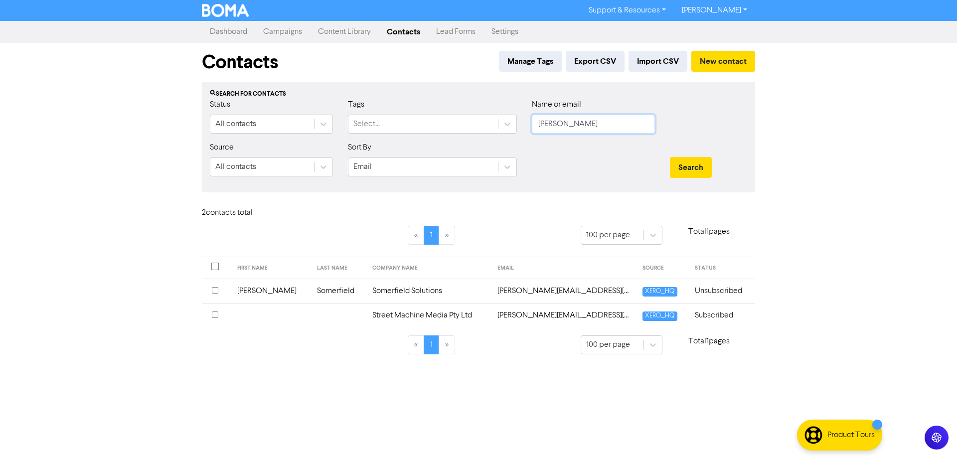
click at [573, 131] on input "[PERSON_NAME]" at bounding box center [593, 124] width 123 height 19
click at [670, 157] on button "Search" at bounding box center [691, 167] width 42 height 21
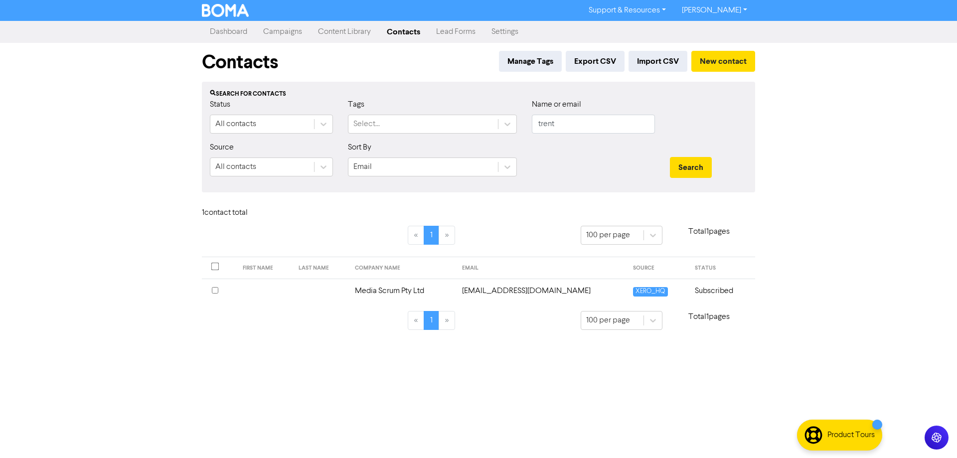
click at [447, 290] on td "Media Scrum Pty Ltd" at bounding box center [402, 290] width 107 height 24
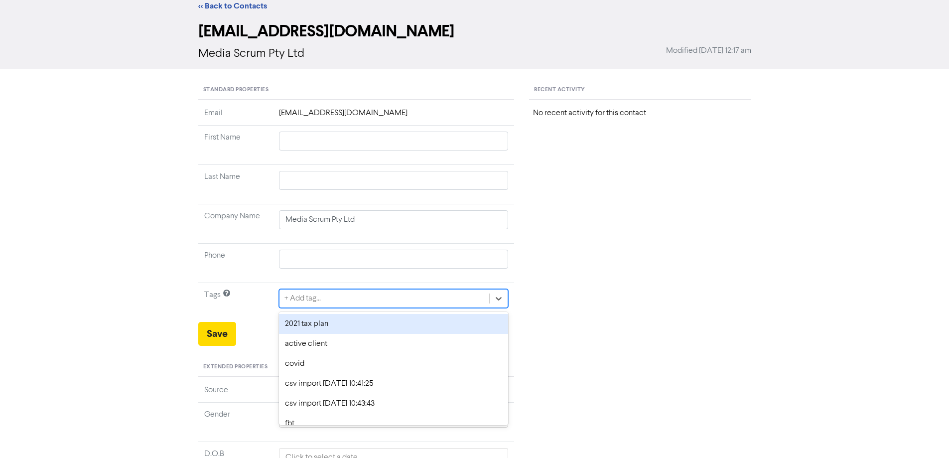
click at [328, 308] on div "option 2021 tax plan focused, 1 of 11. 11 results available. Use Up and Down to…" at bounding box center [394, 298] width 230 height 19
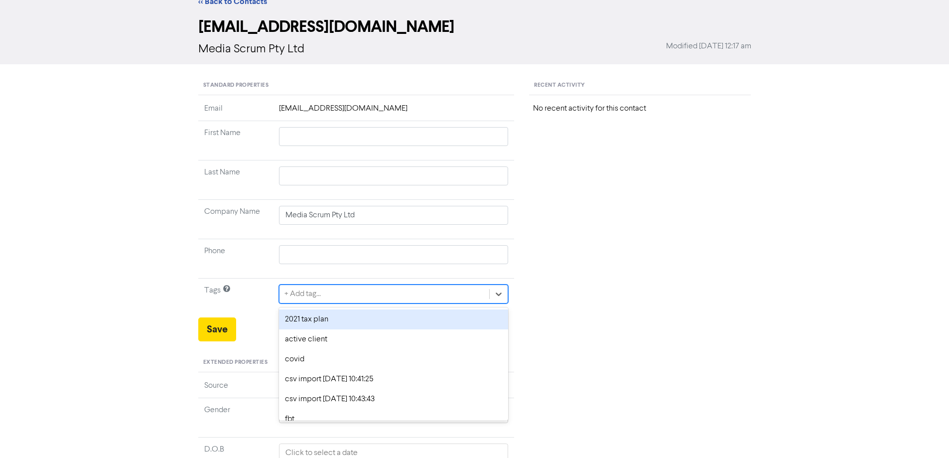
scroll to position [36, 0]
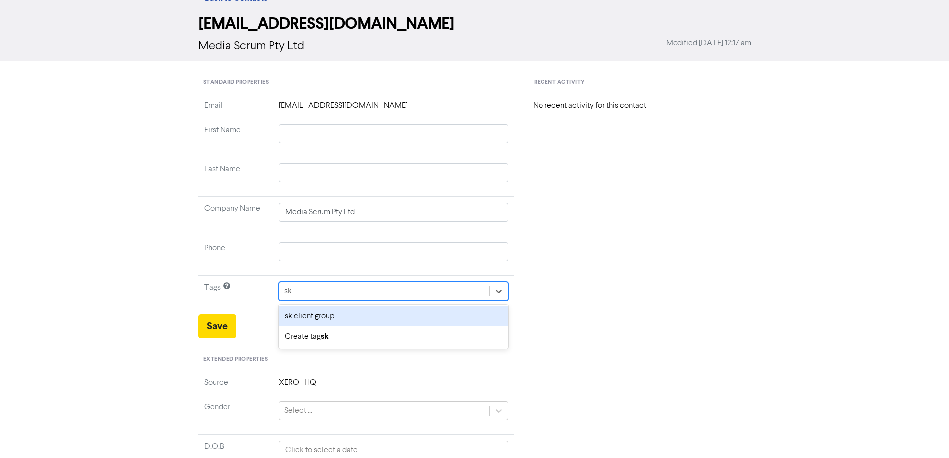
click at [311, 319] on div "sk client group" at bounding box center [394, 316] width 230 height 20
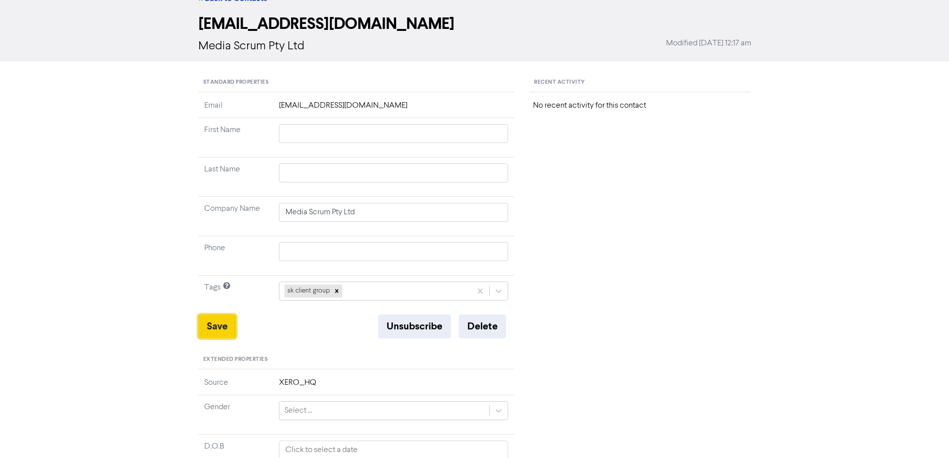
click at [227, 327] on button "Save" at bounding box center [217, 326] width 38 height 24
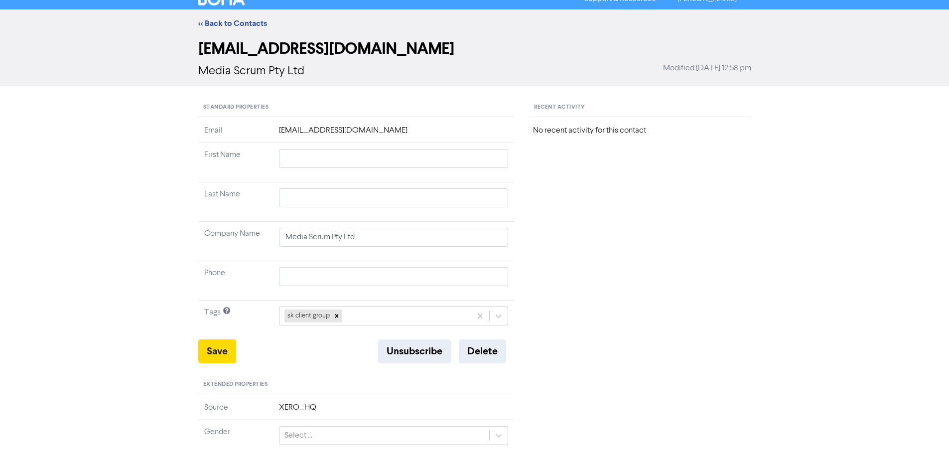
scroll to position [0, 0]
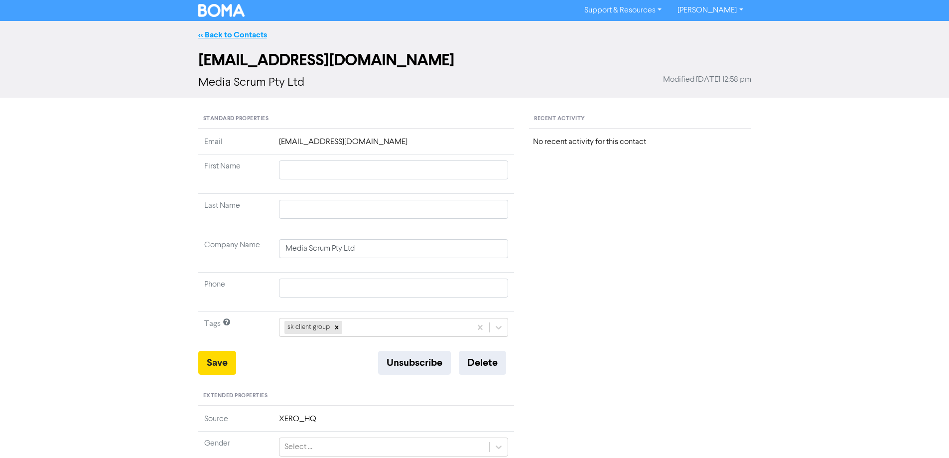
click at [224, 31] on link "<< Back to Contacts" at bounding box center [232, 35] width 69 height 10
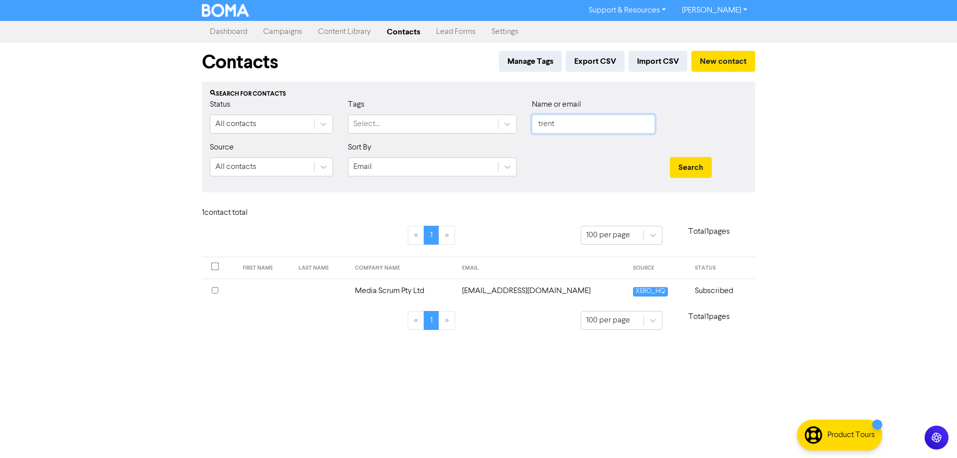
click at [565, 126] on input "trent" at bounding box center [593, 124] width 123 height 19
click at [670, 157] on button "Search" at bounding box center [691, 167] width 42 height 21
click at [473, 293] on td "[EMAIL_ADDRESS][DOMAIN_NAME]" at bounding box center [543, 290] width 169 height 24
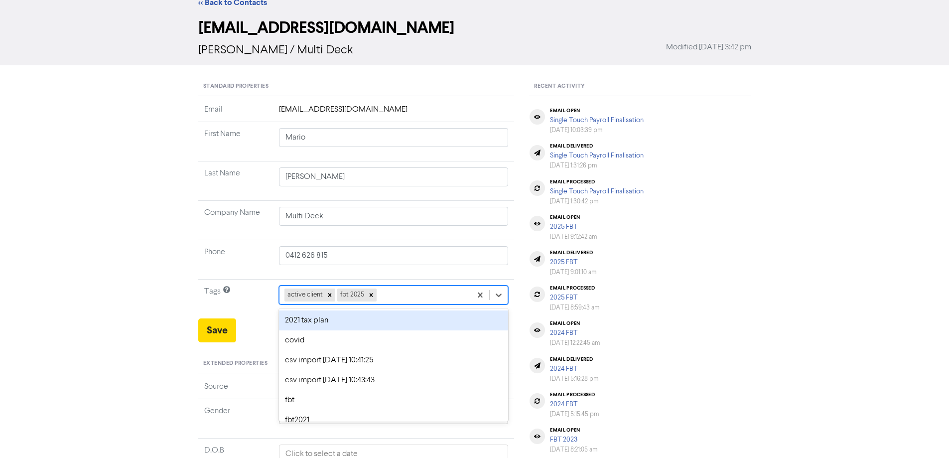
click at [396, 304] on div "option 2021 tax plan focused, 1 of 11. 9 results available. Use Up and Down to …" at bounding box center [394, 294] width 230 height 19
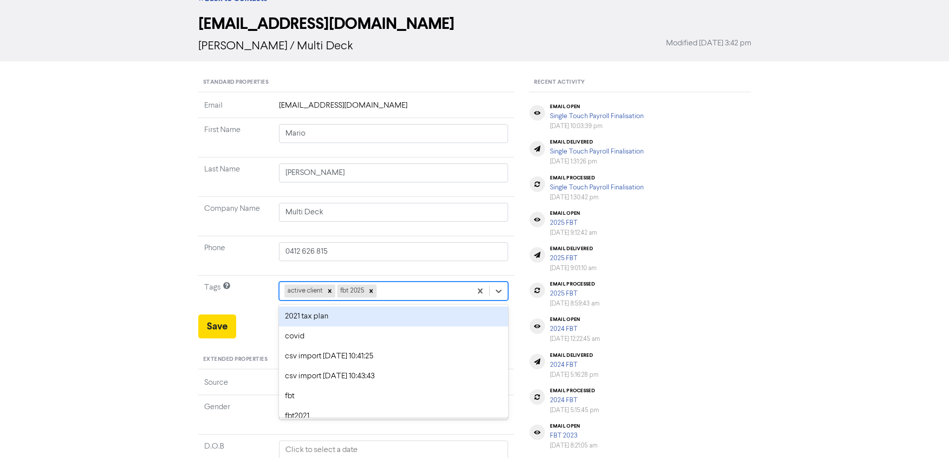
click at [391, 294] on div "active client fbt 2025" at bounding box center [375, 291] width 192 height 18
click at [347, 312] on div "sk client group" at bounding box center [394, 316] width 230 height 20
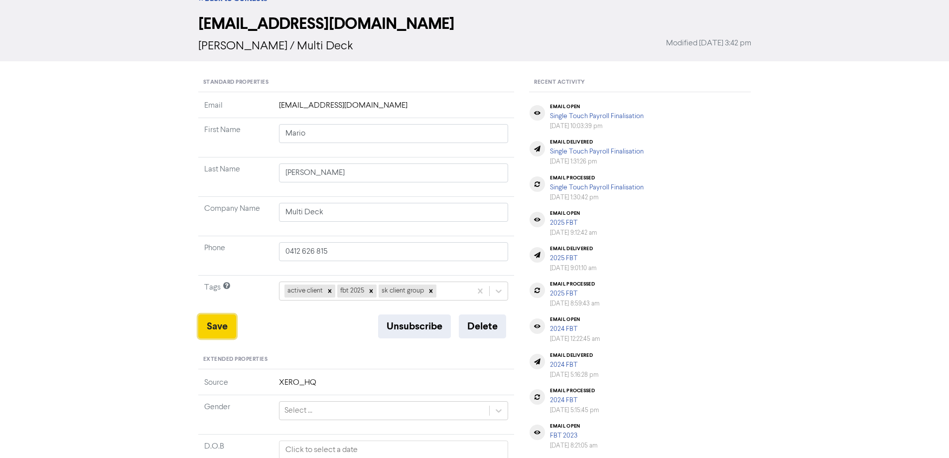
click at [219, 326] on button "Save" at bounding box center [217, 326] width 38 height 24
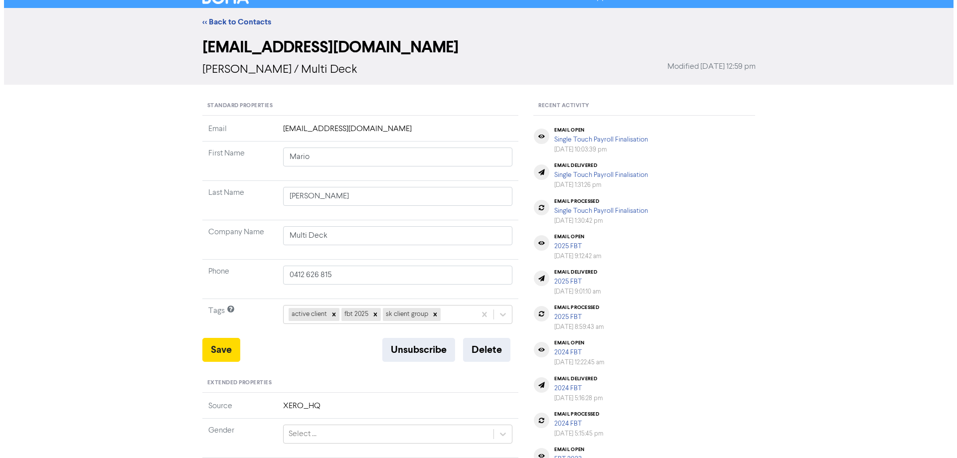
scroll to position [0, 0]
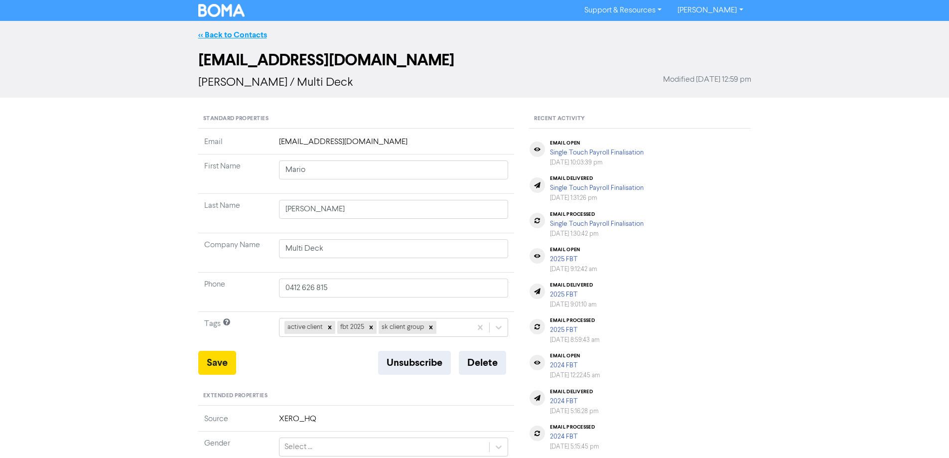
click at [236, 31] on link "<< Back to Contacts" at bounding box center [232, 35] width 69 height 10
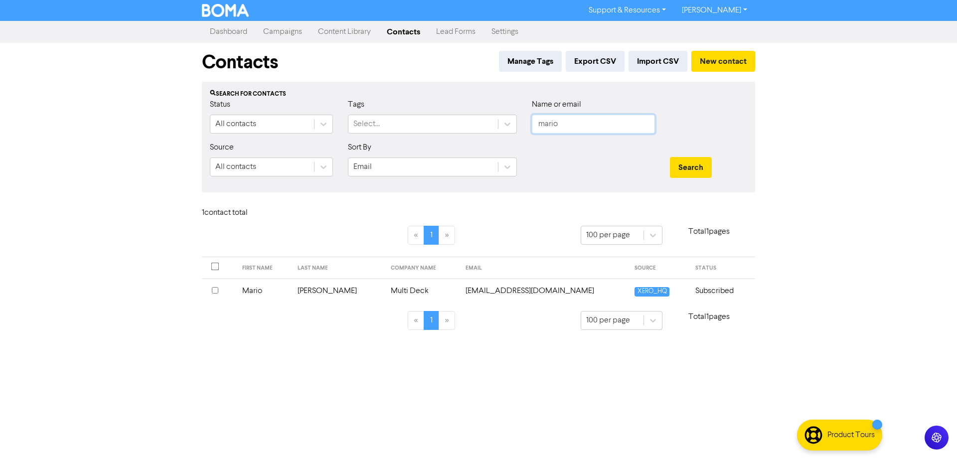
click at [556, 117] on input "mario" at bounding box center [593, 124] width 123 height 19
click at [670, 157] on button "Search" at bounding box center [691, 167] width 42 height 21
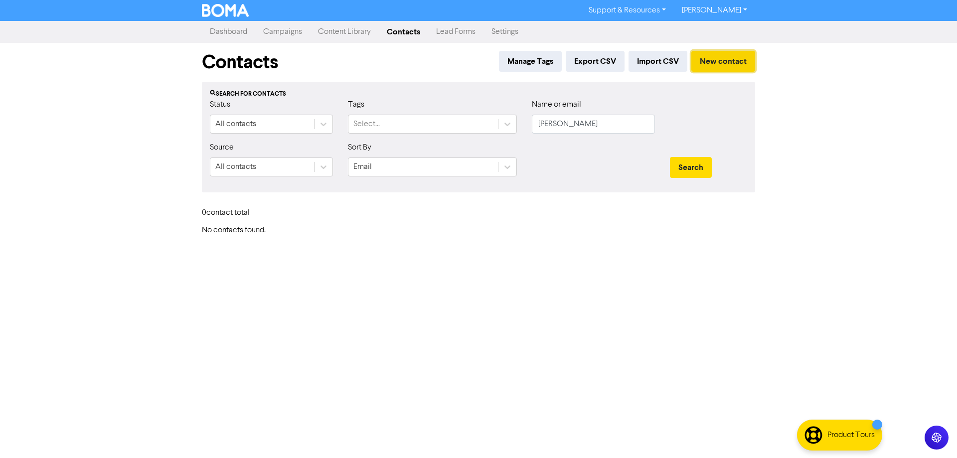
click at [720, 65] on button "New contact" at bounding box center [723, 61] width 64 height 21
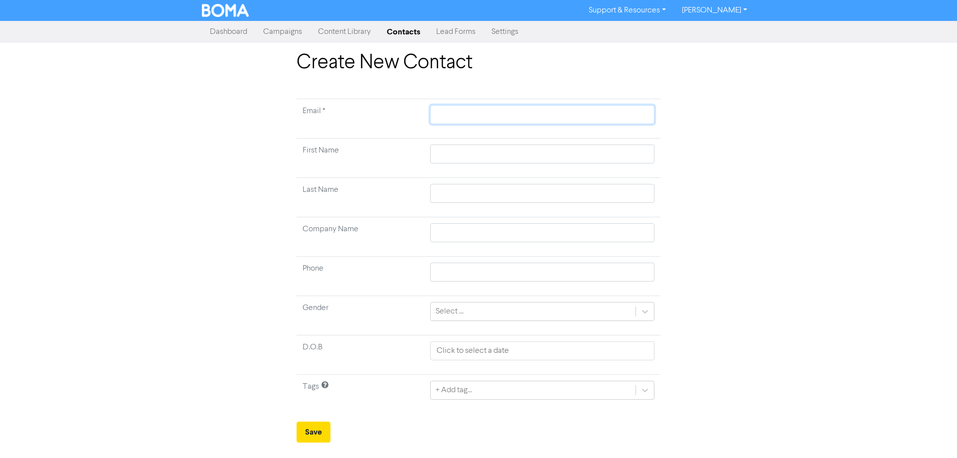
click at [470, 120] on input "text" at bounding box center [542, 114] width 224 height 19
paste input "[EMAIL_ADDRESS][DOMAIN_NAME]"
click at [472, 155] on input "text" at bounding box center [542, 153] width 224 height 19
click at [455, 390] on div "+ Add tag..." at bounding box center [542, 390] width 224 height 19
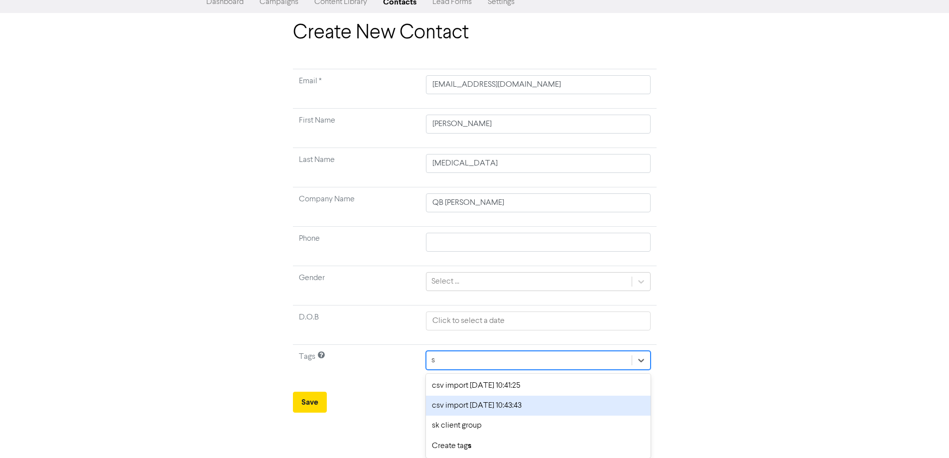
scroll to position [30, 0]
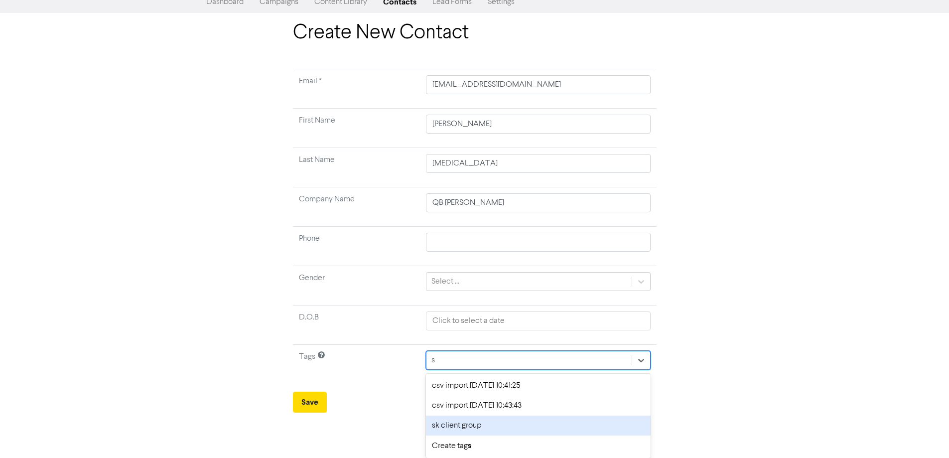
click at [449, 427] on div "sk client group" at bounding box center [538, 425] width 224 height 20
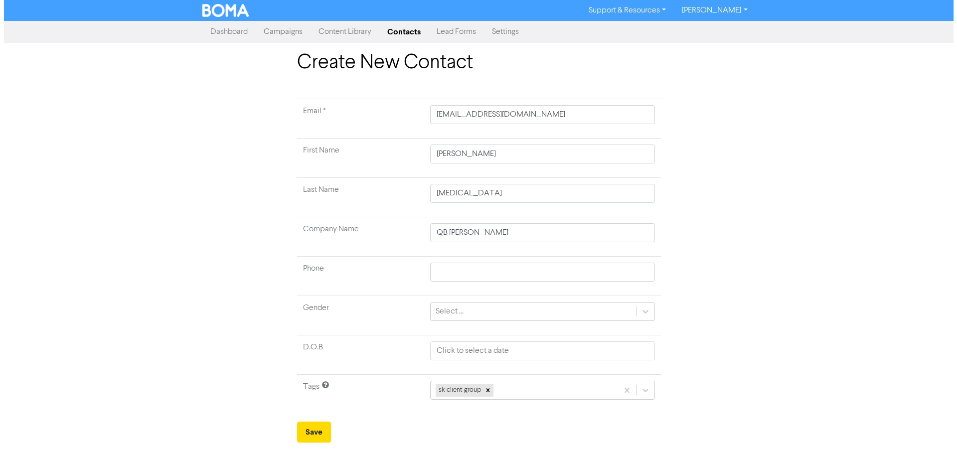
scroll to position [0, 0]
click at [305, 427] on button "Save" at bounding box center [313, 431] width 34 height 21
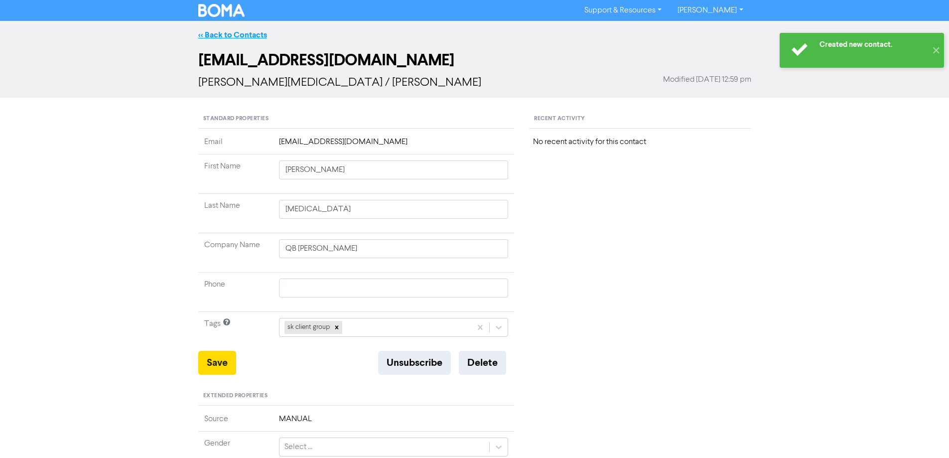
click at [260, 33] on link "<< Back to Contacts" at bounding box center [232, 35] width 69 height 10
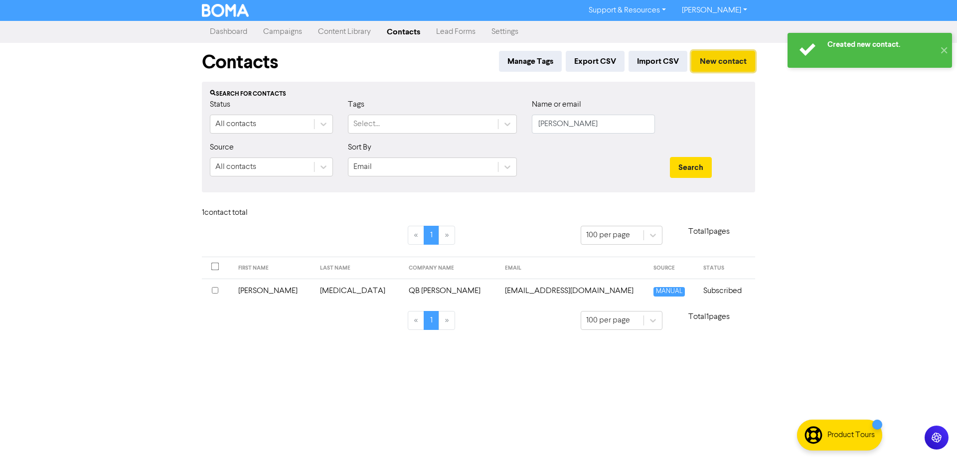
click at [715, 61] on button "New contact" at bounding box center [723, 61] width 64 height 21
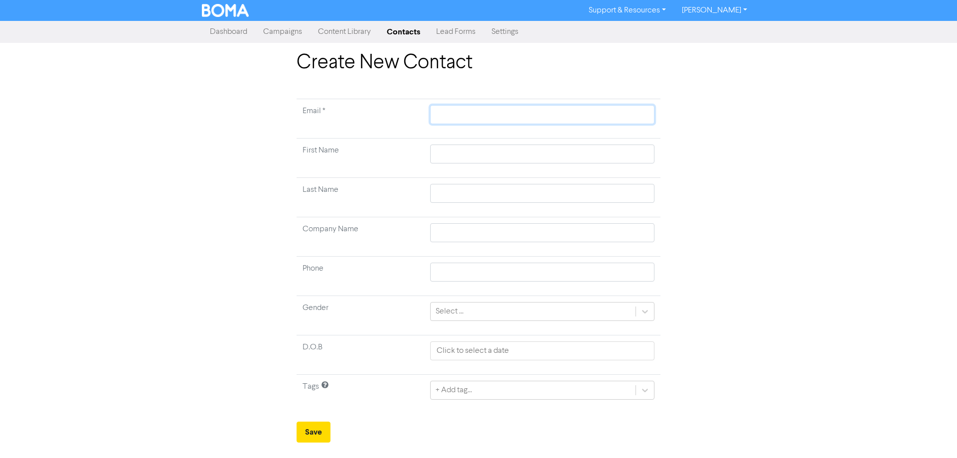
click at [446, 116] on input "text" at bounding box center [542, 114] width 224 height 19
paste input "[EMAIL_ADDRESS][DOMAIN_NAME]"
click at [458, 155] on input "text" at bounding box center [542, 153] width 224 height 19
click at [463, 155] on input "text" at bounding box center [542, 153] width 224 height 19
paste input "Tennealle [PERSON_NAME]"
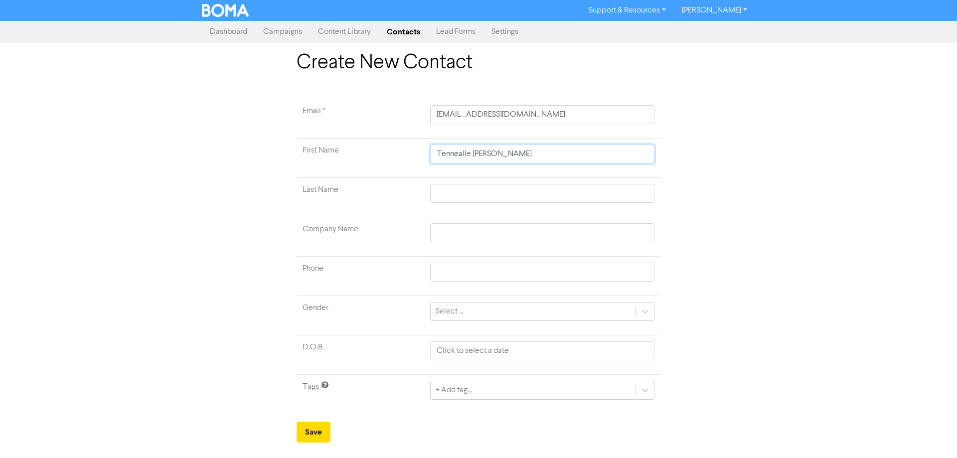
drag, startPoint x: 497, startPoint y: 154, endPoint x: 471, endPoint y: 154, distance: 25.9
click at [471, 154] on input "Tennealle [PERSON_NAME]" at bounding box center [542, 153] width 224 height 19
click at [464, 190] on input "text" at bounding box center [542, 193] width 224 height 19
paste input "Tennealle [PERSON_NAME]"
click at [451, 229] on input "text" at bounding box center [542, 232] width 224 height 19
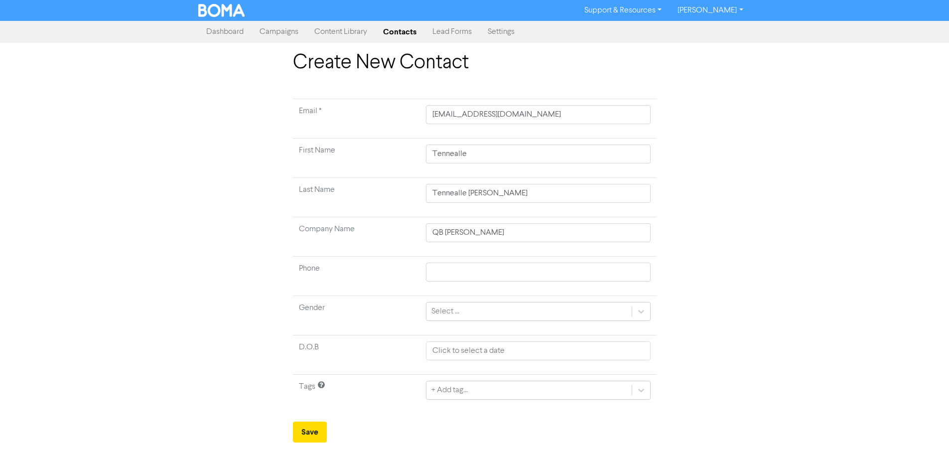
click at [464, 392] on div "+ Add tag..." at bounding box center [538, 390] width 224 height 19
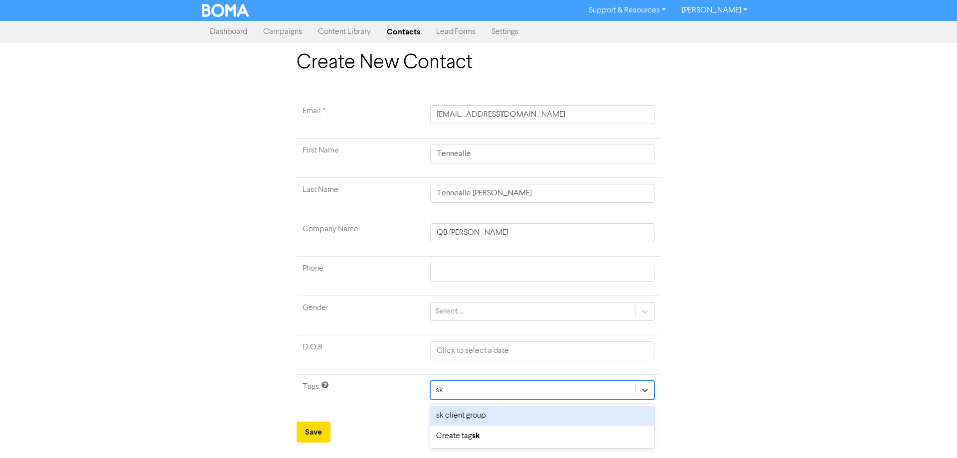
click at [467, 413] on div "sk client group" at bounding box center [542, 416] width 224 height 20
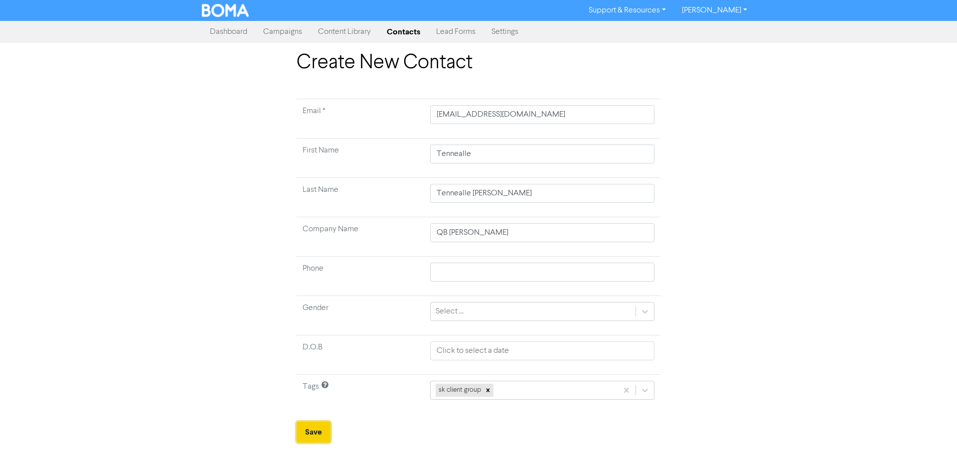
click at [313, 431] on button "Save" at bounding box center [313, 431] width 34 height 21
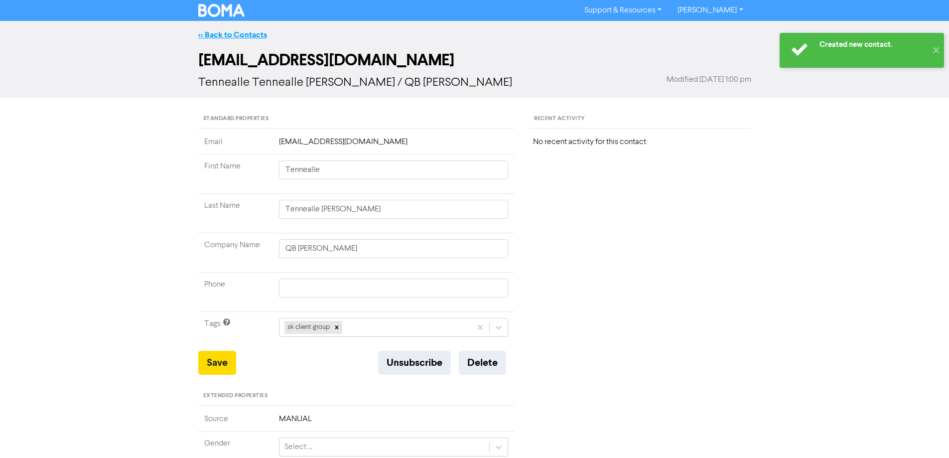
click at [249, 36] on link "<< Back to Contacts" at bounding box center [232, 35] width 69 height 10
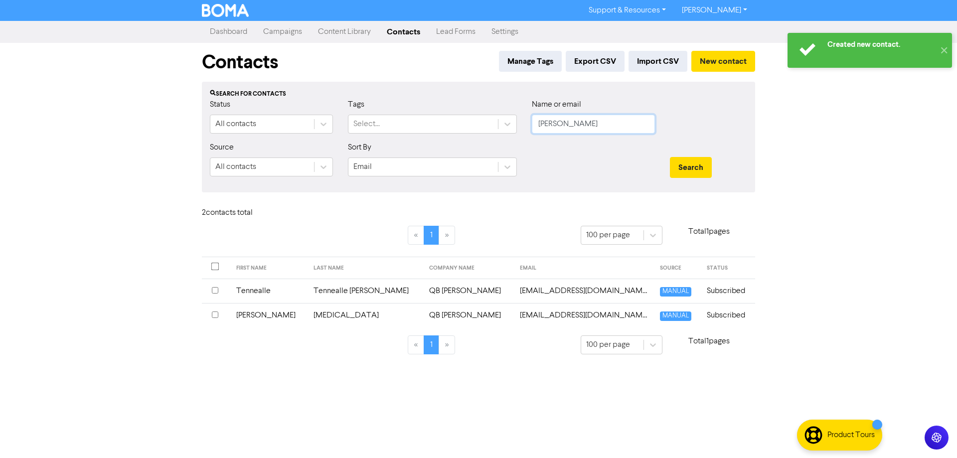
click at [592, 124] on input "[PERSON_NAME]" at bounding box center [593, 124] width 123 height 19
click at [670, 157] on button "Search" at bounding box center [691, 167] width 42 height 21
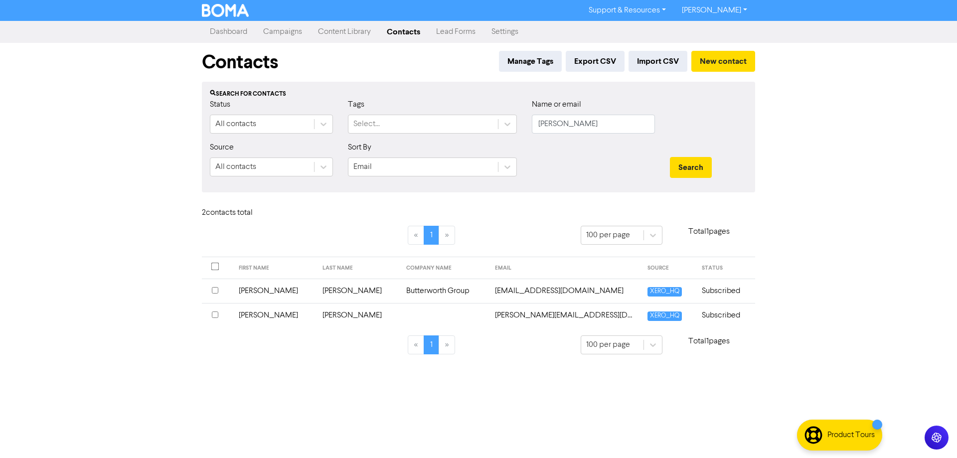
click at [489, 293] on td "[EMAIL_ADDRESS][DOMAIN_NAME]" at bounding box center [565, 290] width 152 height 24
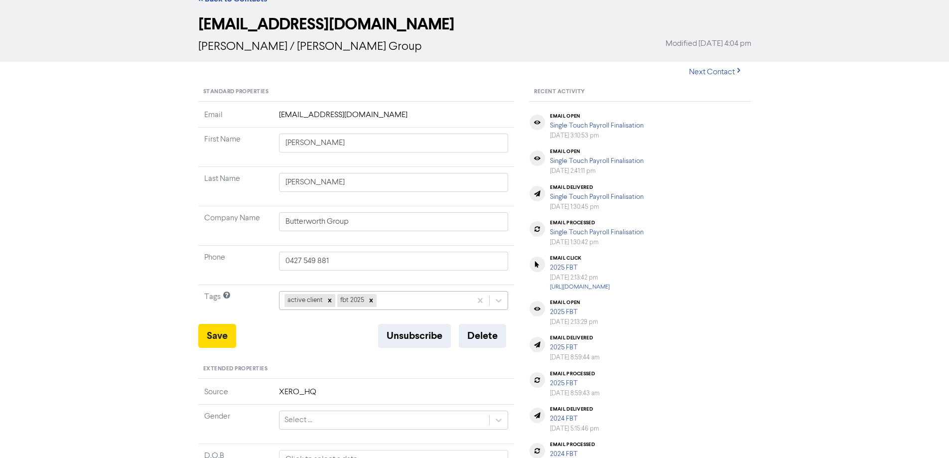
click at [400, 310] on div "active client fbt 2025" at bounding box center [394, 300] width 230 height 19
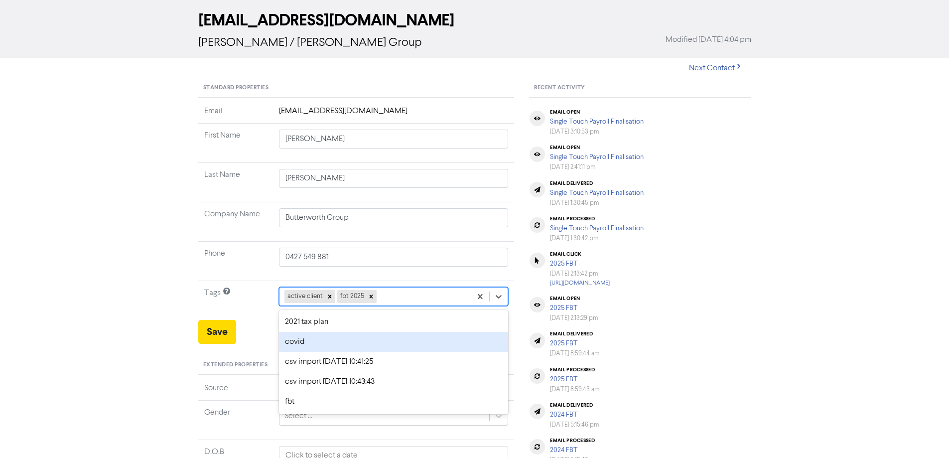
scroll to position [45, 0]
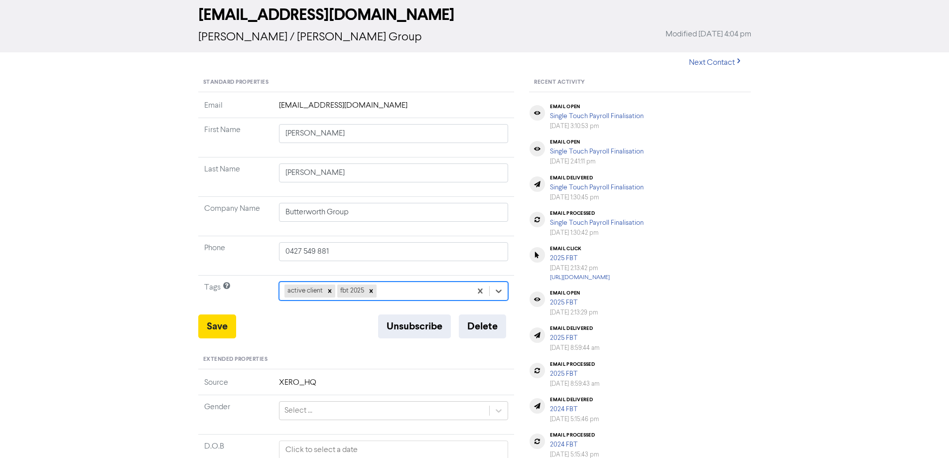
click at [401, 291] on div "active client fbt 2025" at bounding box center [375, 291] width 192 height 18
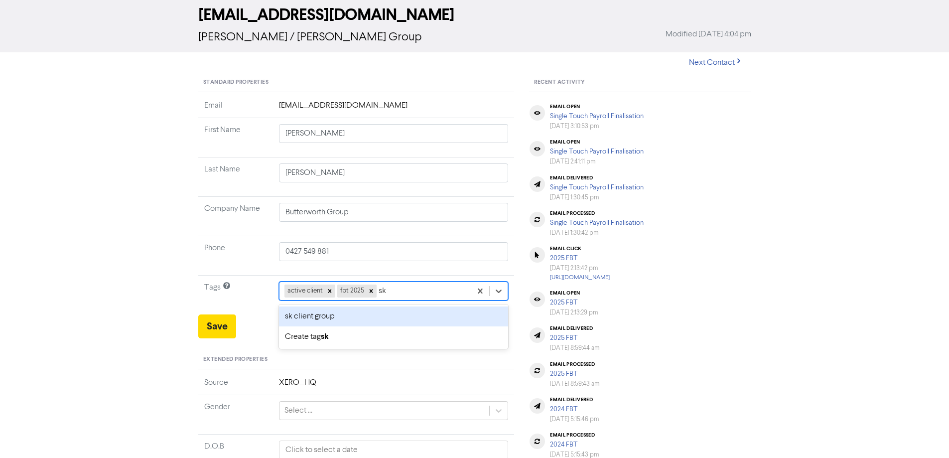
drag, startPoint x: 377, startPoint y: 317, endPoint x: 293, endPoint y: 324, distance: 84.5
click at [376, 317] on div "sk client group" at bounding box center [394, 316] width 230 height 20
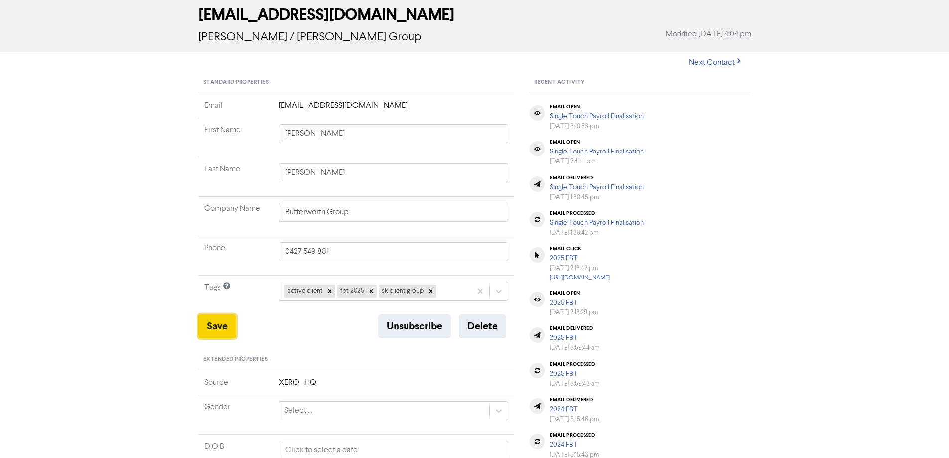
click at [218, 328] on button "Save" at bounding box center [217, 326] width 38 height 24
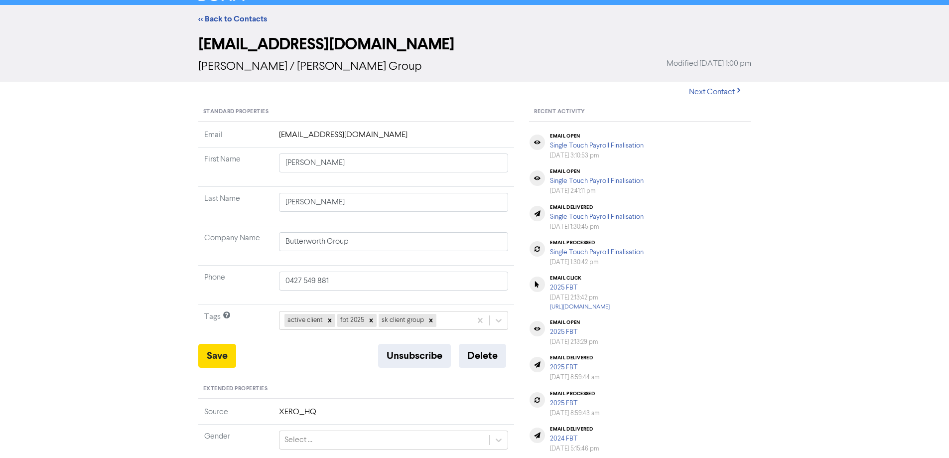
scroll to position [0, 0]
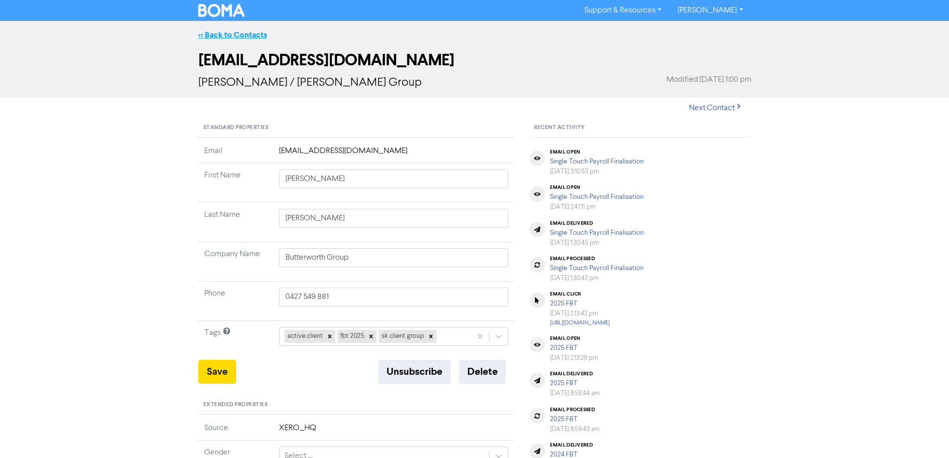
click at [262, 33] on link "<< Back to Contacts" at bounding box center [232, 35] width 69 height 10
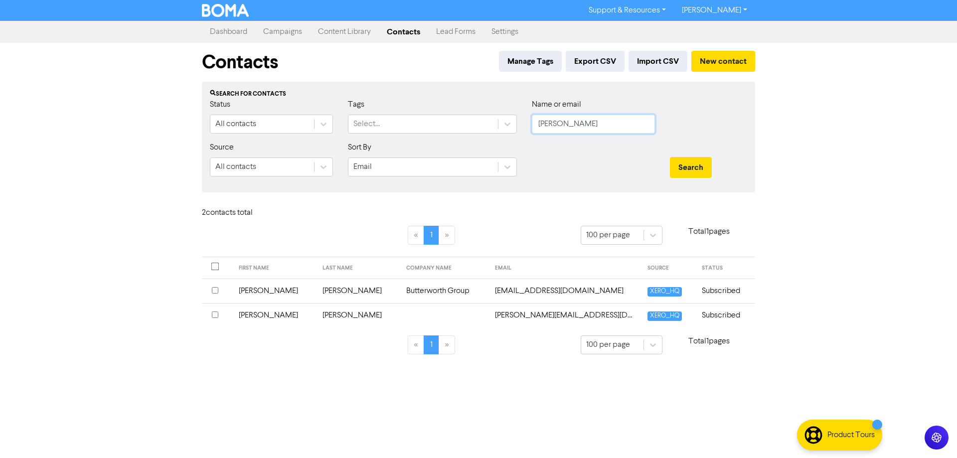
click at [578, 130] on input "[PERSON_NAME]" at bounding box center [593, 124] width 123 height 19
click at [670, 157] on button "Search" at bounding box center [691, 167] width 42 height 21
click at [500, 315] on td "[EMAIL_ADDRESS][DOMAIN_NAME]" at bounding box center [573, 315] width 146 height 24
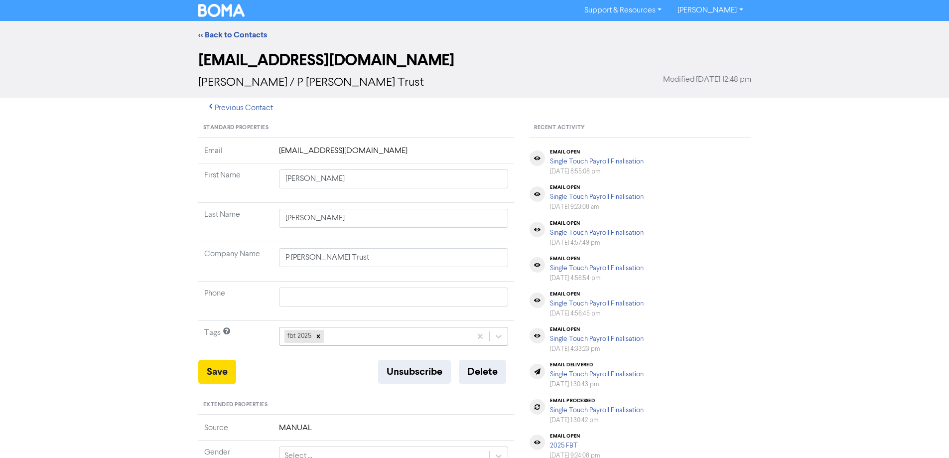
click at [330, 338] on div "fbt 2025" at bounding box center [394, 336] width 230 height 19
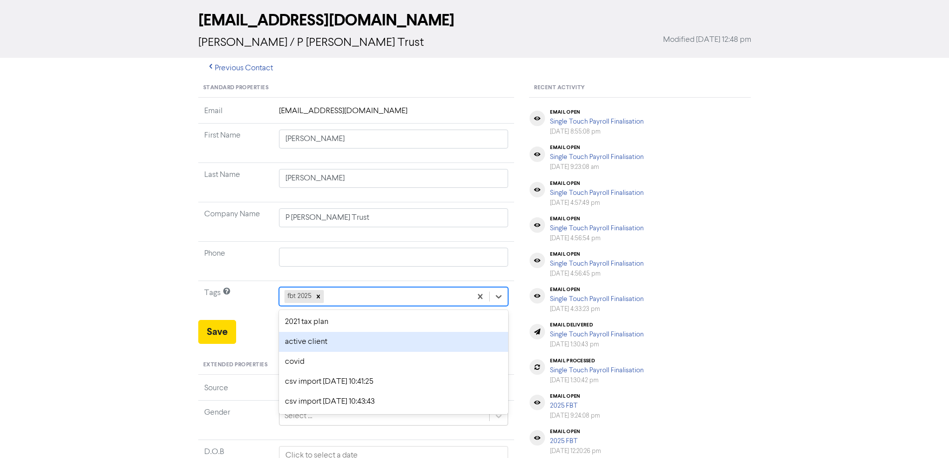
scroll to position [45, 0]
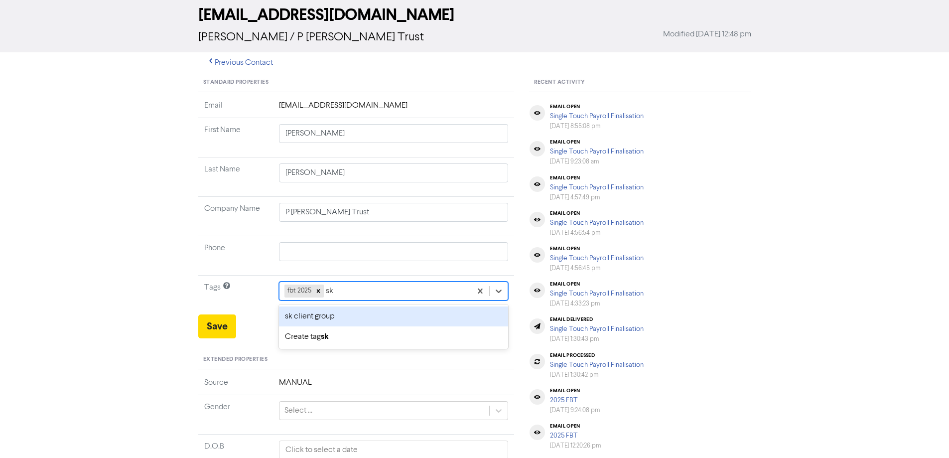
click at [331, 319] on div "sk client group" at bounding box center [394, 316] width 230 height 20
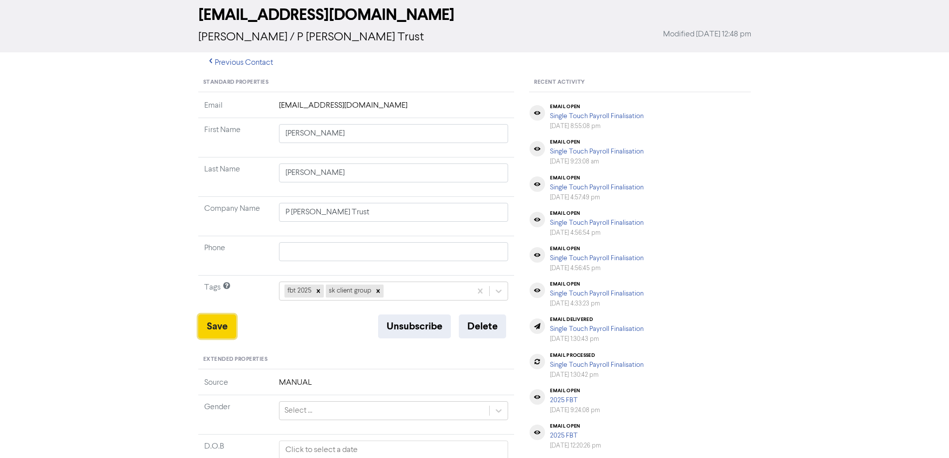
click at [216, 326] on button "Save" at bounding box center [217, 326] width 38 height 24
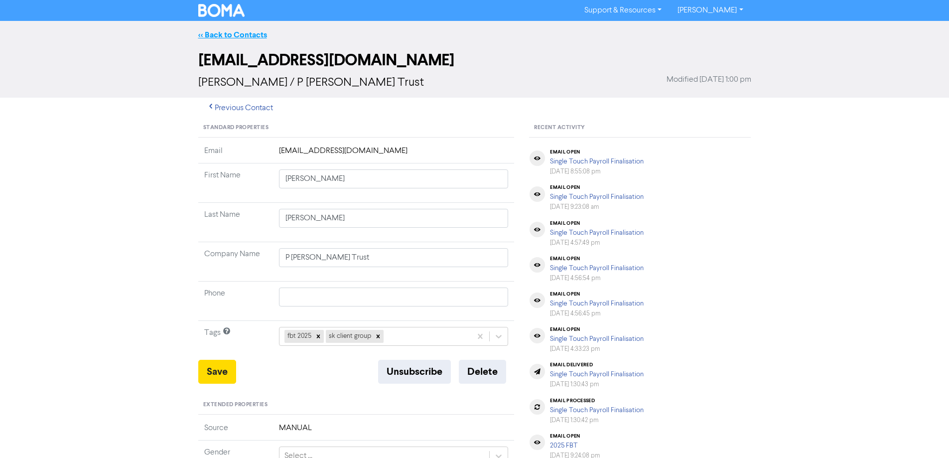
click at [254, 32] on link "<< Back to Contacts" at bounding box center [232, 35] width 69 height 10
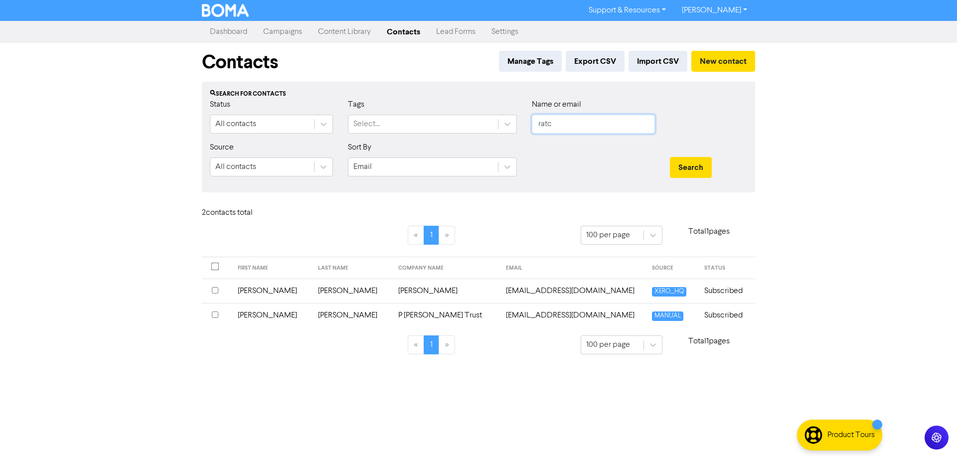
click at [559, 123] on input "ratc" at bounding box center [593, 124] width 123 height 19
click at [670, 157] on button "Search" at bounding box center [691, 167] width 42 height 21
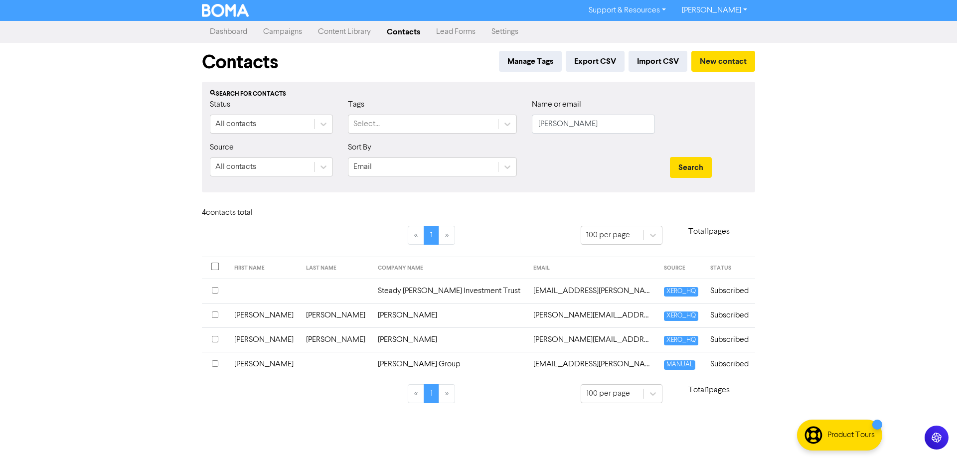
click at [492, 341] on td "[PERSON_NAME]" at bounding box center [449, 339] width 155 height 24
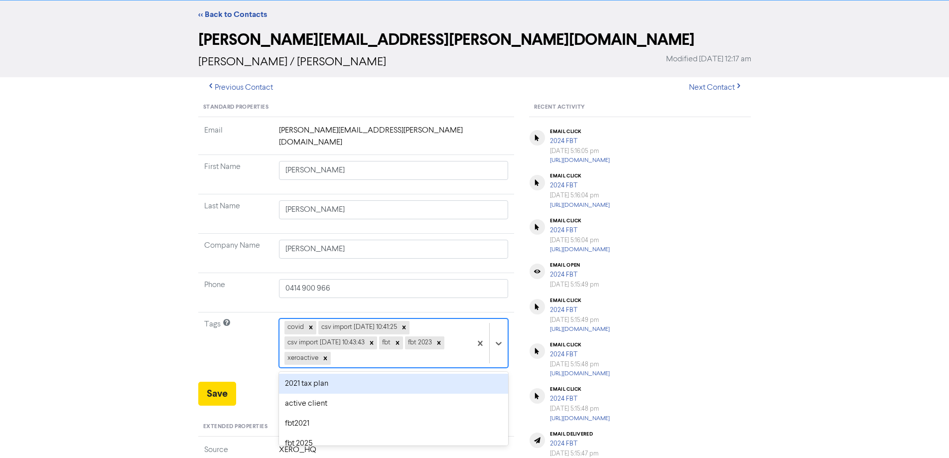
click at [337, 367] on div "option 2021 tax plan focused, 1 of 11. 5 results available. Use Up and Down to …" at bounding box center [394, 342] width 230 height 49
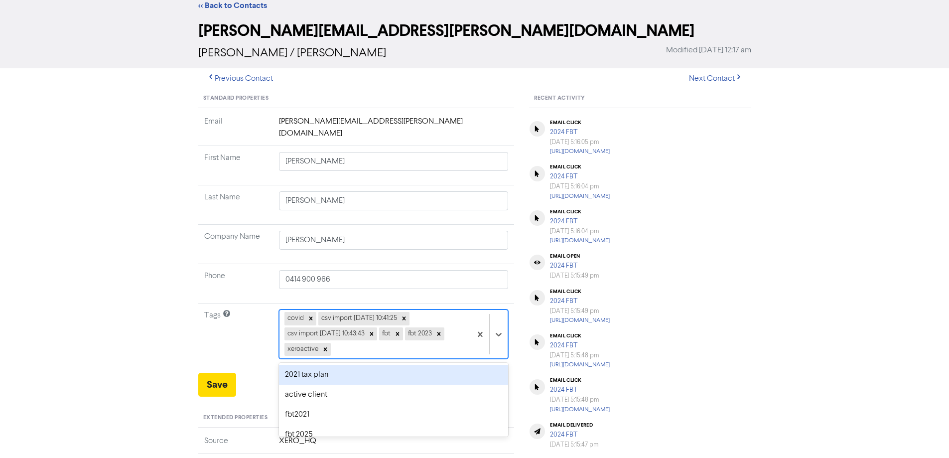
scroll to position [30, 0]
click at [337, 364] on div "sk client group" at bounding box center [394, 374] width 230 height 20
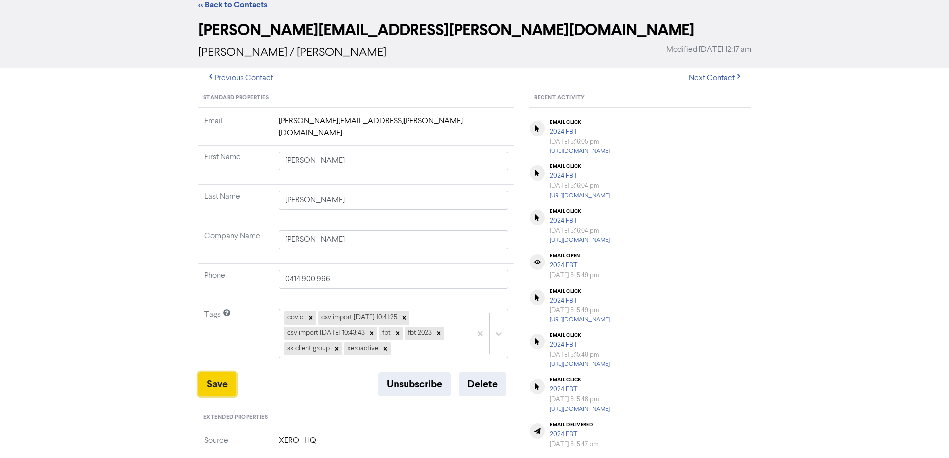
click at [217, 372] on button "Save" at bounding box center [217, 384] width 38 height 24
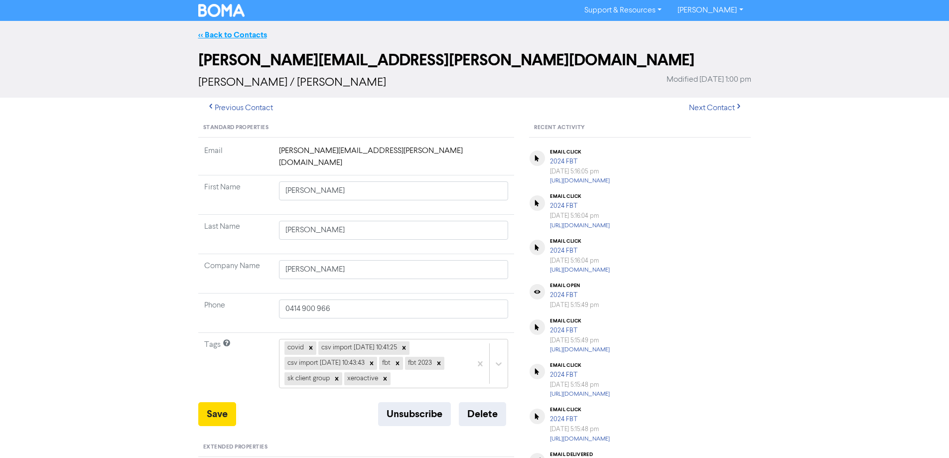
click at [242, 31] on link "<< Back to Contacts" at bounding box center [232, 35] width 69 height 10
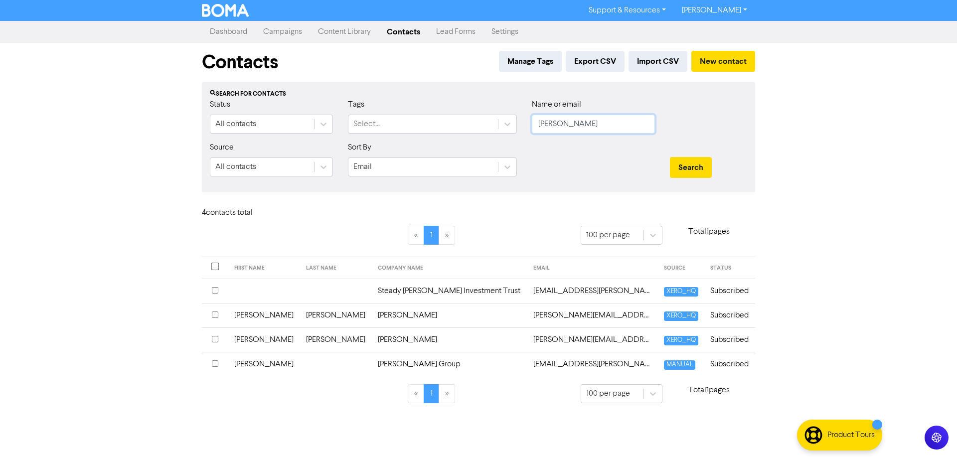
click at [570, 125] on input "[PERSON_NAME]" at bounding box center [593, 124] width 123 height 19
click at [670, 157] on button "Search" at bounding box center [691, 167] width 42 height 21
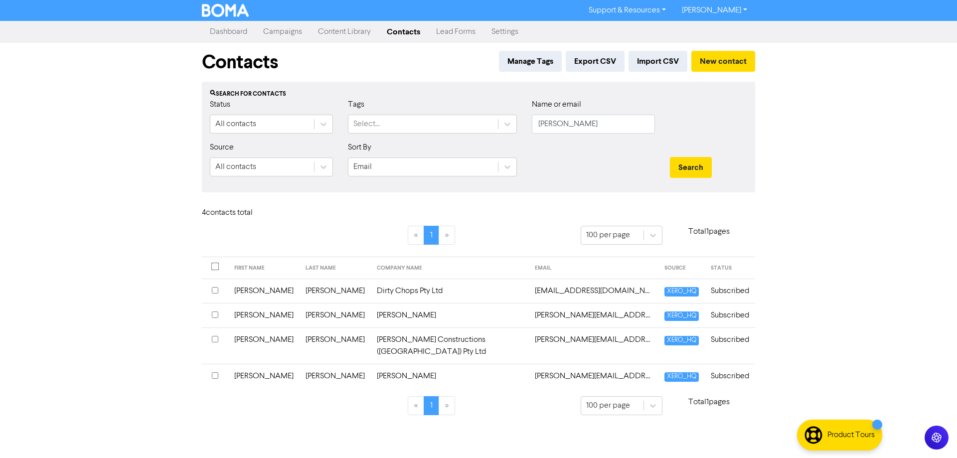
click at [529, 340] on td "[PERSON_NAME][EMAIL_ADDRESS][DOMAIN_NAME]" at bounding box center [594, 345] width 130 height 36
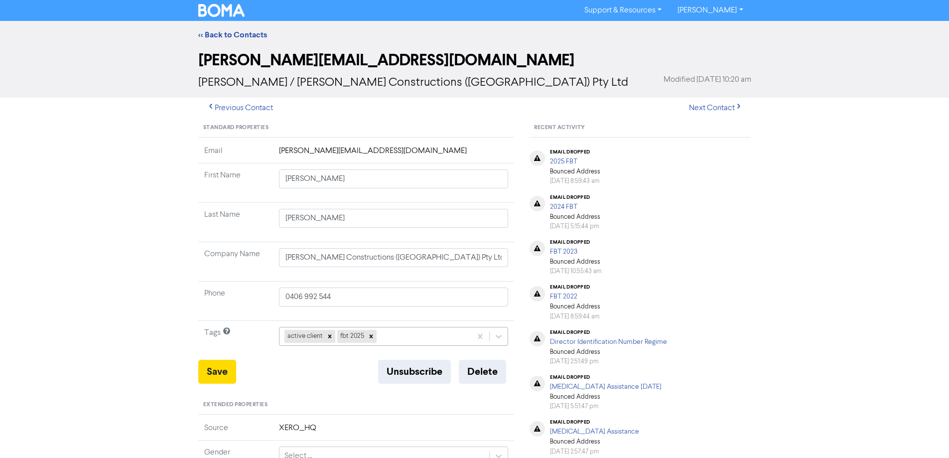
click at [403, 332] on div "active client fbt 2025" at bounding box center [394, 336] width 230 height 19
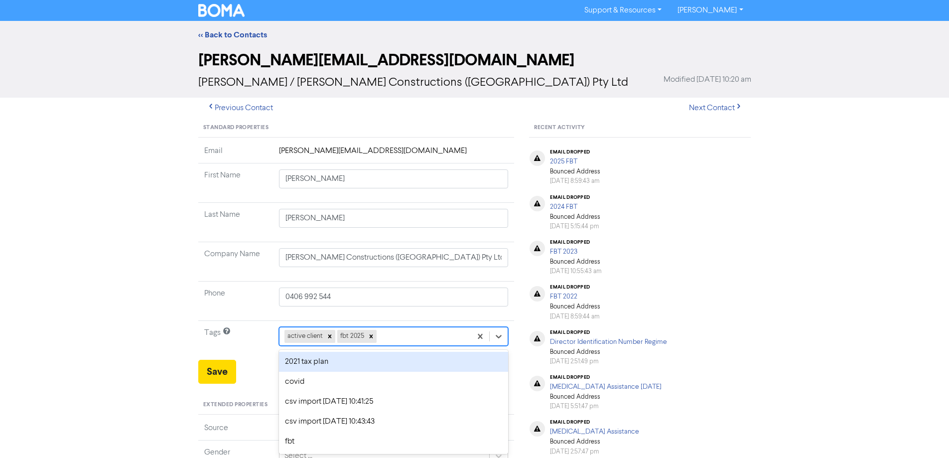
scroll to position [45, 0]
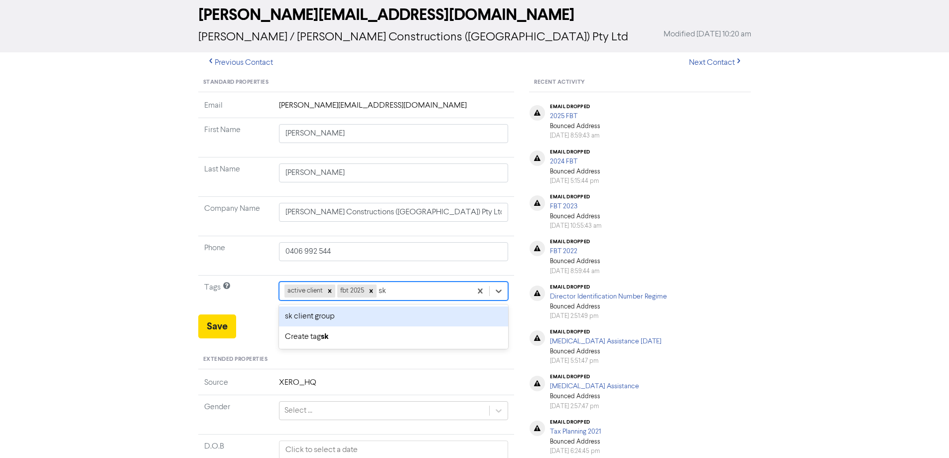
click at [385, 311] on div "sk client group" at bounding box center [394, 316] width 230 height 20
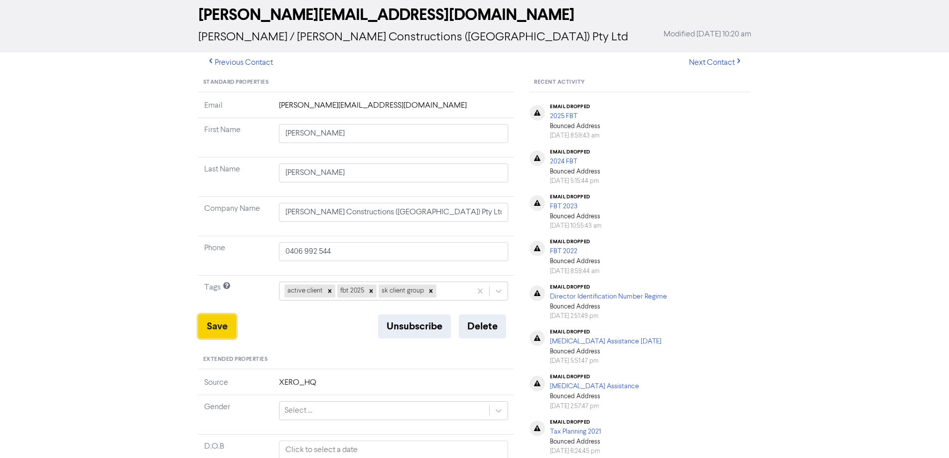
click at [209, 321] on button "Save" at bounding box center [217, 326] width 38 height 24
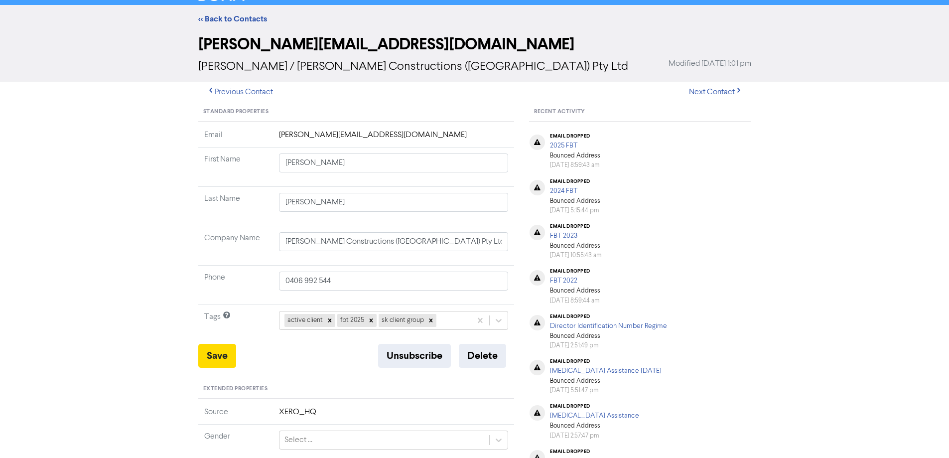
scroll to position [0, 0]
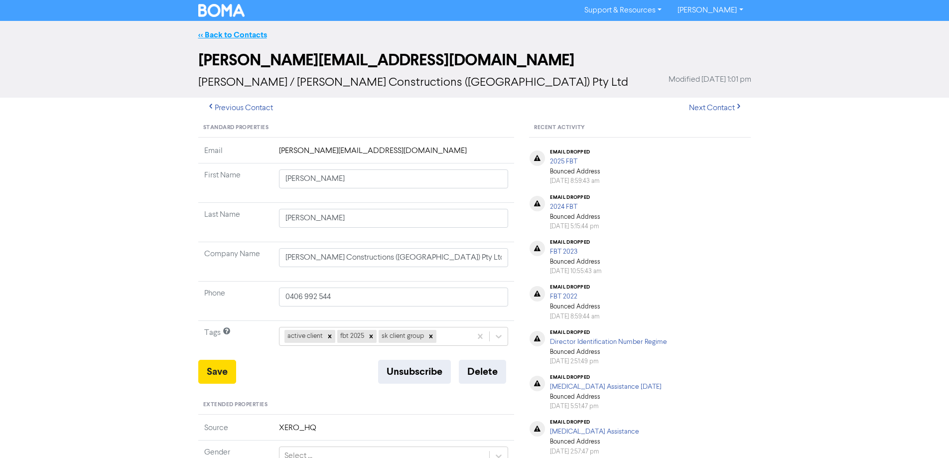
click at [239, 34] on link "<< Back to Contacts" at bounding box center [232, 35] width 69 height 10
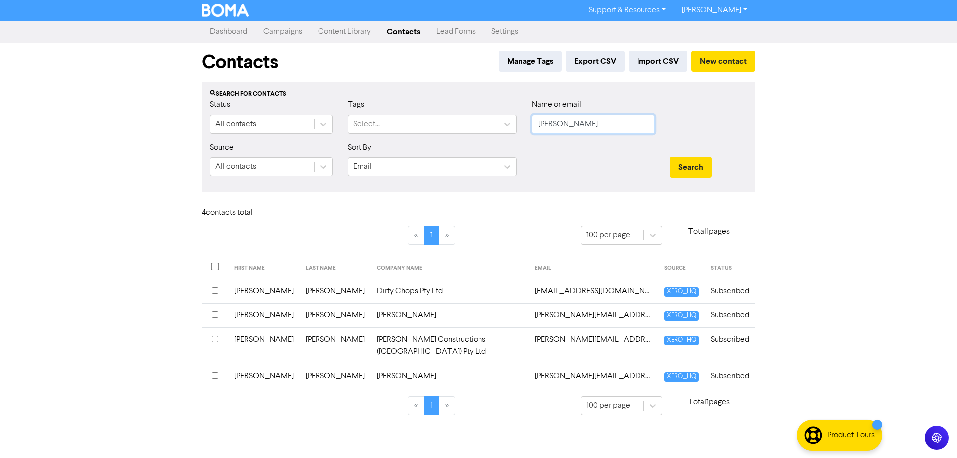
click at [564, 124] on input "[PERSON_NAME]" at bounding box center [593, 124] width 123 height 19
click at [670, 157] on button "Search" at bounding box center [691, 167] width 42 height 21
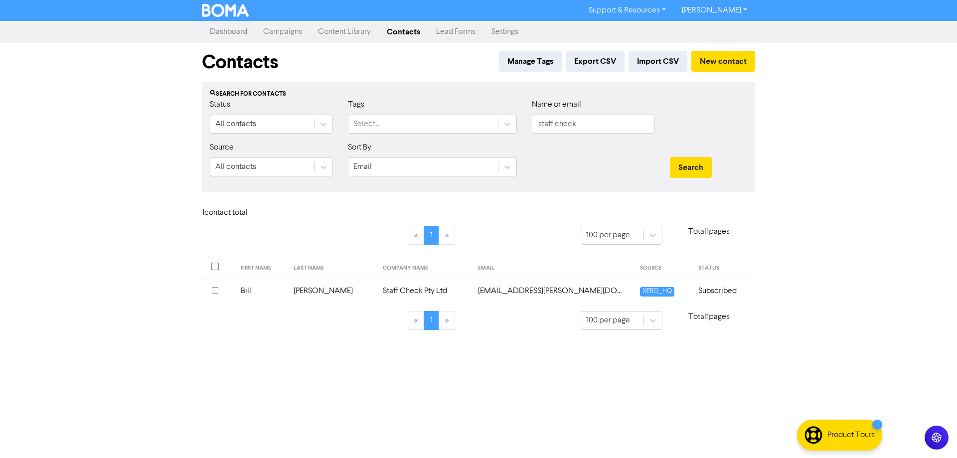
click at [519, 290] on td "[EMAIL_ADDRESS][PERSON_NAME][DOMAIN_NAME]" at bounding box center [553, 290] width 162 height 24
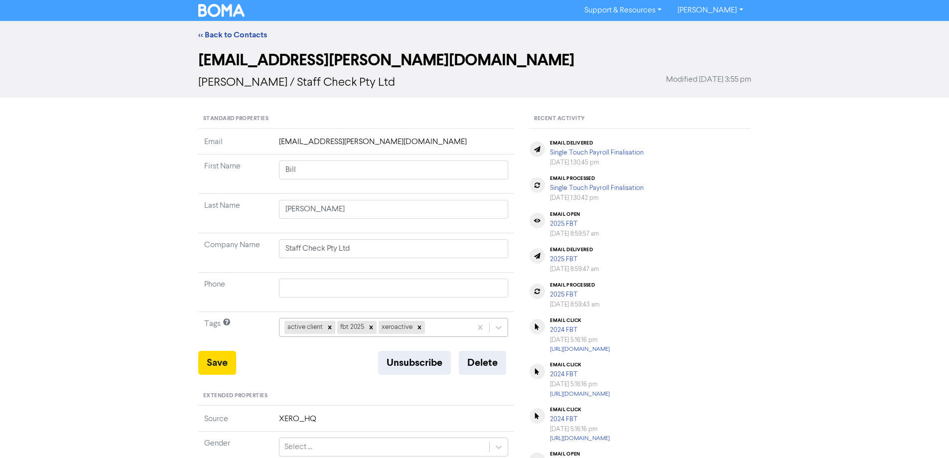
click at [454, 323] on div "active client fbt 2025 xeroactive" at bounding box center [394, 327] width 230 height 19
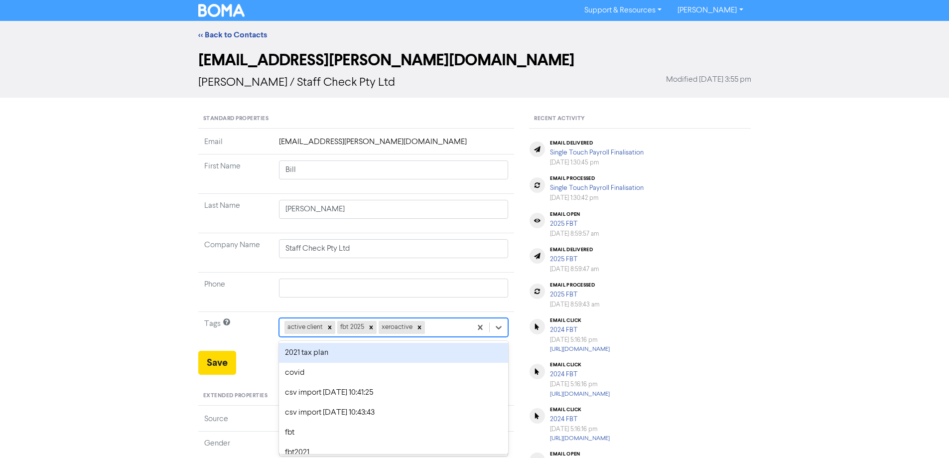
scroll to position [36, 0]
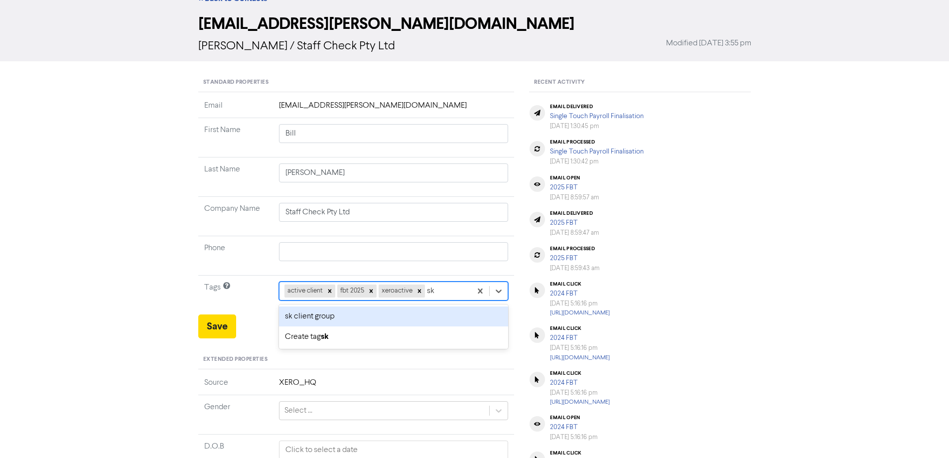
click at [402, 316] on div "sk client group" at bounding box center [394, 316] width 230 height 20
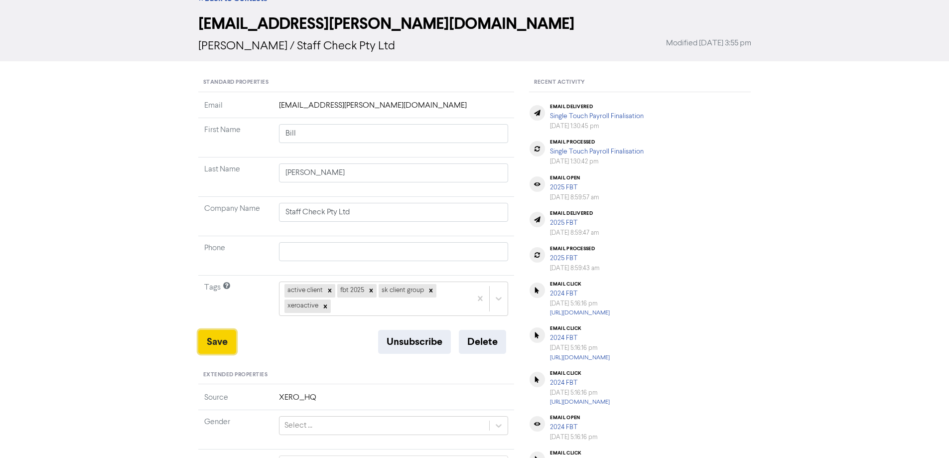
click at [218, 333] on button "Save" at bounding box center [217, 342] width 38 height 24
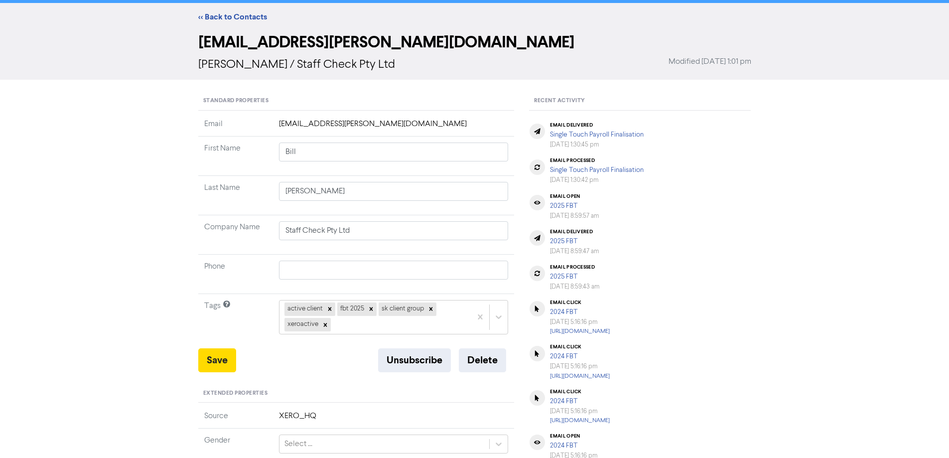
scroll to position [0, 0]
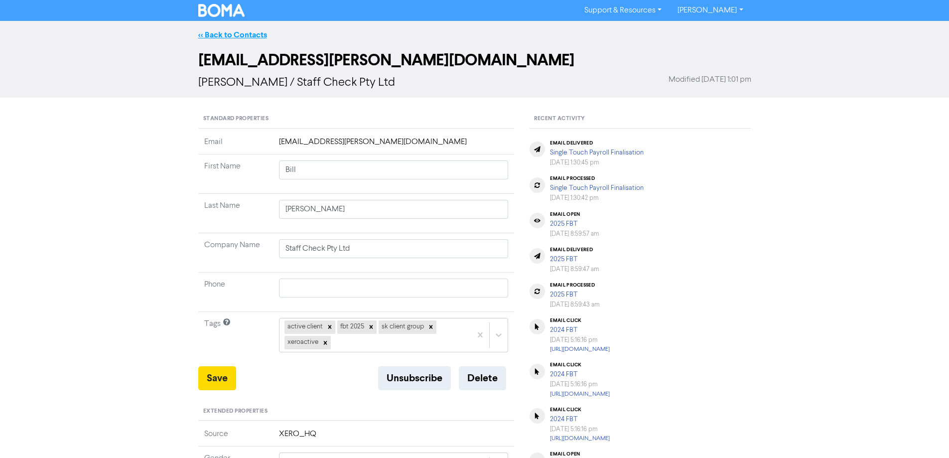
click at [240, 32] on link "<< Back to Contacts" at bounding box center [232, 35] width 69 height 10
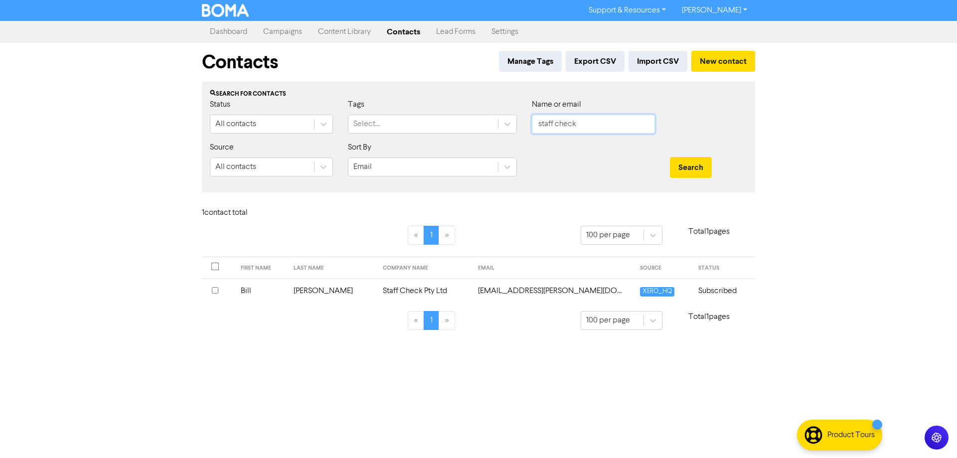
click at [579, 120] on input "staff check" at bounding box center [593, 124] width 123 height 19
click at [670, 157] on button "Search" at bounding box center [691, 167] width 42 height 21
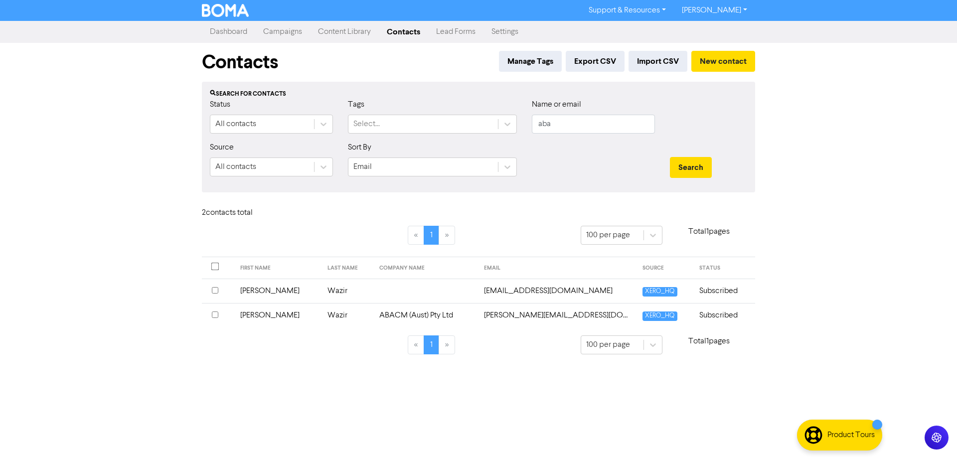
click at [512, 315] on td "[PERSON_NAME][EMAIL_ADDRESS][DOMAIN_NAME]" at bounding box center [557, 315] width 158 height 24
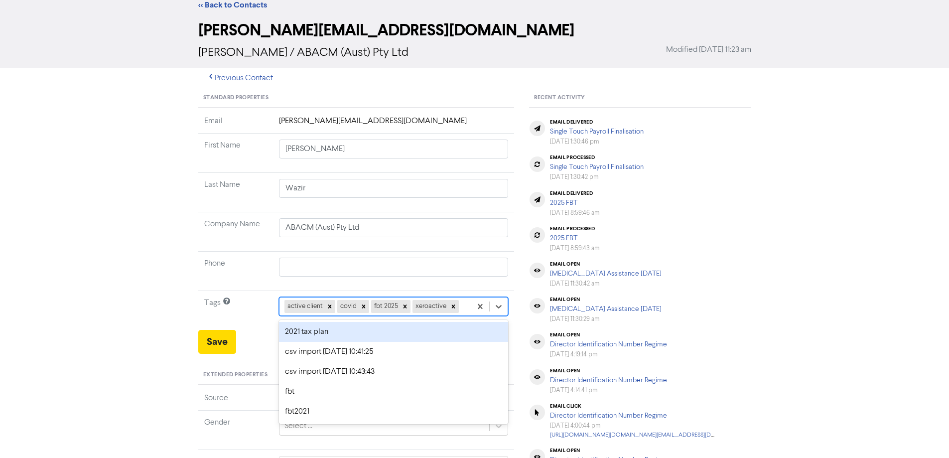
click at [463, 316] on div "option 2021 tax plan focused, 1 of 11. 7 results available. Use Up and Down to …" at bounding box center [394, 306] width 230 height 19
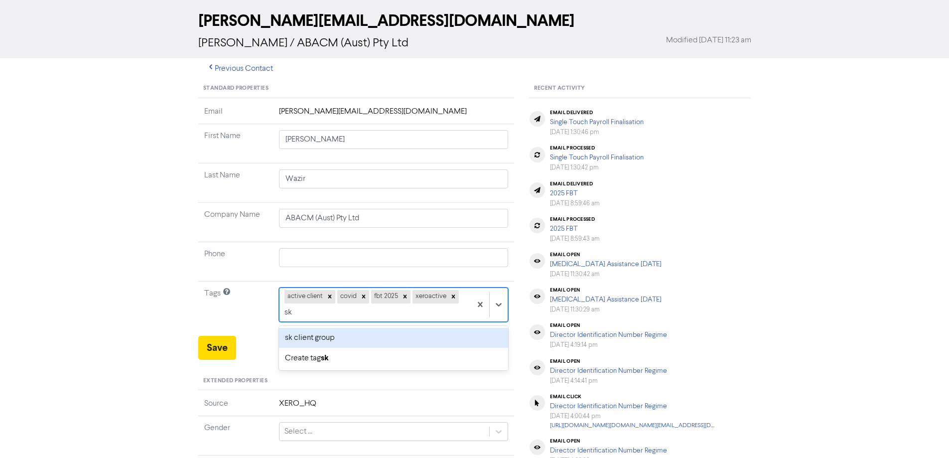
click at [361, 339] on div "sk client group" at bounding box center [394, 338] width 230 height 20
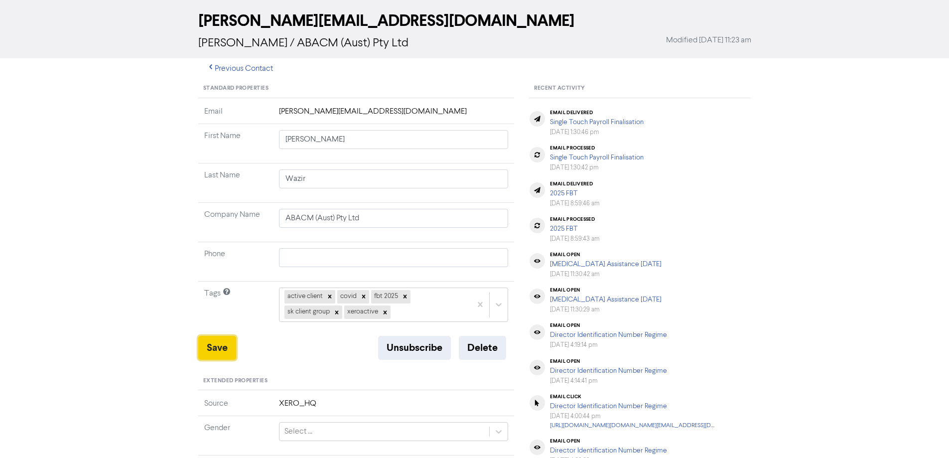
click at [224, 346] on button "Save" at bounding box center [217, 348] width 38 height 24
click at [135, 260] on div "<< Back to Contacts [PERSON_NAME][EMAIL_ADDRESS][DOMAIN_NAME] [PERSON_NAME] / A…" at bounding box center [474, 361] width 949 height 759
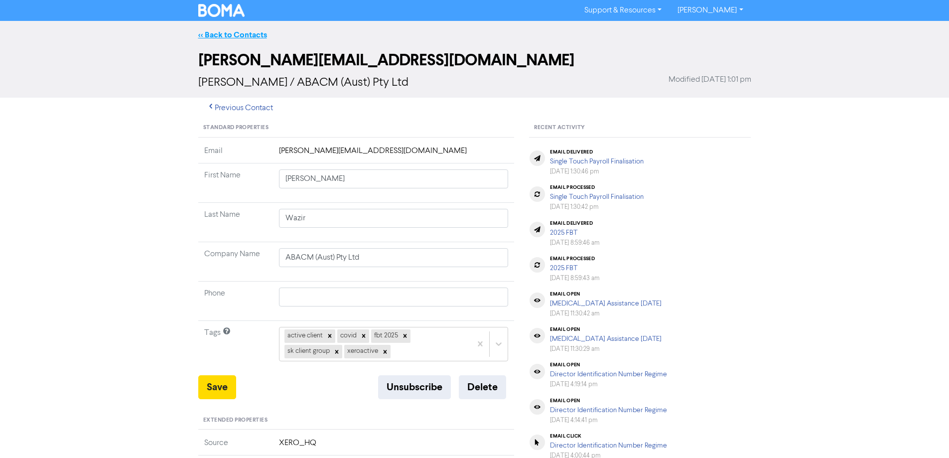
click at [250, 39] on link "<< Back to Contacts" at bounding box center [232, 35] width 69 height 10
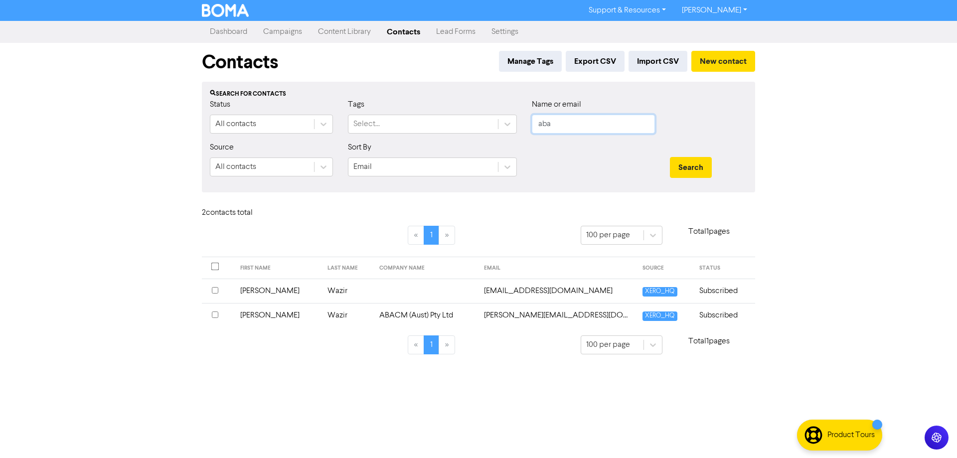
click at [622, 124] on input "aba" at bounding box center [593, 124] width 123 height 19
click at [170, 196] on div "Support & Resources Video Tutorials FAQ & Guides Marketing Education [PERSON_NA…" at bounding box center [478, 229] width 957 height 458
click at [410, 119] on div "Select..." at bounding box center [422, 124] width 149 height 18
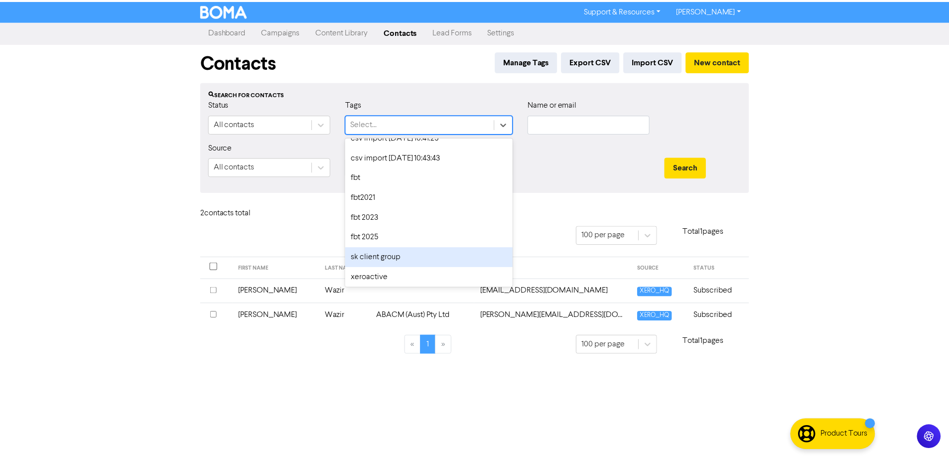
scroll to position [74, 0]
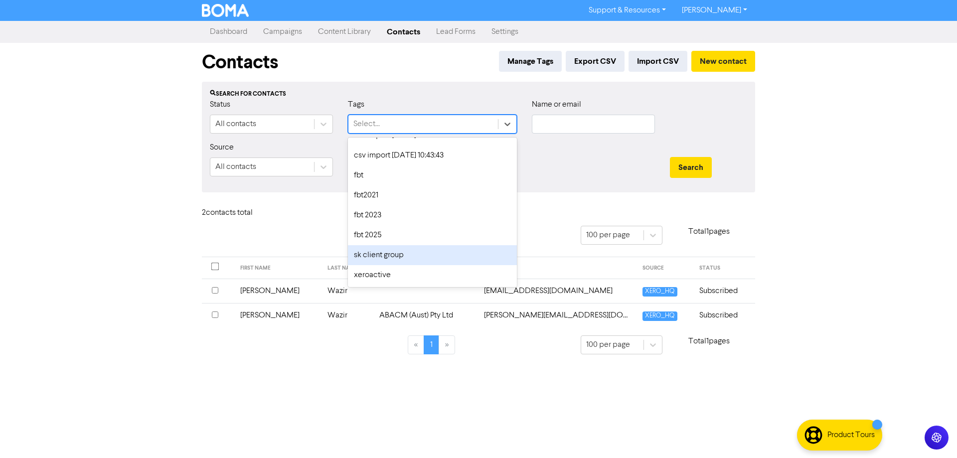
click at [393, 255] on div "sk client group" at bounding box center [432, 255] width 169 height 20
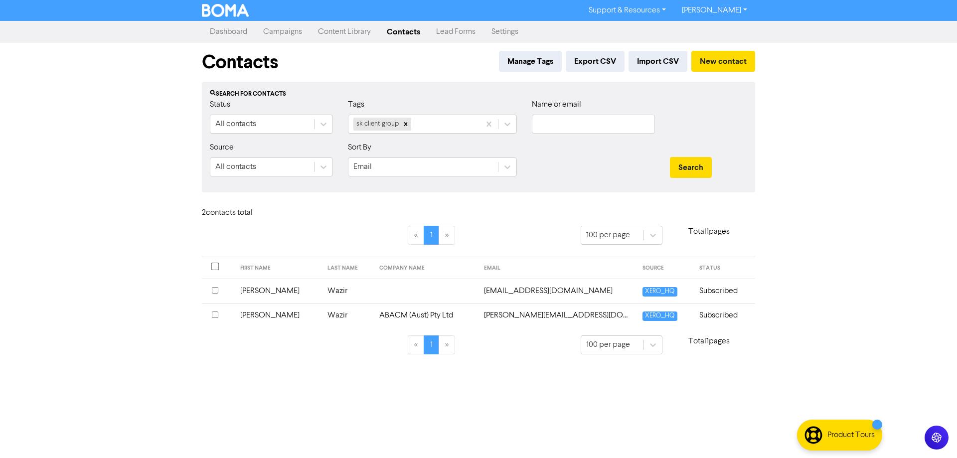
click at [94, 227] on div "Support & Resources Video Tutorials FAQ & Guides Marketing Education [PERSON_NA…" at bounding box center [478, 229] width 957 height 458
click at [693, 167] on button "Search" at bounding box center [691, 167] width 42 height 21
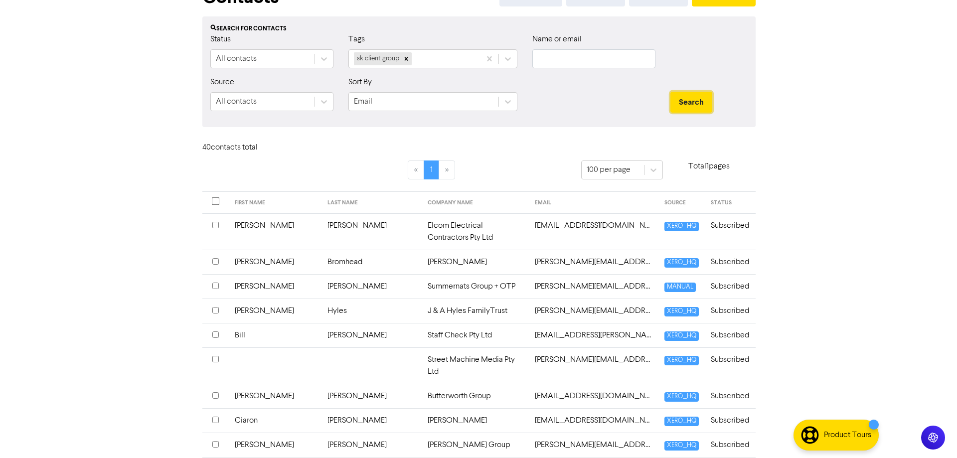
scroll to position [0, 0]
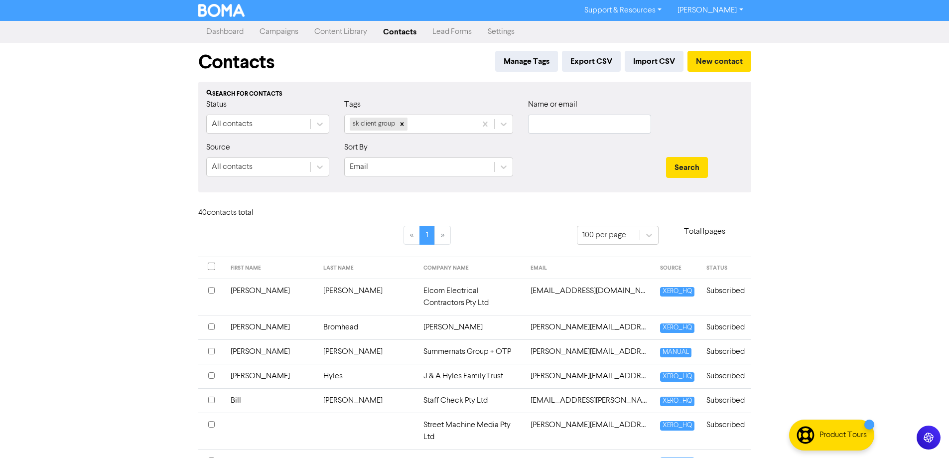
click at [137, 239] on div "Support & Resources Video Tutorials FAQ & Guides Marketing Education [PERSON_NA…" at bounding box center [474, 229] width 949 height 458
click at [278, 31] on link "Campaigns" at bounding box center [279, 32] width 55 height 20
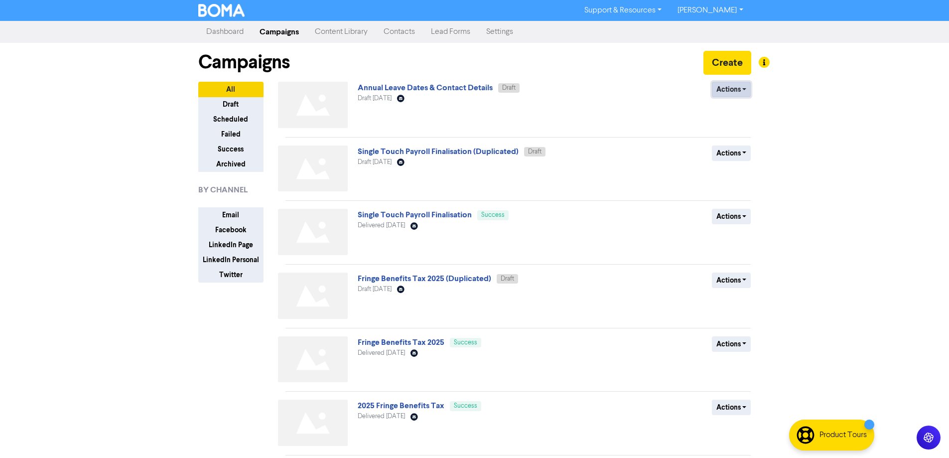
click at [735, 94] on button "Actions" at bounding box center [731, 89] width 39 height 15
drag, startPoint x: 613, startPoint y: 109, endPoint x: 466, endPoint y: 83, distance: 149.2
click at [611, 109] on div "Actions Delete Duplicate Rename Archive" at bounding box center [678, 107] width 160 height 50
click at [465, 84] on span "Annual Leave Dates & Contact Details Draft" at bounding box center [439, 88] width 162 height 8
click at [464, 84] on span "Annual Leave Dates & Contact Details Draft" at bounding box center [439, 88] width 162 height 8
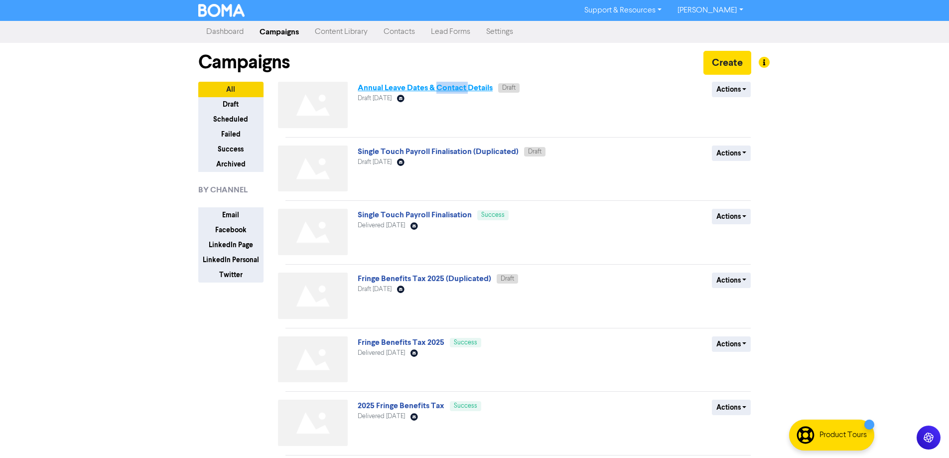
click at [469, 85] on link "Annual Leave Dates & Contact Details" at bounding box center [425, 88] width 135 height 10
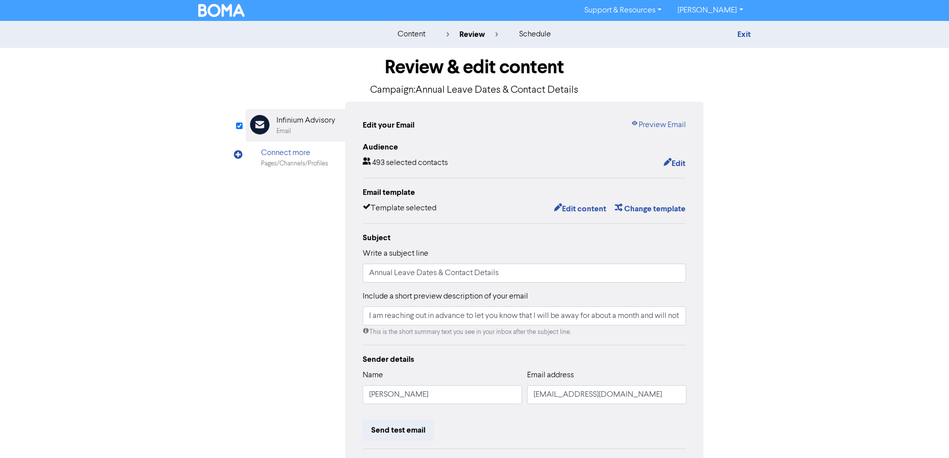
click at [688, 163] on div "Edit your Email Preview Email Audience 493 selected contacts Edit Email templat…" at bounding box center [524, 313] width 359 height 423
click at [679, 162] on button "Edit" at bounding box center [674, 163] width 23 height 13
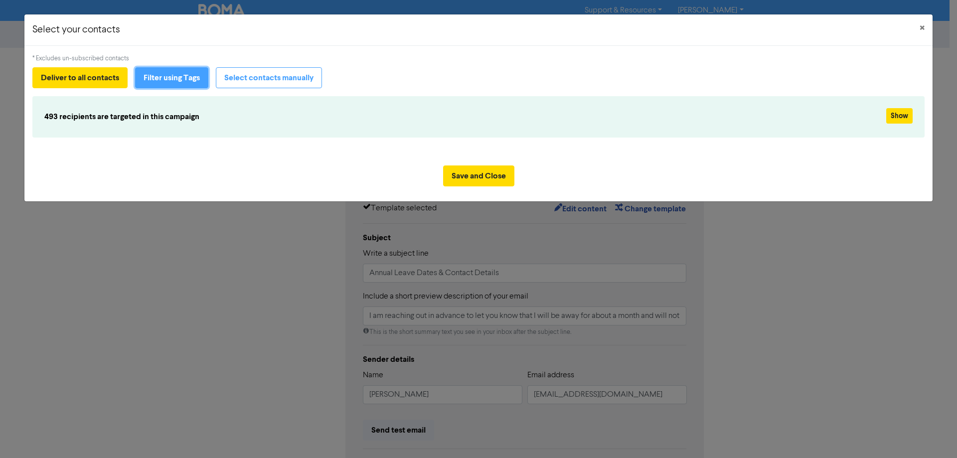
click at [174, 77] on button "Filter using Tags" at bounding box center [171, 77] width 73 height 21
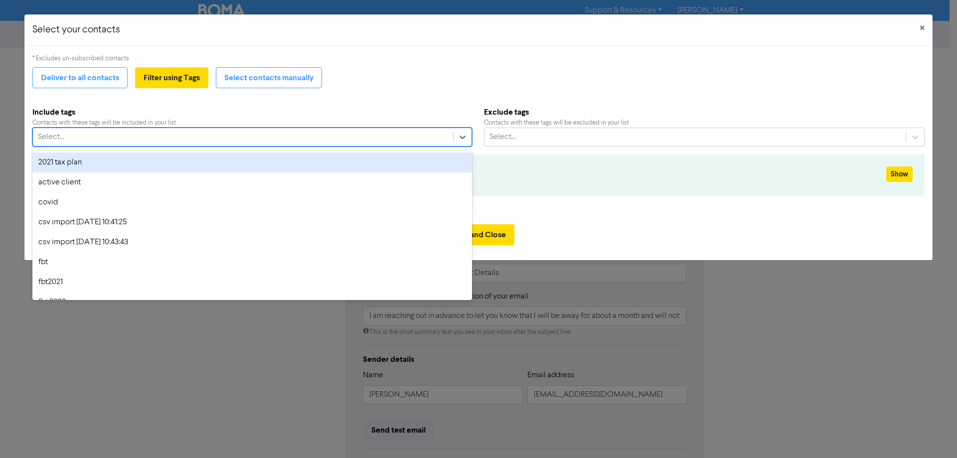
click at [235, 138] on div "Select..." at bounding box center [243, 137] width 420 height 18
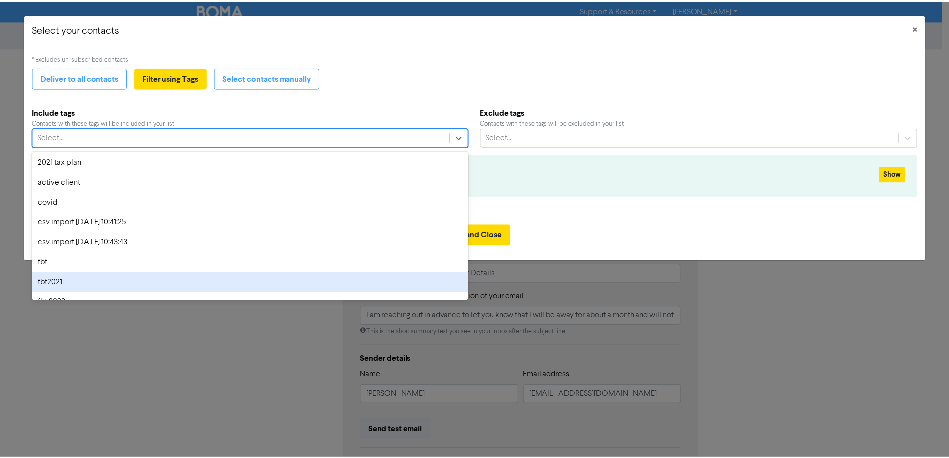
scroll to position [74, 0]
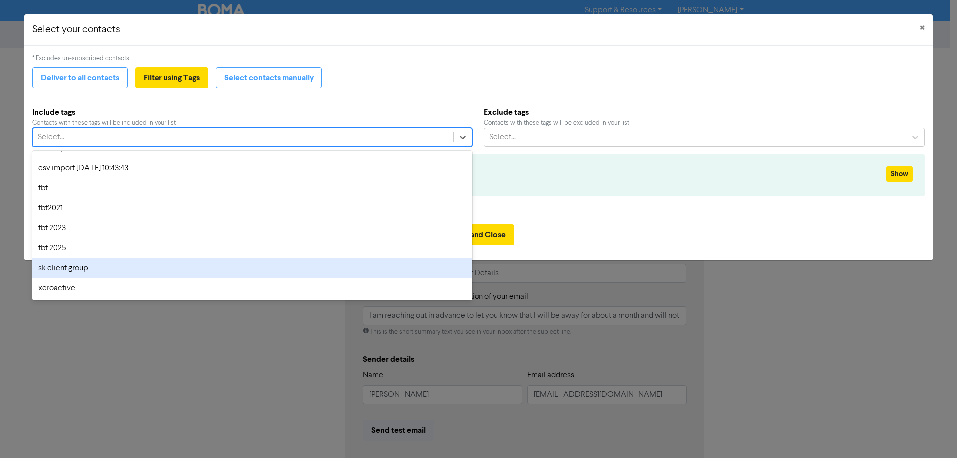
click at [48, 269] on div "sk client group" at bounding box center [251, 268] width 439 height 20
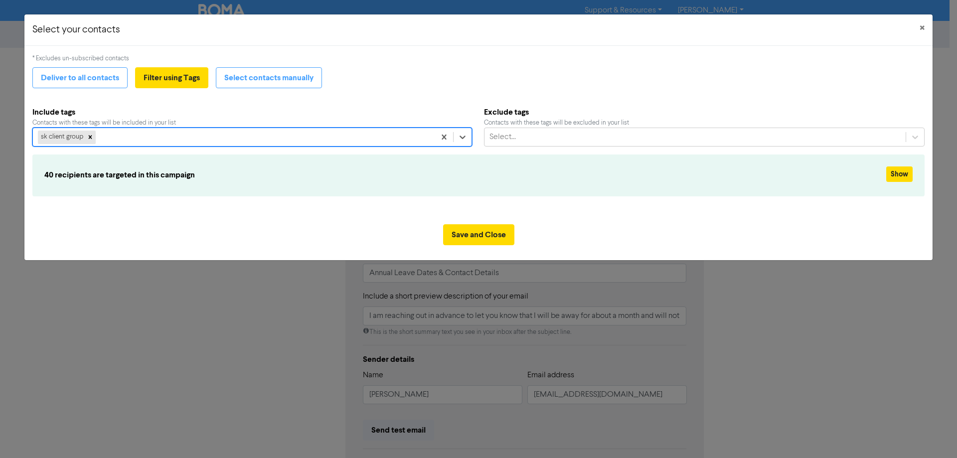
click at [288, 215] on div "* Excludes un-subscribed contacts Deliver to all contacts Filter using Tags Sel…" at bounding box center [478, 131] width 908 height 170
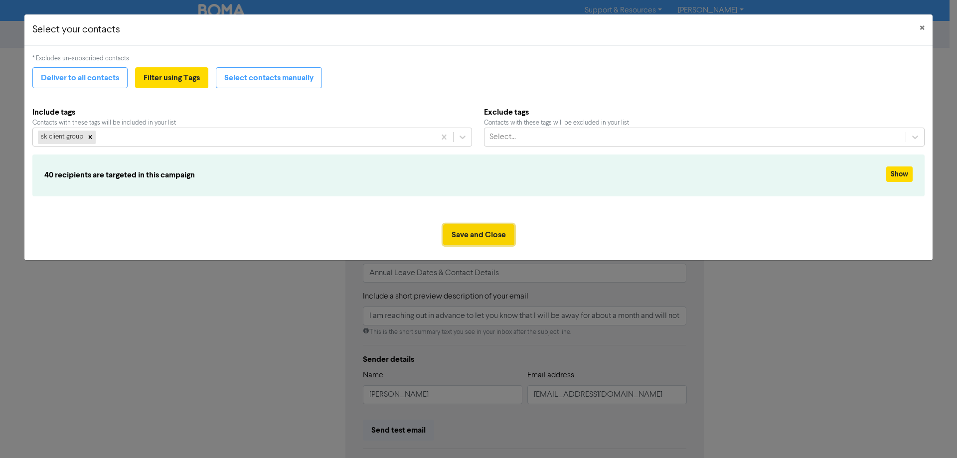
click at [502, 232] on button "Save and Close" at bounding box center [478, 234] width 71 height 21
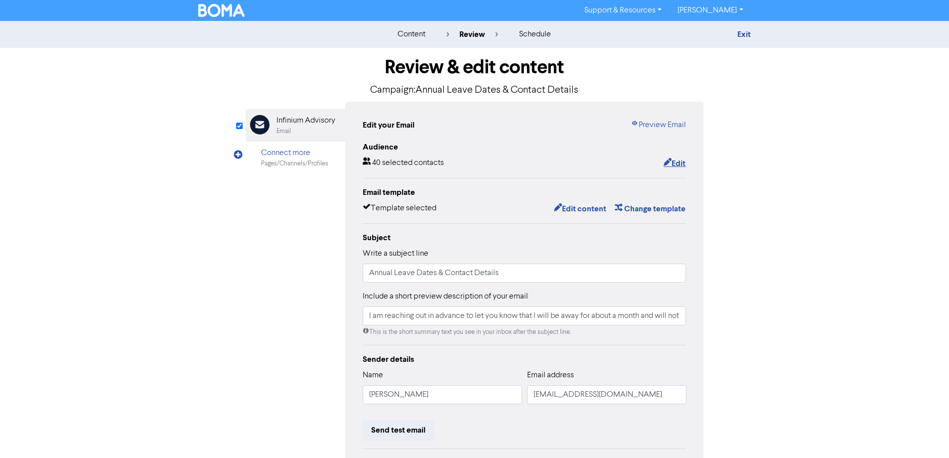
scroll to position [113, 0]
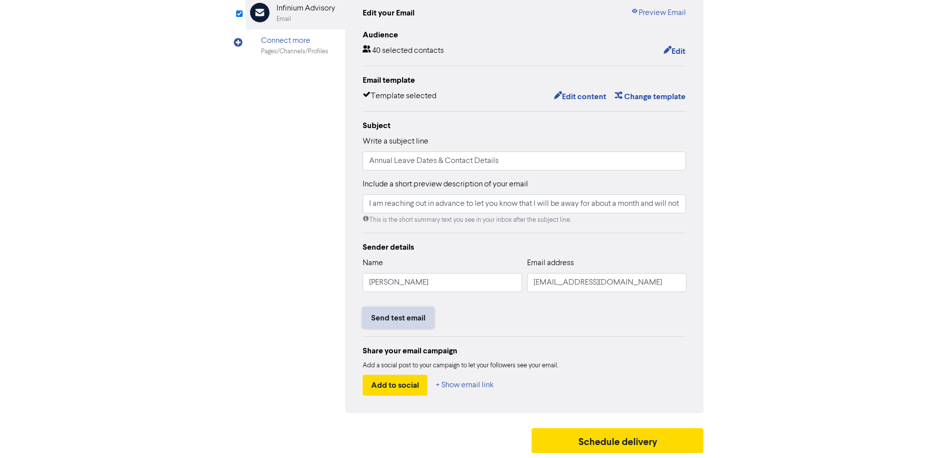
click at [408, 315] on button "Send test email" at bounding box center [398, 317] width 71 height 21
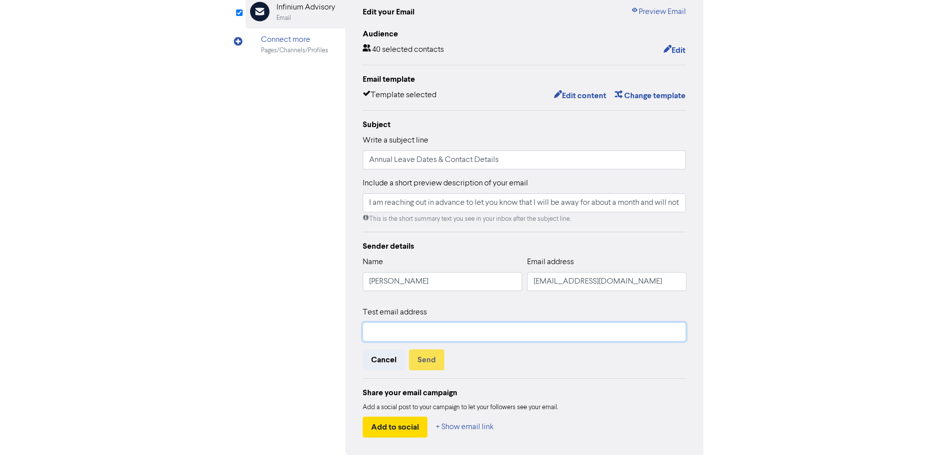
click at [407, 326] on input "text" at bounding box center [525, 331] width 324 height 19
click at [427, 364] on button "Send" at bounding box center [426, 359] width 35 height 21
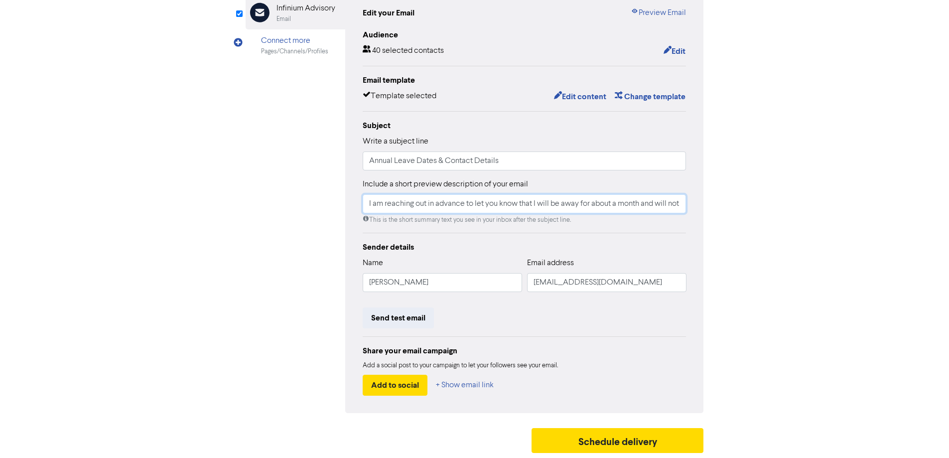
click at [463, 203] on input "I am reaching out in advance to let you know that I will be away for about a mo…" at bounding box center [525, 203] width 324 height 19
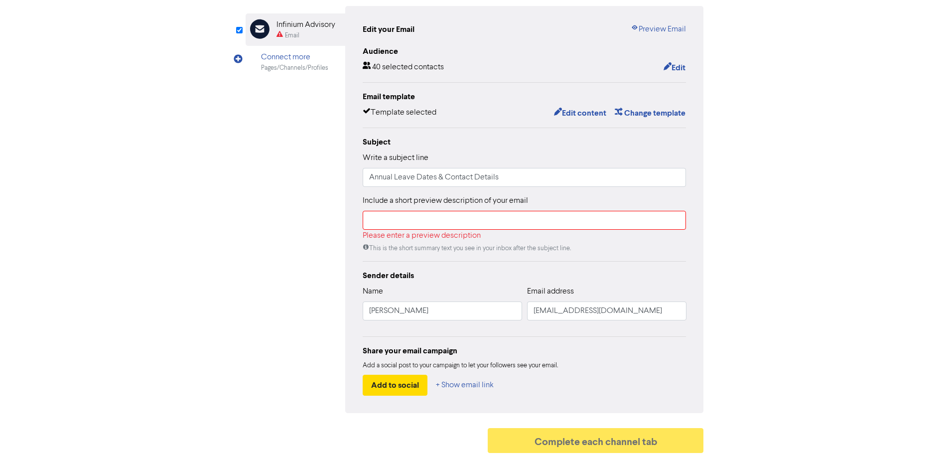
click at [258, 223] on div "Email Created with Sketch. Infinium Advisory Email Connect more Pages/Channels/…" at bounding box center [475, 209] width 458 height 407
click at [384, 218] on input "text" at bounding box center [525, 220] width 324 height 19
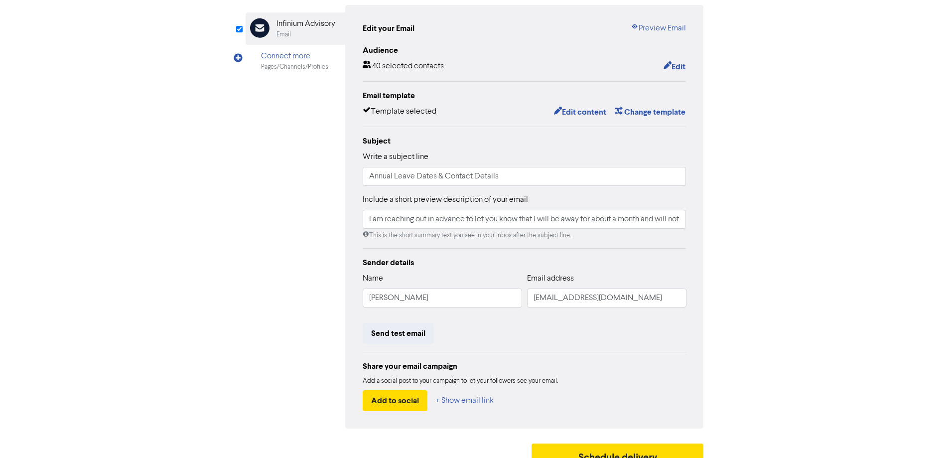
click at [255, 250] on div "Email Created with Sketch. Infinium Advisory Email Connect more Pages/Channels/…" at bounding box center [475, 216] width 458 height 423
click at [787, 316] on div "content review schedule Exit Review & edit content Campaign: Annual Leave Dates…" at bounding box center [474, 198] width 949 height 549
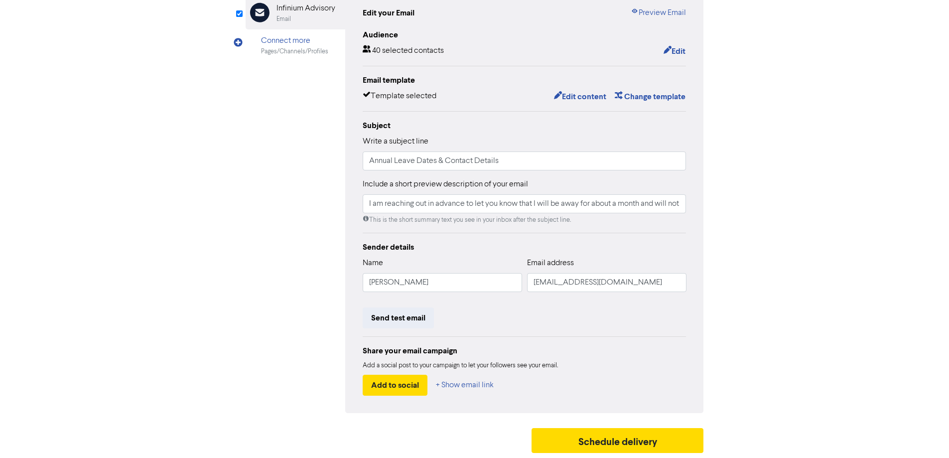
scroll to position [113, 0]
click at [655, 449] on button "Schedule delivery" at bounding box center [618, 440] width 172 height 25
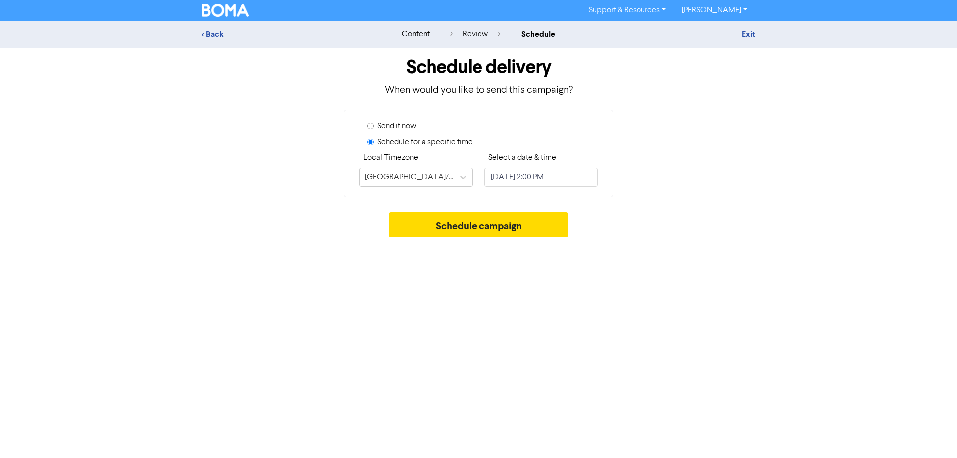
click at [381, 128] on label "Send it now" at bounding box center [396, 126] width 39 height 12
click at [374, 128] on input "Send it now" at bounding box center [370, 126] width 6 height 6
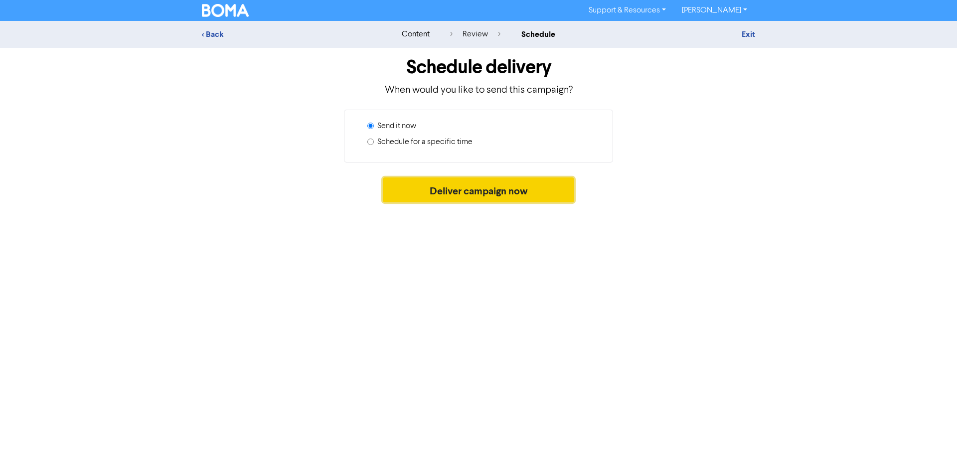
click at [455, 197] on button "Deliver campaign now" at bounding box center [479, 189] width 192 height 25
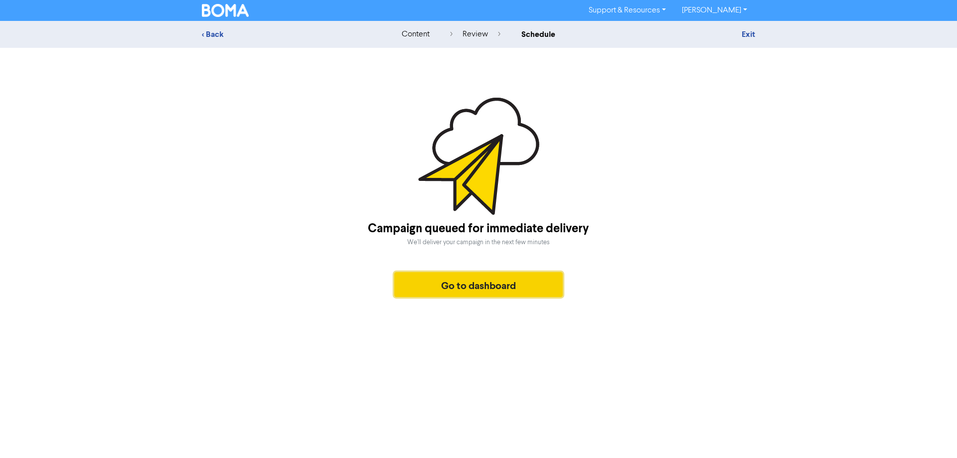
click at [470, 276] on button "Go to dashboard" at bounding box center [478, 284] width 168 height 25
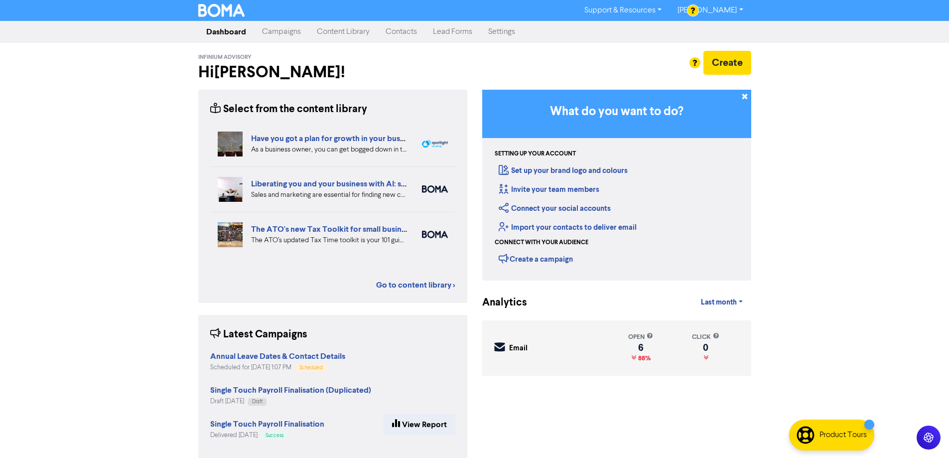
click at [273, 34] on link "Campaigns" at bounding box center [281, 32] width 55 height 20
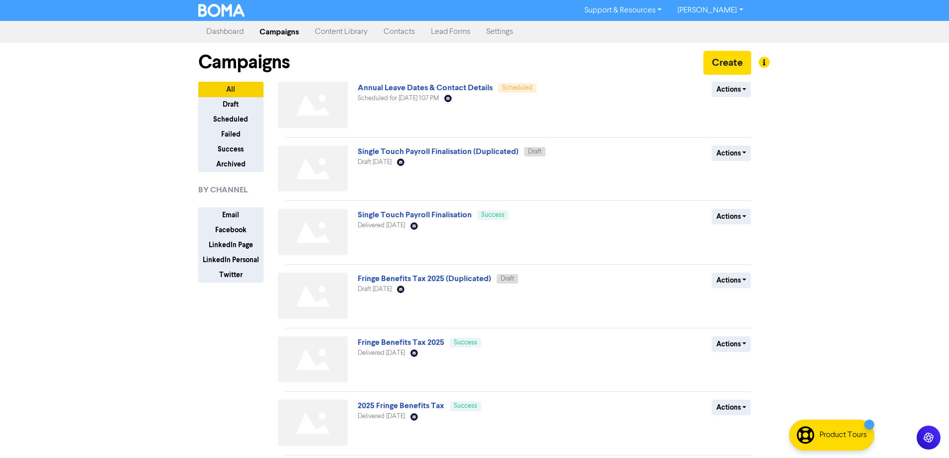
drag, startPoint x: 146, startPoint y: 274, endPoint x: 323, endPoint y: 177, distance: 201.3
click at [146, 274] on div "Support & Resources Video Tutorials FAQ & Guides Marketing Education [PERSON_NA…" at bounding box center [474, 229] width 949 height 458
click at [411, 90] on link "Annual Leave Dates & Contact Details" at bounding box center [425, 88] width 135 height 10
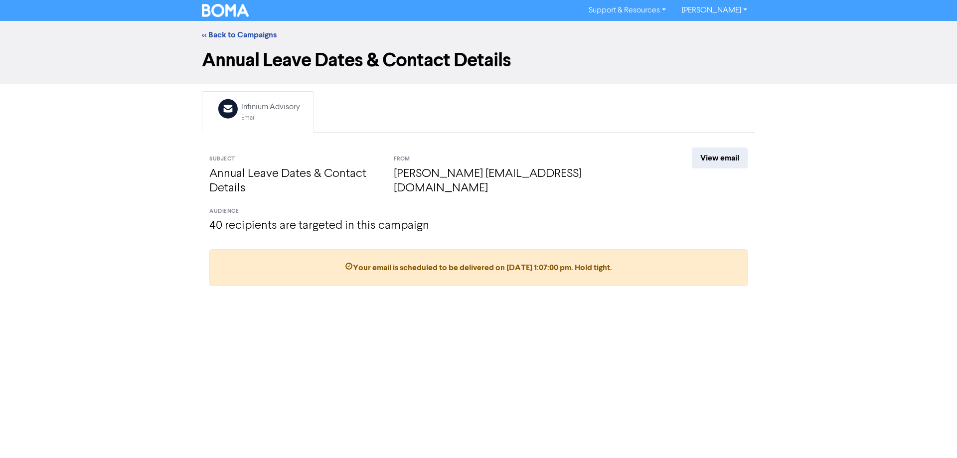
click at [134, 355] on div "Support & Resources Video Tutorials FAQ & Guides Marketing Education [PERSON_NA…" at bounding box center [478, 229] width 957 height 458
click at [252, 33] on link "<< Back to Campaigns" at bounding box center [239, 35] width 75 height 10
